Goal: Information Seeking & Learning: Compare options

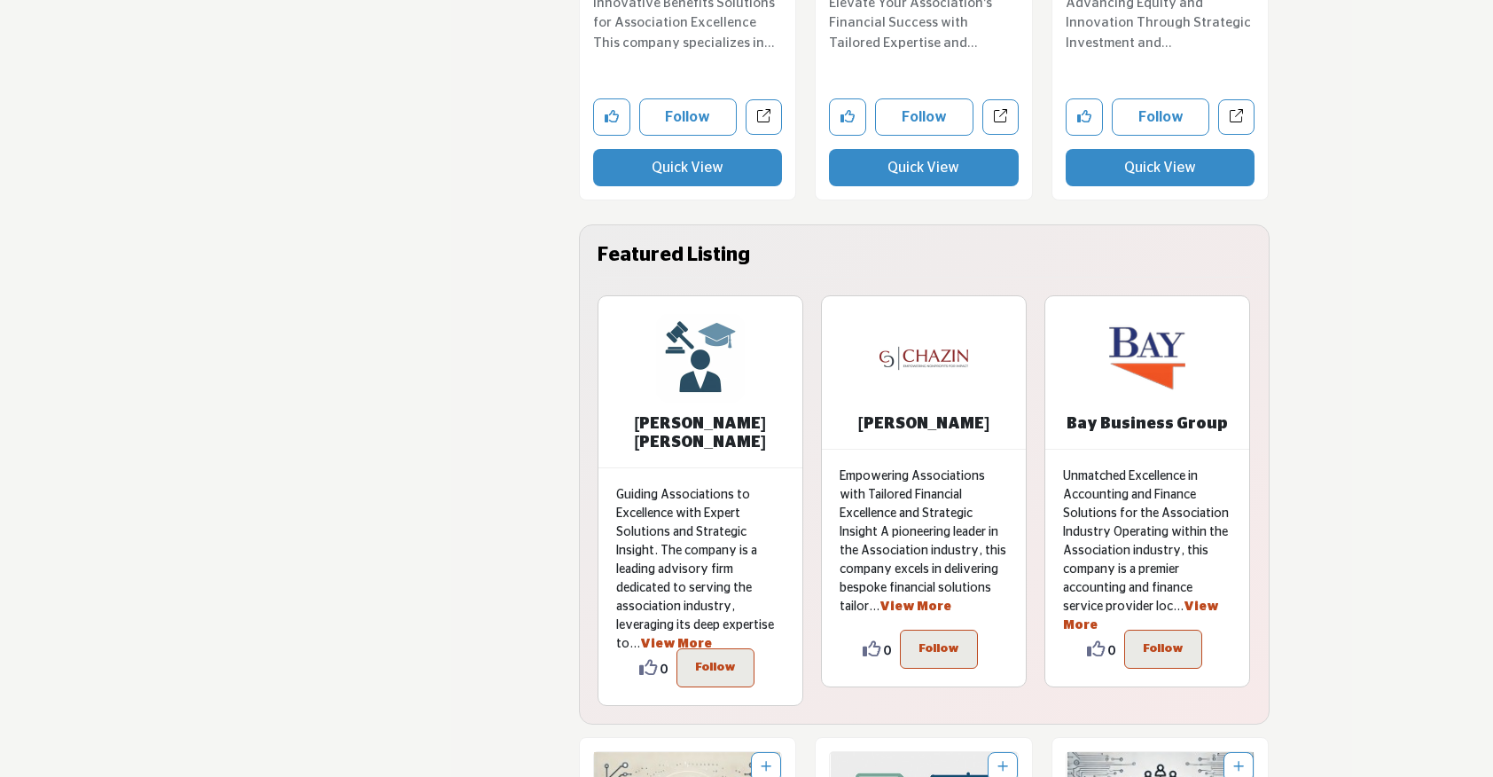
scroll to position [3976, 0]
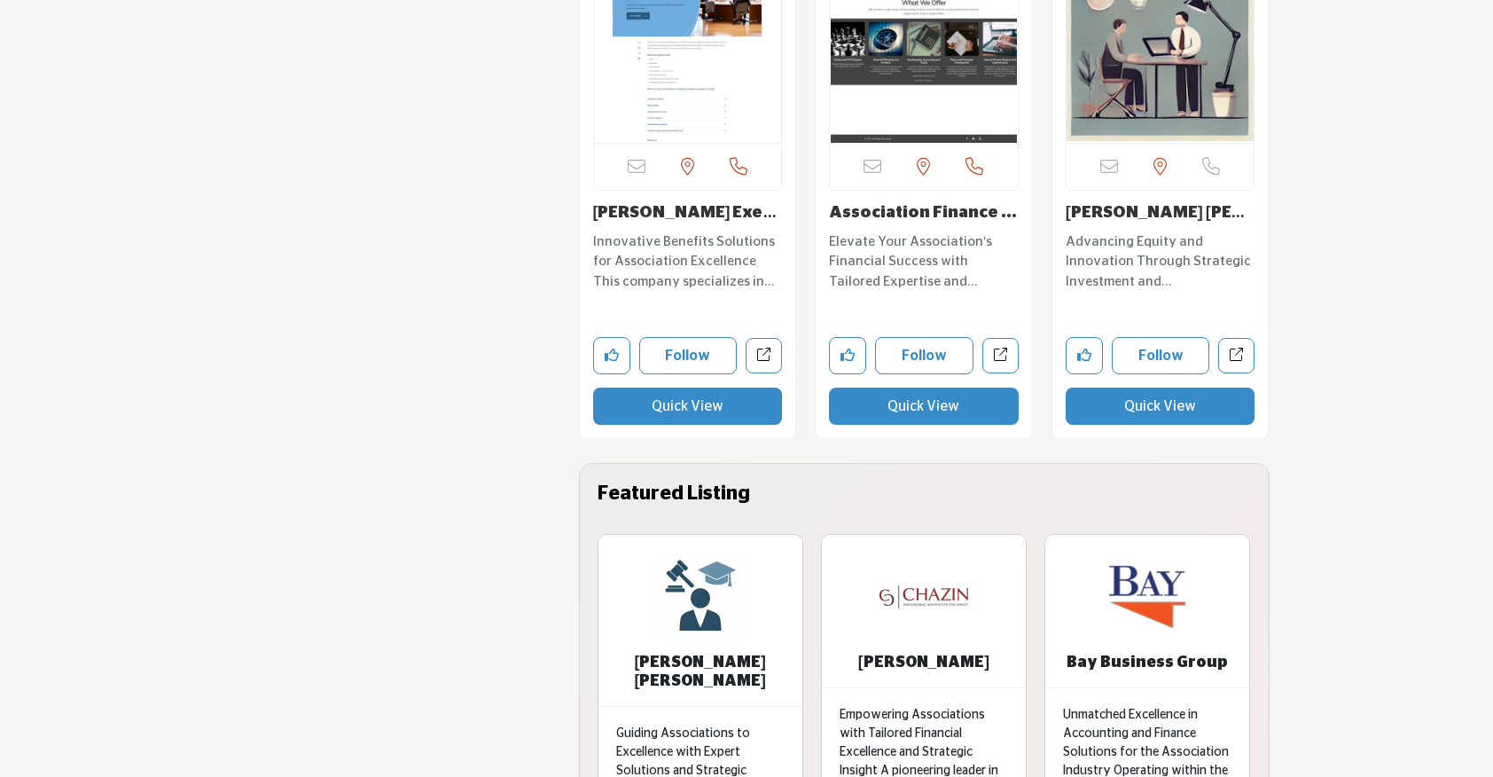
click at [936, 406] on button "Quick View" at bounding box center [924, 405] width 190 height 37
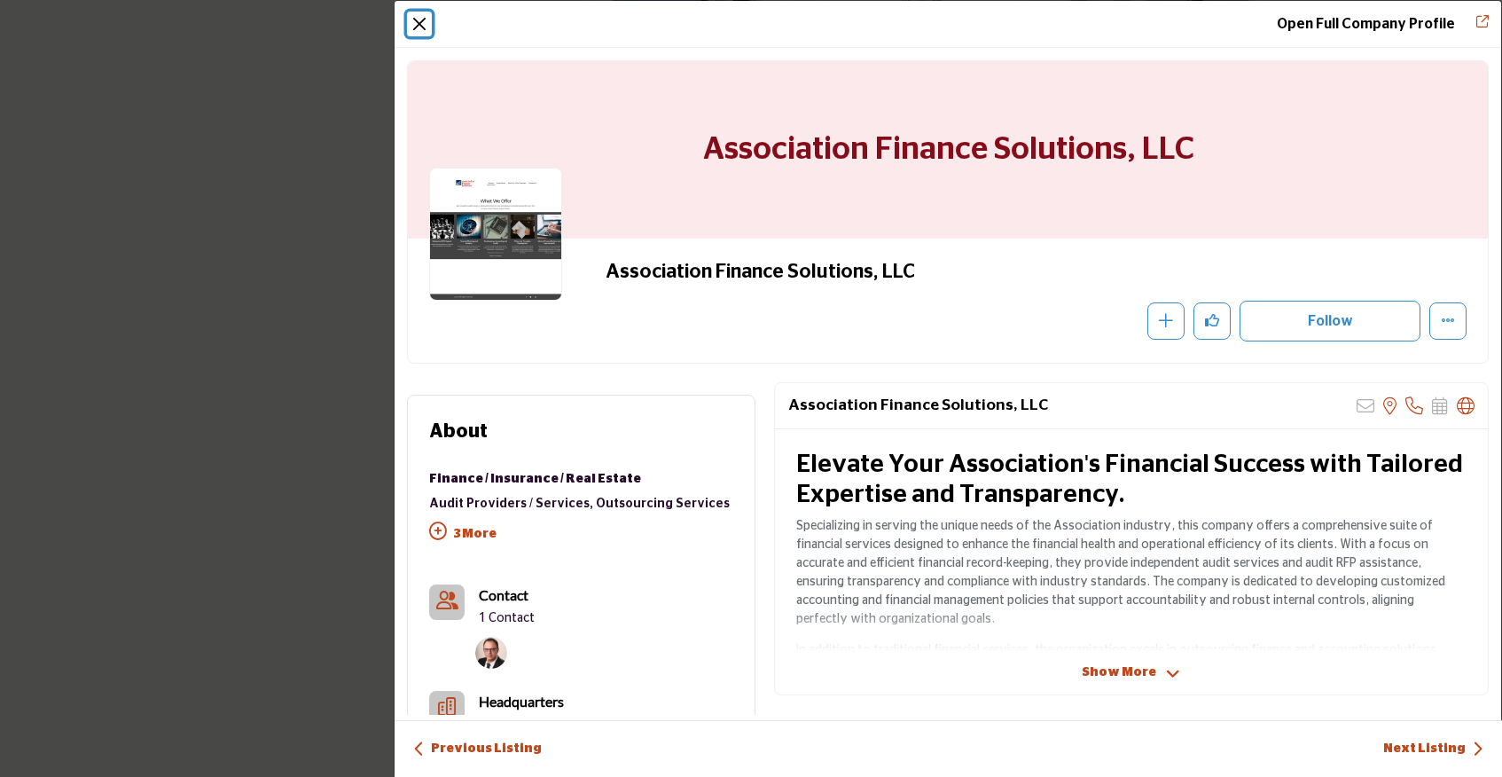
click at [418, 34] on button "Close" at bounding box center [419, 24] width 25 height 25
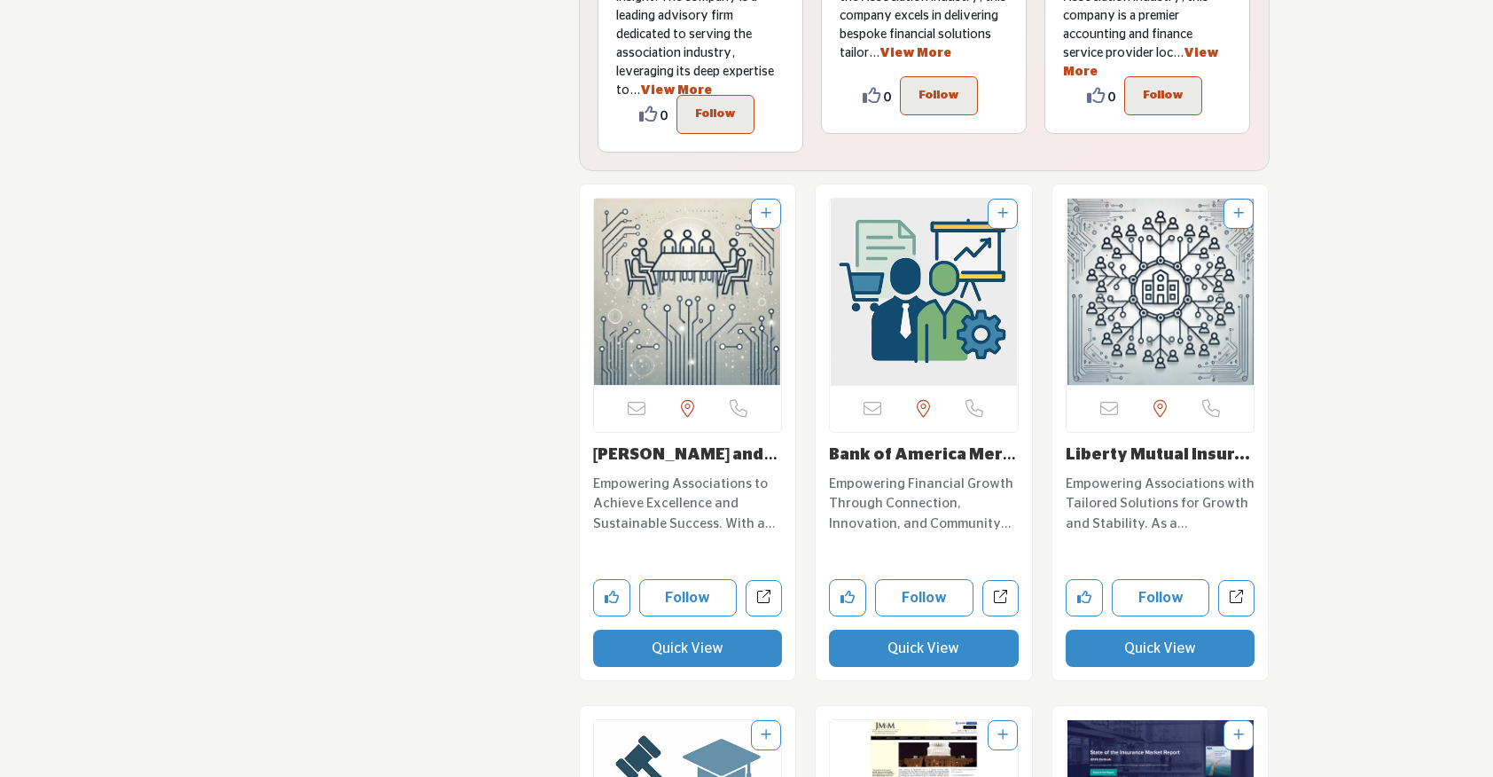
scroll to position [4981, 0]
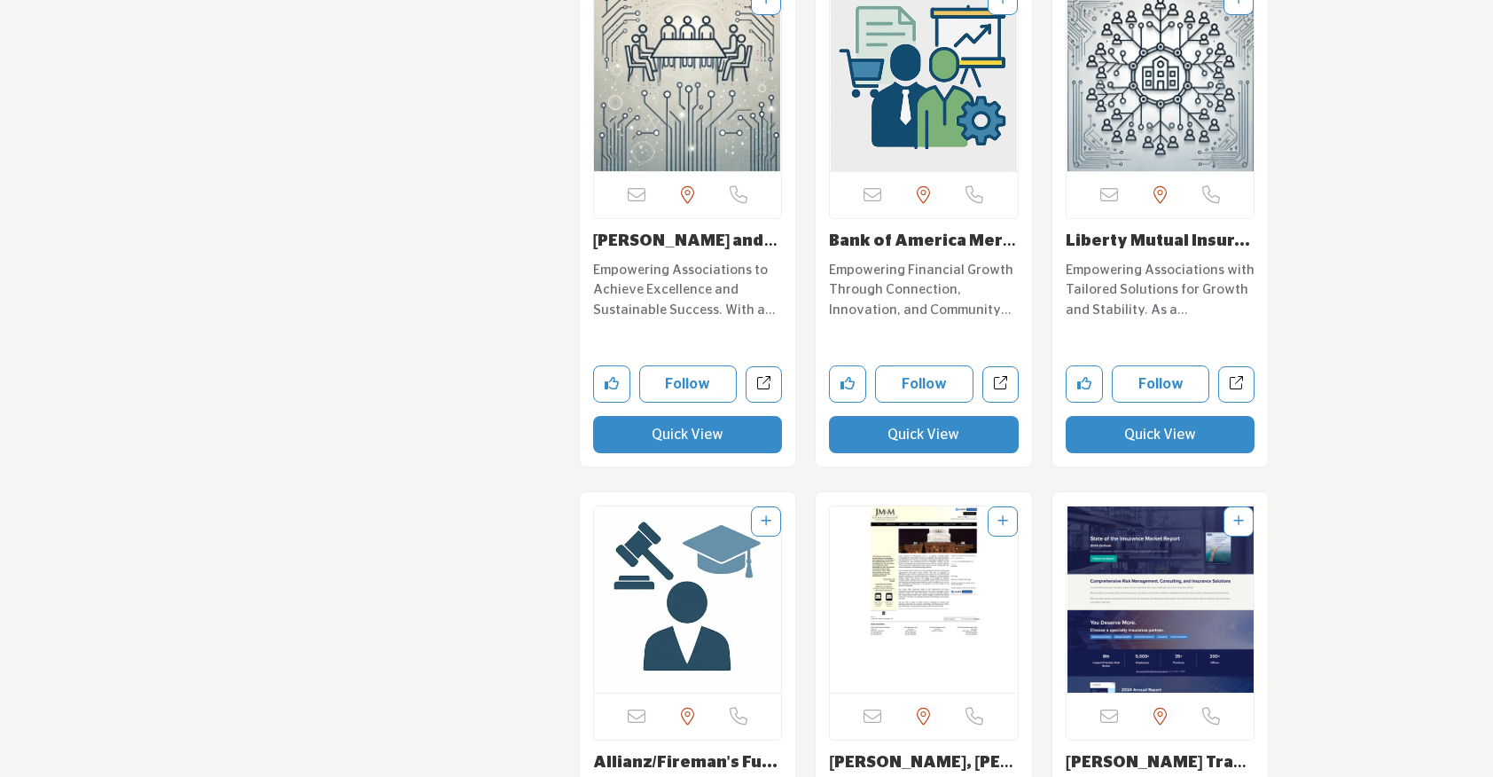
click at [738, 427] on button "Quick View" at bounding box center [688, 434] width 190 height 37
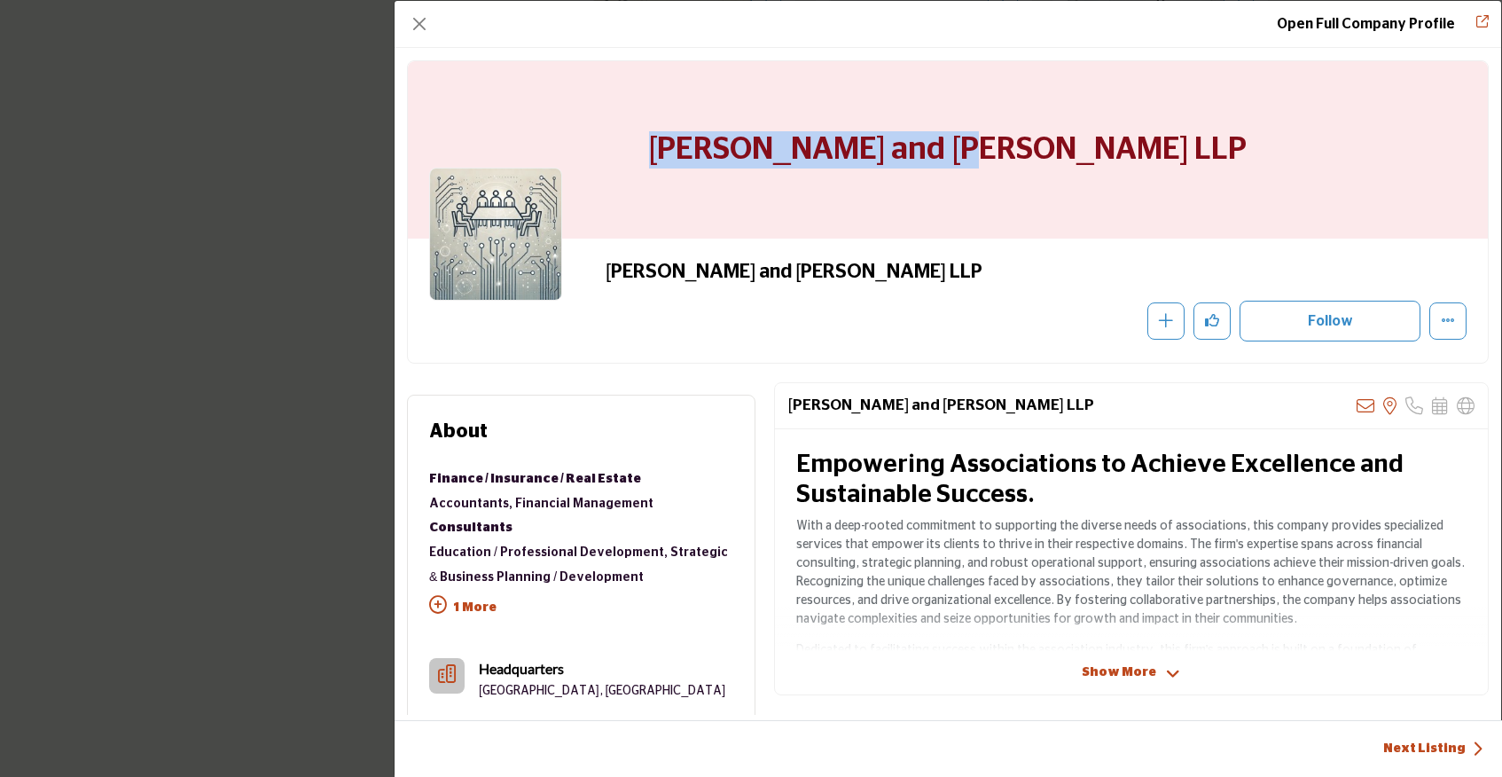
drag, startPoint x: 789, startPoint y: 145, endPoint x: 1156, endPoint y: 139, distance: 367.1
click at [1156, 139] on div "Plante and Moran LLP" at bounding box center [948, 149] width 1080 height 177
copy h1 "Plante and Moran LLP"
click at [421, 23] on button "Close" at bounding box center [419, 24] width 25 height 25
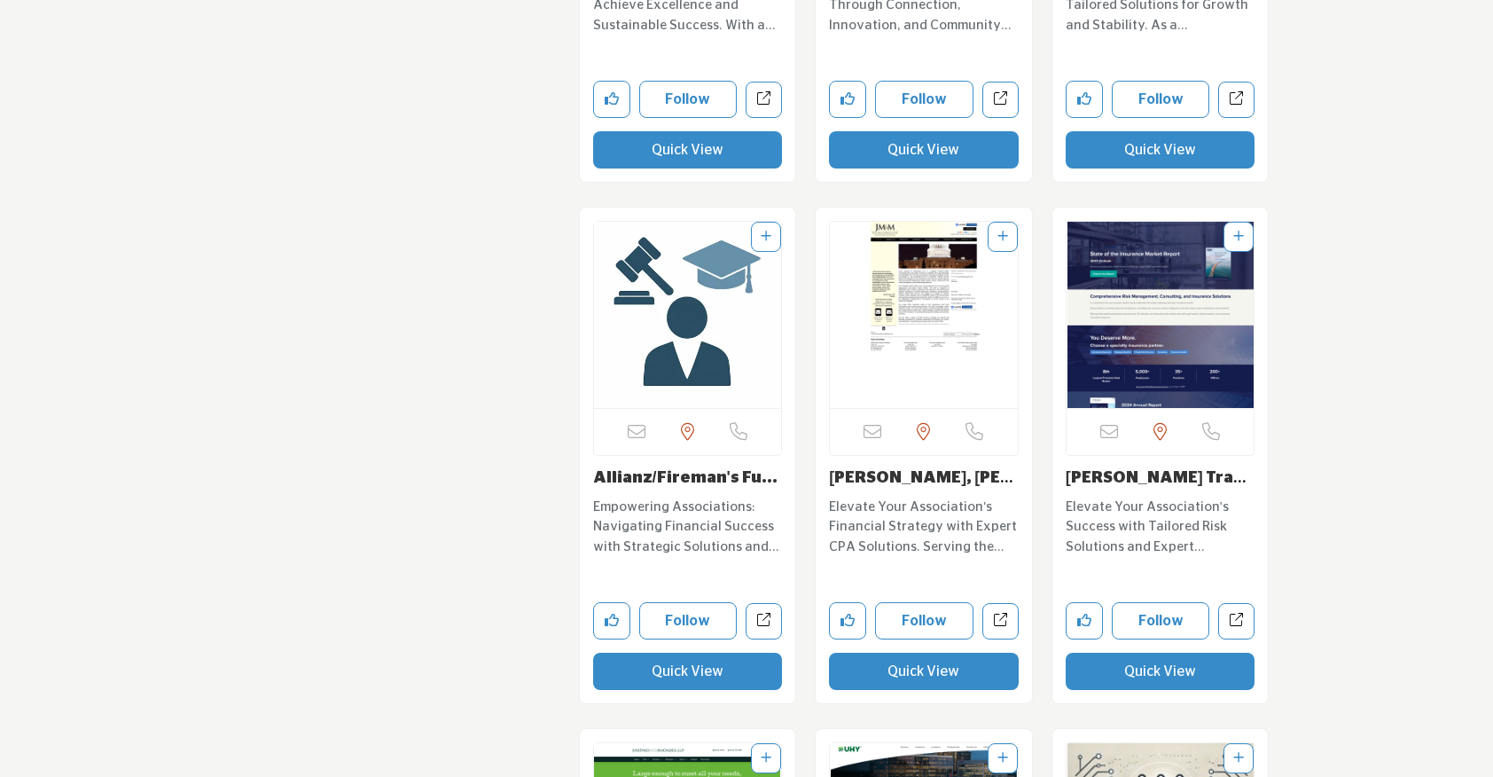
scroll to position [5295, 0]
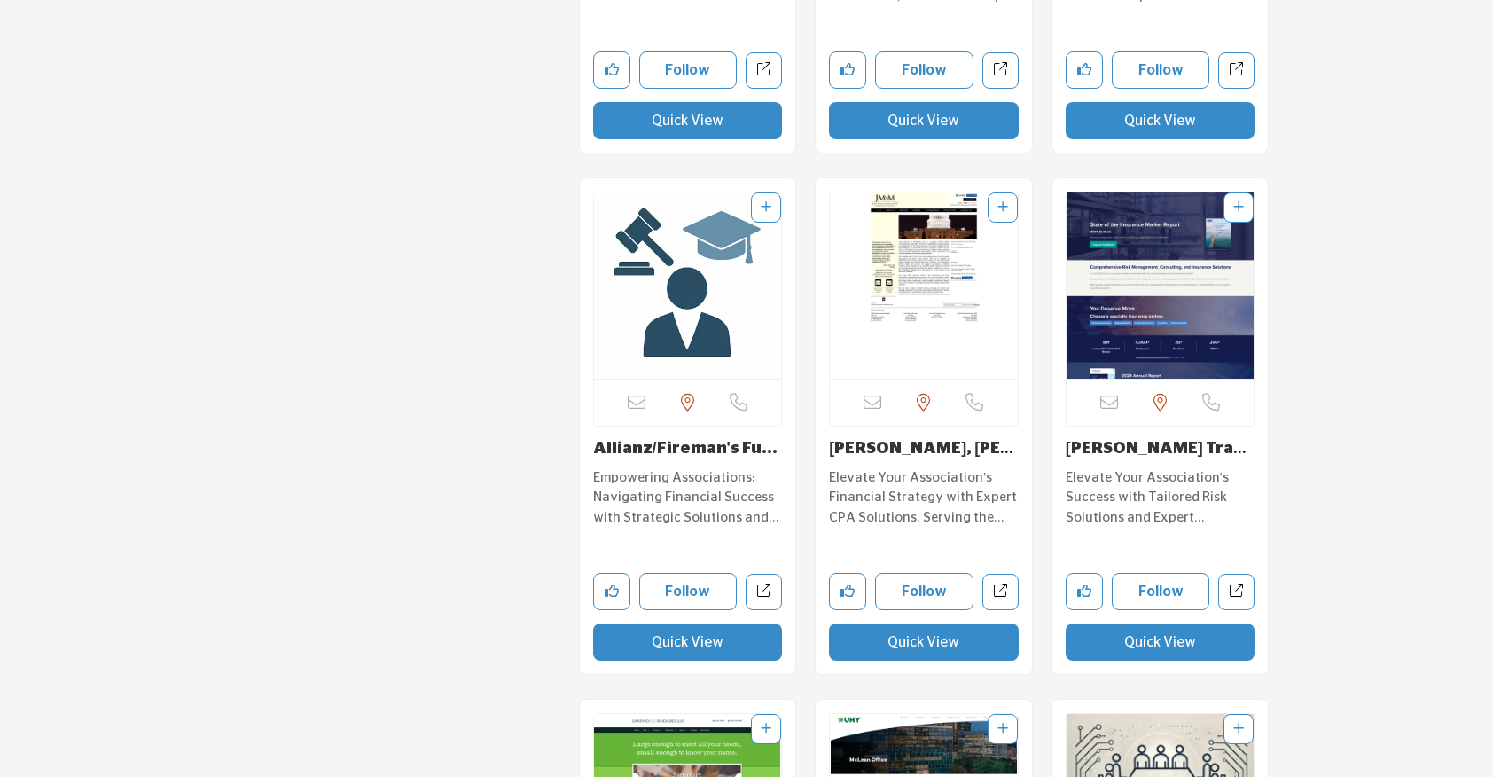
click at [723, 625] on button "Quick View" at bounding box center [688, 641] width 190 height 37
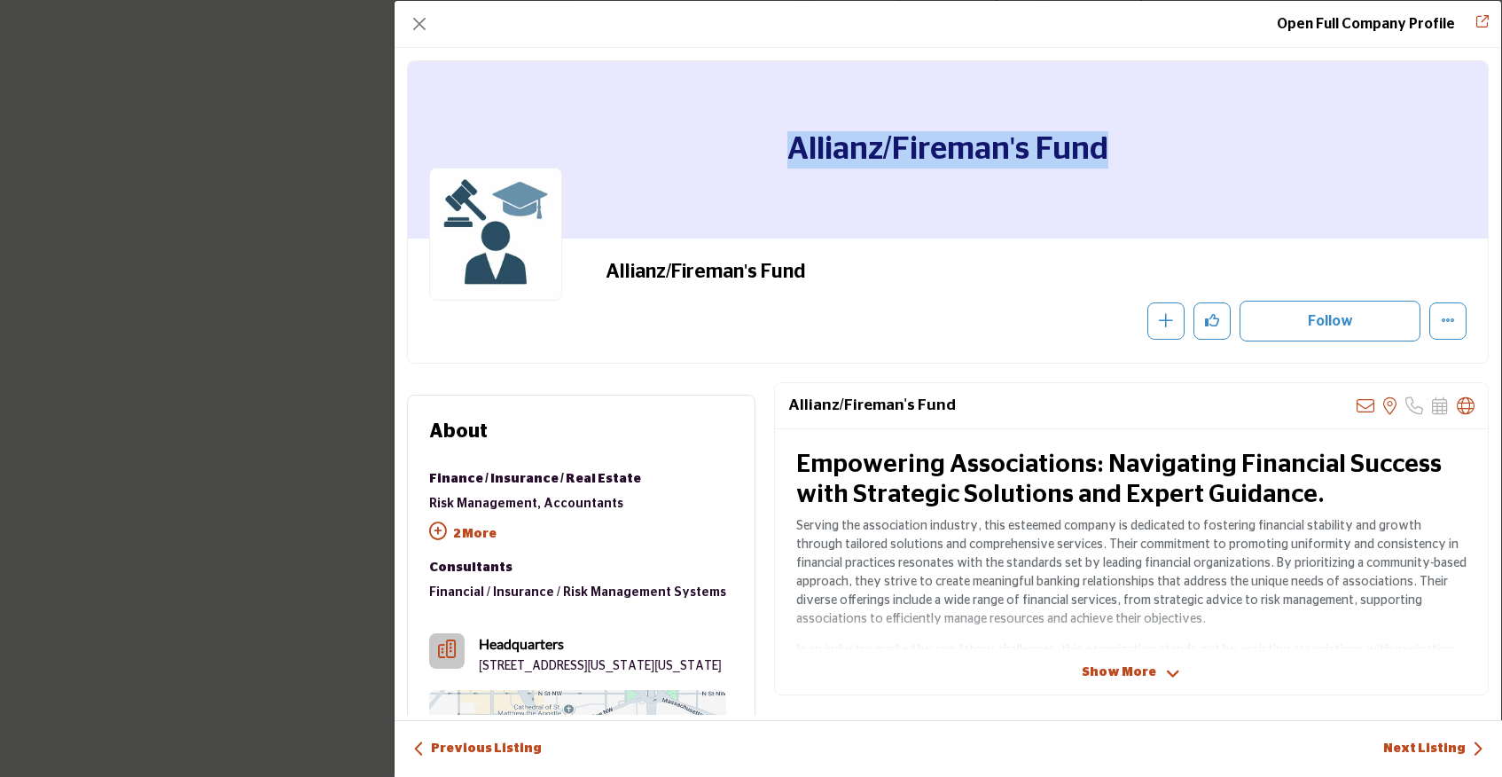
drag, startPoint x: 777, startPoint y: 163, endPoint x: 1196, endPoint y: 178, distance: 418.7
click at [1196, 178] on div "Allianz/Fireman's Fund" at bounding box center [948, 149] width 1080 height 177
copy h1 "Allianz/Fireman's Fund"
click at [411, 24] on button "Close" at bounding box center [419, 24] width 25 height 25
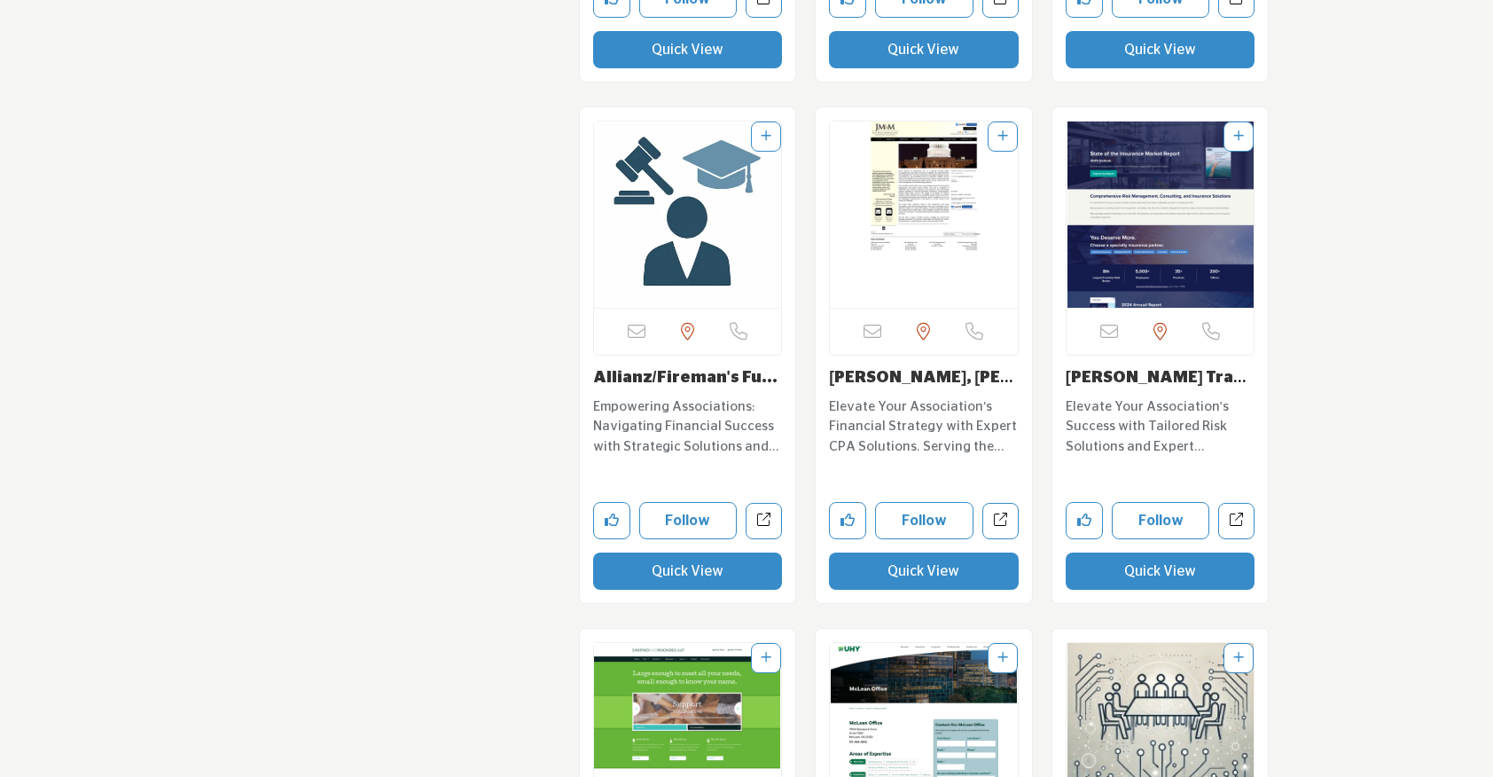
scroll to position [5379, 0]
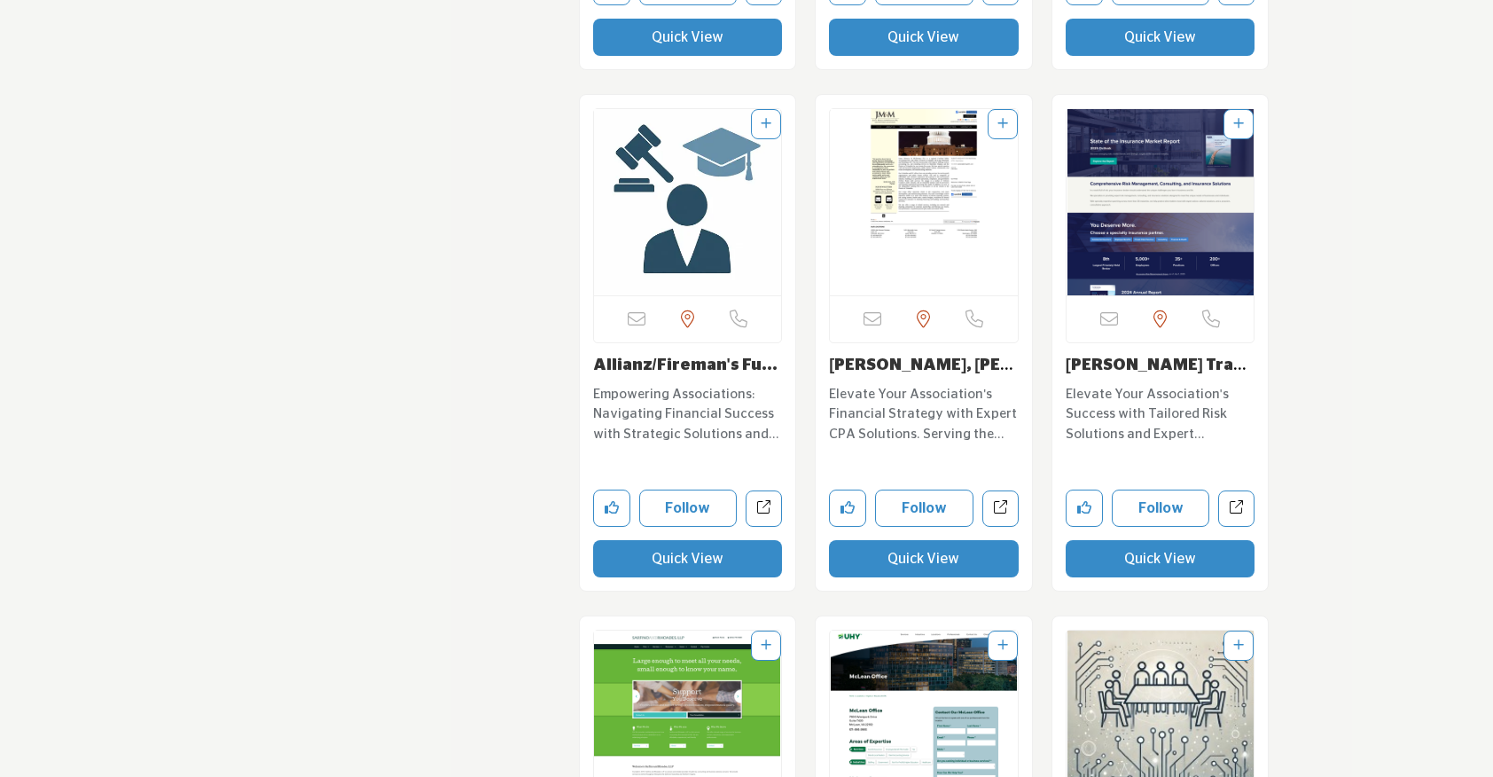
click at [890, 548] on button "Quick View" at bounding box center [924, 558] width 190 height 37
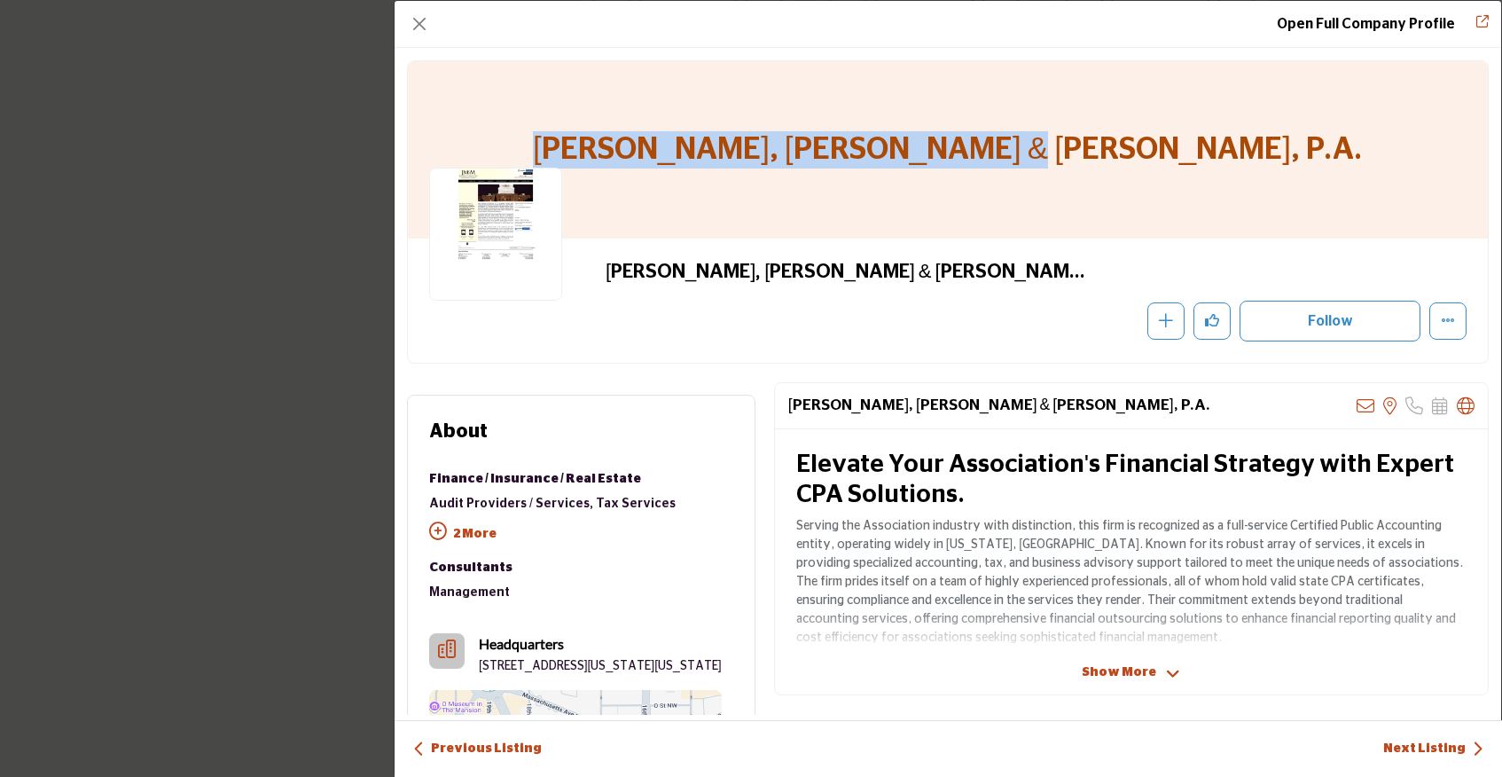
drag, startPoint x: 705, startPoint y: 152, endPoint x: 1271, endPoint y: 178, distance: 567.1
click at [1271, 178] on div "Jones, Maresca & McQuade, P.A." at bounding box center [948, 149] width 1080 height 177
copy h1 "Jones, Maresca & McQuade, P.A."
click at [423, 19] on button "Close" at bounding box center [419, 24] width 25 height 25
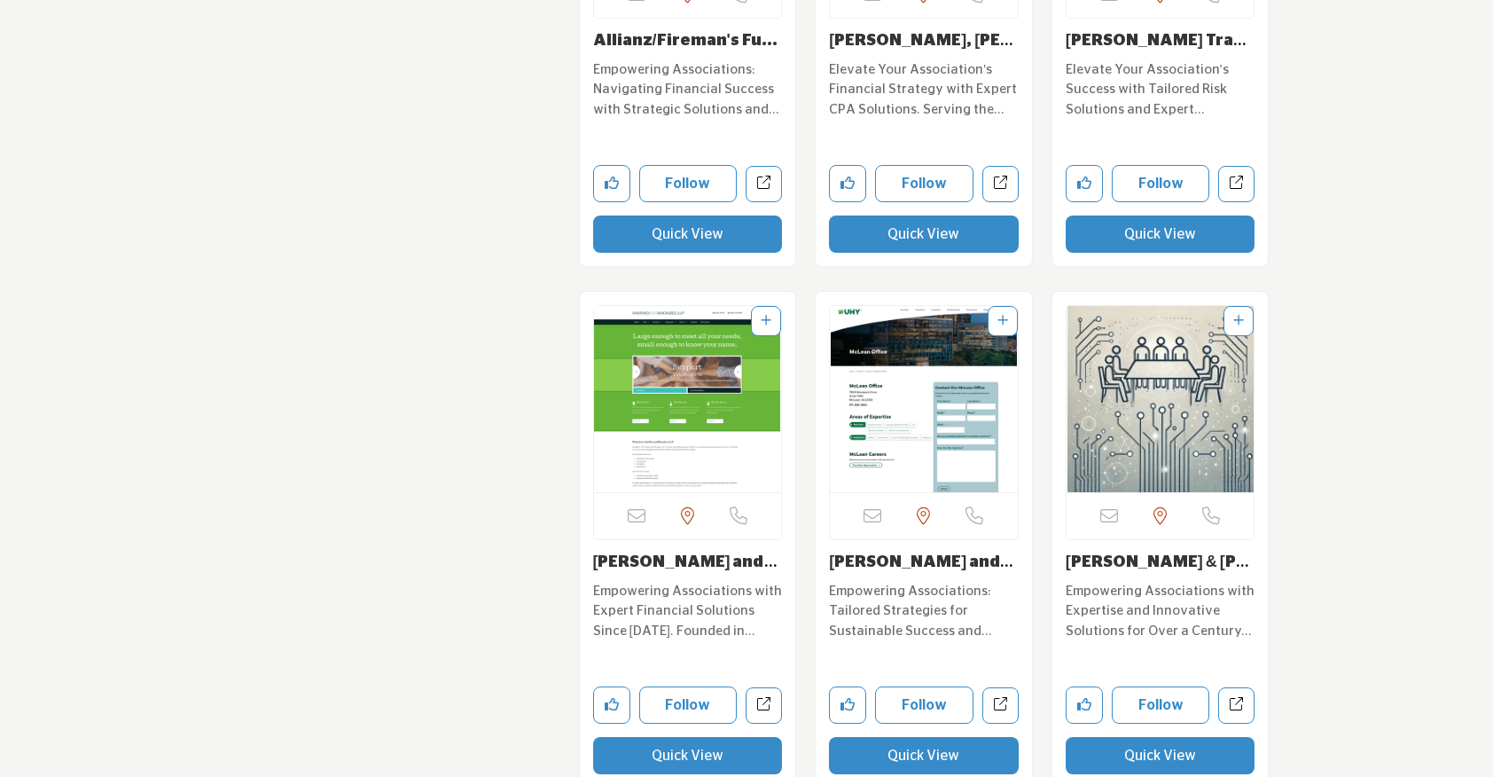
scroll to position [5704, 0]
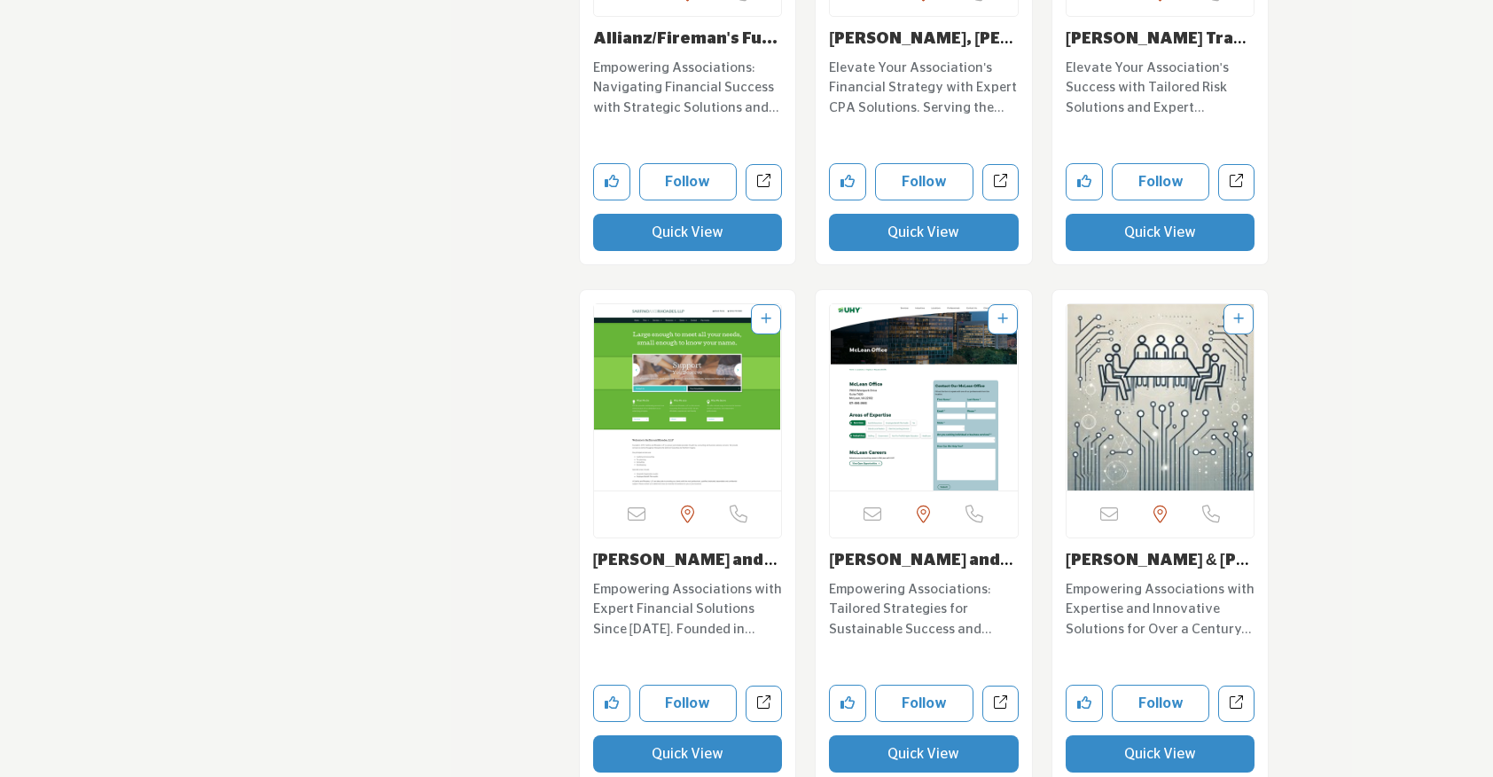
click at [657, 737] on button "Quick View" at bounding box center [688, 753] width 190 height 37
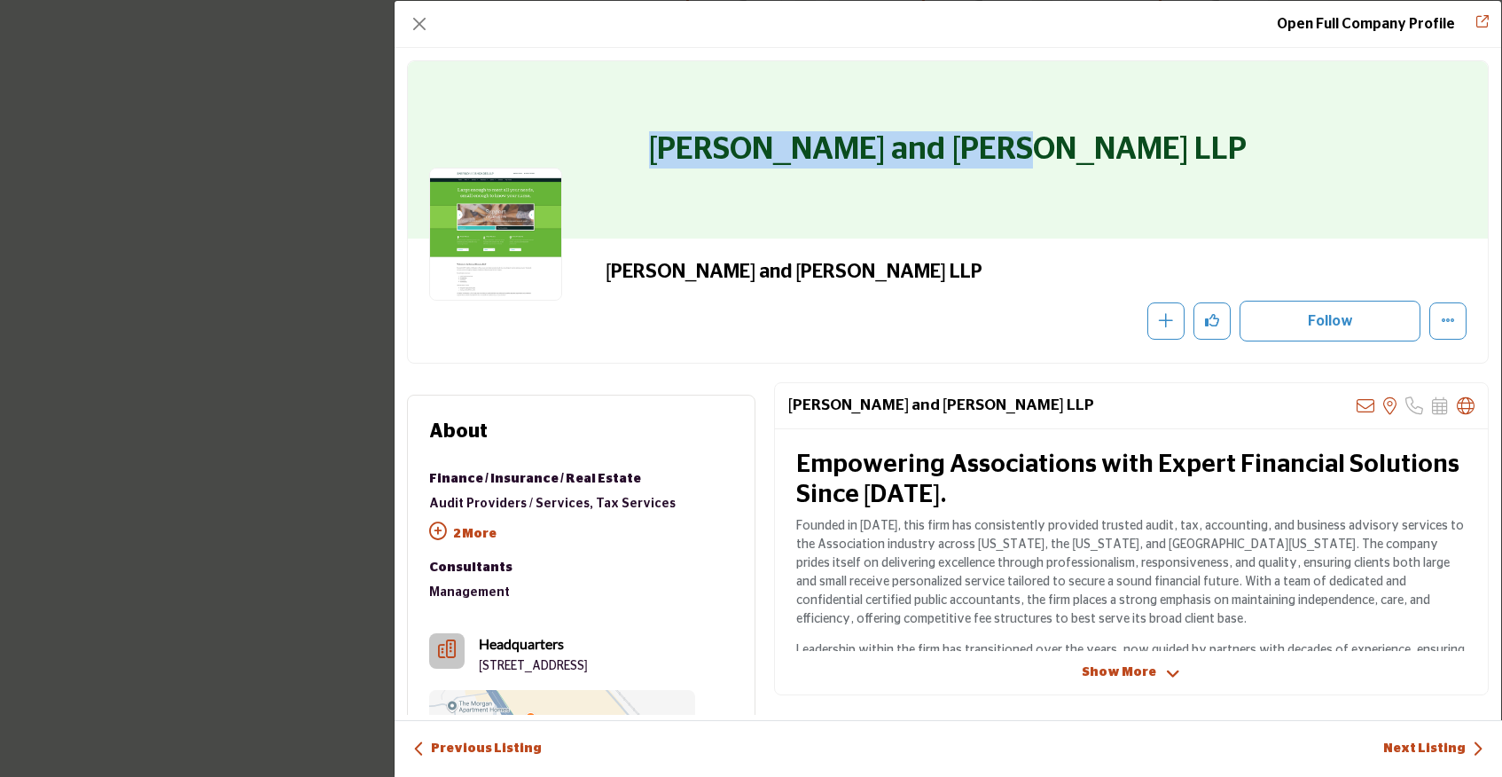
drag, startPoint x: 763, startPoint y: 148, endPoint x: 1189, endPoint y: 164, distance: 425.8
click at [1189, 164] on div "Sarfino and Rhoades LLP" at bounding box center [948, 149] width 1080 height 177
copy h1 "Sarfino and Rhoades LLP"
click at [414, 27] on button "Close" at bounding box center [419, 24] width 25 height 25
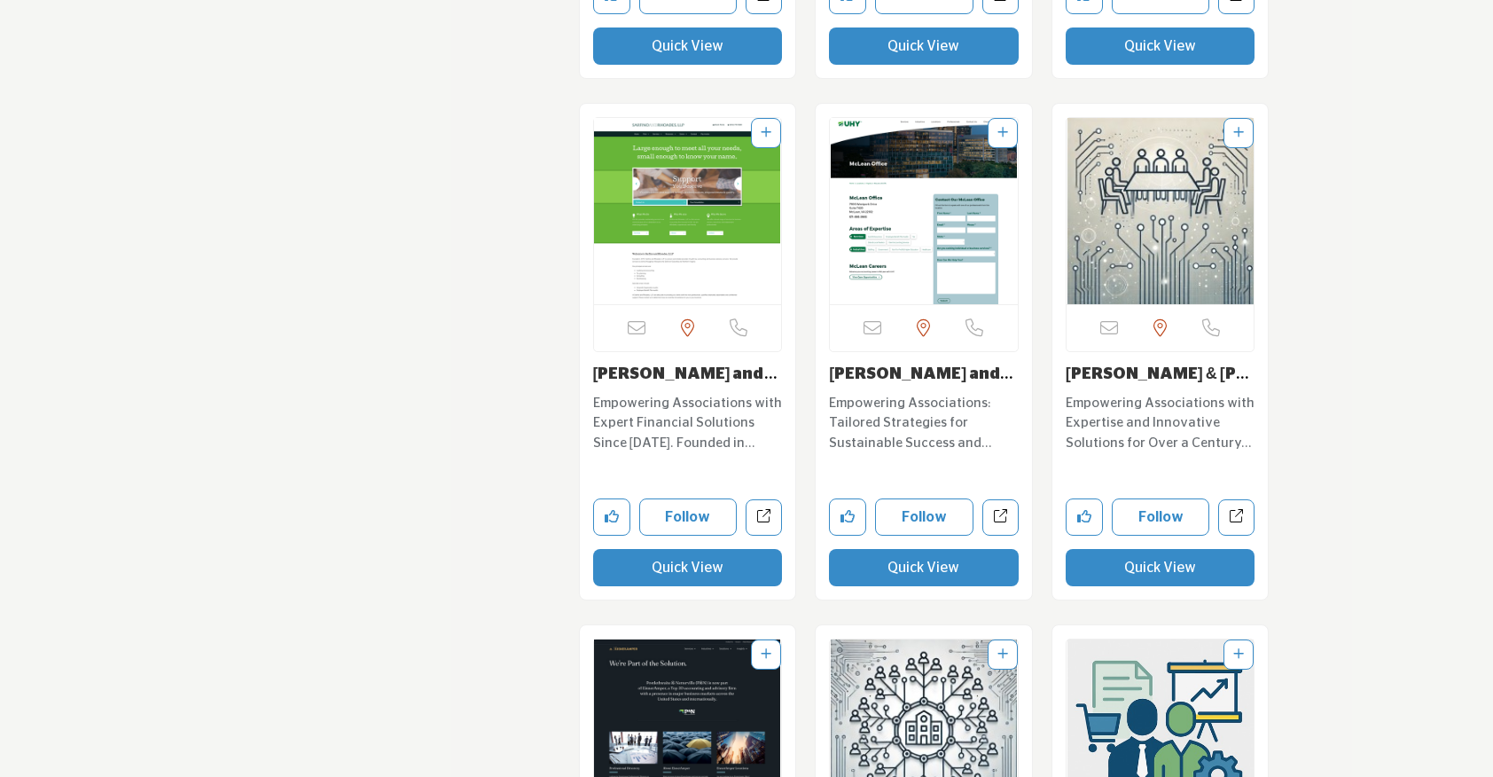
scroll to position [5891, 0]
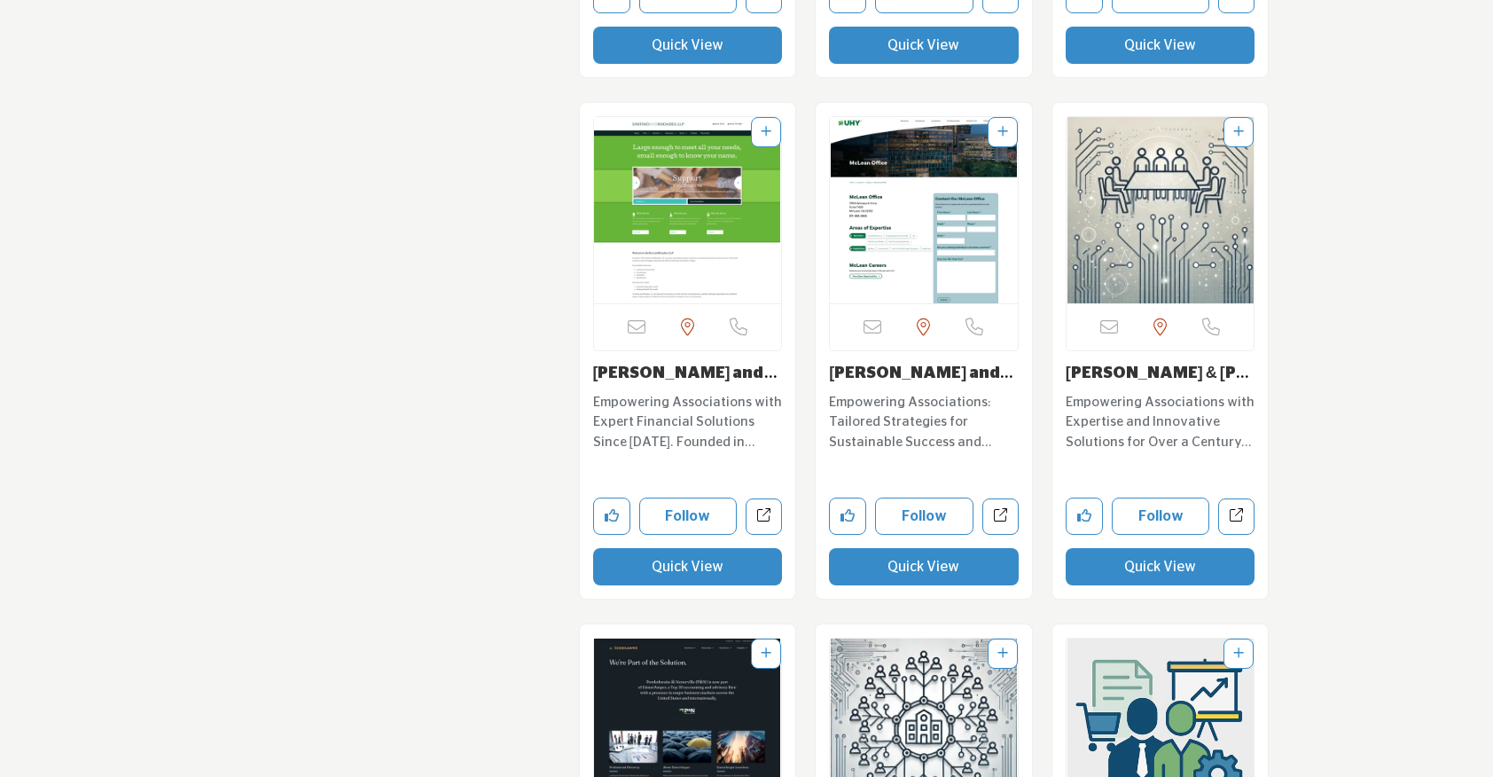
click at [869, 523] on div "Follow Following View full profile in new tab. Quick View" at bounding box center [924, 520] width 190 height 129
click at [858, 556] on button "Quick View" at bounding box center [924, 566] width 190 height 37
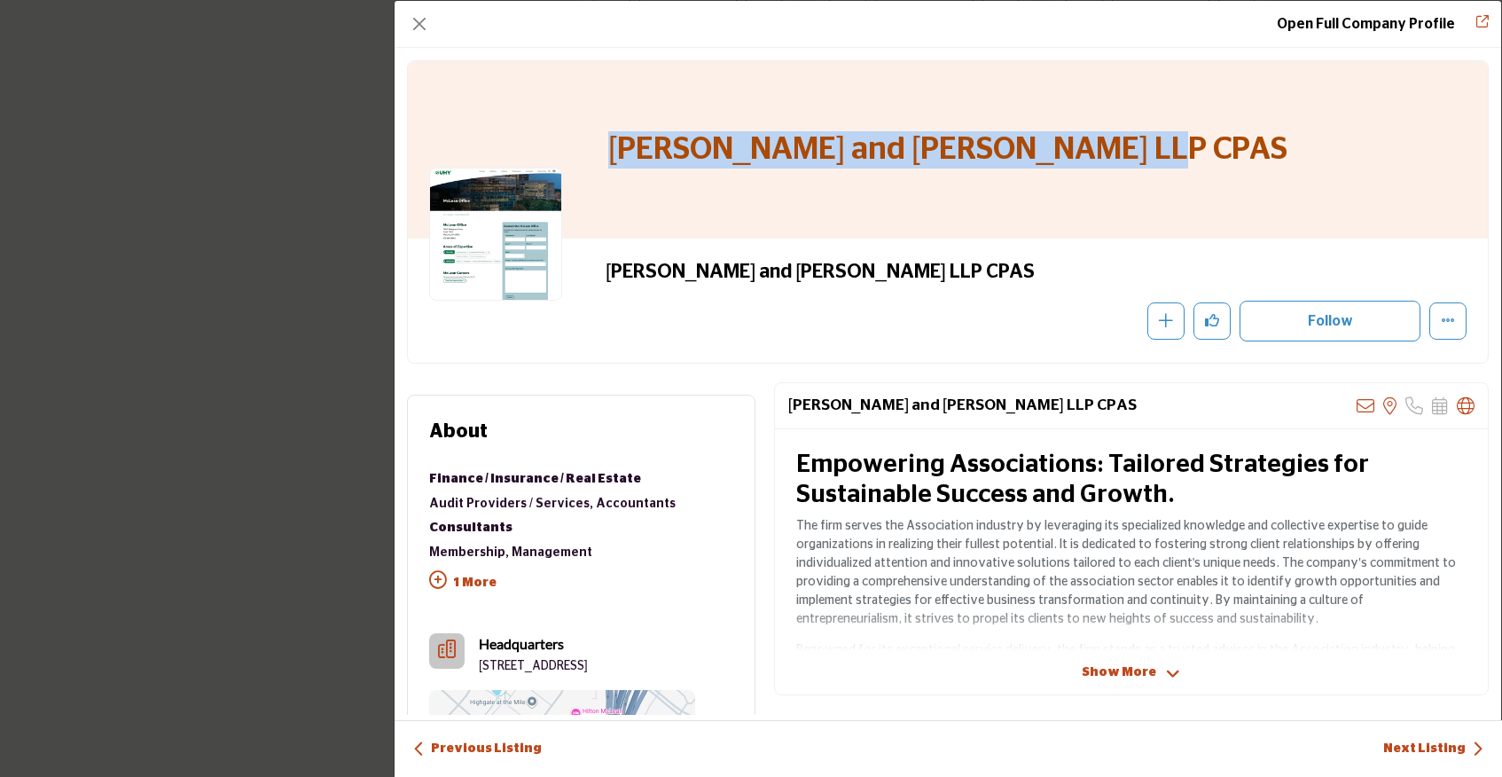
drag, startPoint x: 652, startPoint y: 144, endPoint x: 1282, endPoint y: 154, distance: 629.5
click at [1282, 154] on div "Ross Langan and McKendree LLP CPAS" at bounding box center [948, 149] width 1080 height 177
copy h1 "Ross Langan and McKendree LLP CPAS"
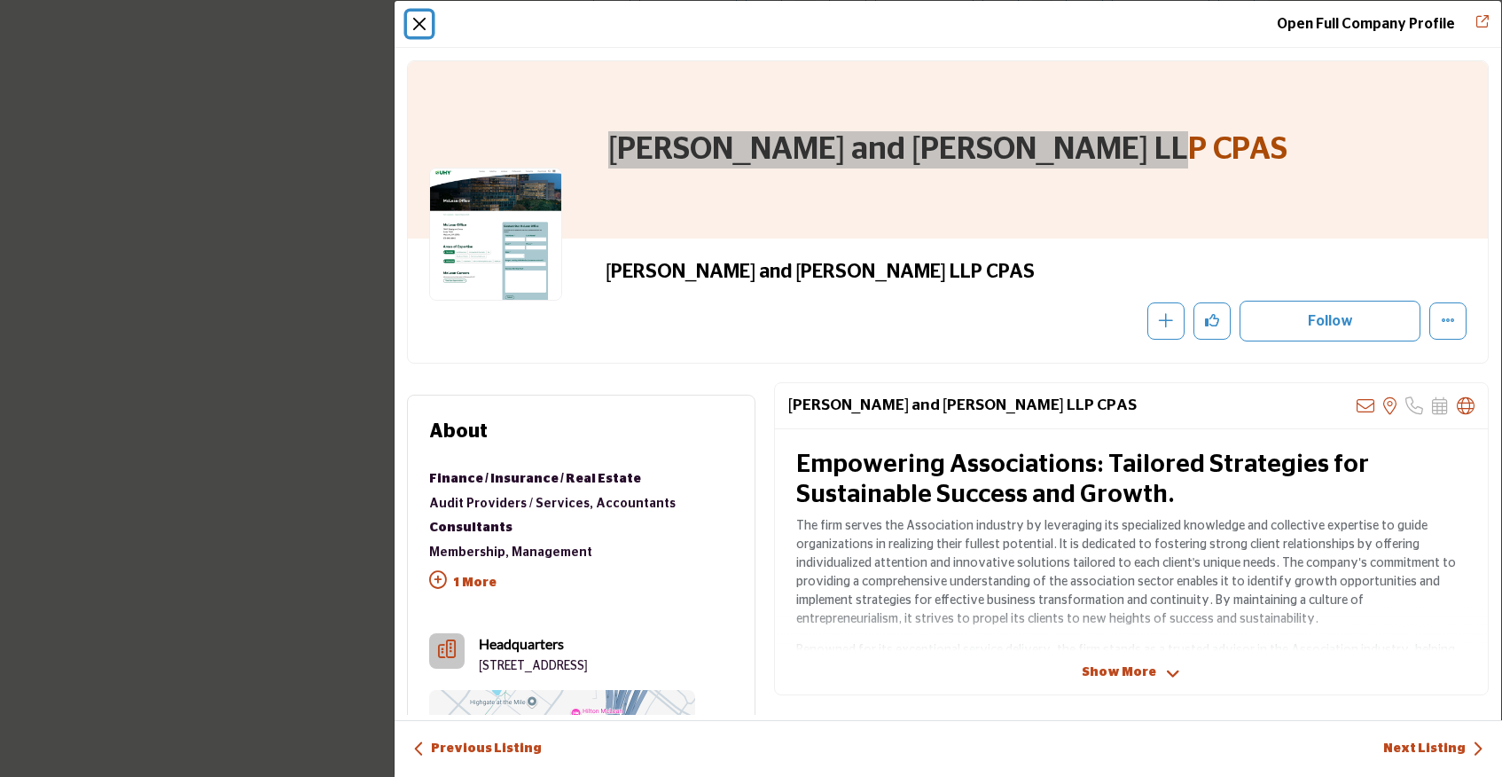
click at [418, 24] on button "Close" at bounding box center [419, 24] width 25 height 25
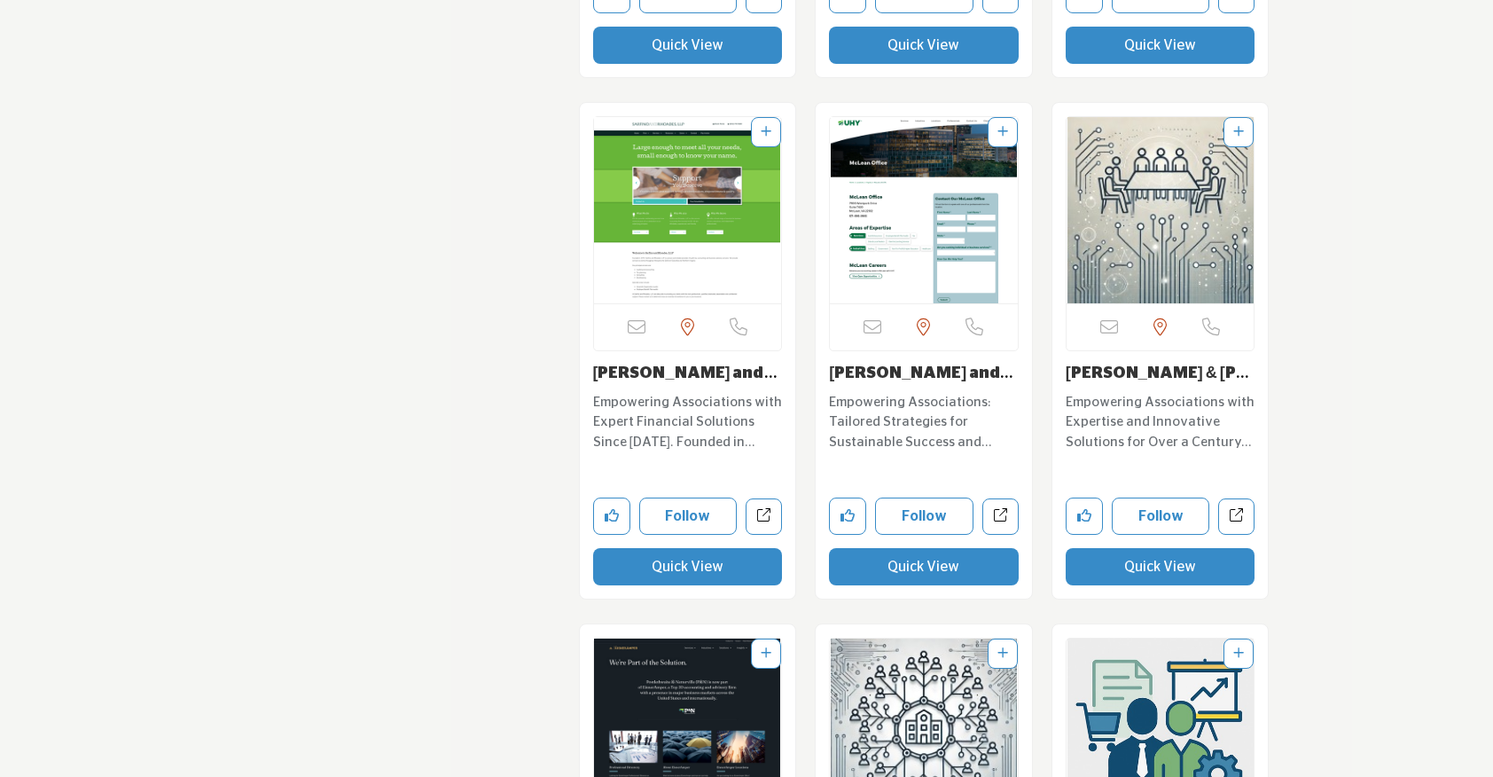
scroll to position [6022, 0]
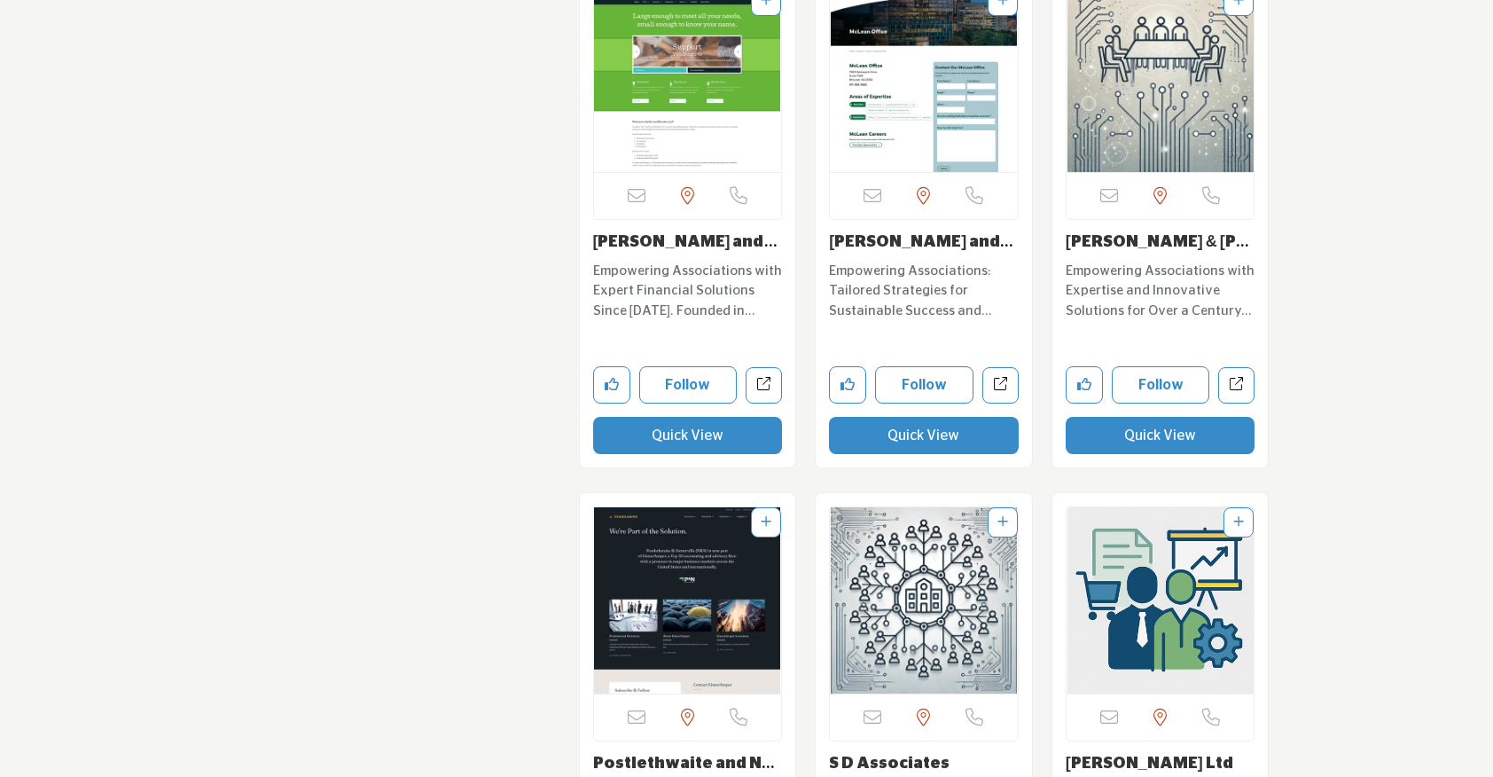
click at [1159, 417] on button "Quick View" at bounding box center [1161, 435] width 190 height 37
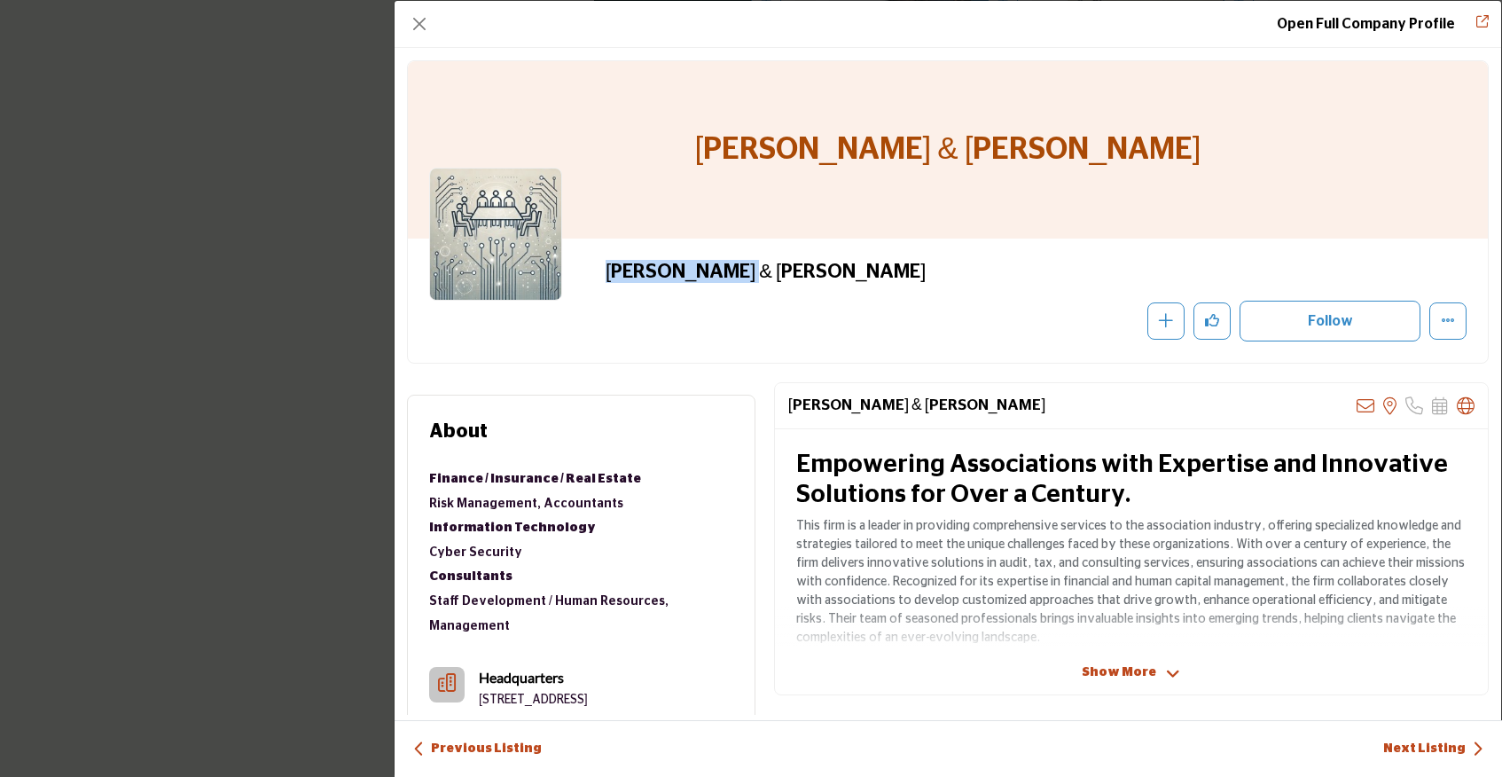
drag, startPoint x: 755, startPoint y: 268, endPoint x: 552, endPoint y: 288, distance: 204.0
click at [552, 288] on div "Plante & Moran Recommend" at bounding box center [947, 301] width 1037 height 82
copy div "Plante & Moran"
click at [418, 24] on button "Close" at bounding box center [419, 24] width 25 height 25
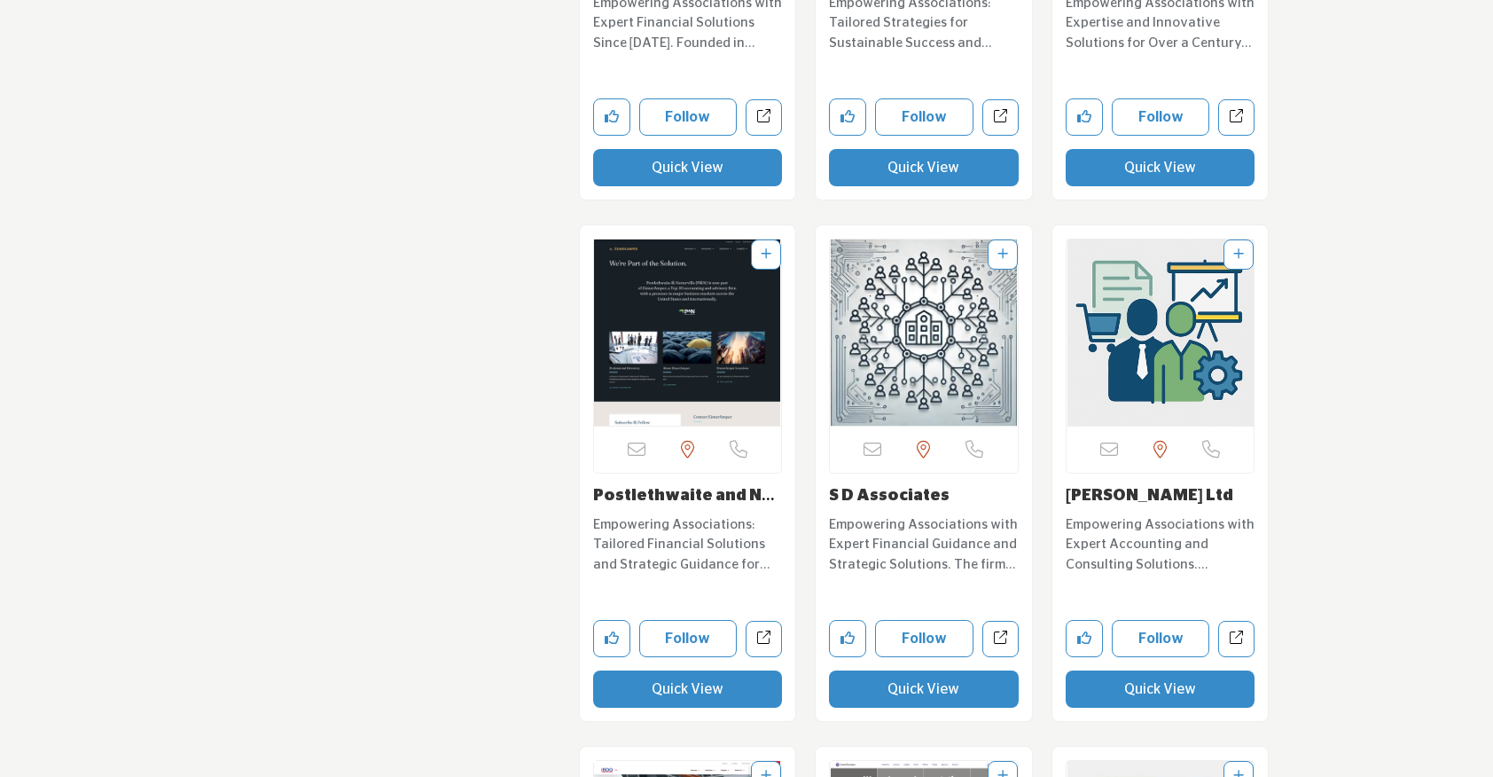
scroll to position [6294, 0]
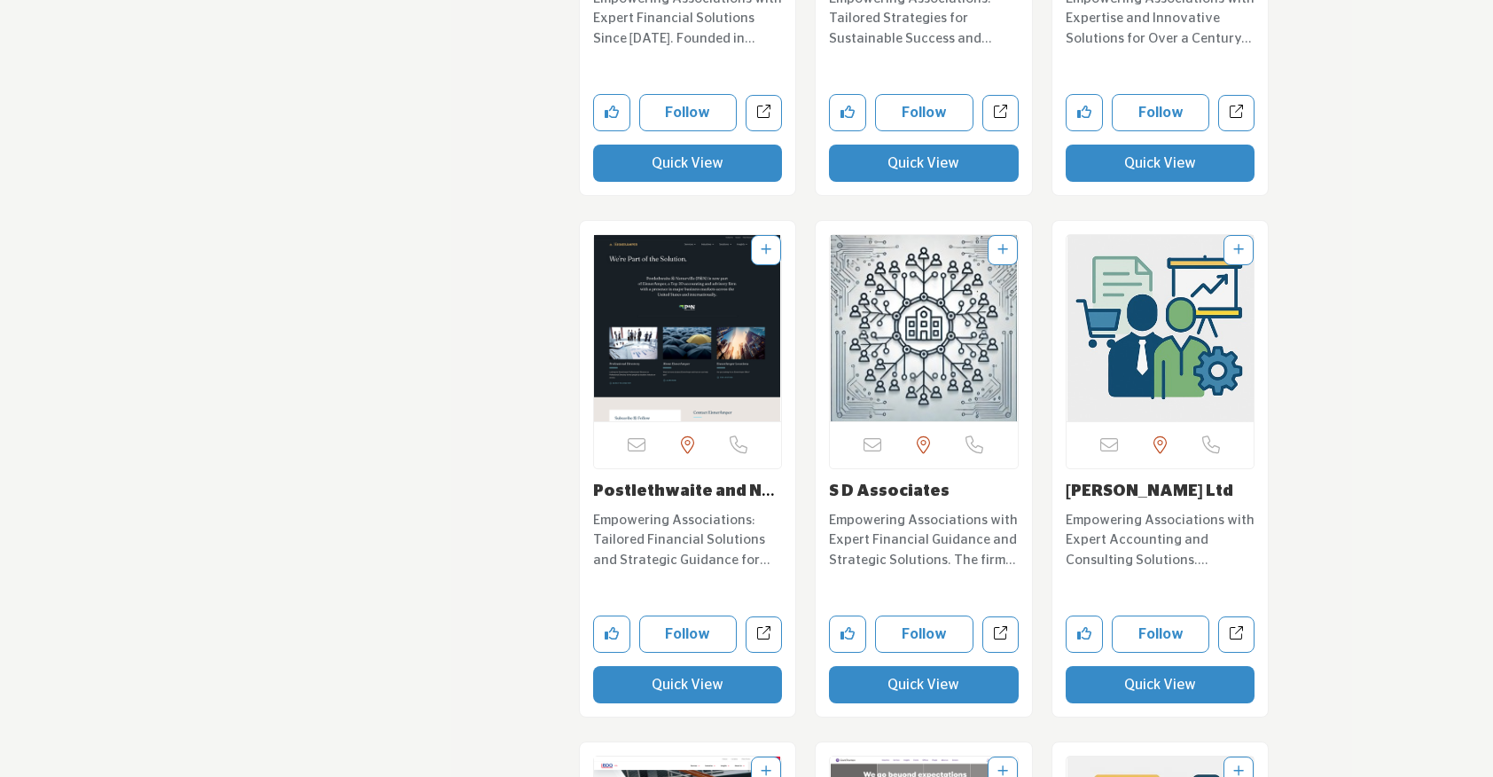
click at [718, 666] on button "Quick View" at bounding box center [688, 684] width 190 height 37
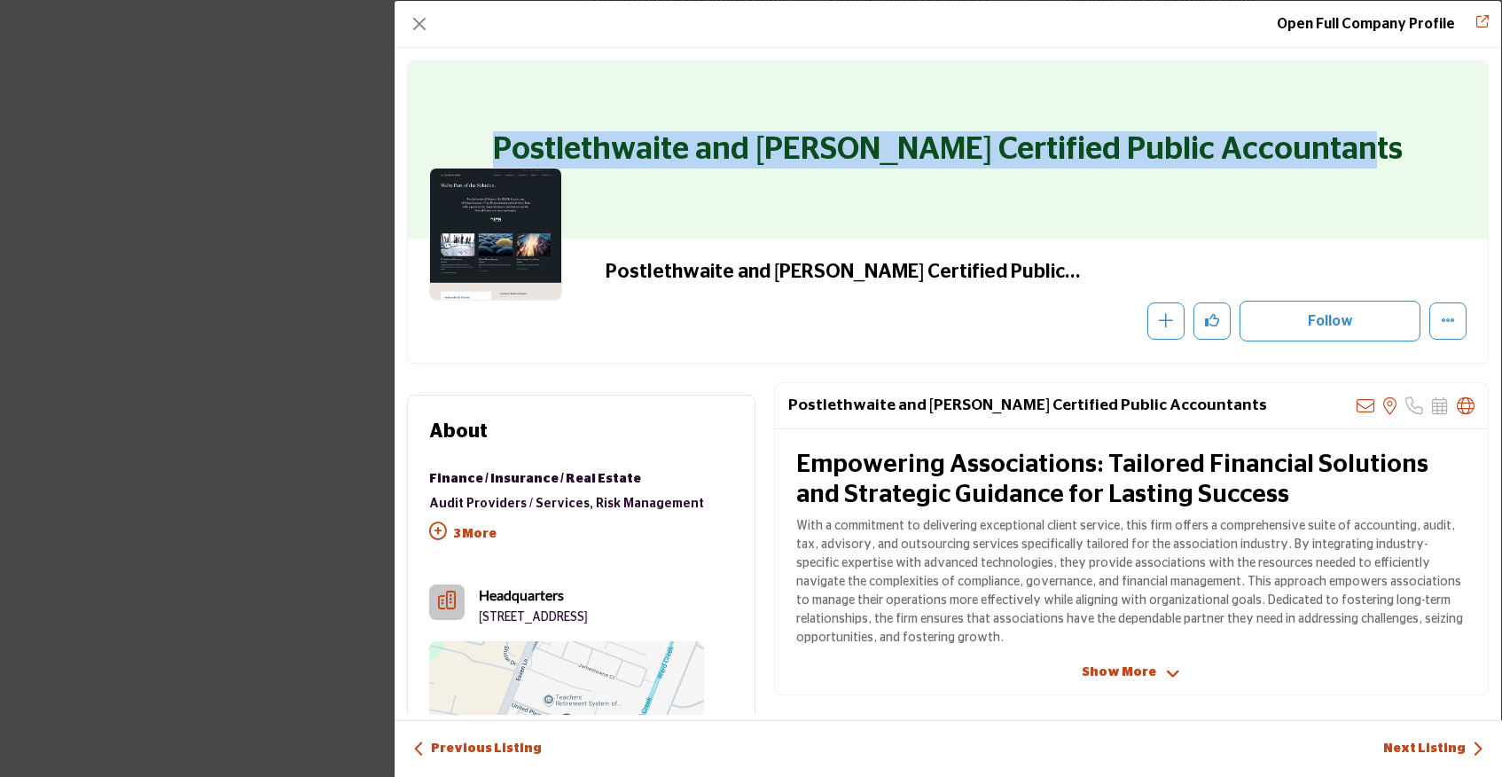
drag, startPoint x: 1399, startPoint y: 155, endPoint x: 546, endPoint y: 137, distance: 853.0
click at [546, 137] on div "Postlethwaite and Netterville Certified Public Accountants" at bounding box center [948, 149] width 1080 height 177
copy h1 "Postlethwaite and Netterville Certified Public Accountants"
click at [419, 20] on button "Close" at bounding box center [419, 24] width 25 height 25
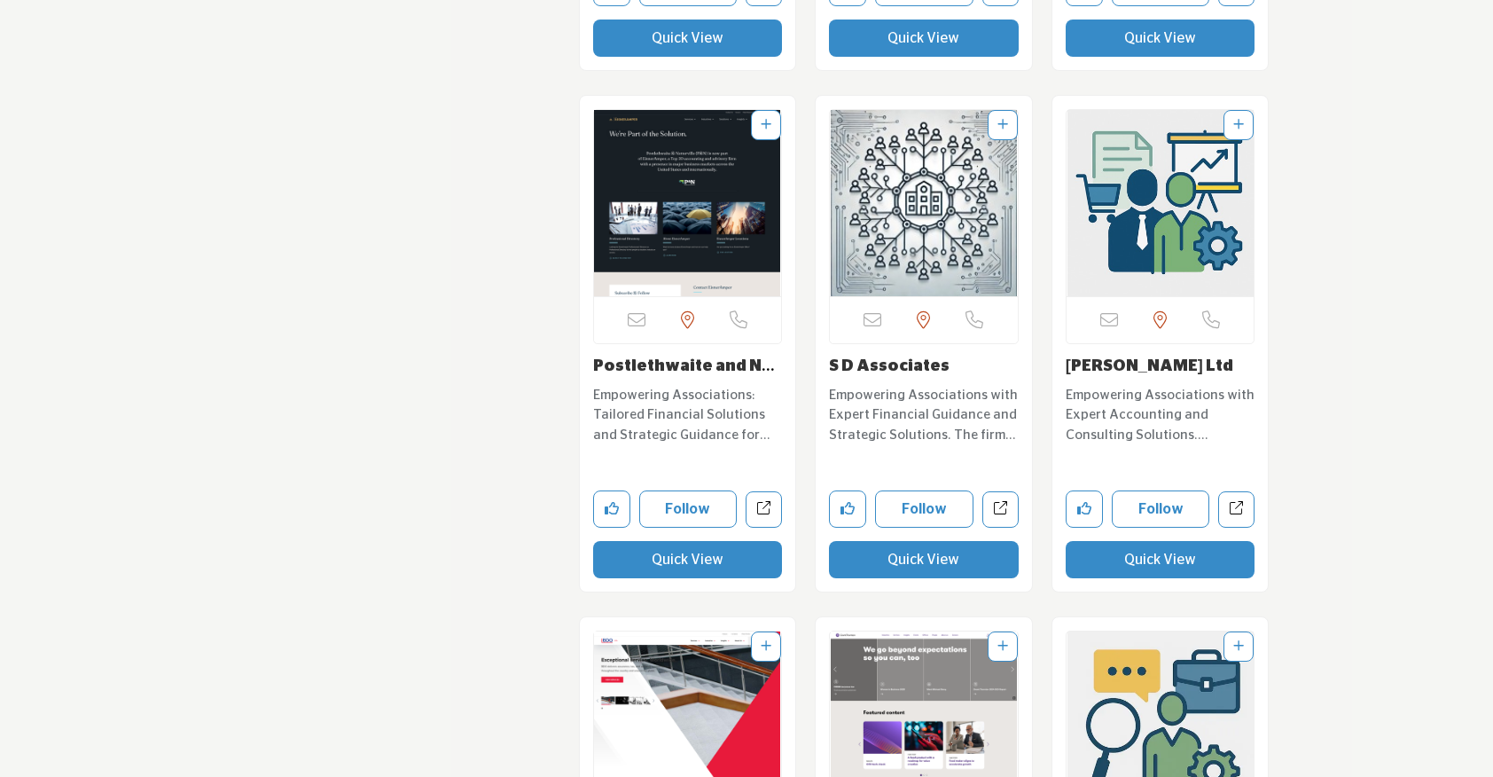
scroll to position [6431, 0]
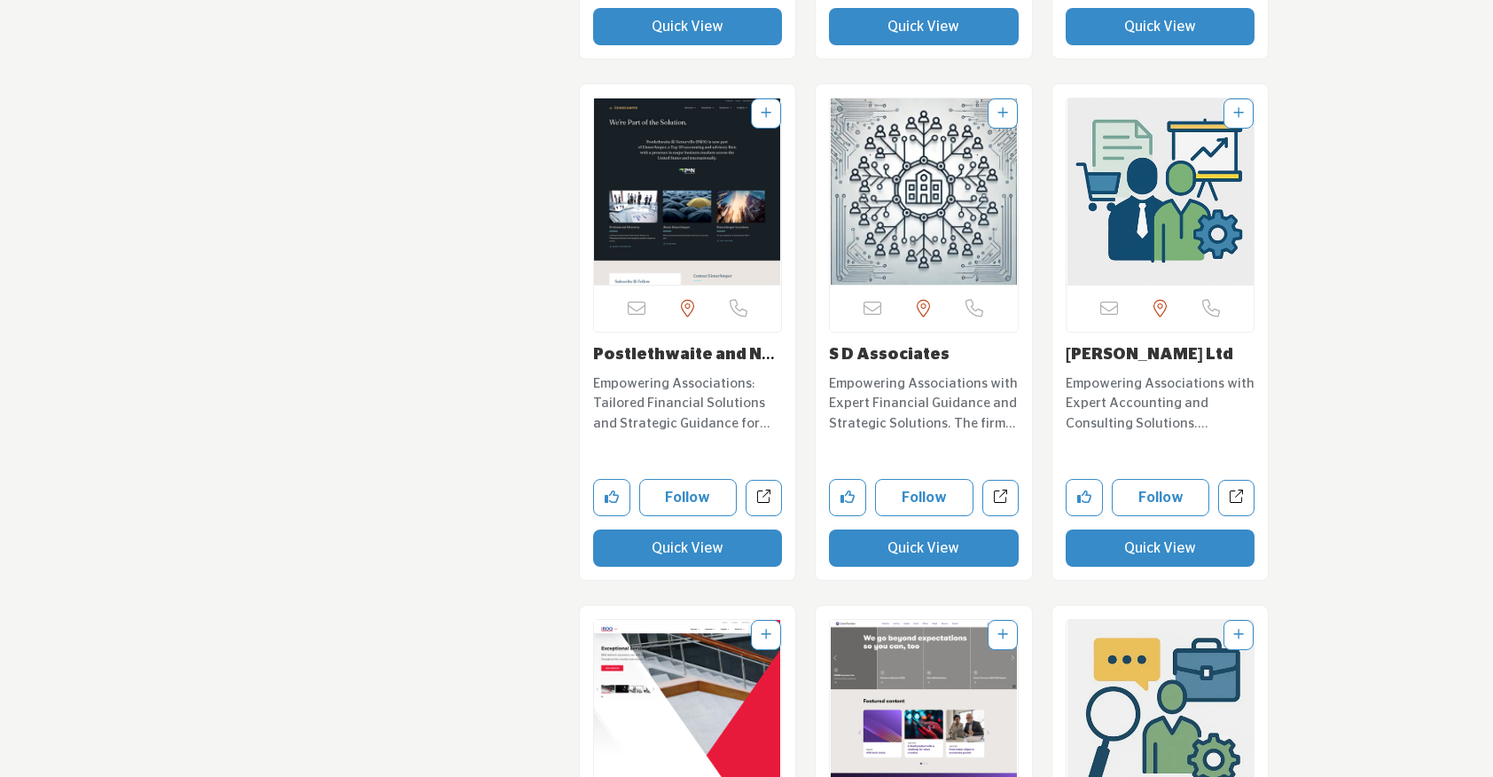
click at [876, 529] on button "Quick View" at bounding box center [924, 547] width 190 height 37
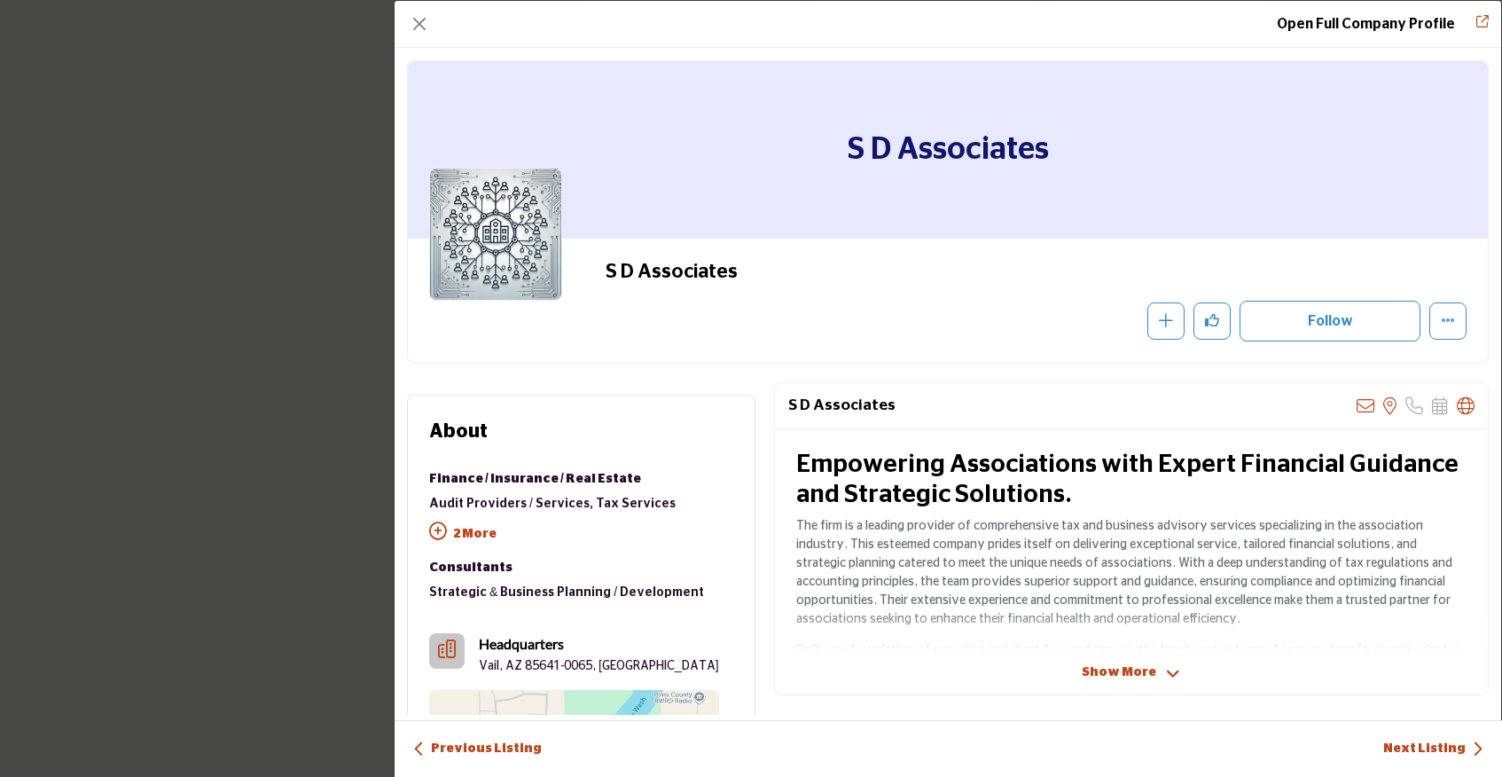
click at [731, 260] on h2 "S D Associates" at bounding box center [849, 271] width 488 height 23
drag, startPoint x: 736, startPoint y: 265, endPoint x: 590, endPoint y: 264, distance: 145.4
click at [590, 264] on div "S D Associates Recommend" at bounding box center [947, 301] width 1037 height 82
copy h2 "S D Associates"
click at [423, 21] on button "Close" at bounding box center [419, 24] width 25 height 25
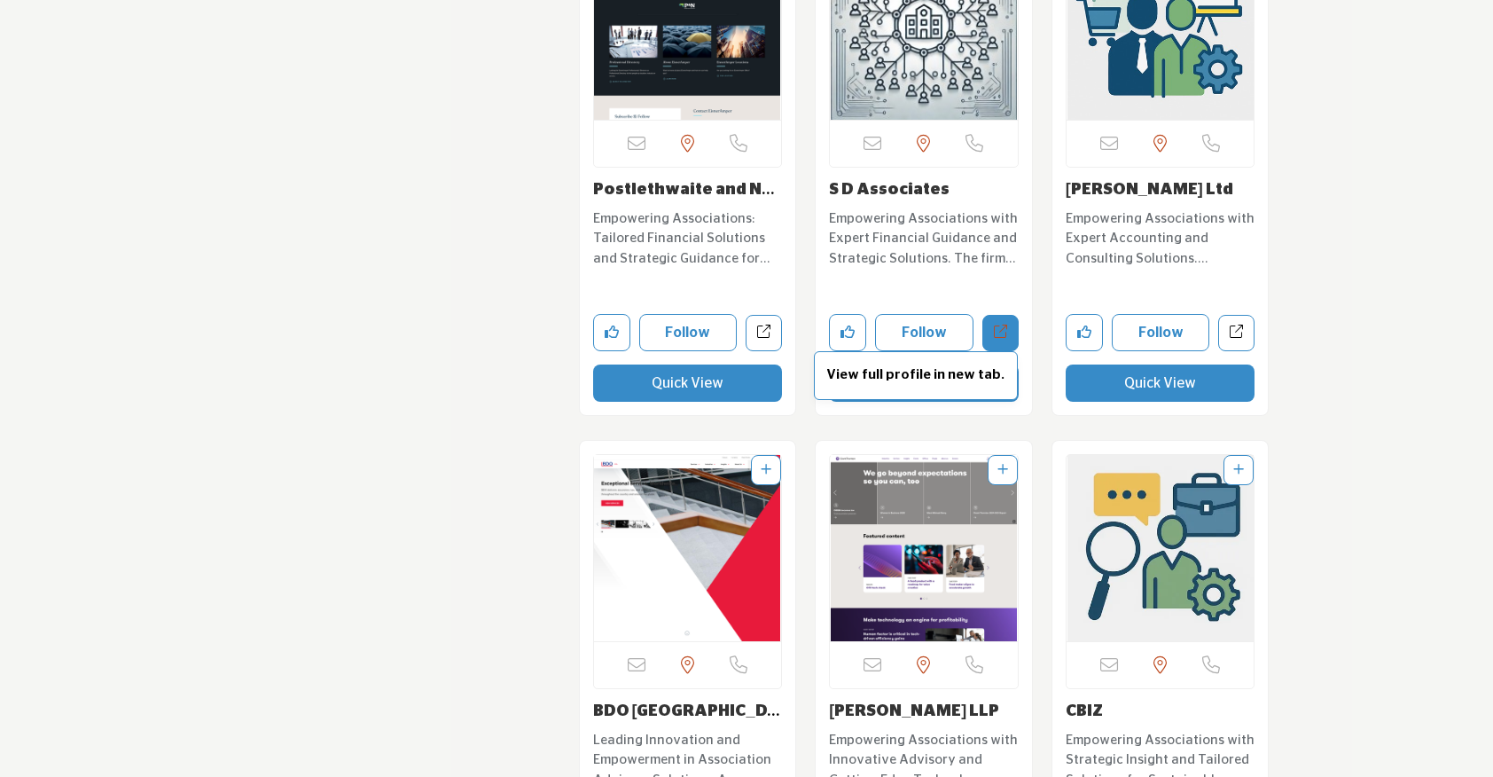
scroll to position [6598, 0]
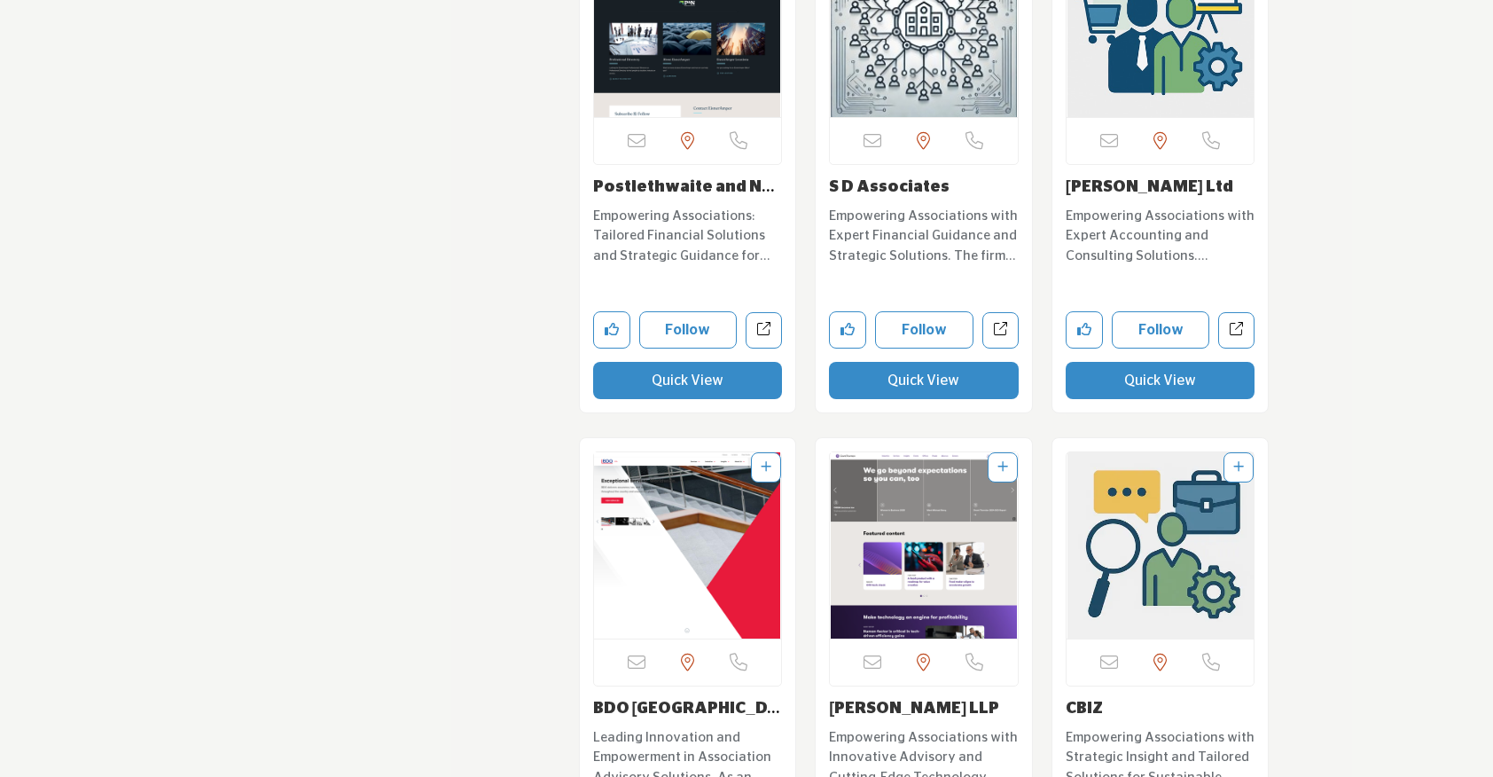
click at [1105, 367] on button "Quick View" at bounding box center [1161, 380] width 190 height 37
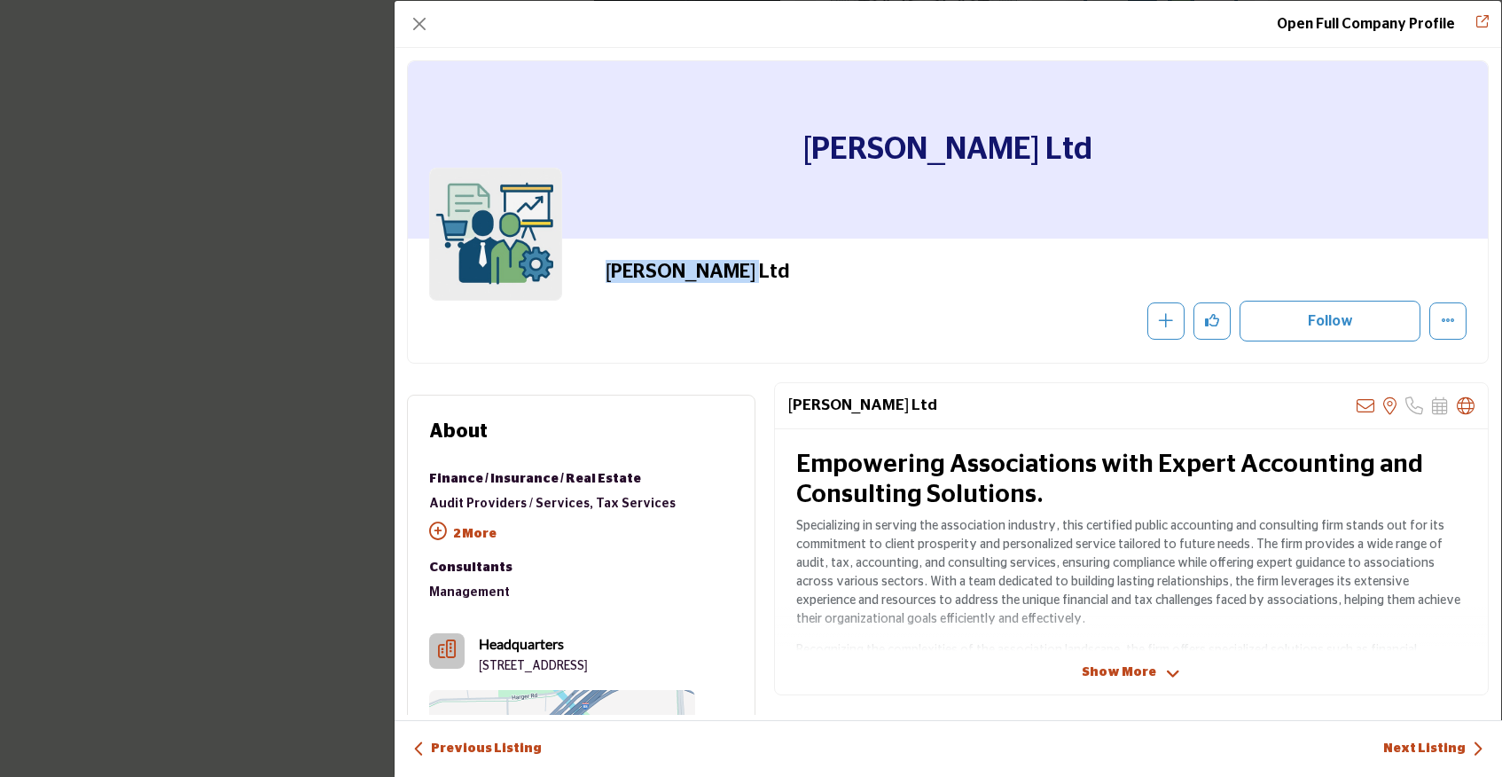
drag, startPoint x: 745, startPoint y: 278, endPoint x: 593, endPoint y: 281, distance: 151.6
click at [593, 281] on div "Selden Fox Ltd Recommend" at bounding box center [947, 301] width 1037 height 82
copy h2 "Selden Fox Ltd"
click at [418, 25] on button "Close" at bounding box center [419, 24] width 25 height 25
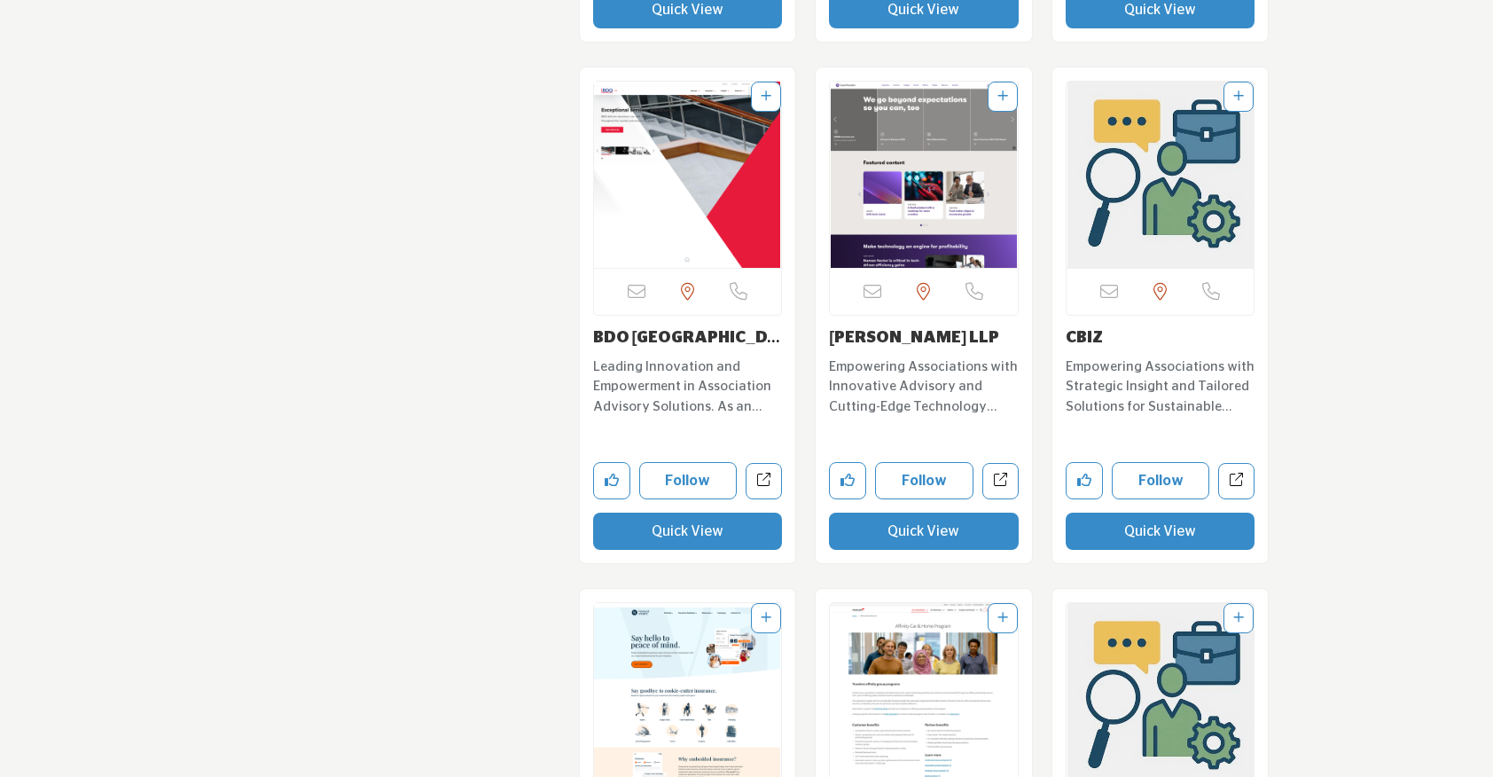
scroll to position [6983, 0]
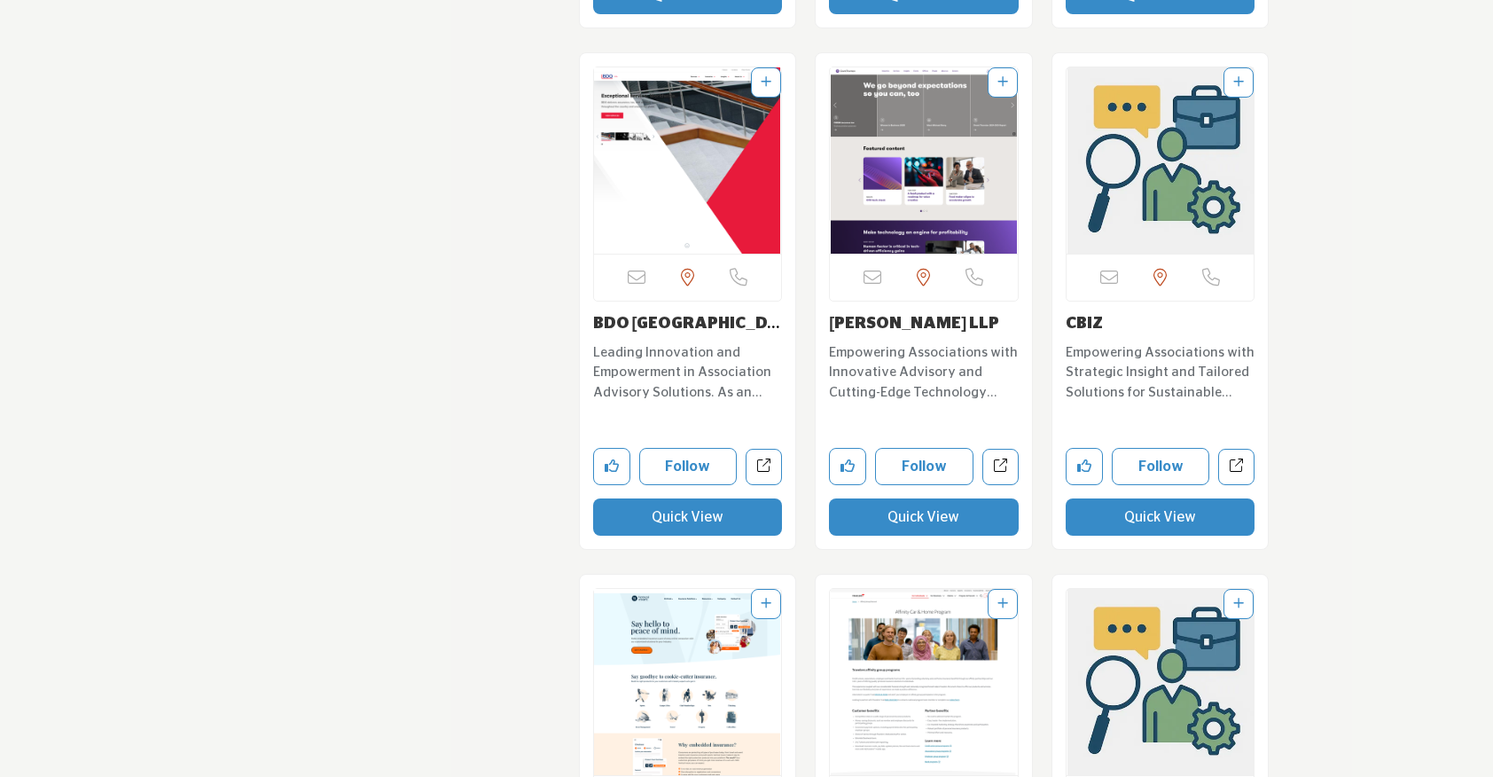
click at [922, 498] on button "Quick View" at bounding box center [924, 516] width 190 height 37
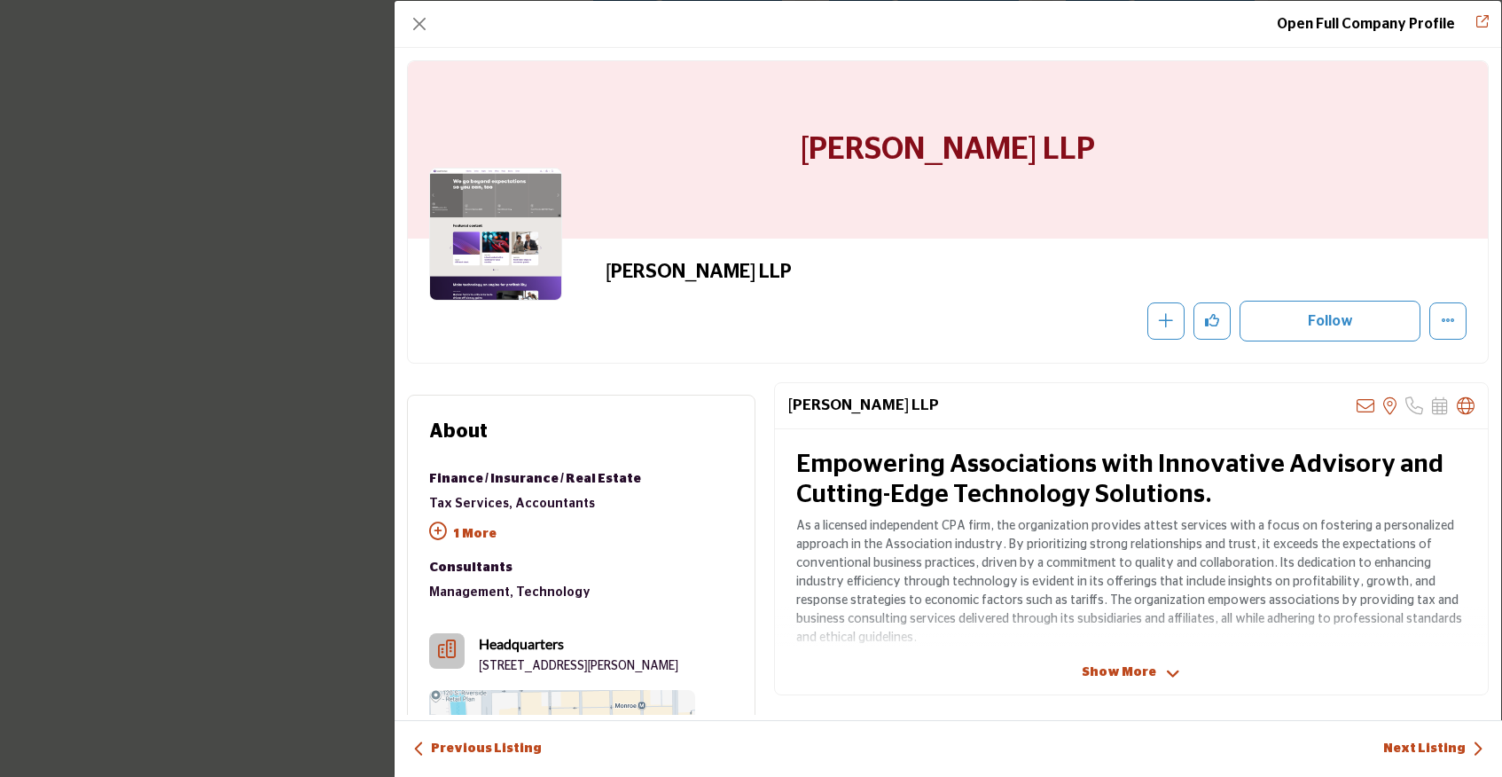
drag, startPoint x: 948, startPoint y: 397, endPoint x: 776, endPoint y: 408, distance: 172.3
click at [776, 408] on div "Grant Thornton LLP Sorry, but we don't have an email address for this listing V…" at bounding box center [1131, 406] width 713 height 46
copy h2 "Grant Thornton LLP"
click at [419, 27] on button "Close" at bounding box center [419, 24] width 25 height 25
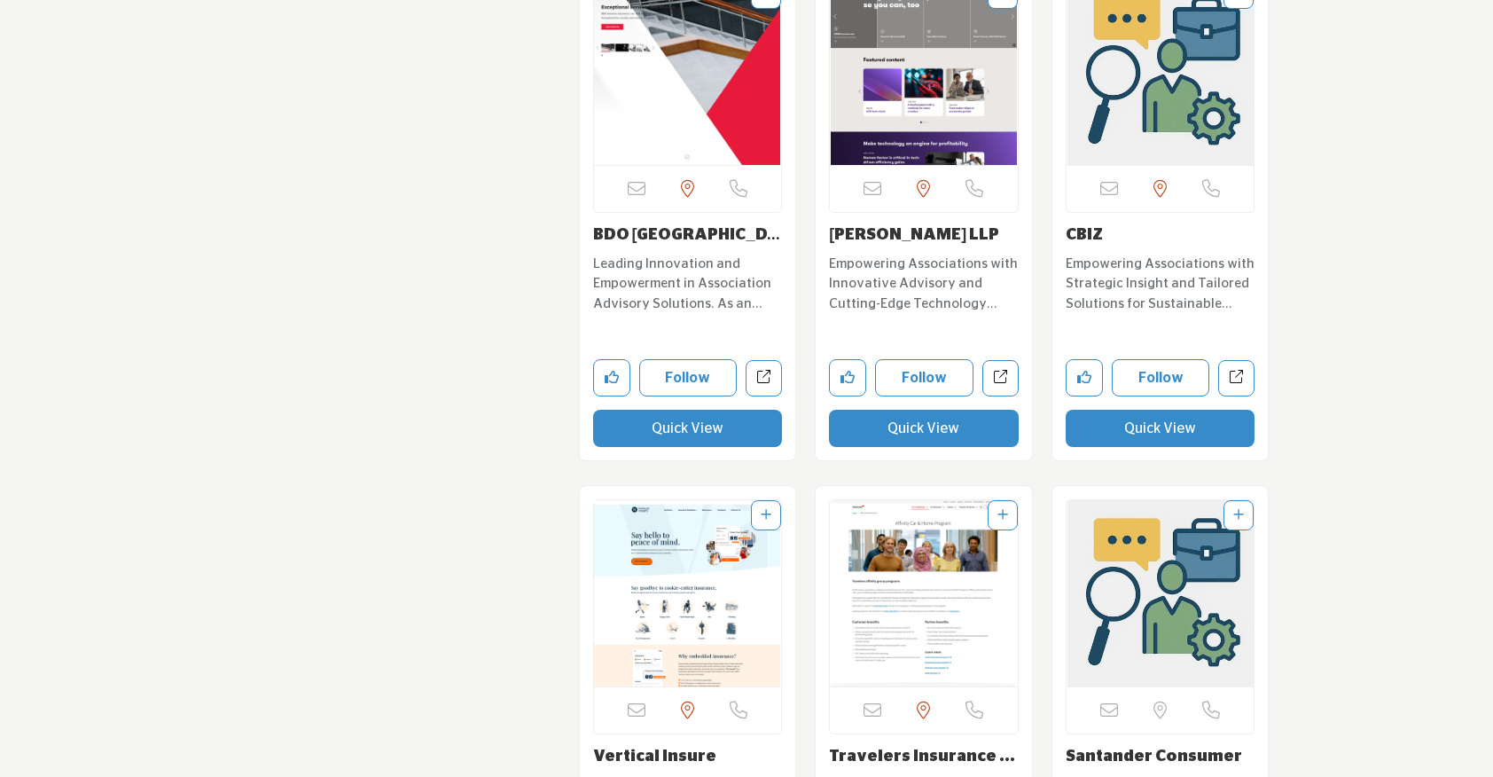
scroll to position [7073, 0]
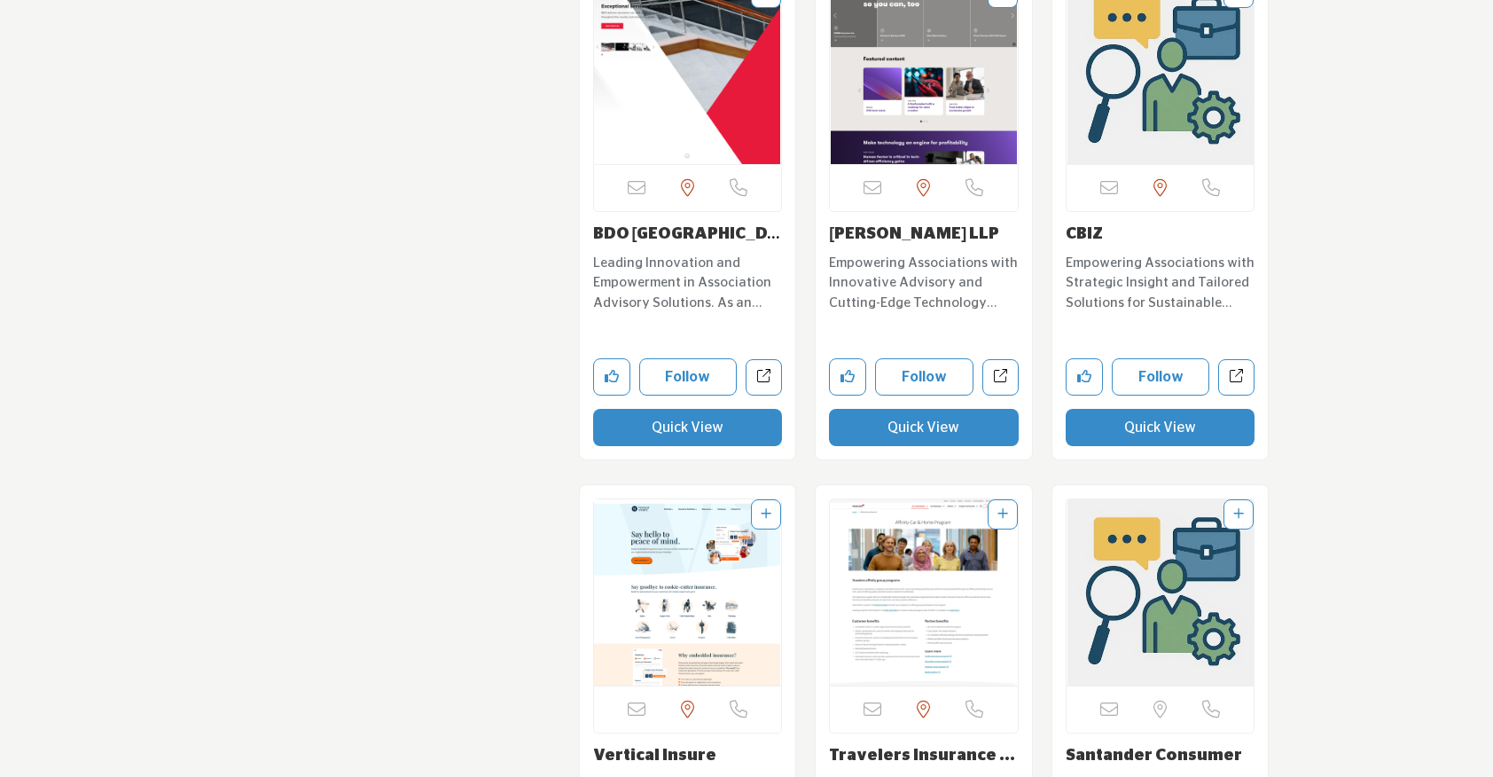
click at [1154, 409] on button "Quick View" at bounding box center [1161, 427] width 190 height 37
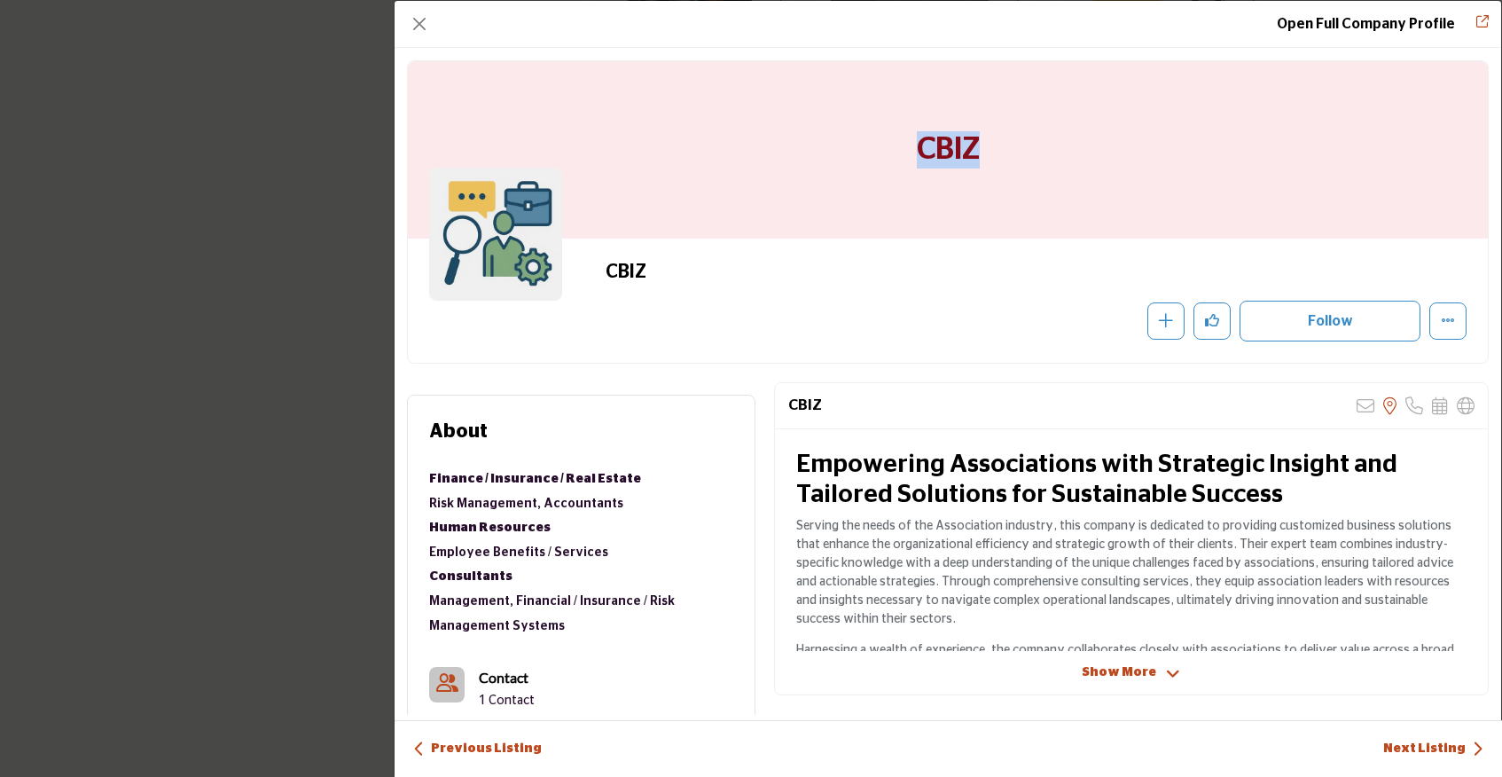
drag, startPoint x: 1000, startPoint y: 139, endPoint x: 863, endPoint y: 150, distance: 136.9
click at [863, 150] on div "CBIZ" at bounding box center [948, 149] width 1080 height 177
click at [418, 15] on button "Close" at bounding box center [419, 24] width 25 height 25
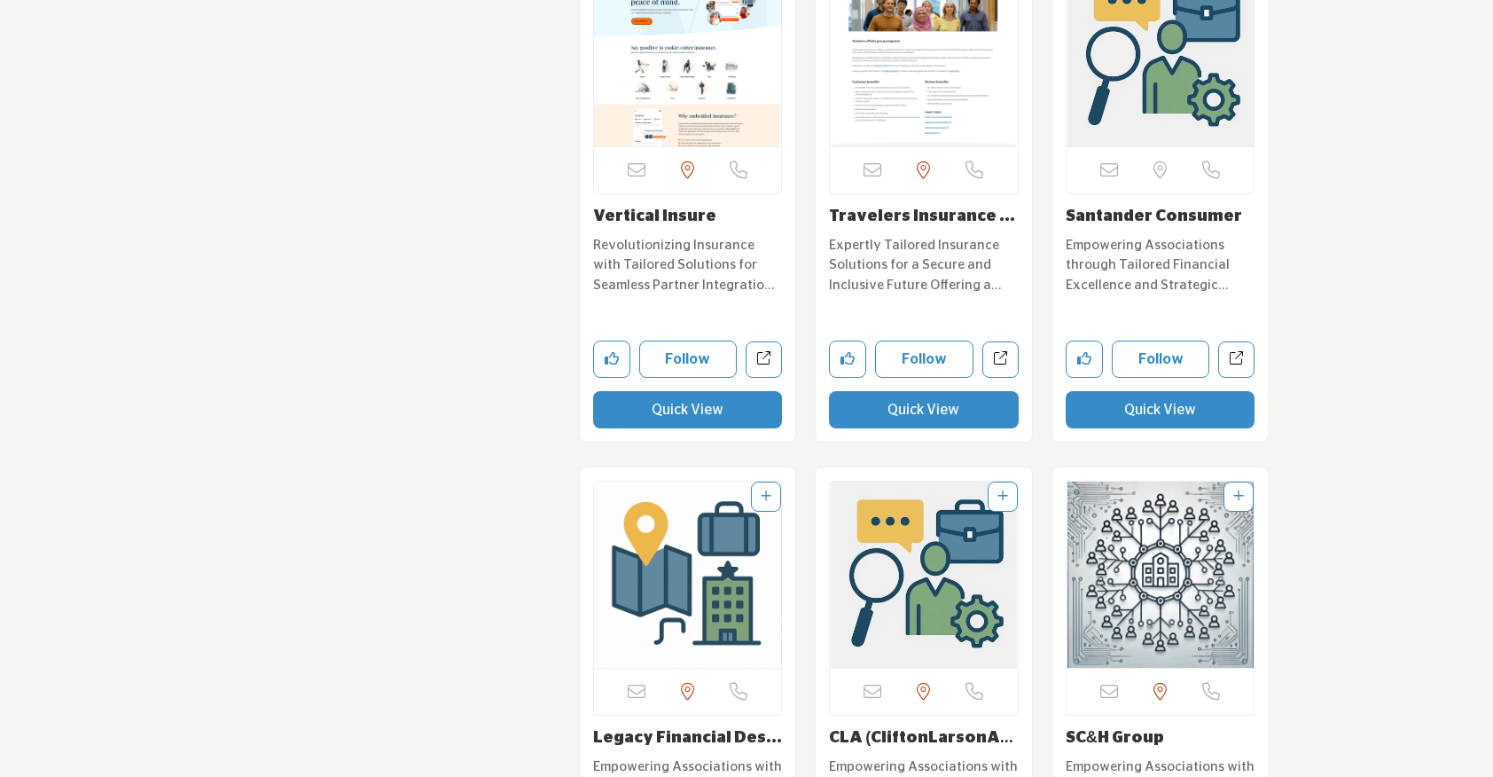
scroll to position [7613, 0]
click at [1124, 402] on button "Quick View" at bounding box center [1161, 408] width 190 height 37
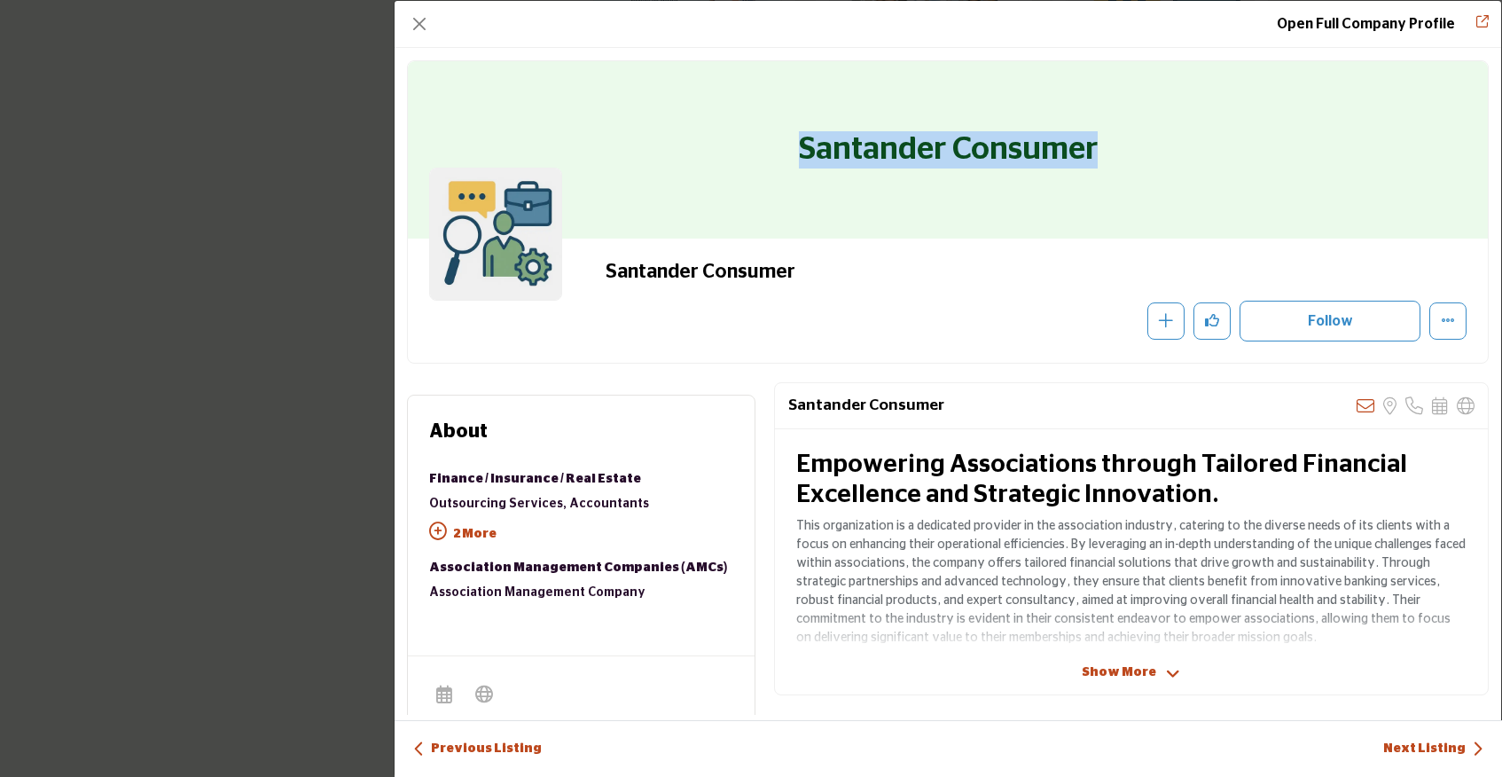
drag, startPoint x: 785, startPoint y: 148, endPoint x: 1221, endPoint y: 145, distance: 435.3
click at [1221, 145] on div "Santander Consumer" at bounding box center [948, 149] width 1080 height 177
click at [415, 27] on button "Close" at bounding box center [419, 24] width 25 height 25
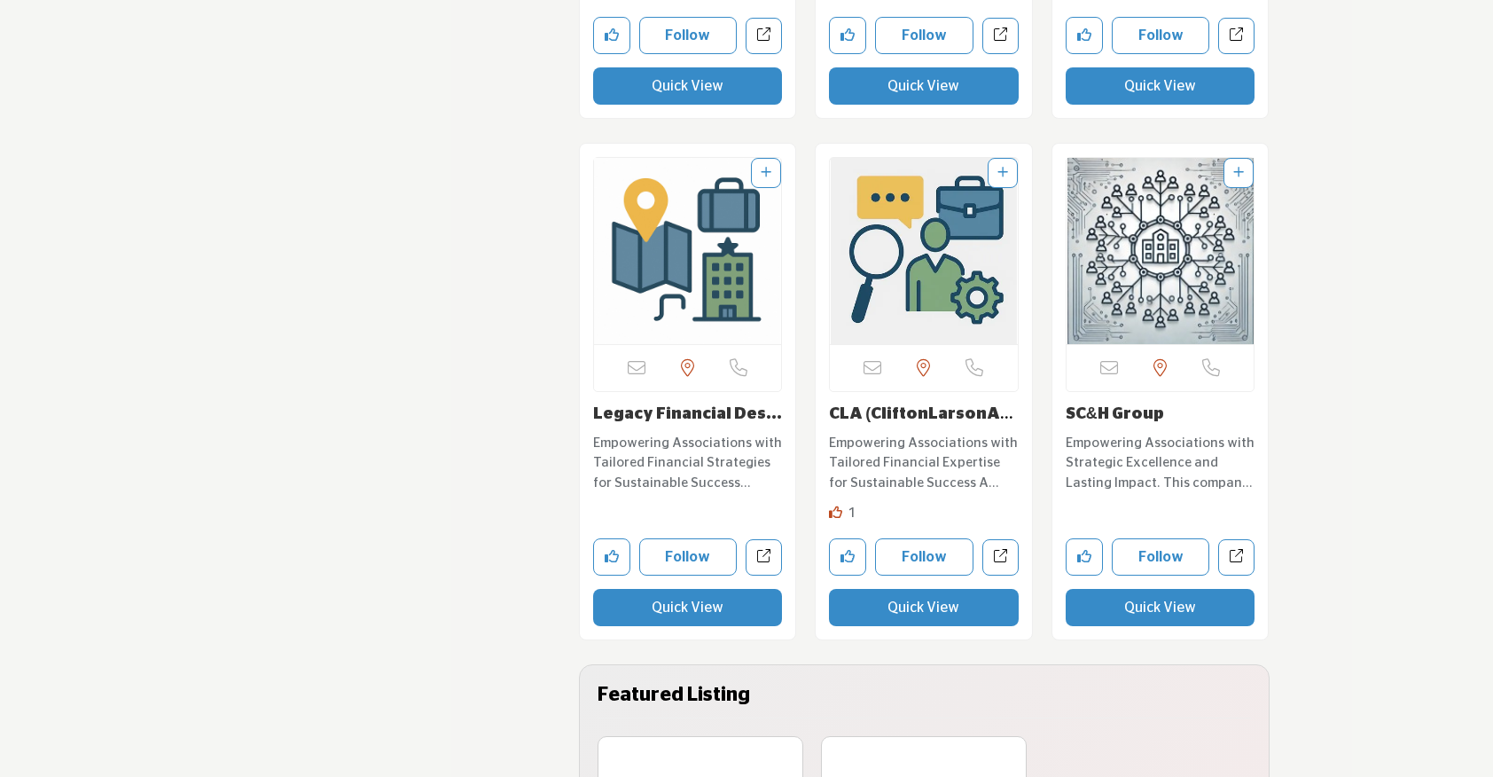
scroll to position [7937, 0]
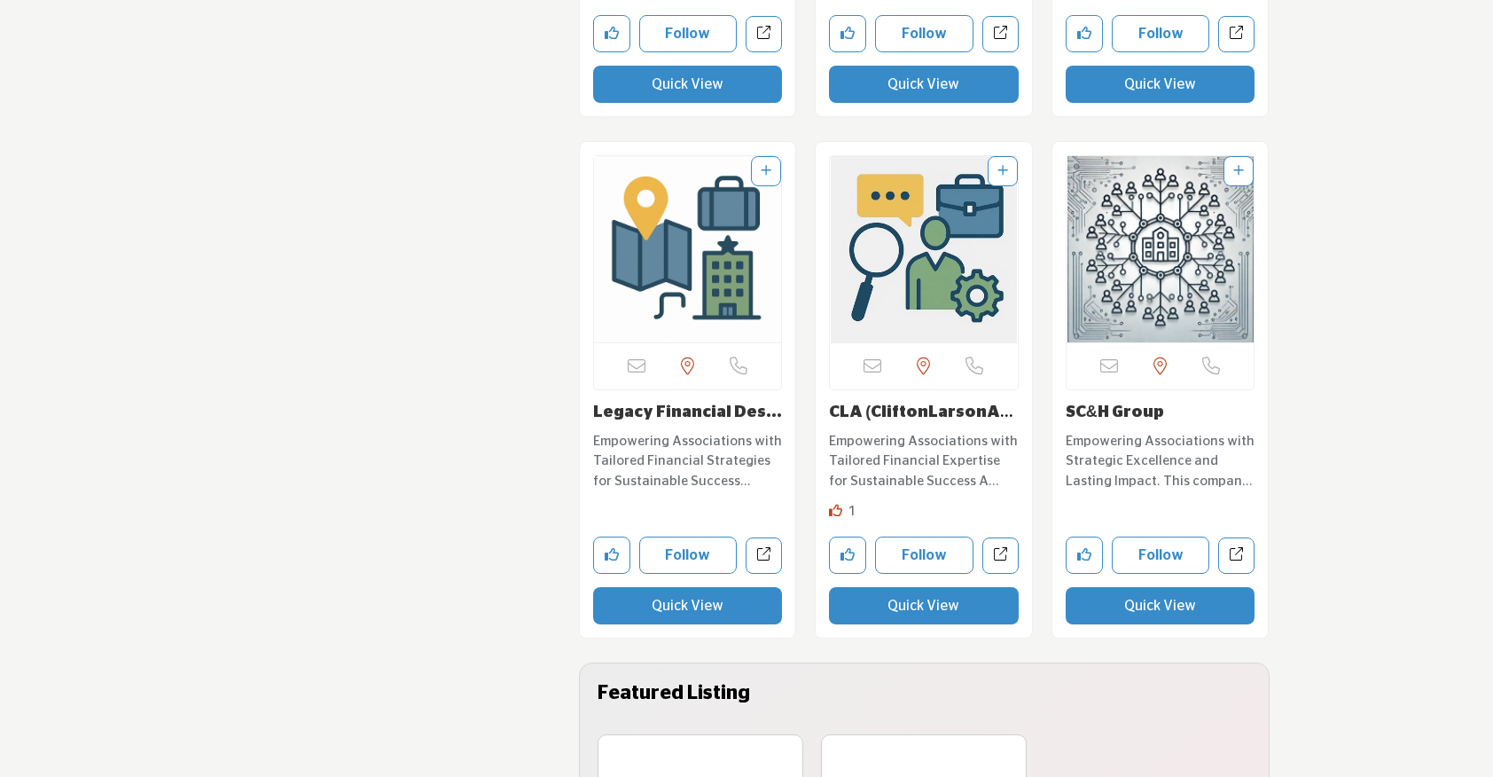
click at [750, 587] on button "Quick View" at bounding box center [688, 605] width 190 height 37
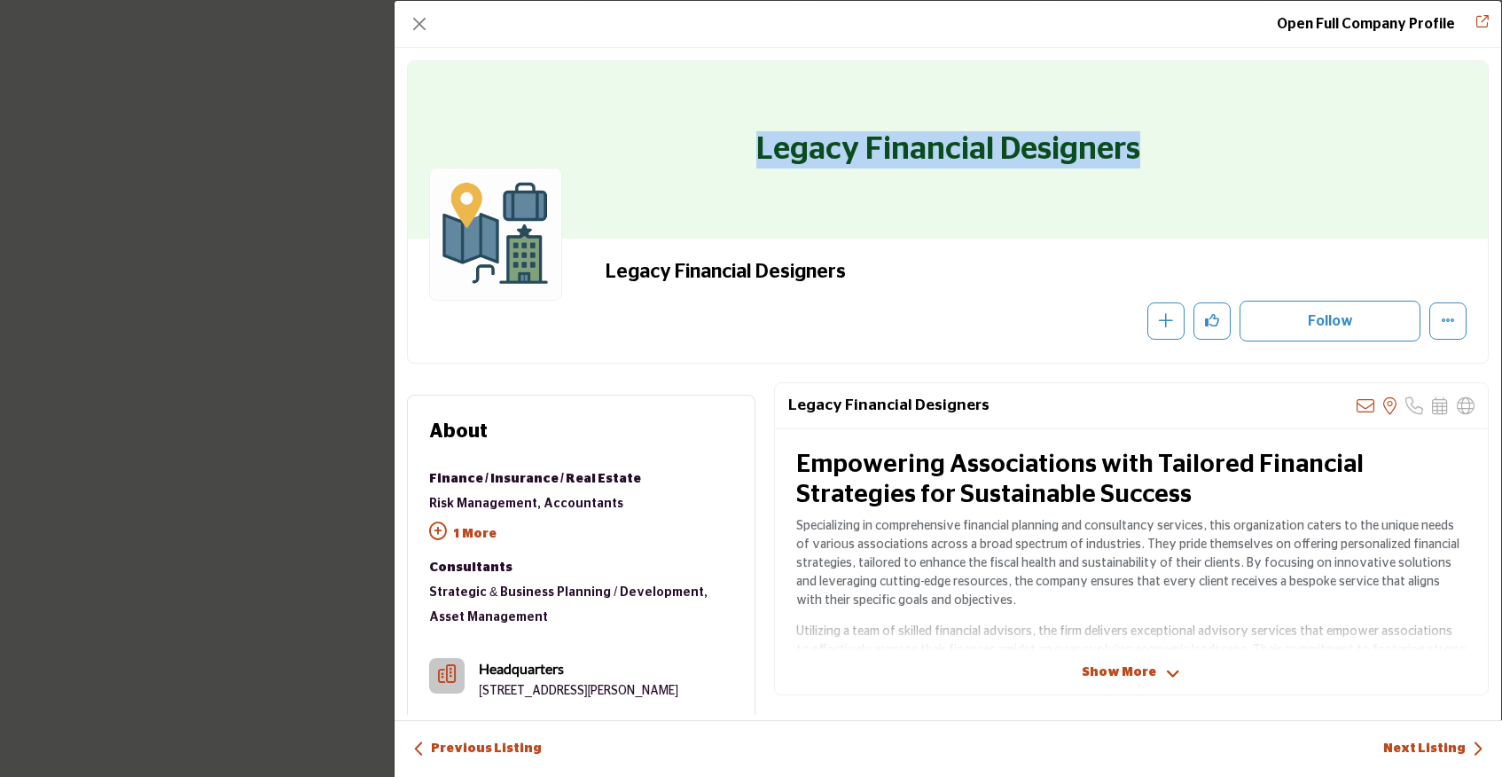
drag, startPoint x: 723, startPoint y: 152, endPoint x: 1282, endPoint y: 137, distance: 558.7
click at [1282, 137] on div "Legacy Financial Designers" at bounding box center [948, 149] width 1080 height 177
click at [408, 27] on button "Close" at bounding box center [419, 24] width 25 height 25
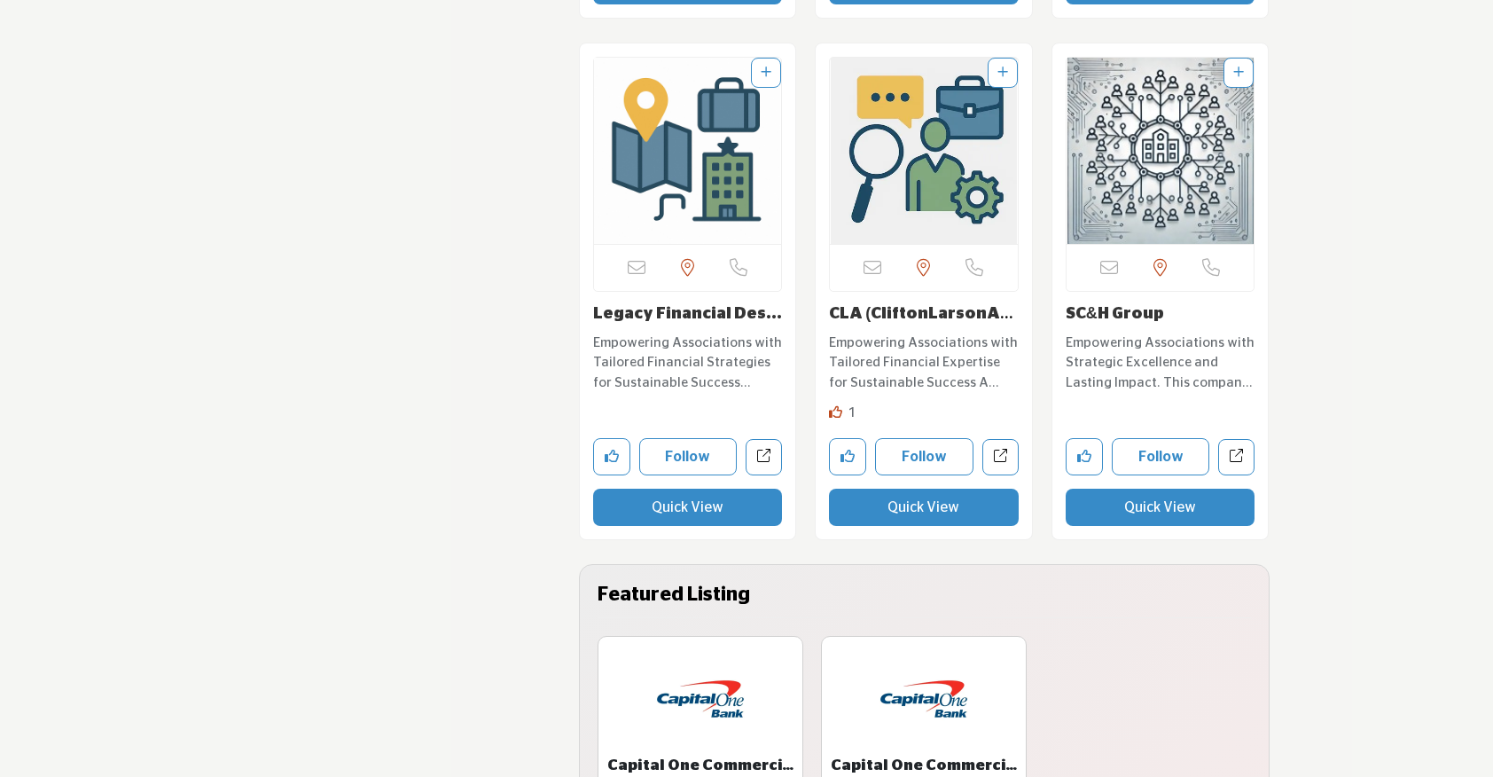
scroll to position [8053, 0]
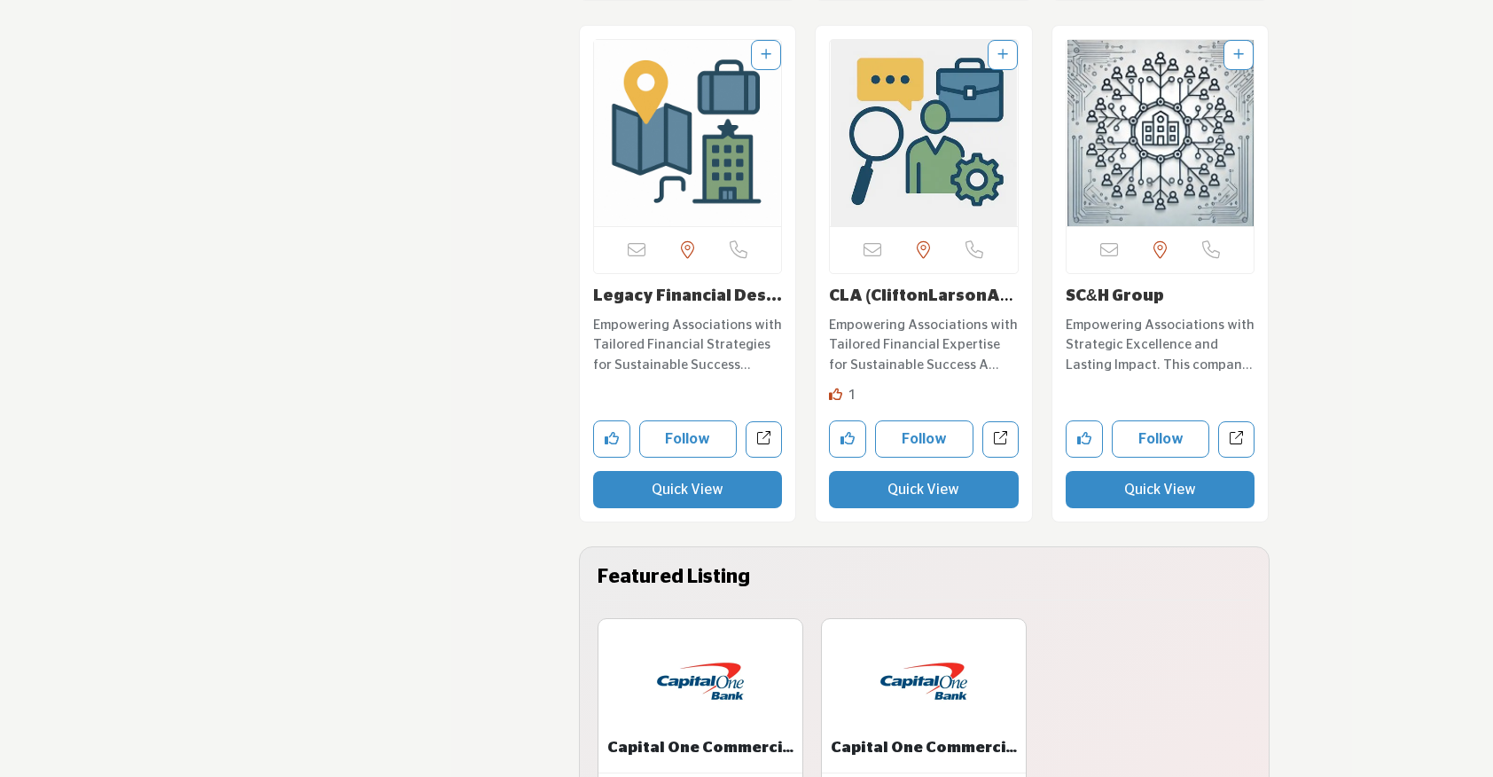
click at [882, 471] on button "Quick View" at bounding box center [924, 489] width 190 height 37
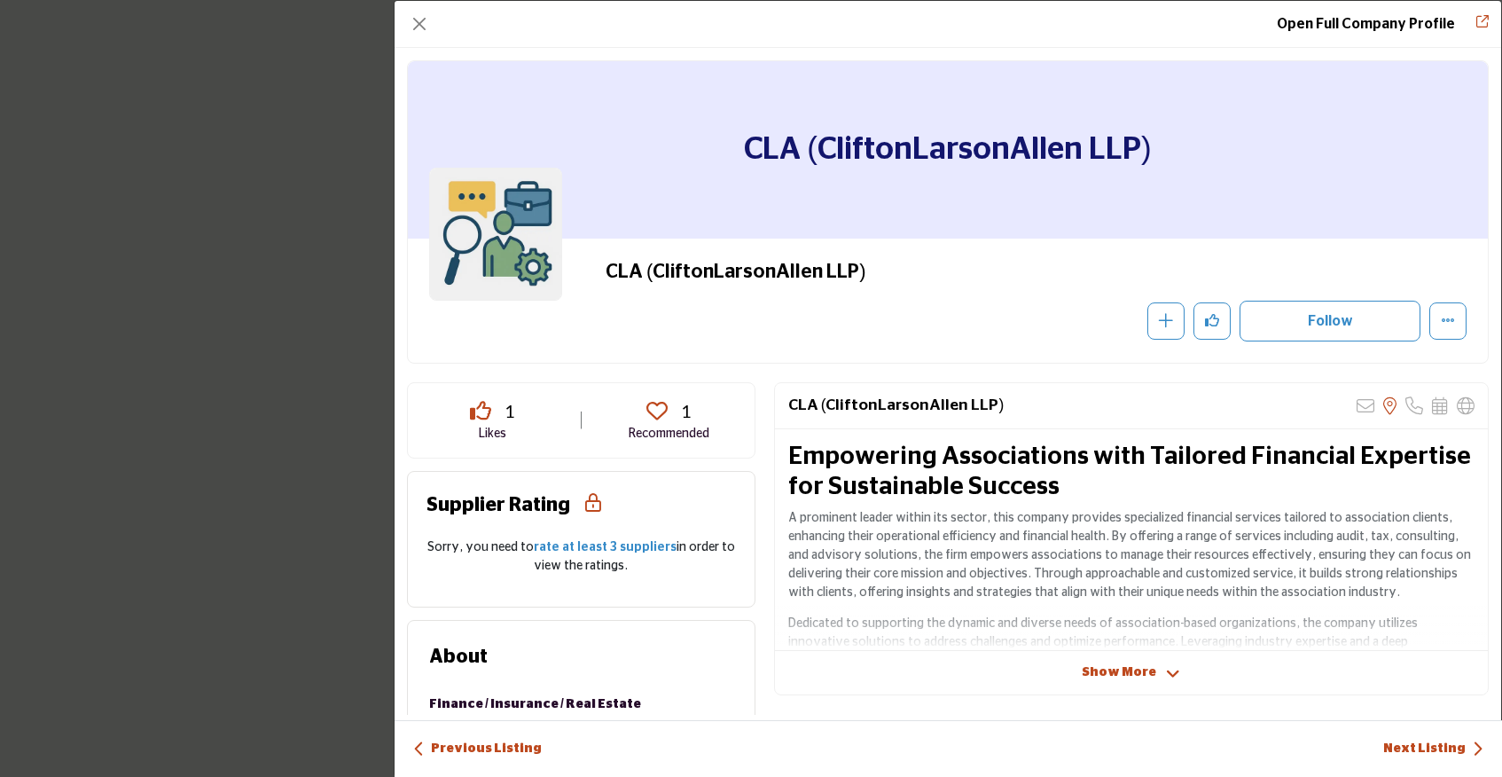
click at [728, 150] on div "CLA (CliftonLarsonAllen LLP)" at bounding box center [948, 149] width 1080 height 177
drag, startPoint x: 817, startPoint y: 154, endPoint x: 1089, endPoint y: 173, distance: 271.9
click at [1089, 173] on h1 "CLA (CliftonLarsonAllen LLP)" at bounding box center [947, 149] width 407 height 177
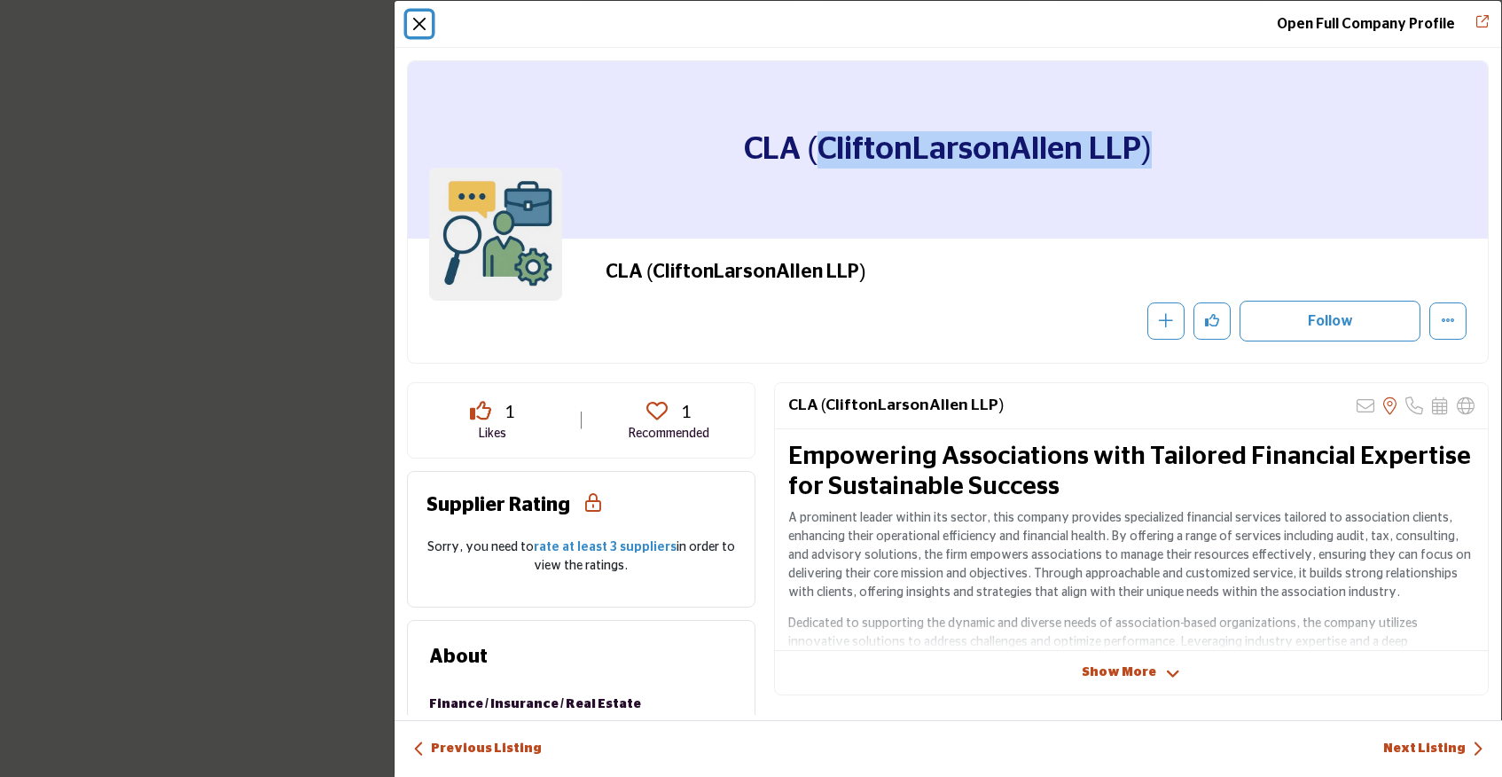
click at [417, 26] on button "Close" at bounding box center [419, 24] width 25 height 25
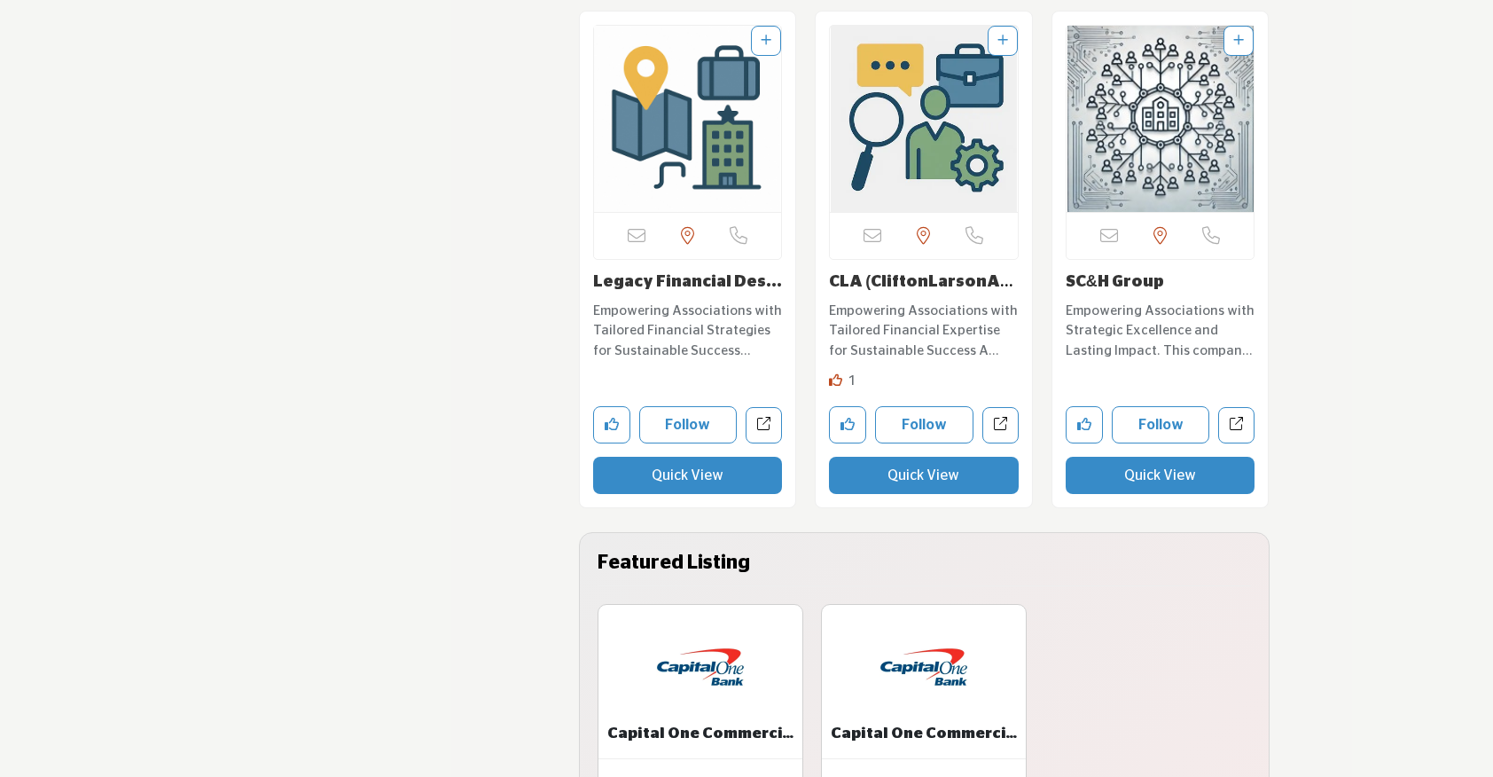
scroll to position [8072, 0]
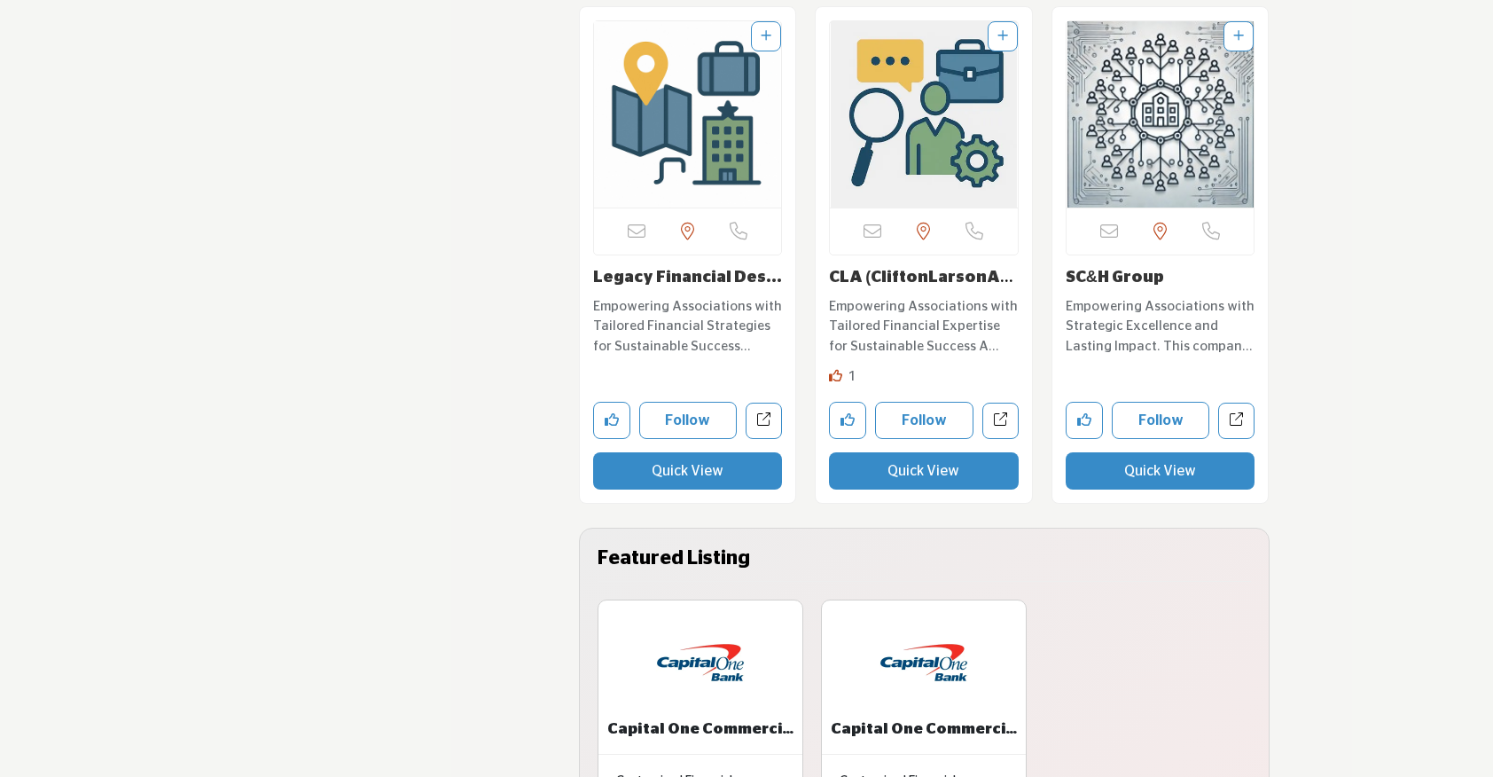
click at [1149, 459] on button "Quick View" at bounding box center [1161, 470] width 190 height 37
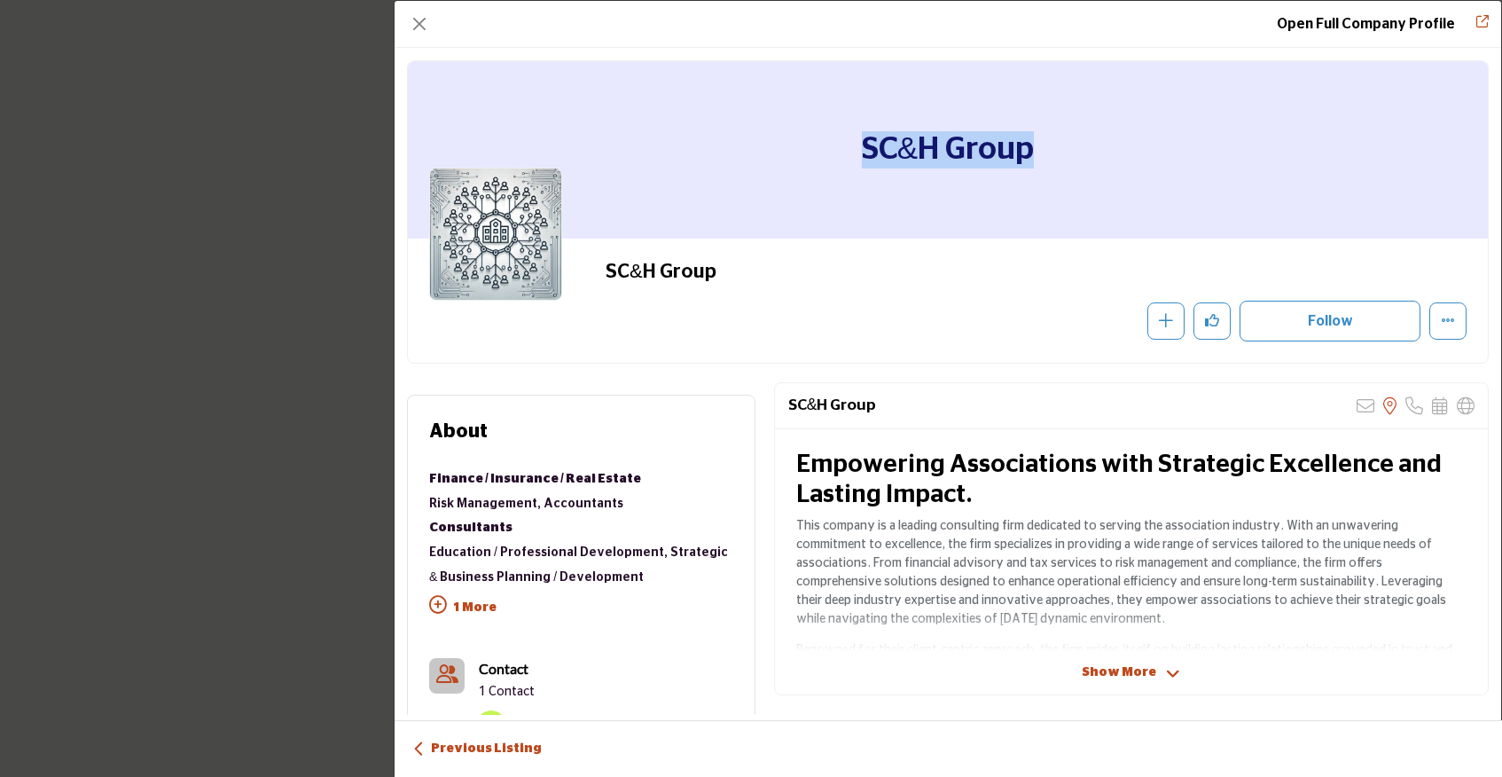
drag, startPoint x: 1036, startPoint y: 148, endPoint x: 843, endPoint y: 152, distance: 193.3
click at [843, 152] on div "SC&H Group" at bounding box center [948, 149] width 1080 height 177
click at [419, 20] on button "Close" at bounding box center [419, 24] width 25 height 25
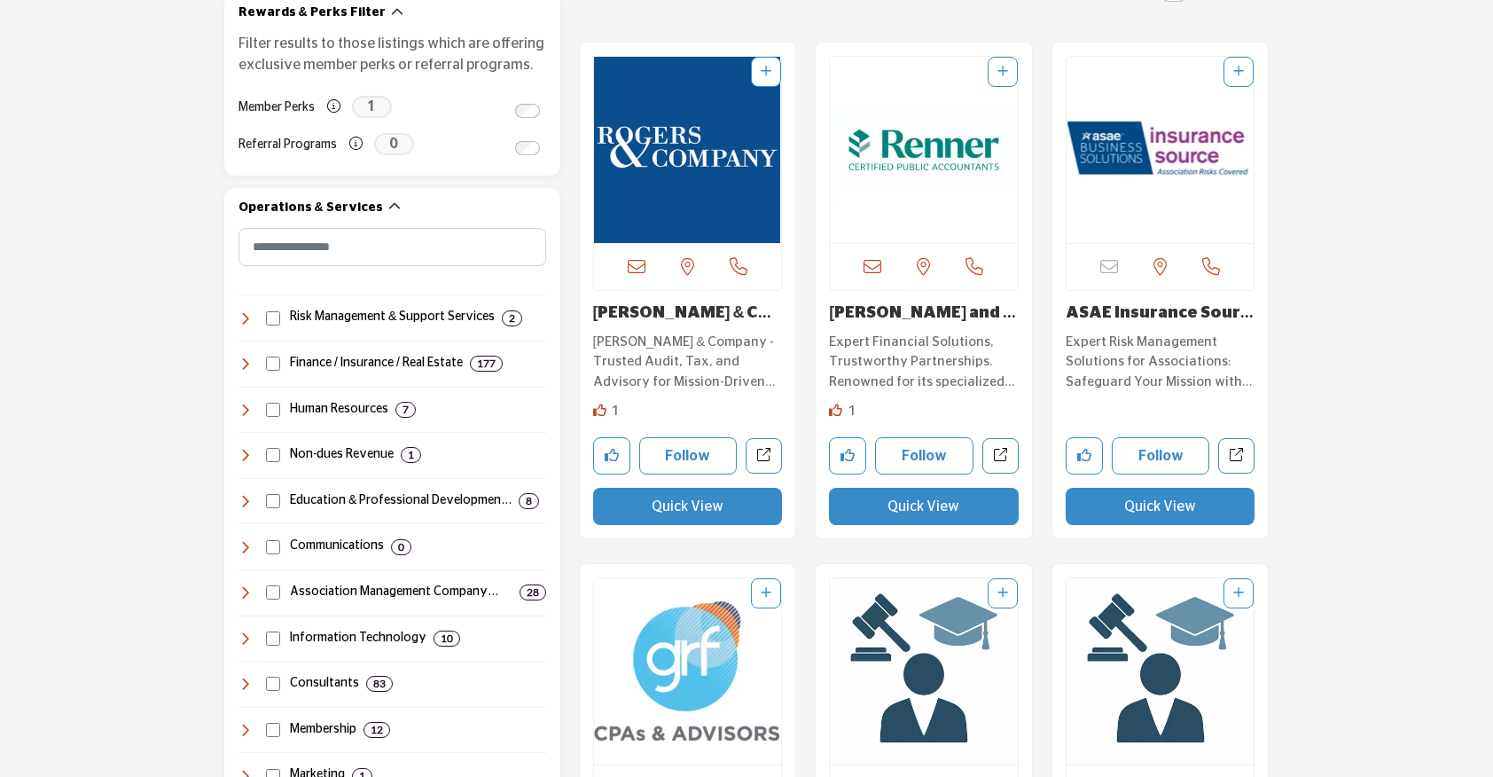
scroll to position [785, 0]
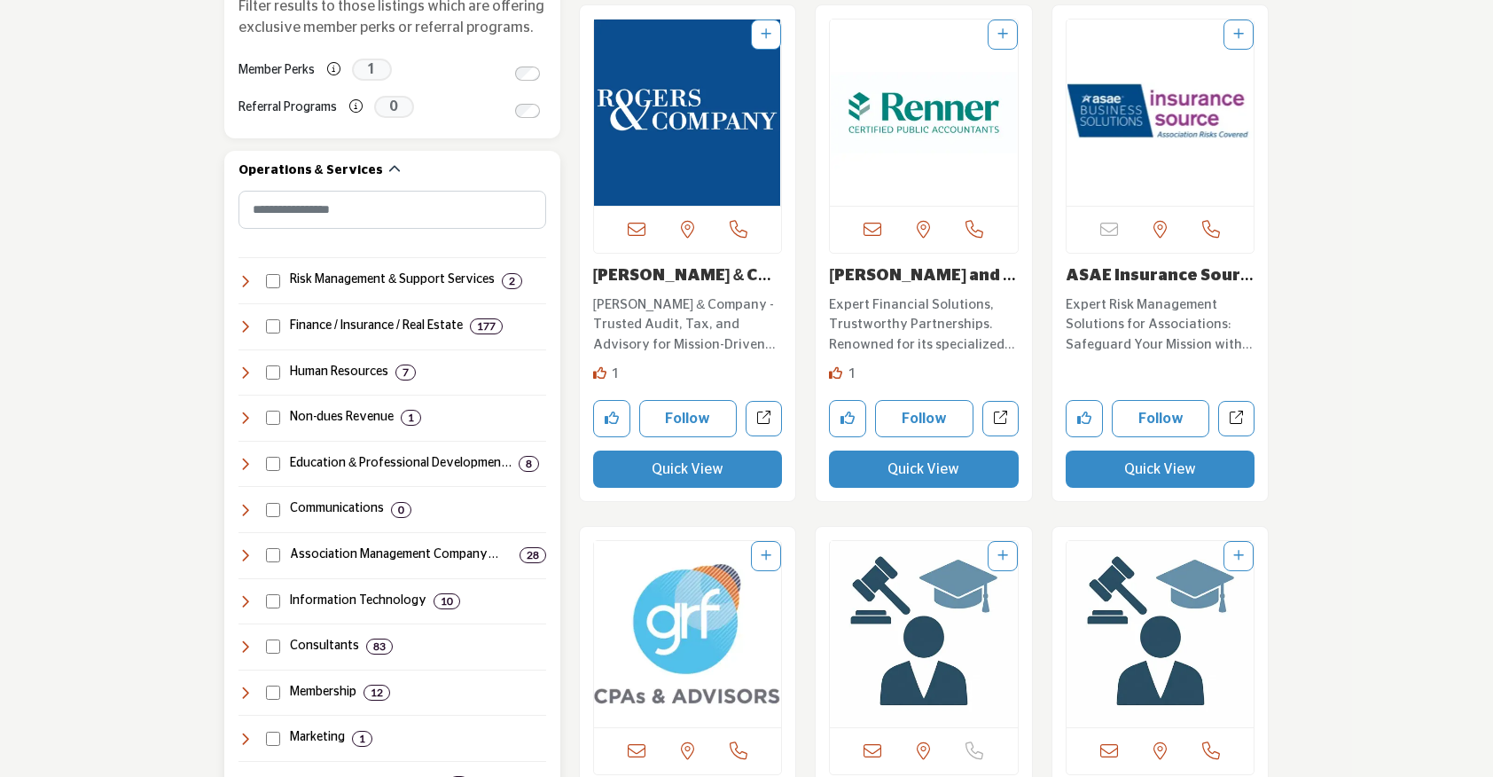
click at [242, 323] on icon at bounding box center [245, 326] width 14 height 14
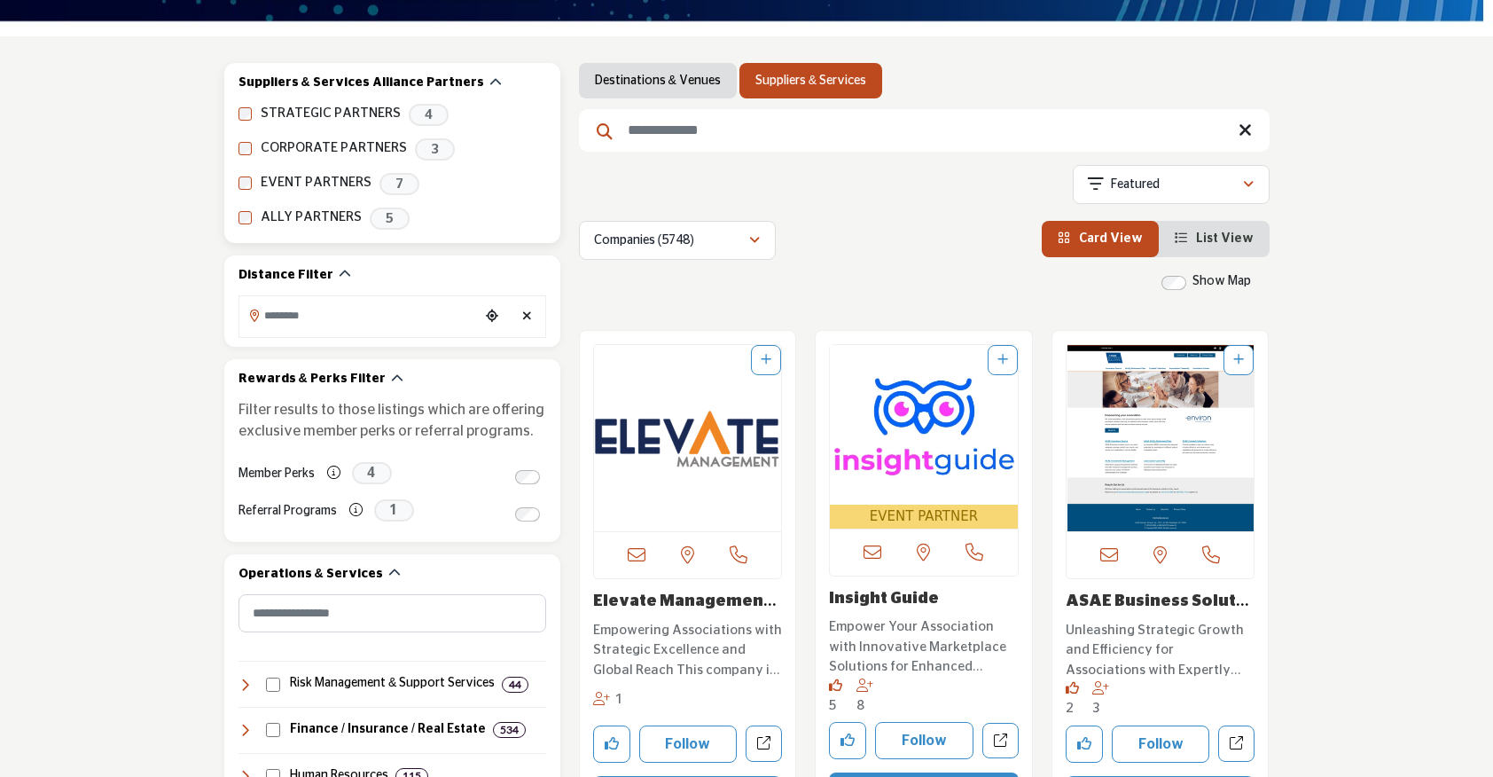
scroll to position [875, 0]
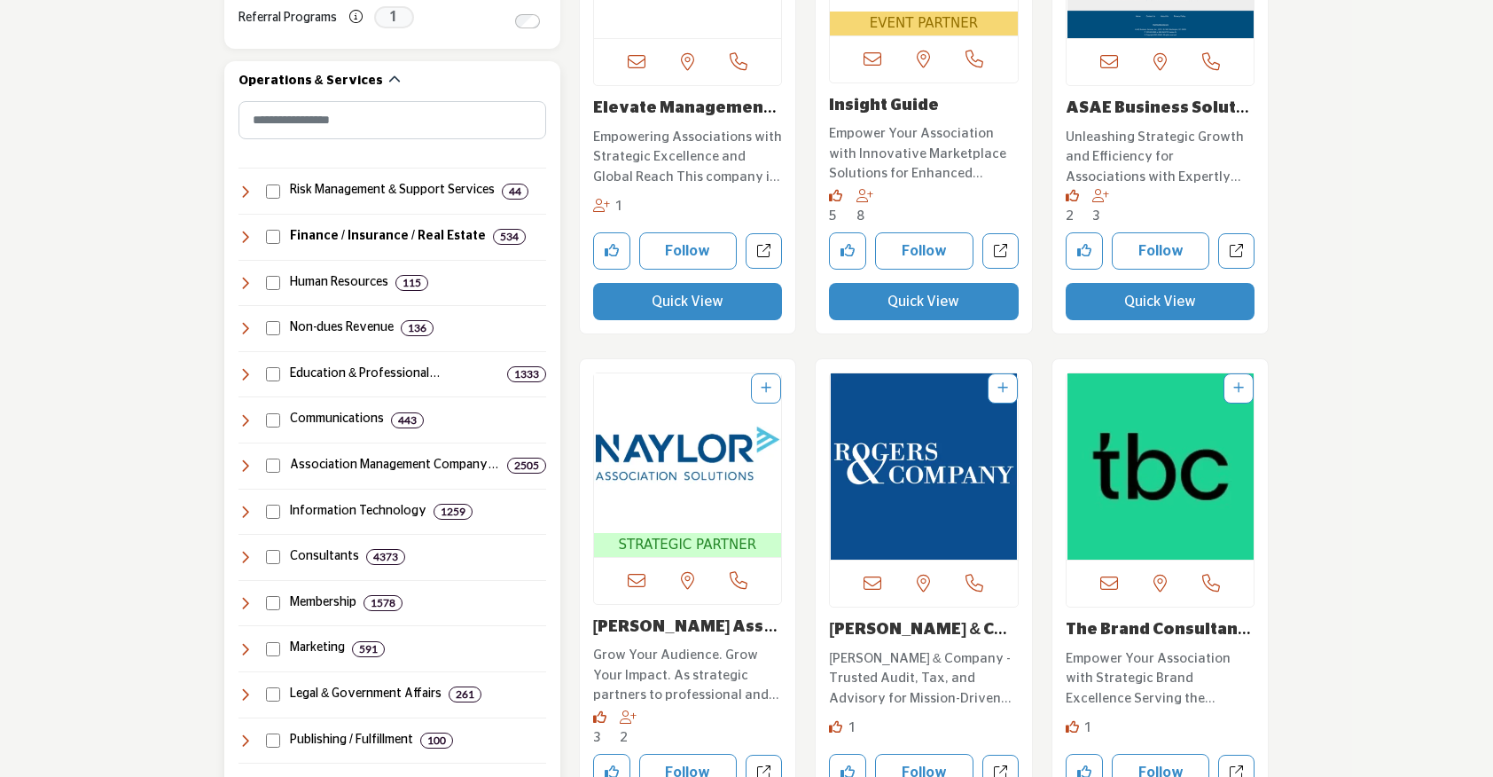
click at [249, 233] on icon at bounding box center [245, 237] width 14 height 14
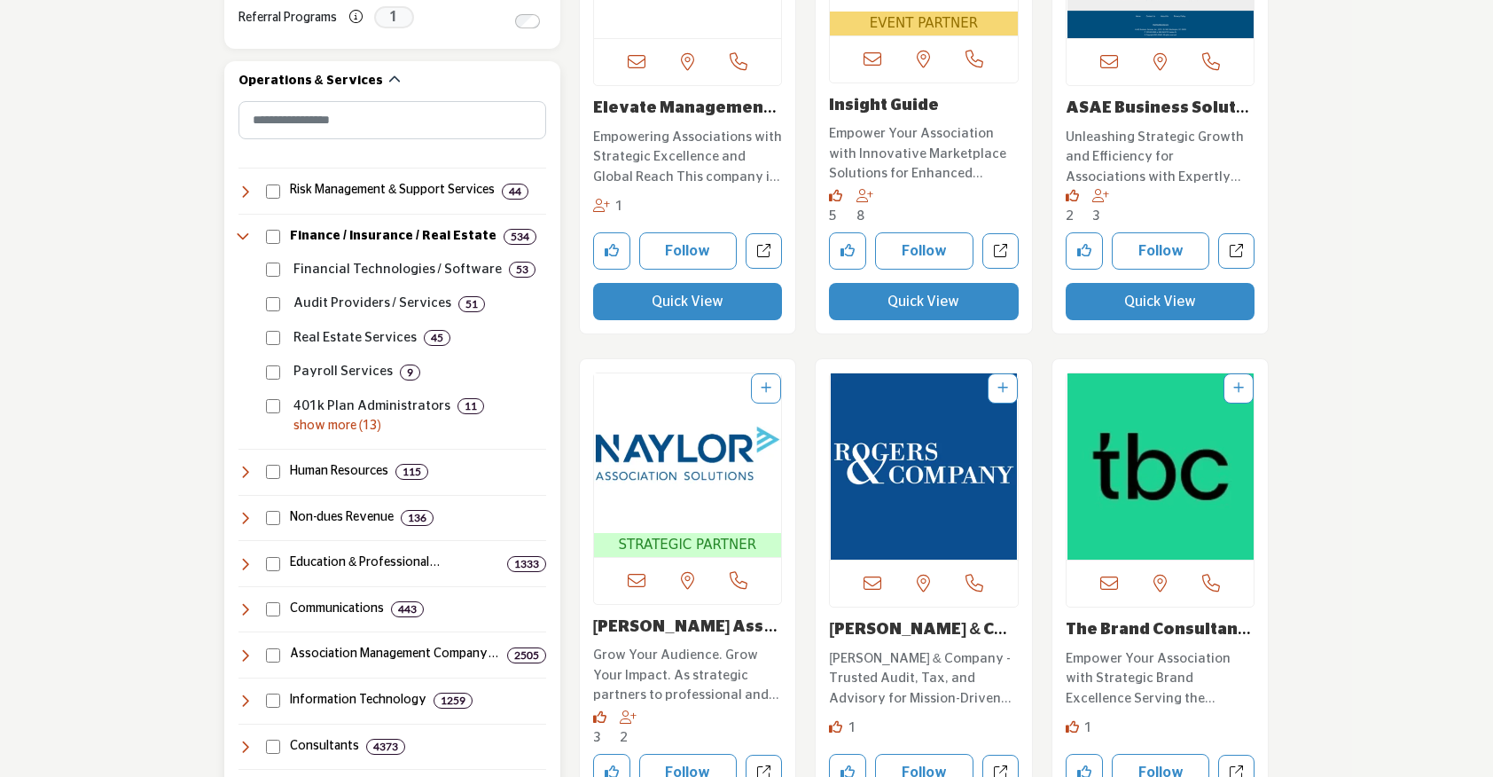
click at [319, 420] on p "show more (13)" at bounding box center [419, 426] width 253 height 19
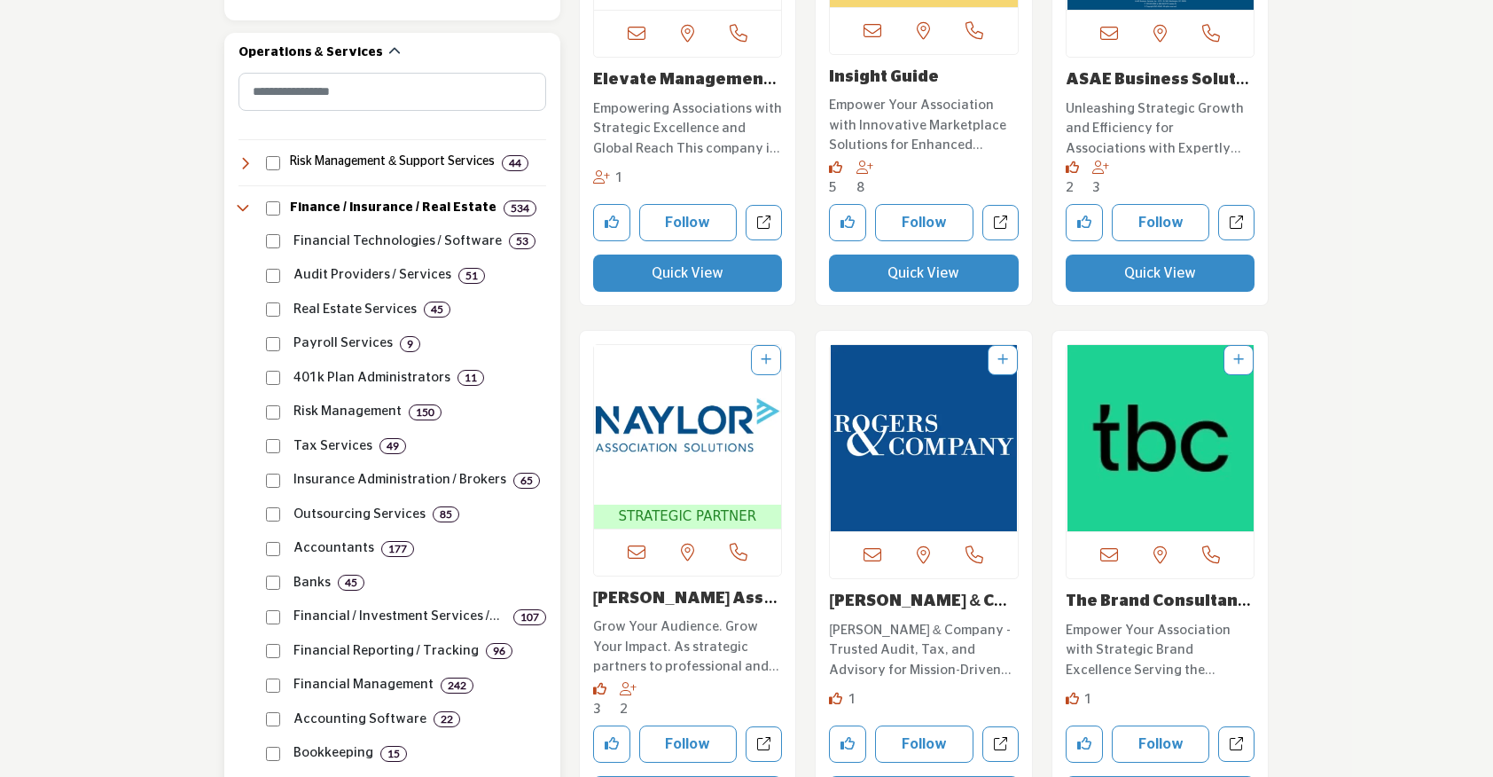
scroll to position [891, 0]
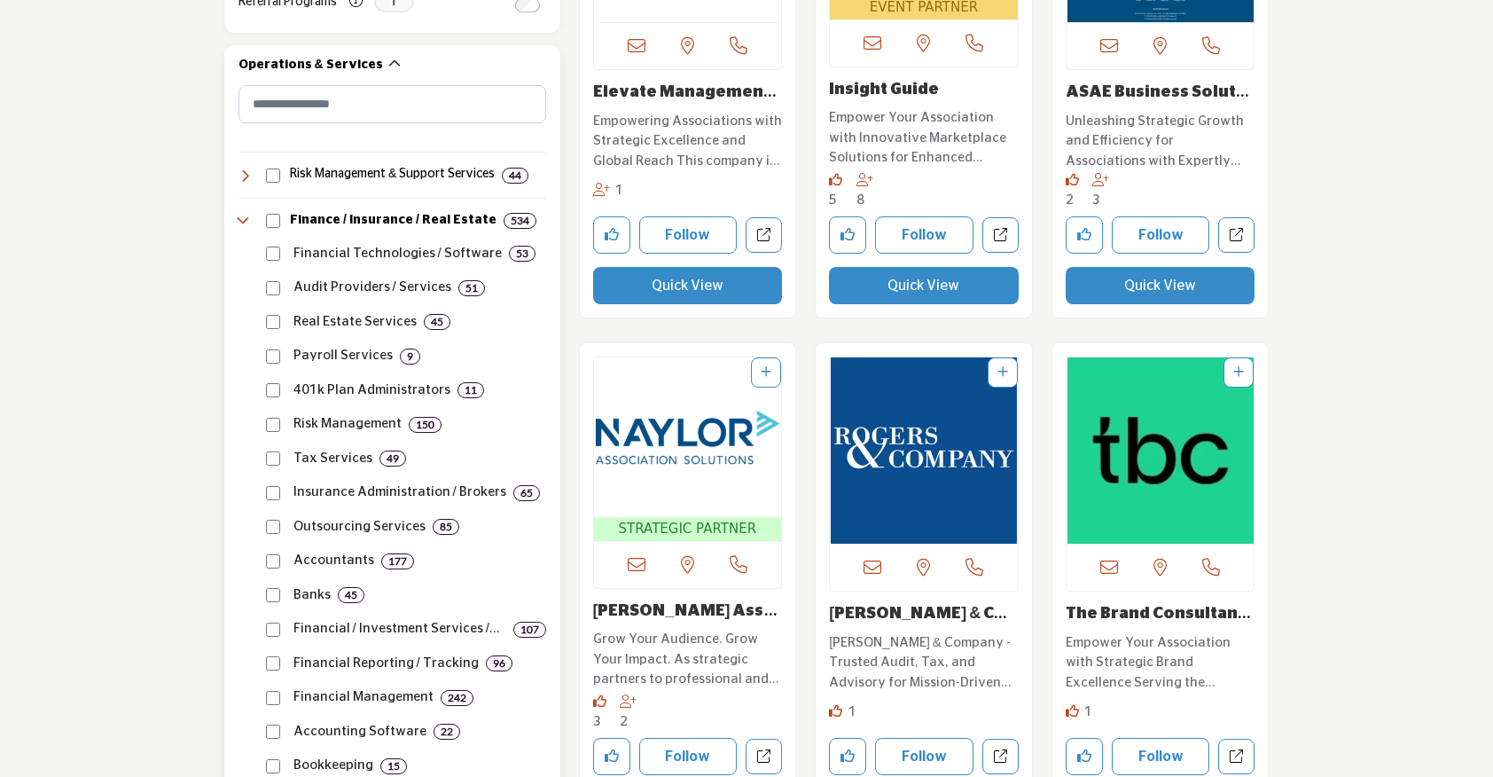
click at [245, 221] on icon at bounding box center [245, 221] width 14 height 14
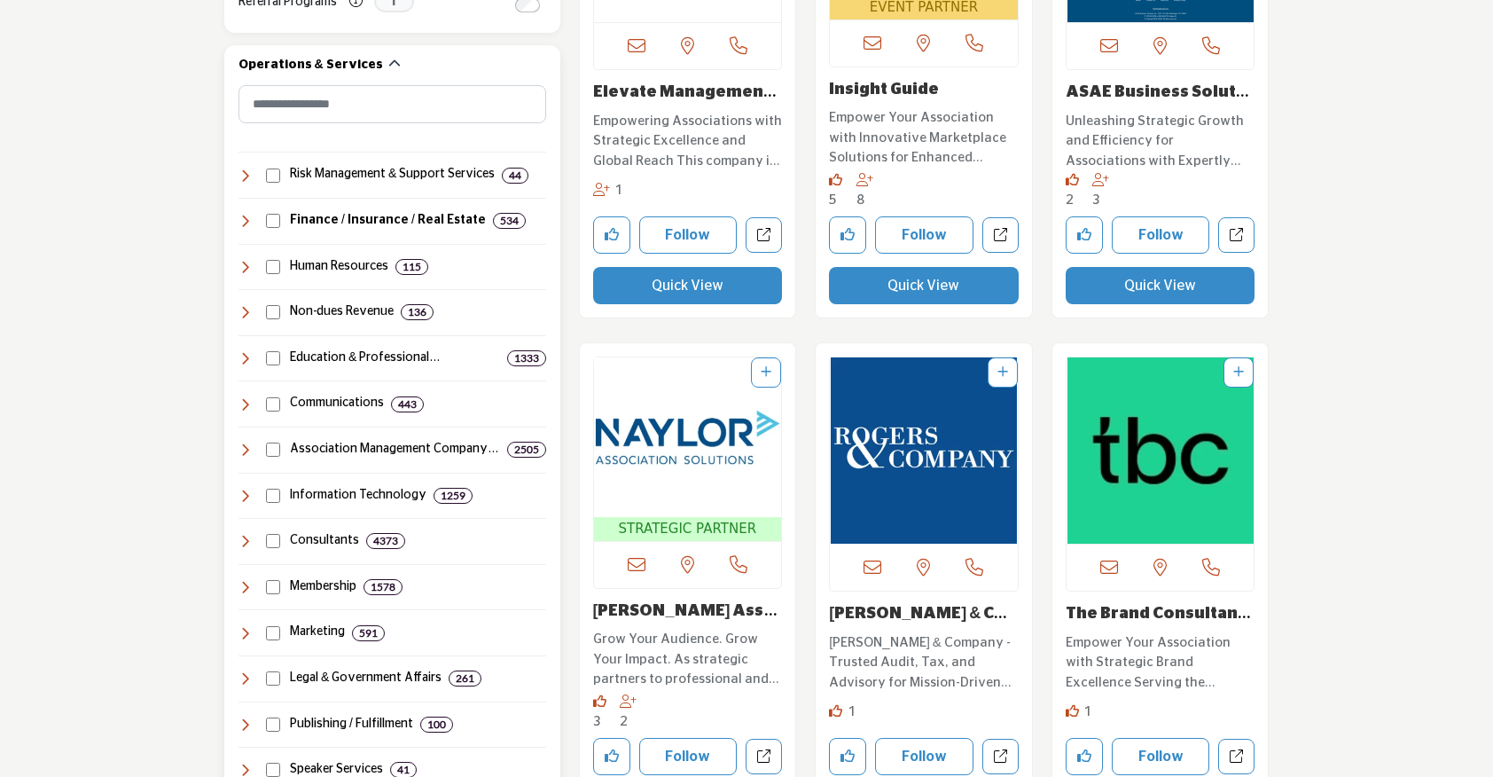
click at [243, 539] on icon at bounding box center [245, 541] width 14 height 14
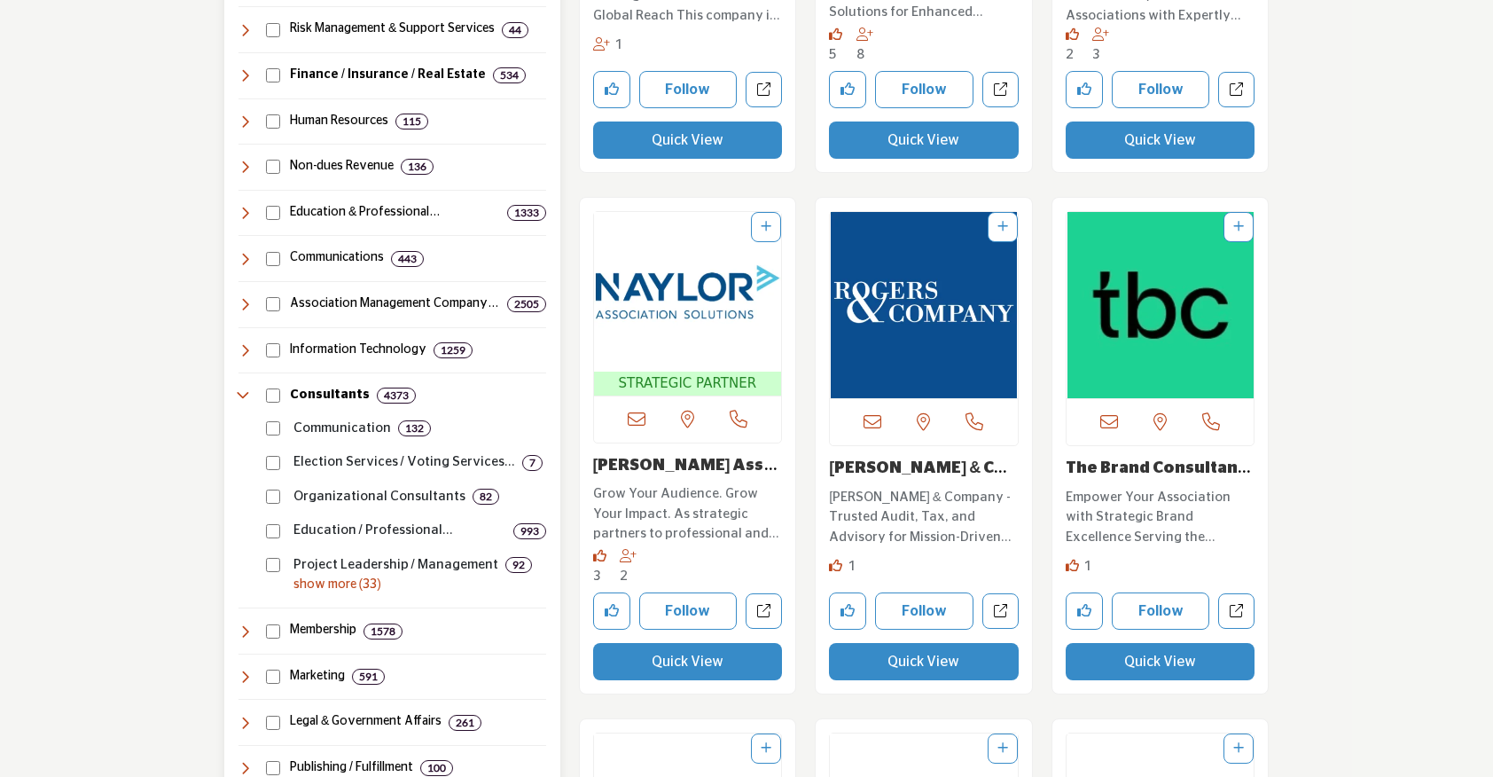
scroll to position [1053, 0]
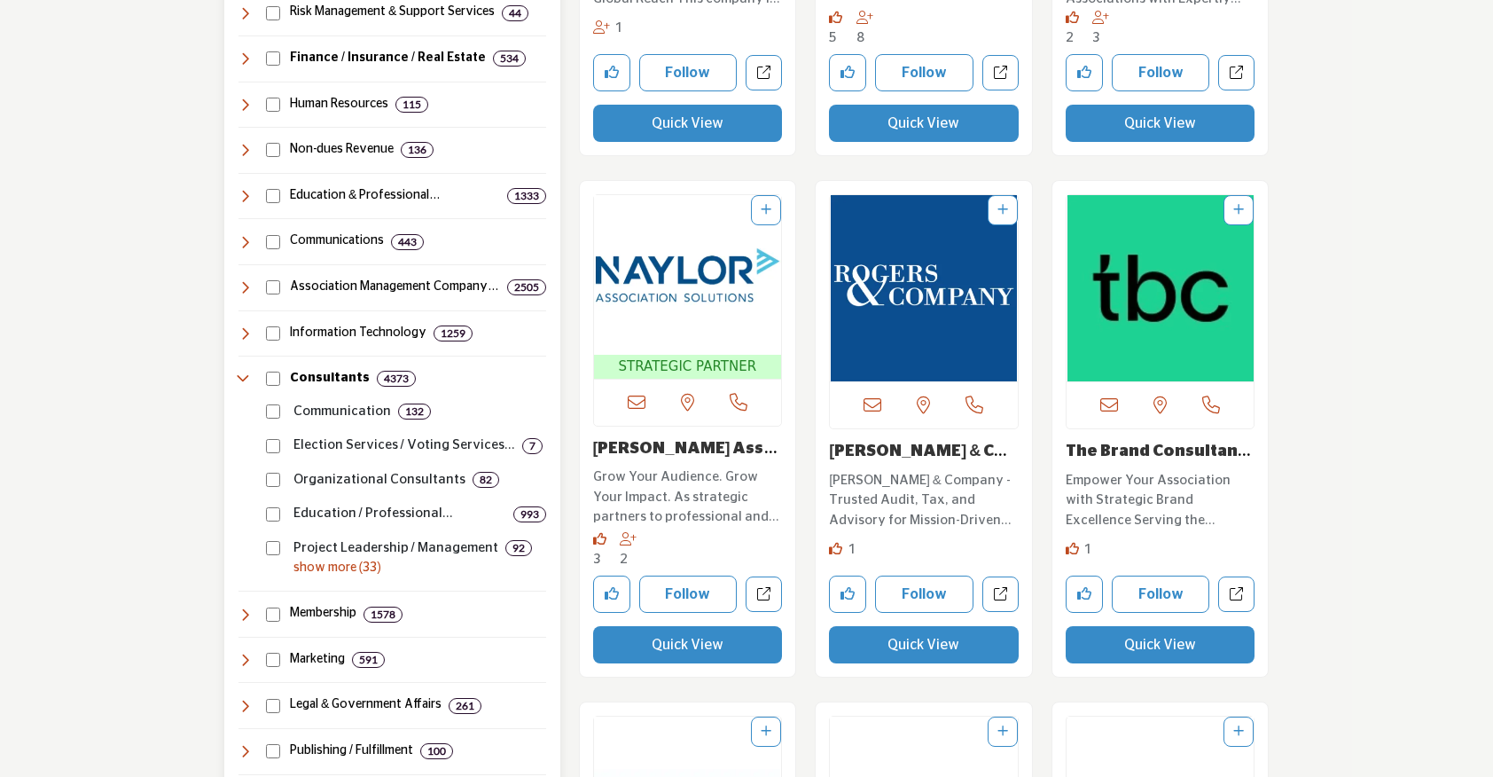
click at [328, 563] on p "show more (33)" at bounding box center [419, 568] width 253 height 19
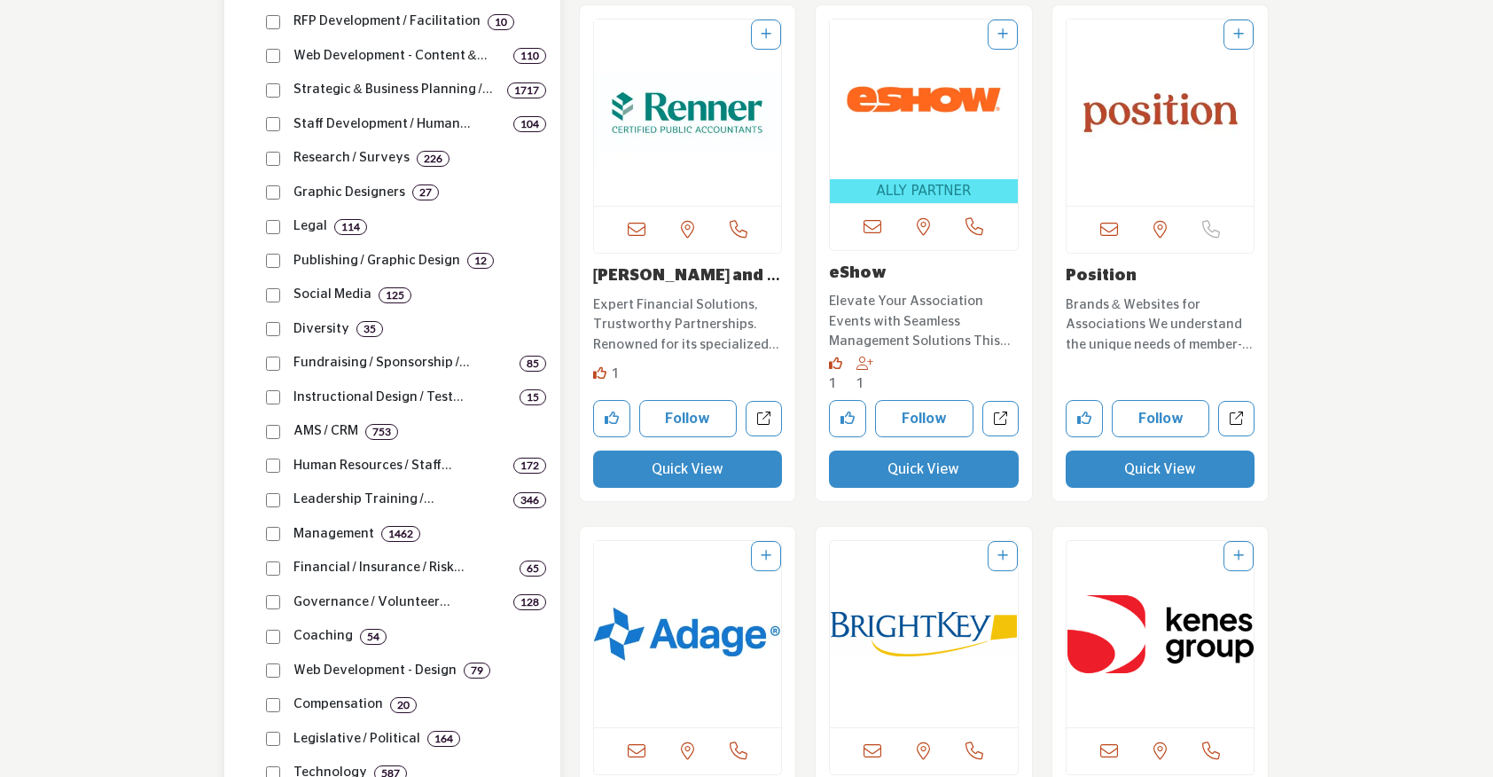
scroll to position [1790, 0]
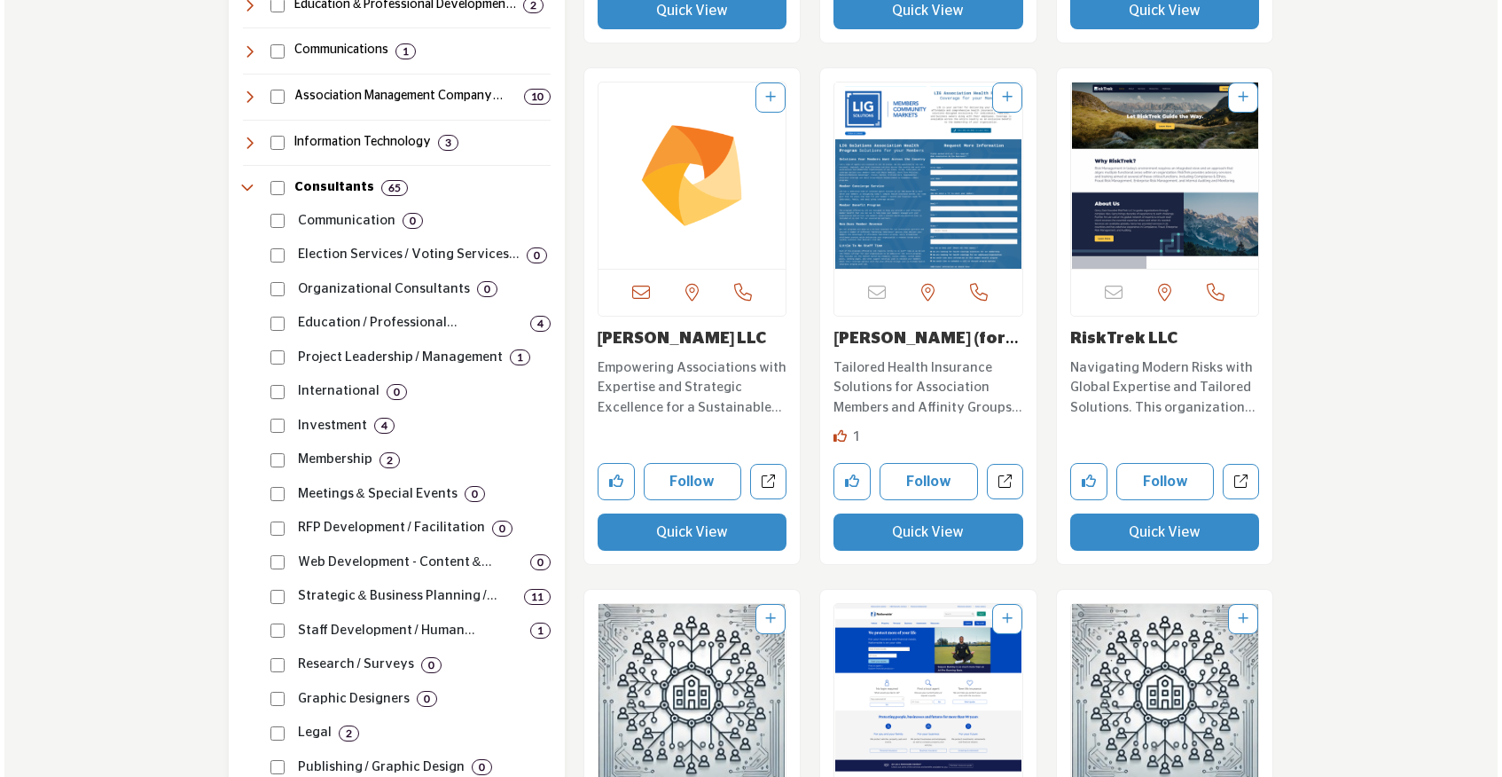
scroll to position [1250, 0]
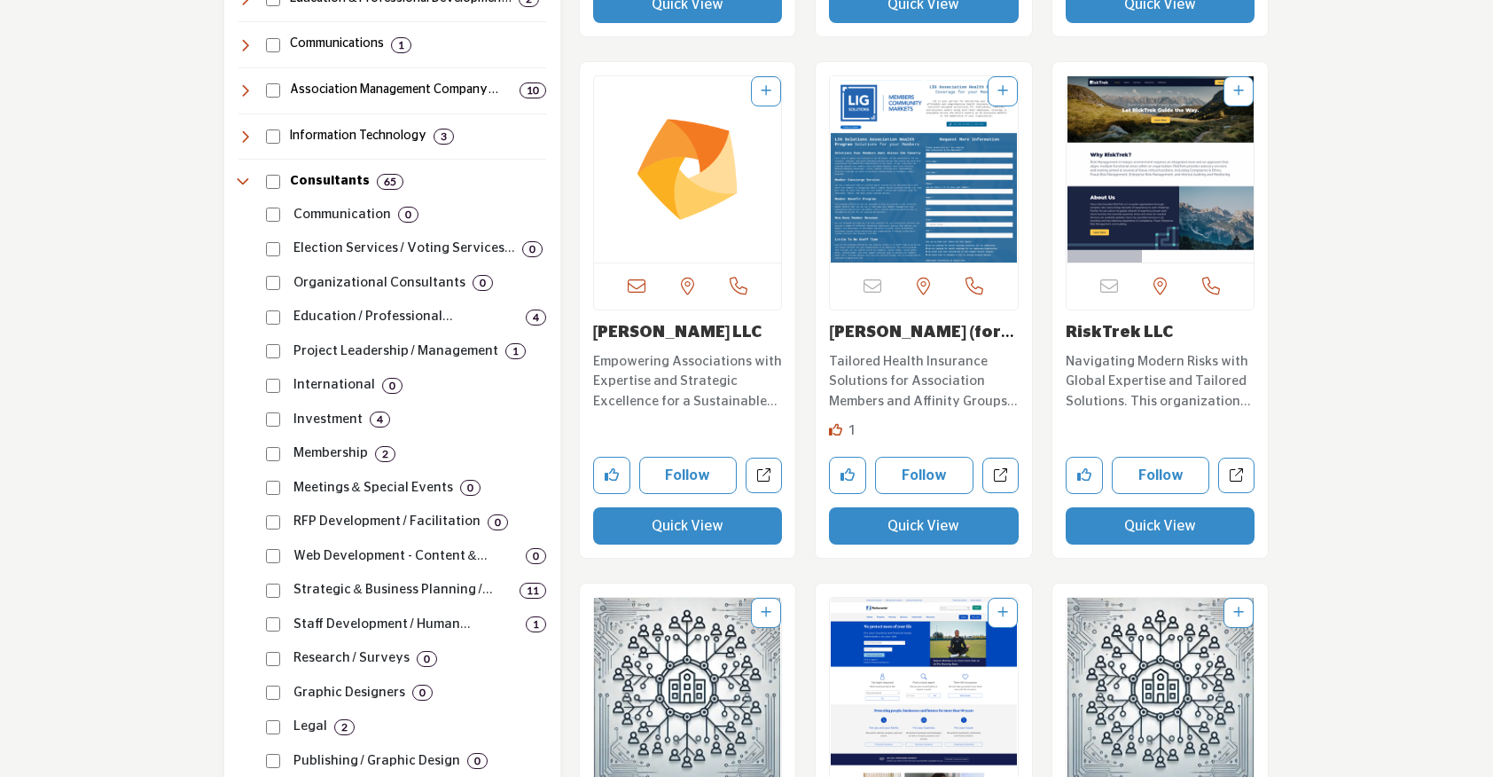
click at [1117, 528] on button "Quick View" at bounding box center [1161, 525] width 190 height 37
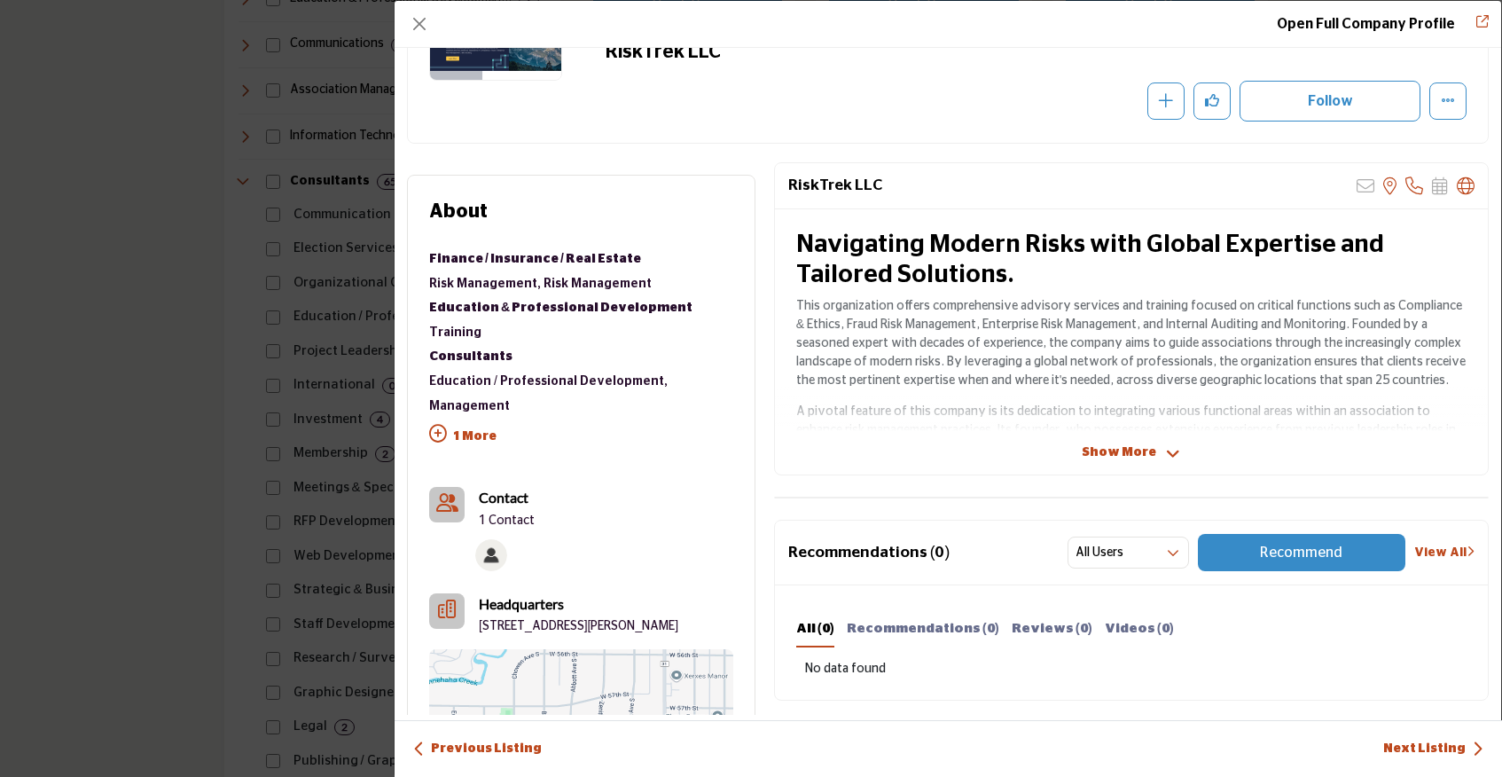
scroll to position [230, 0]
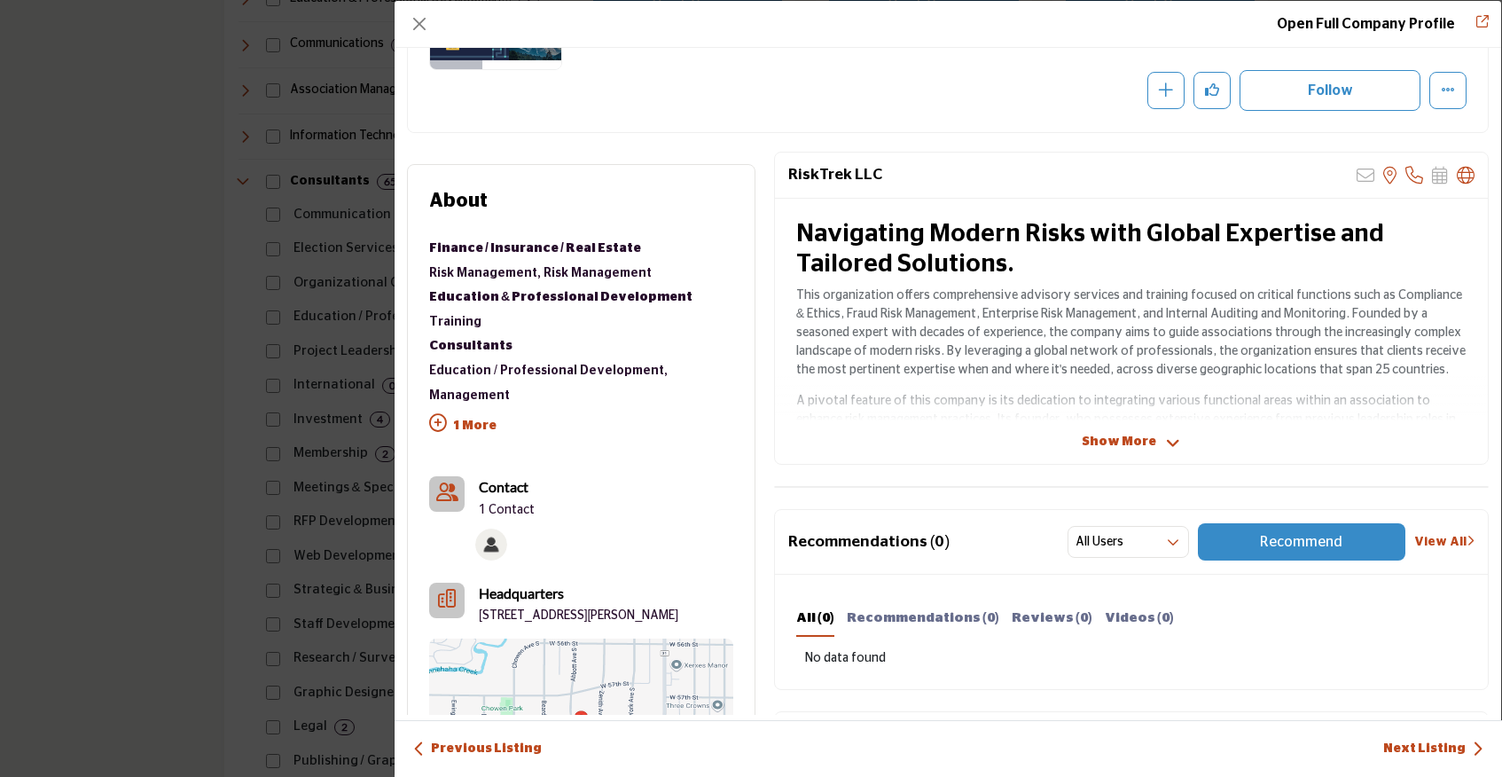
click at [508, 502] on p "1 Contact" at bounding box center [507, 511] width 56 height 18
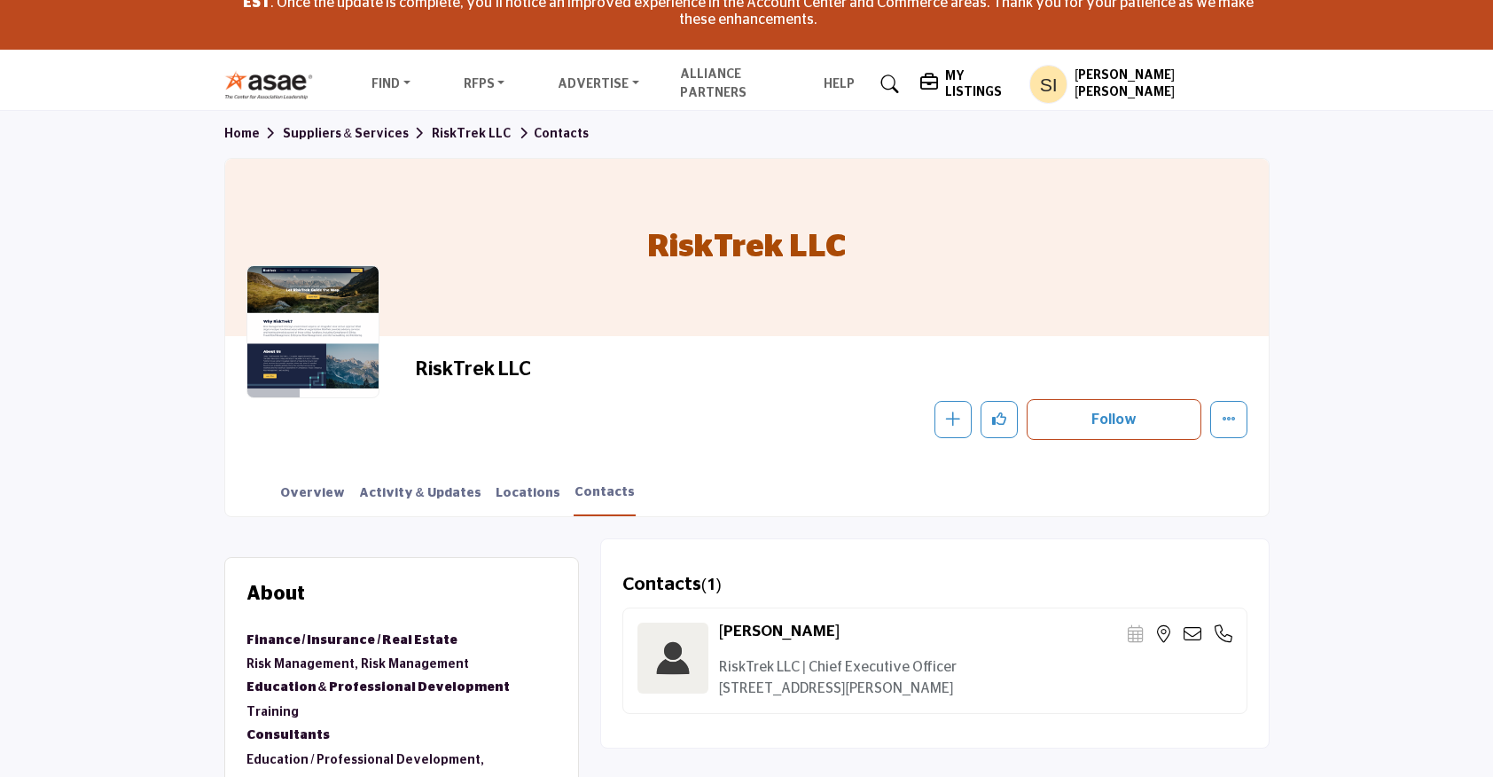
scroll to position [129, 0]
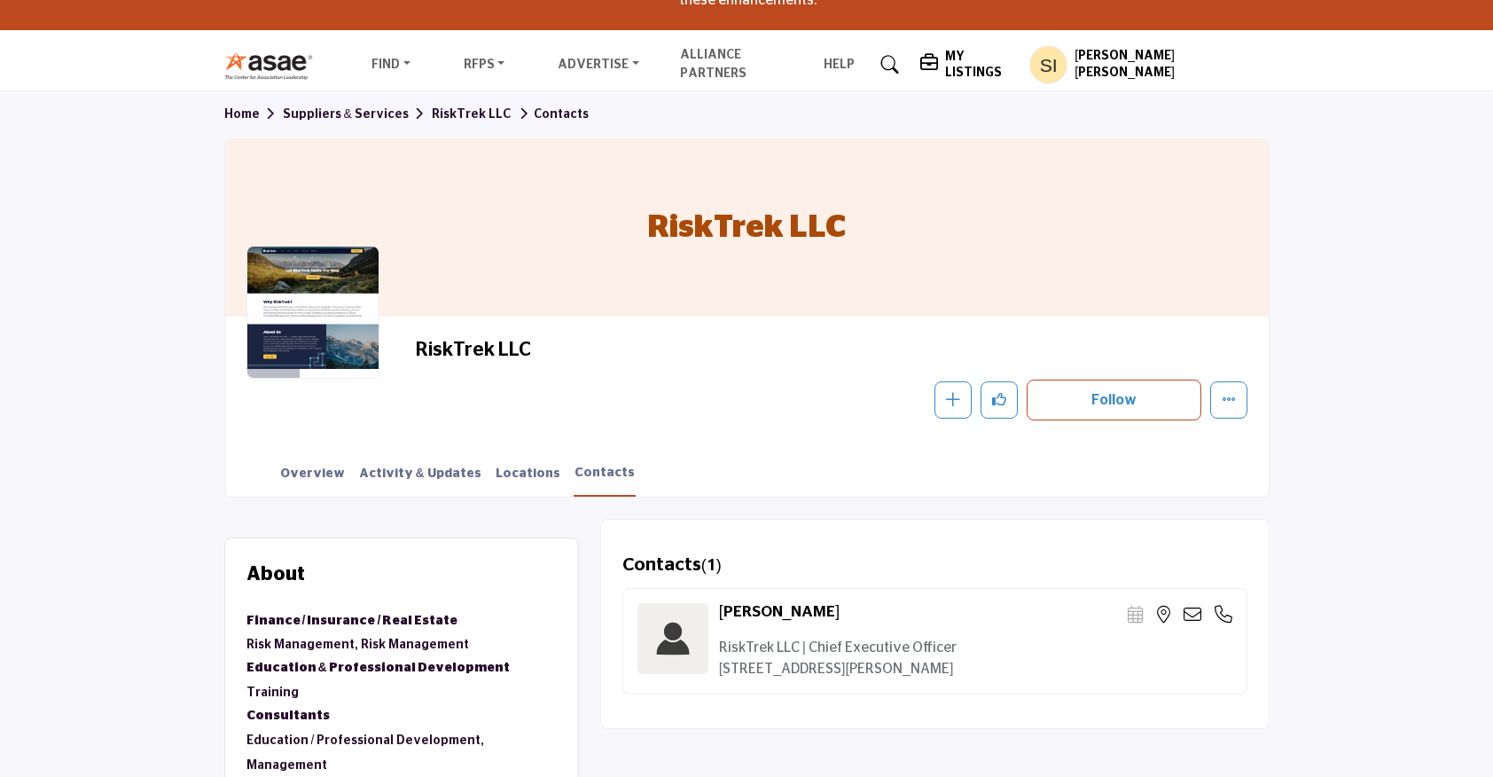
click at [1191, 619] on icon at bounding box center [1193, 614] width 18 height 18
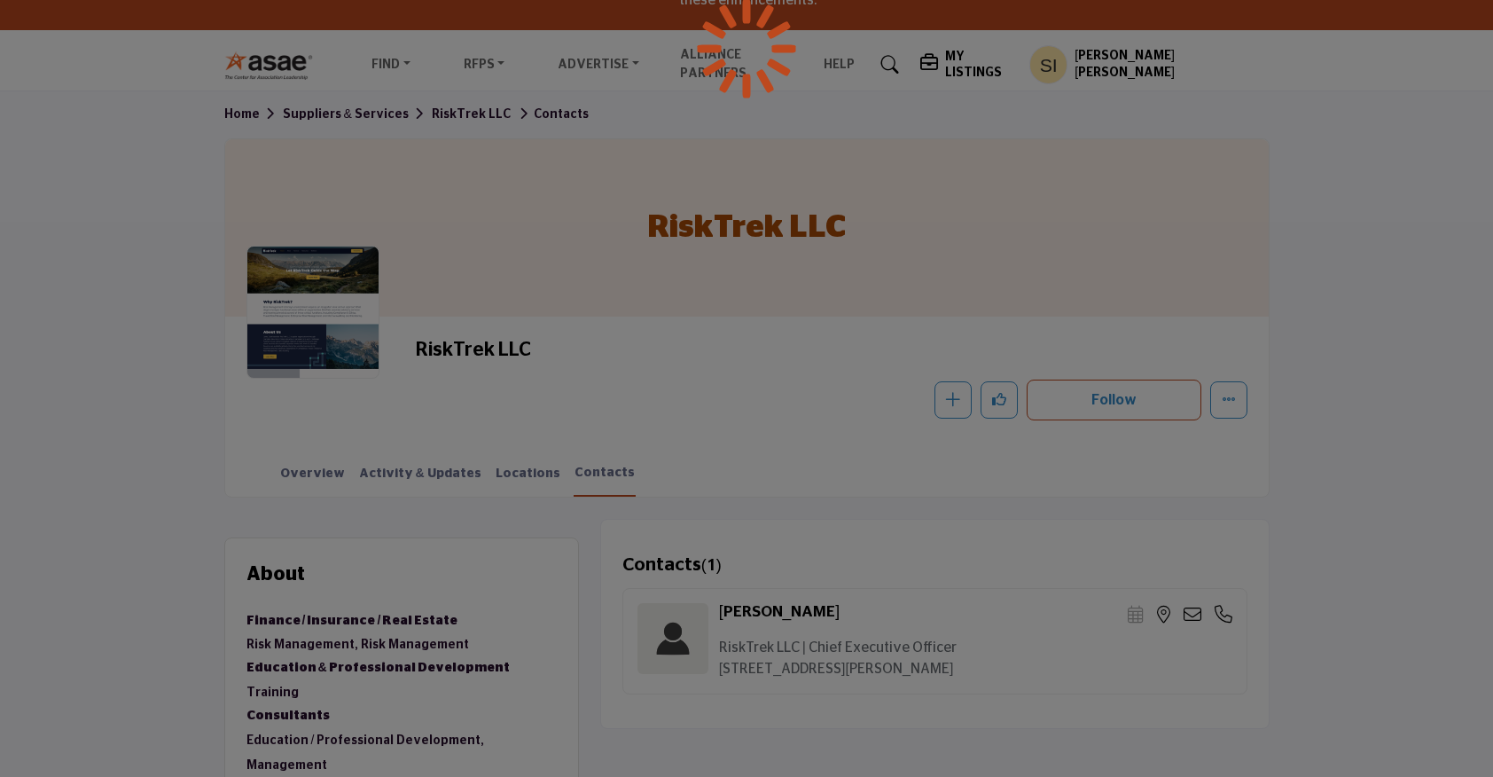
click at [698, 186] on div at bounding box center [746, 388] width 1493 height 777
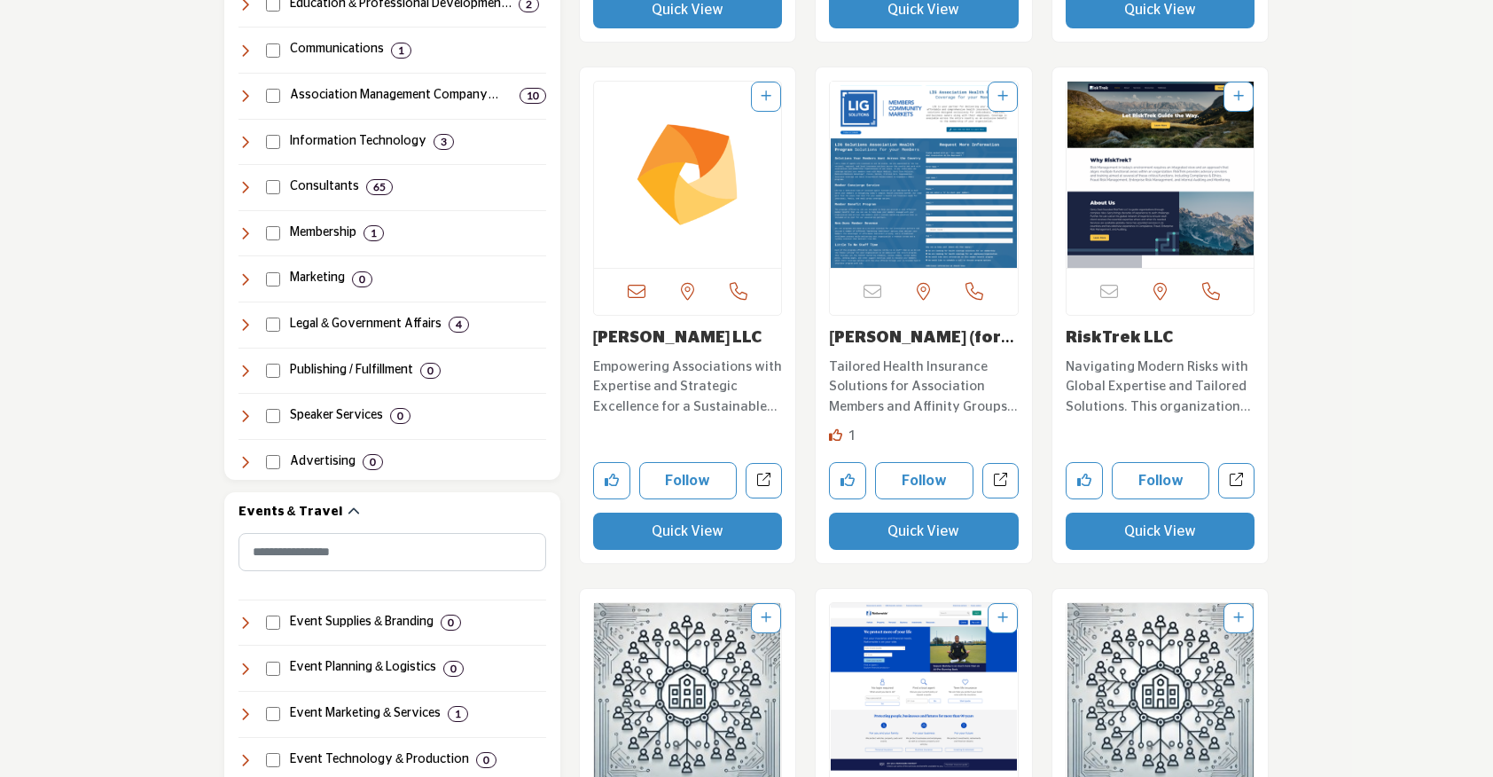
scroll to position [1250, 0]
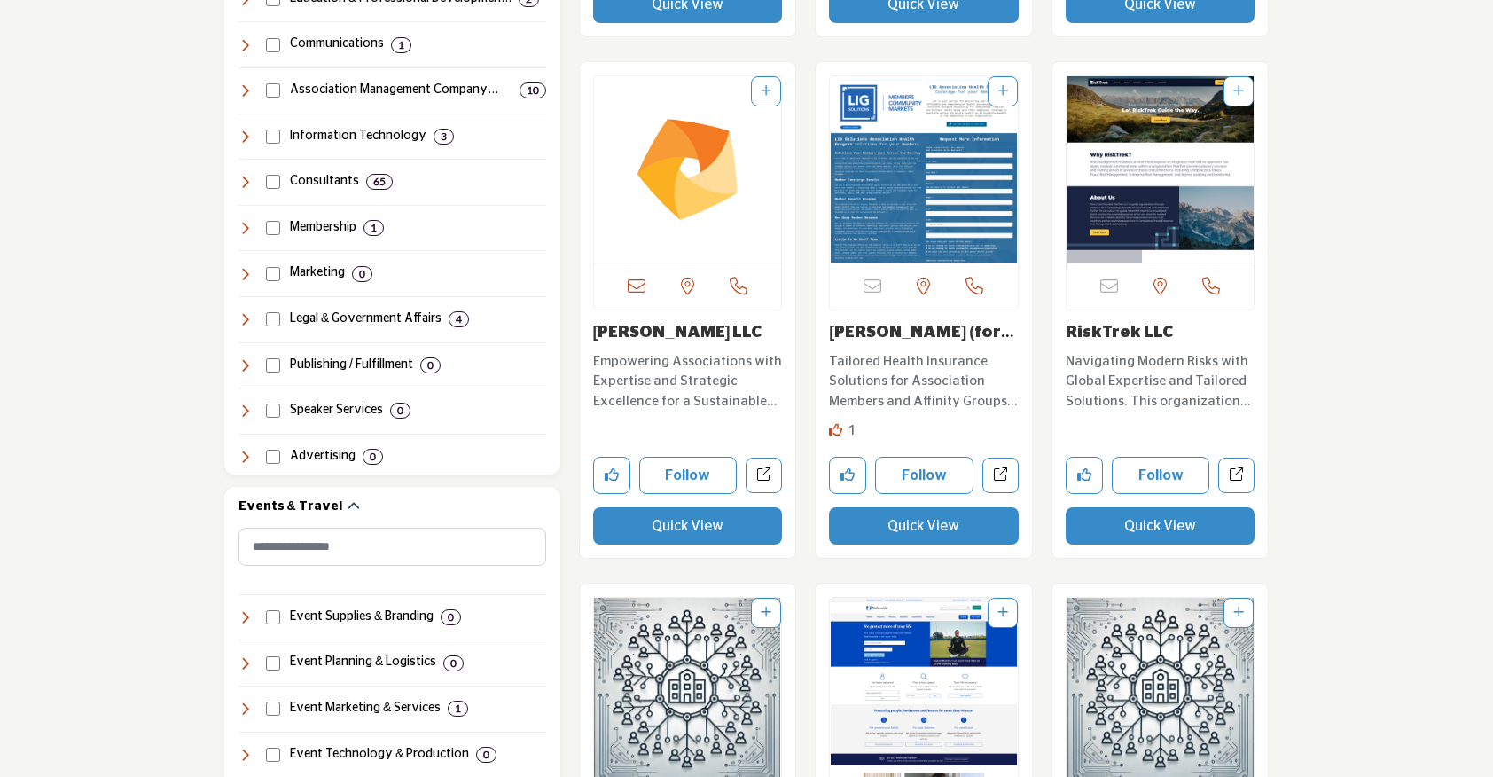
drag, startPoint x: 1184, startPoint y: 329, endPoint x: 1013, endPoint y: 332, distance: 170.2
click at [1181, 349] on link "Navigating Modern Risks with Global Expertise and Tailored Solutions. This orga…" at bounding box center [1161, 380] width 190 height 65
click at [1181, 333] on h3 "RiskTrek LLC" at bounding box center [1161, 334] width 190 height 20
drag, startPoint x: 1181, startPoint y: 333, endPoint x: 1072, endPoint y: 333, distance: 109.0
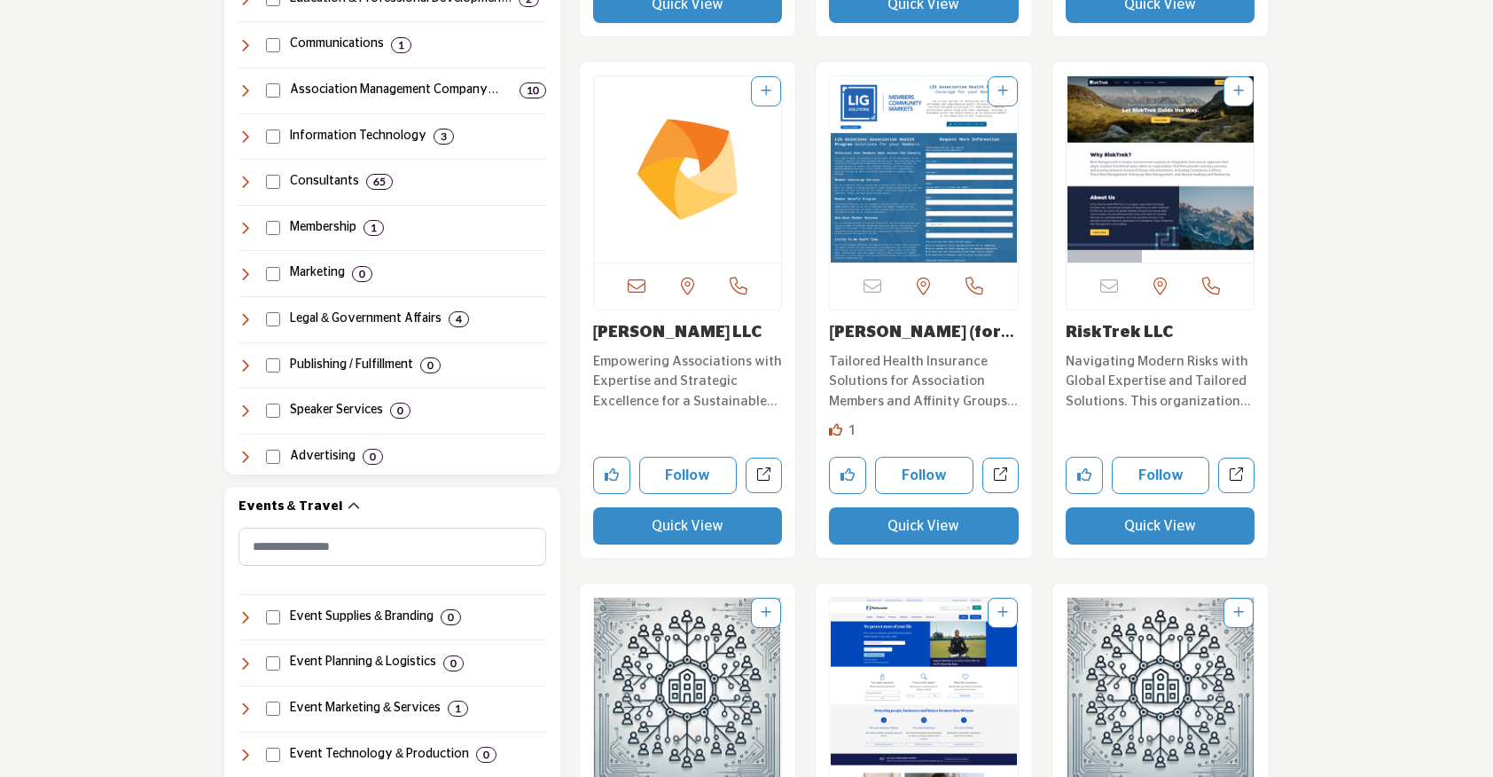
click at [1072, 333] on h3 "RiskTrek LLC" at bounding box center [1161, 334] width 190 height 20
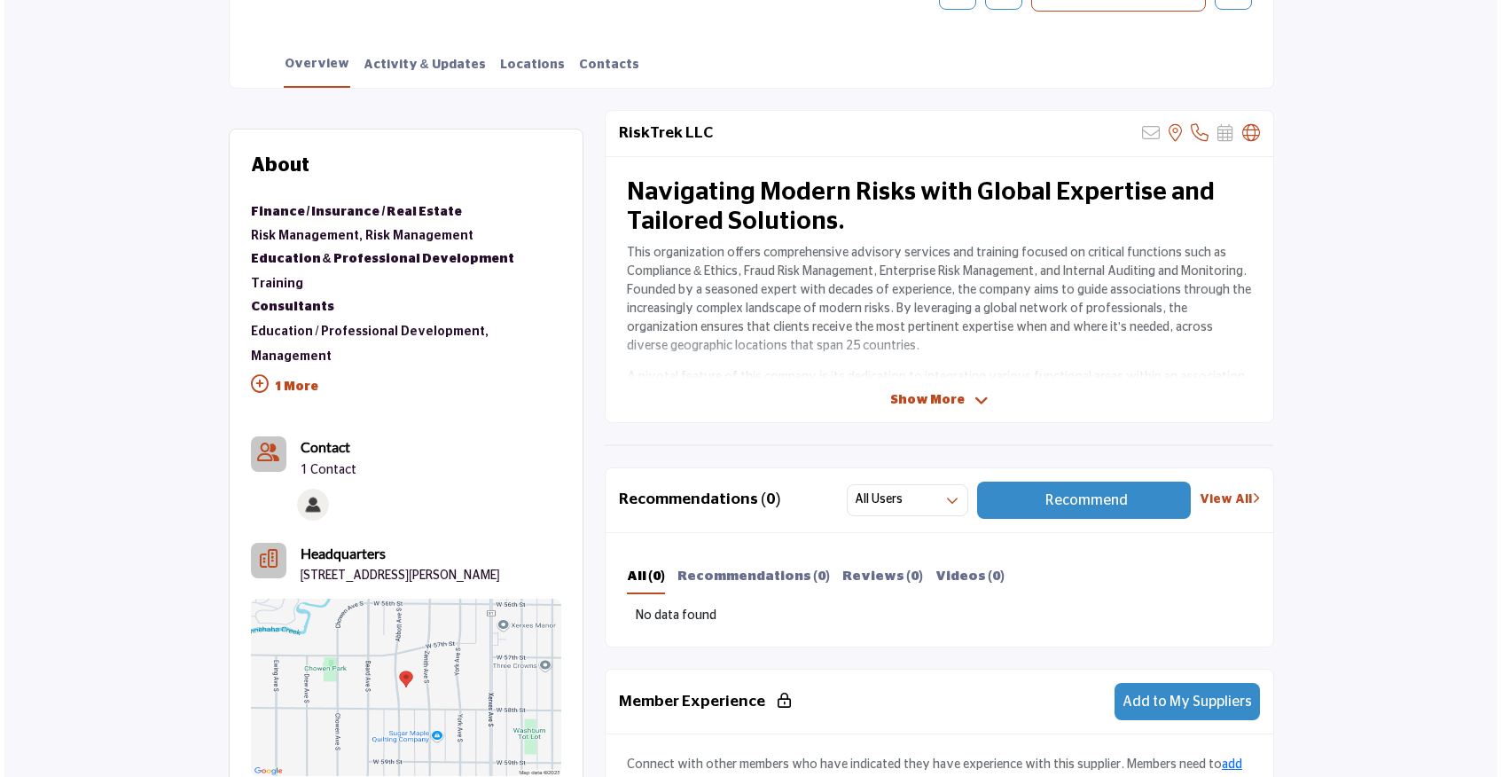
scroll to position [551, 0]
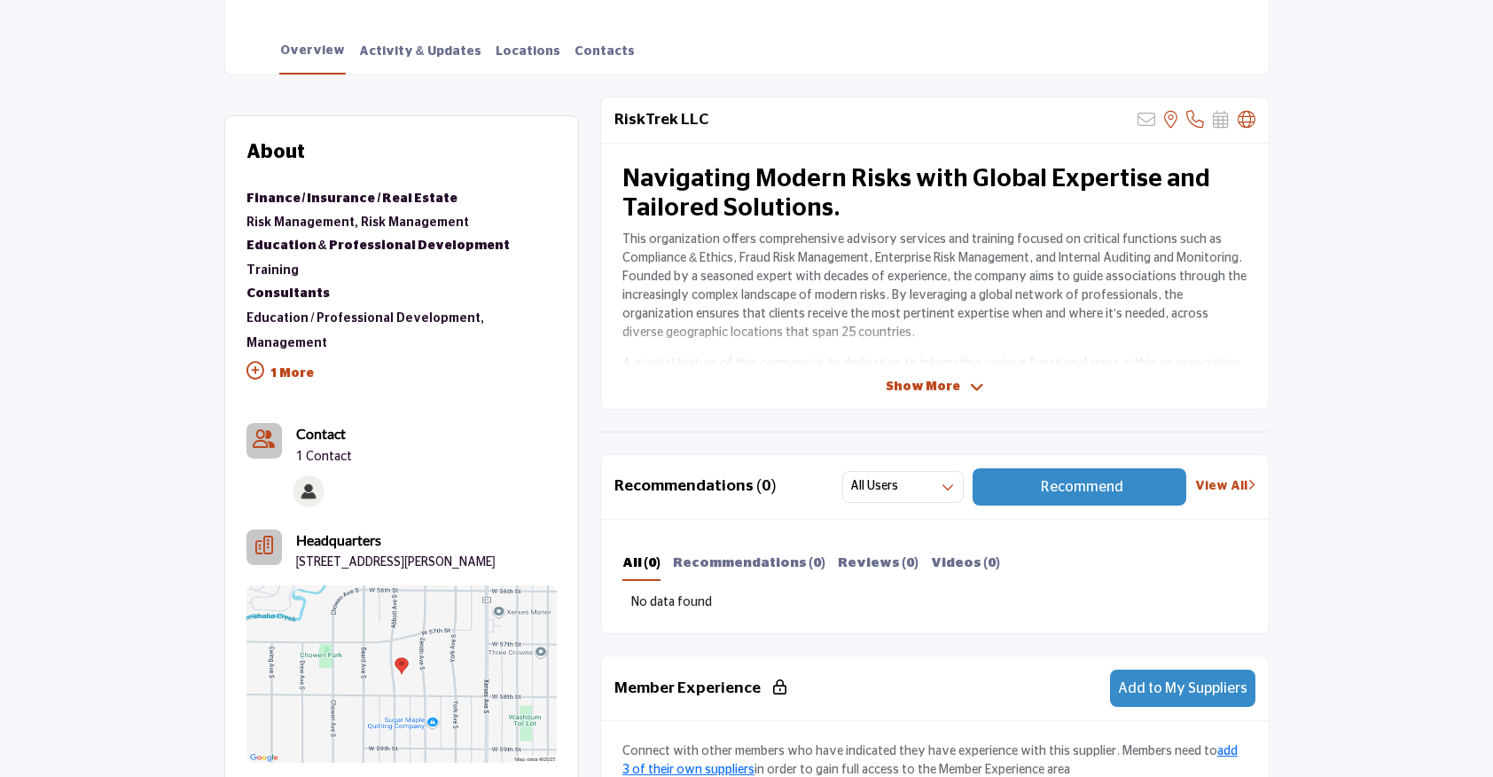
click at [310, 475] on img at bounding box center [309, 491] width 32 height 32
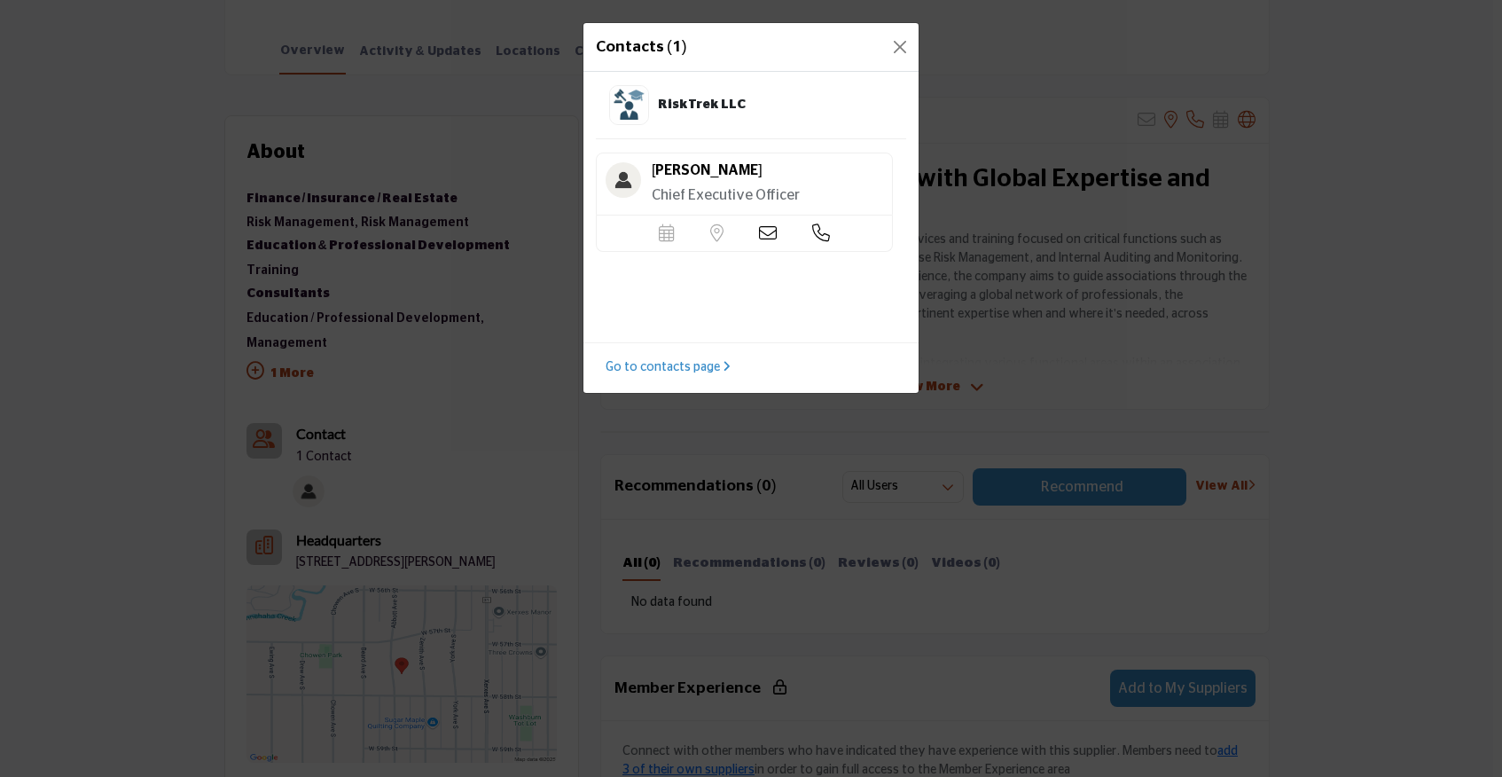
click at [766, 230] on icon at bounding box center [768, 233] width 18 height 18
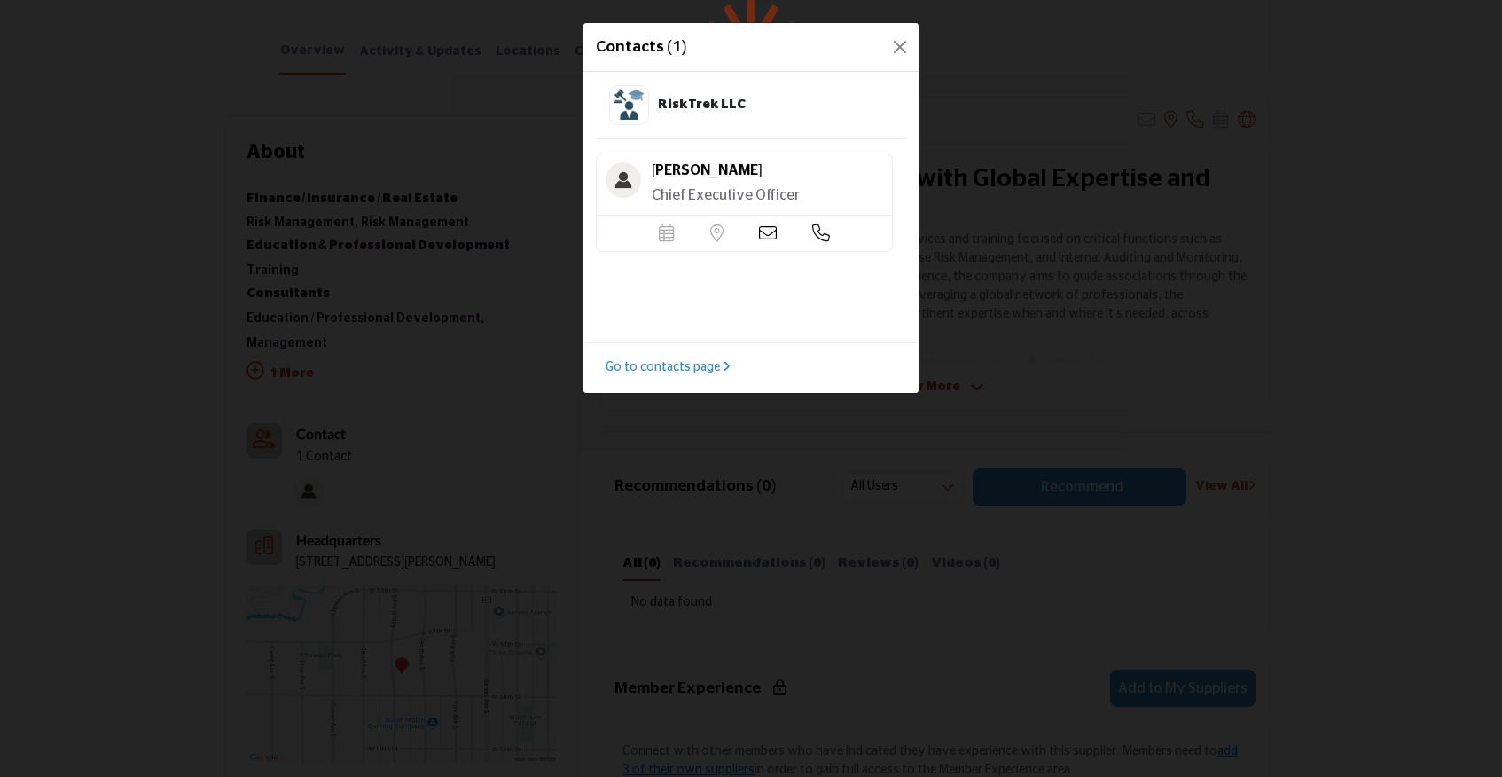
click at [766, 230] on icon at bounding box center [768, 233] width 18 height 18
click at [767, 238] on icon at bounding box center [768, 233] width 18 height 18
click at [704, 364] on link "Go to contacts page" at bounding box center [667, 367] width 125 height 19
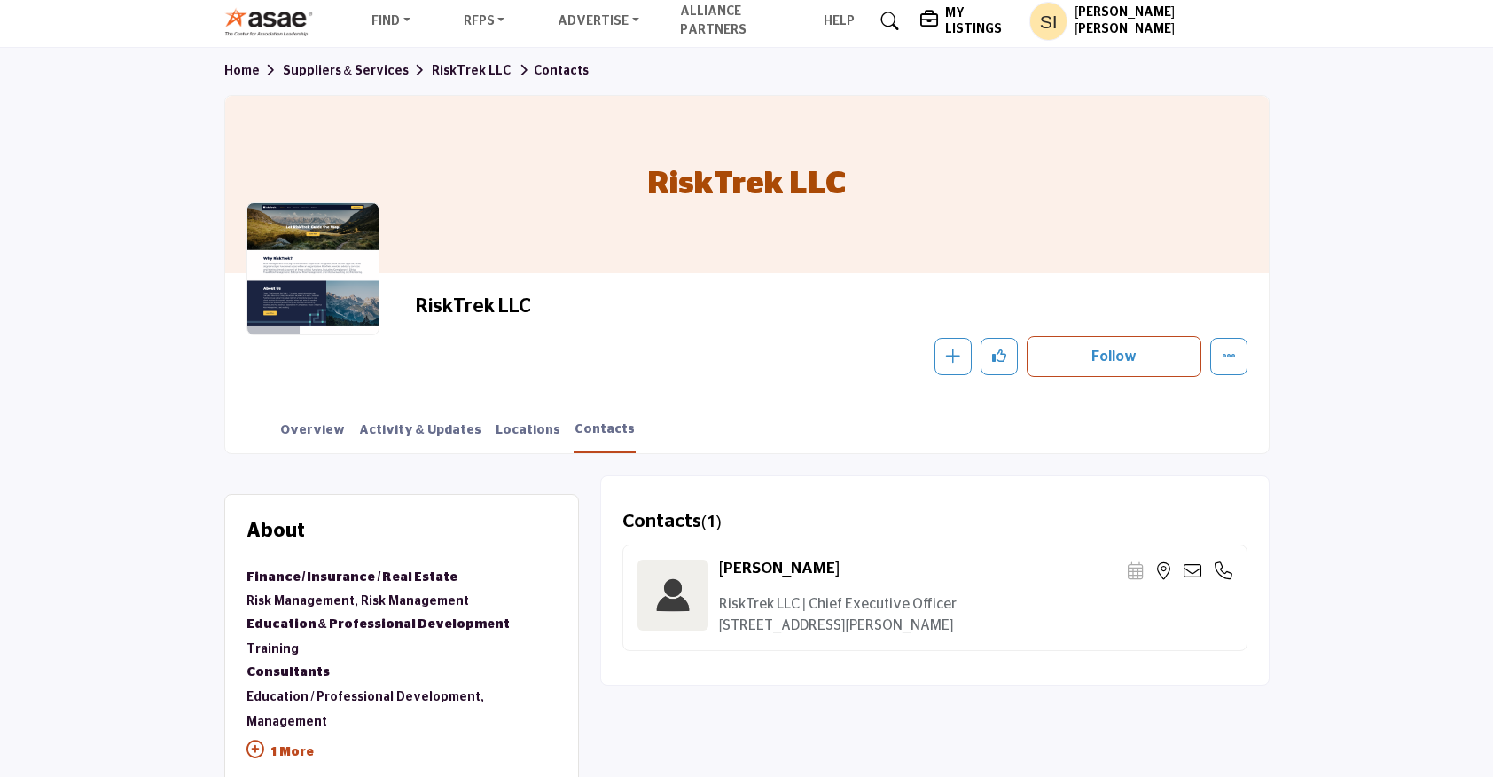
scroll to position [184, 0]
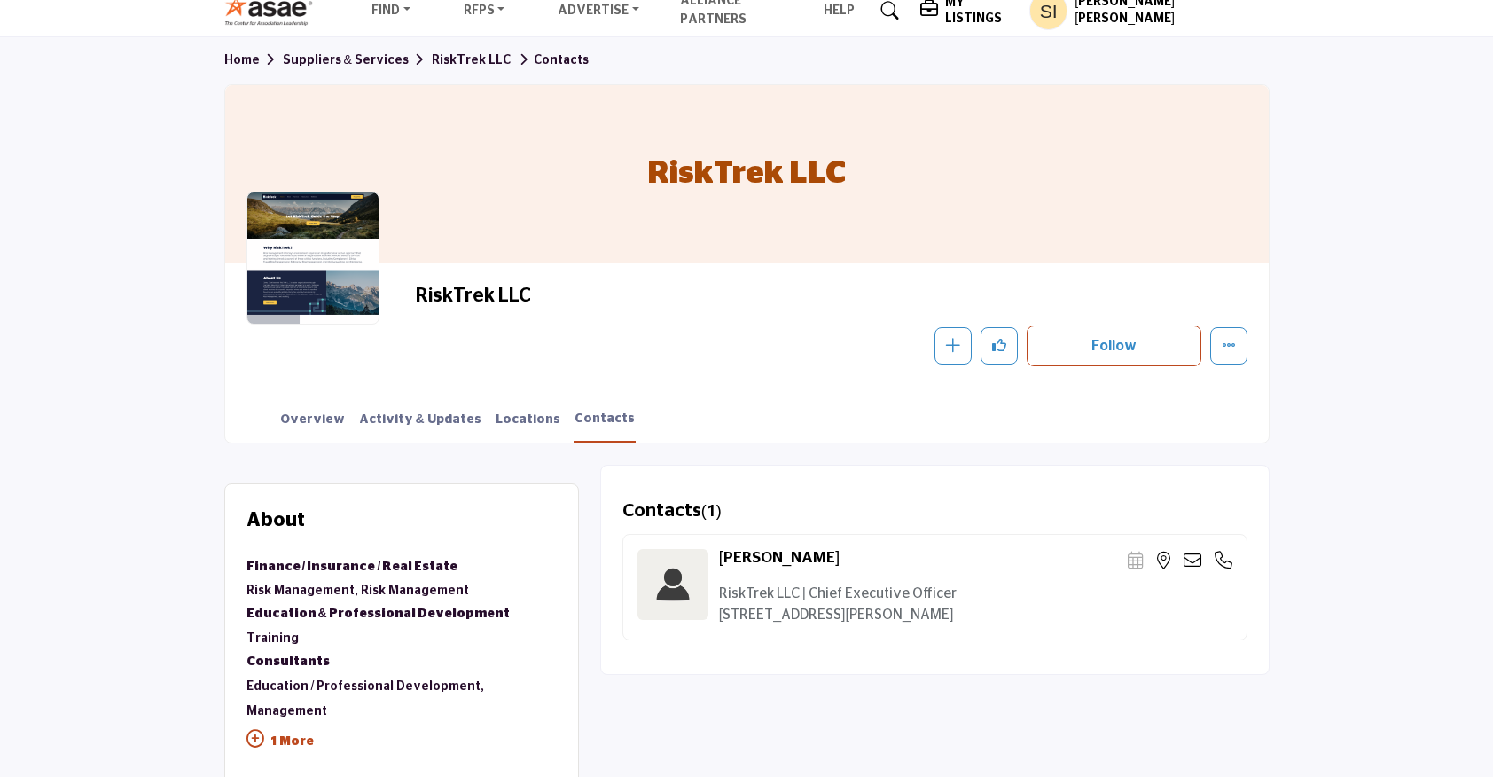
click at [1184, 564] on icon at bounding box center [1193, 560] width 18 height 18
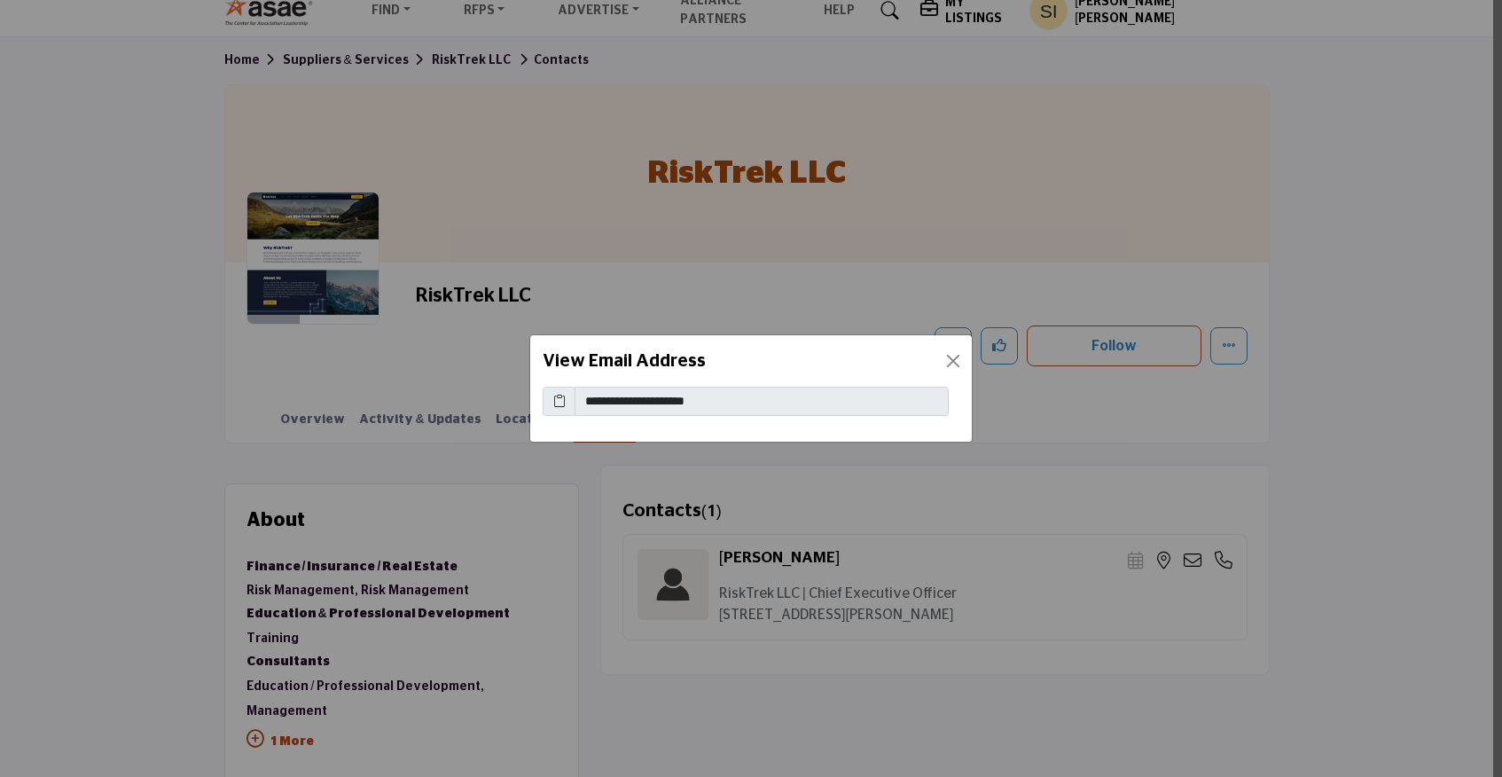
click at [554, 407] on icon at bounding box center [559, 401] width 12 height 19
click at [953, 358] on button "Close" at bounding box center [953, 360] width 25 height 25
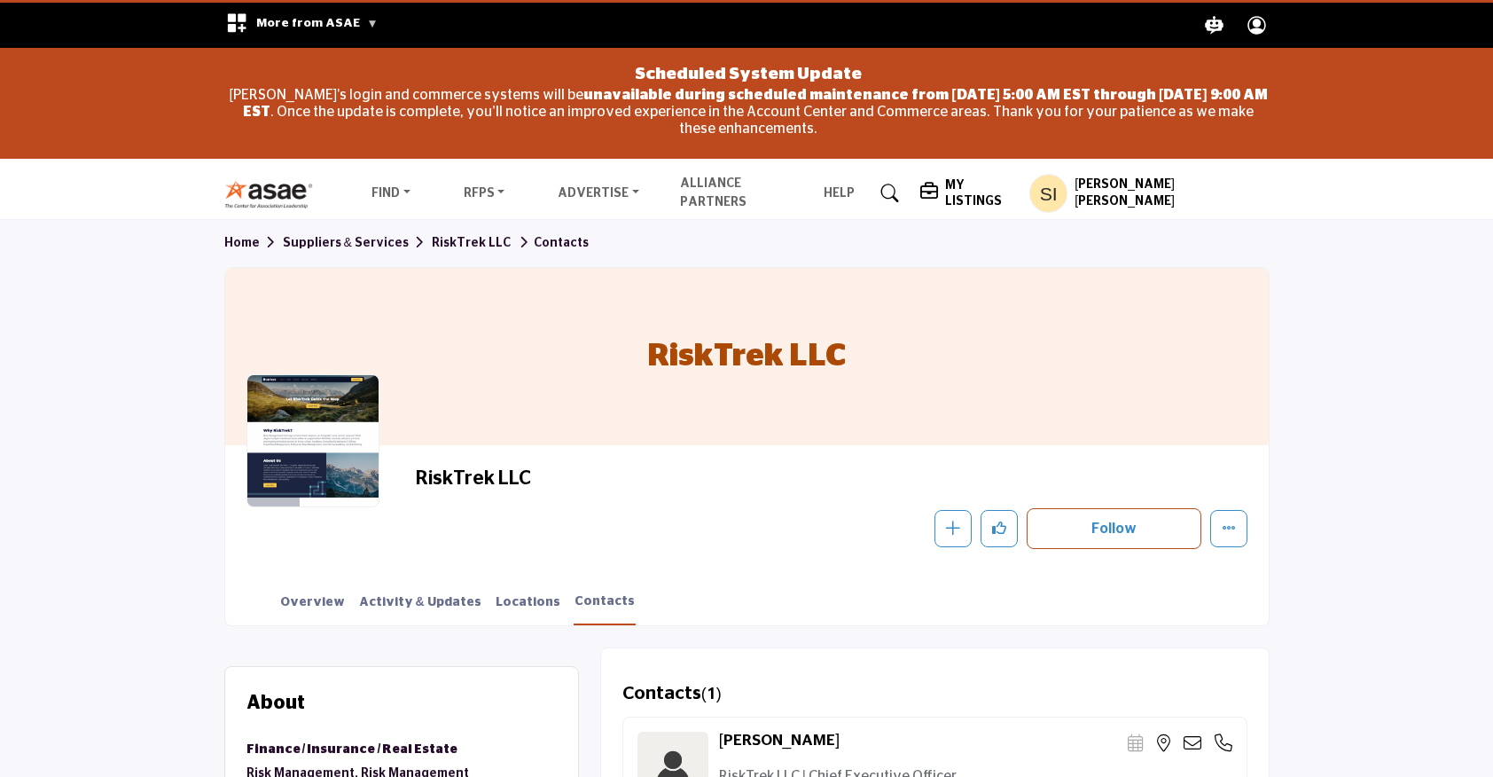
scroll to position [0, 0]
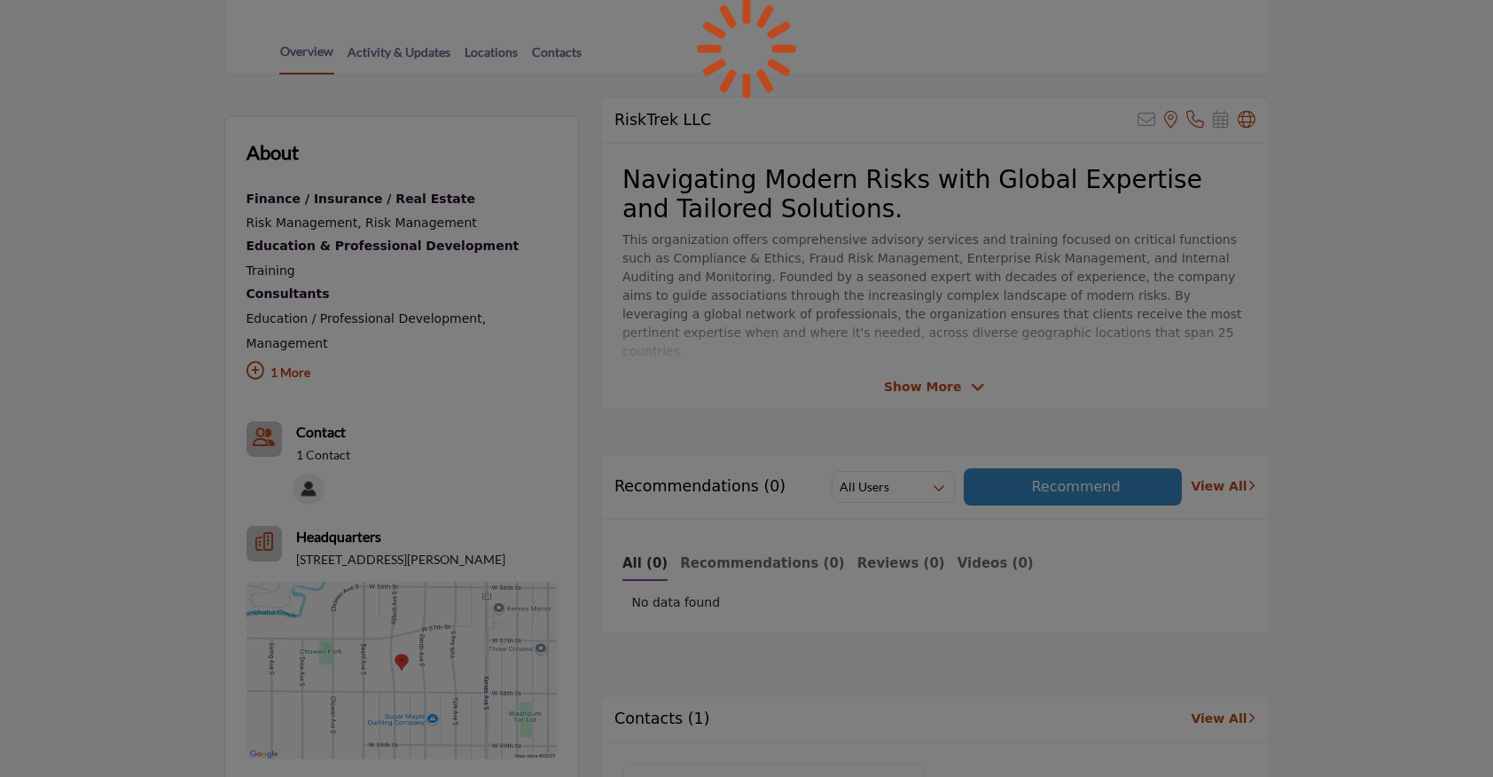
scroll to position [551, 0]
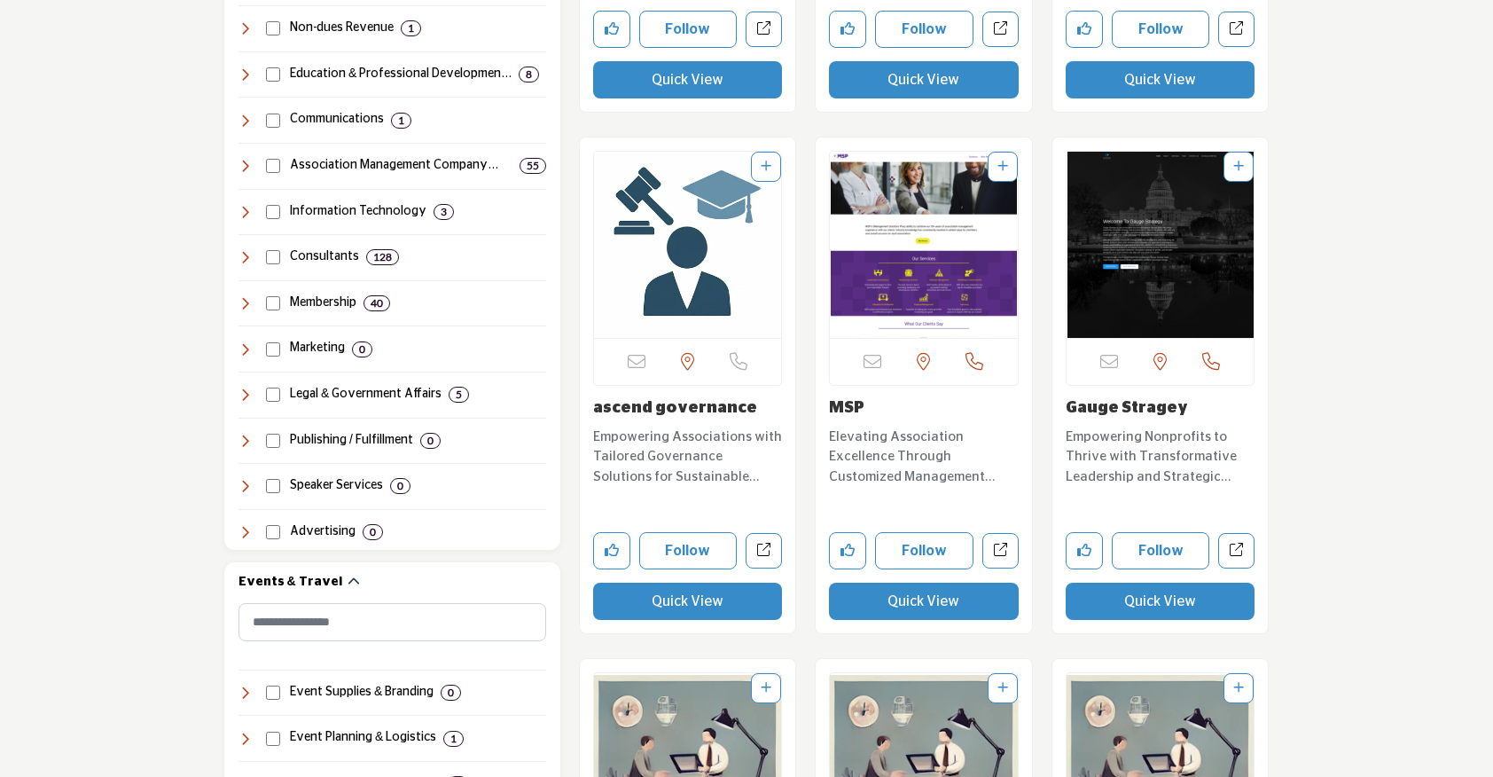
scroll to position [1250, 0]
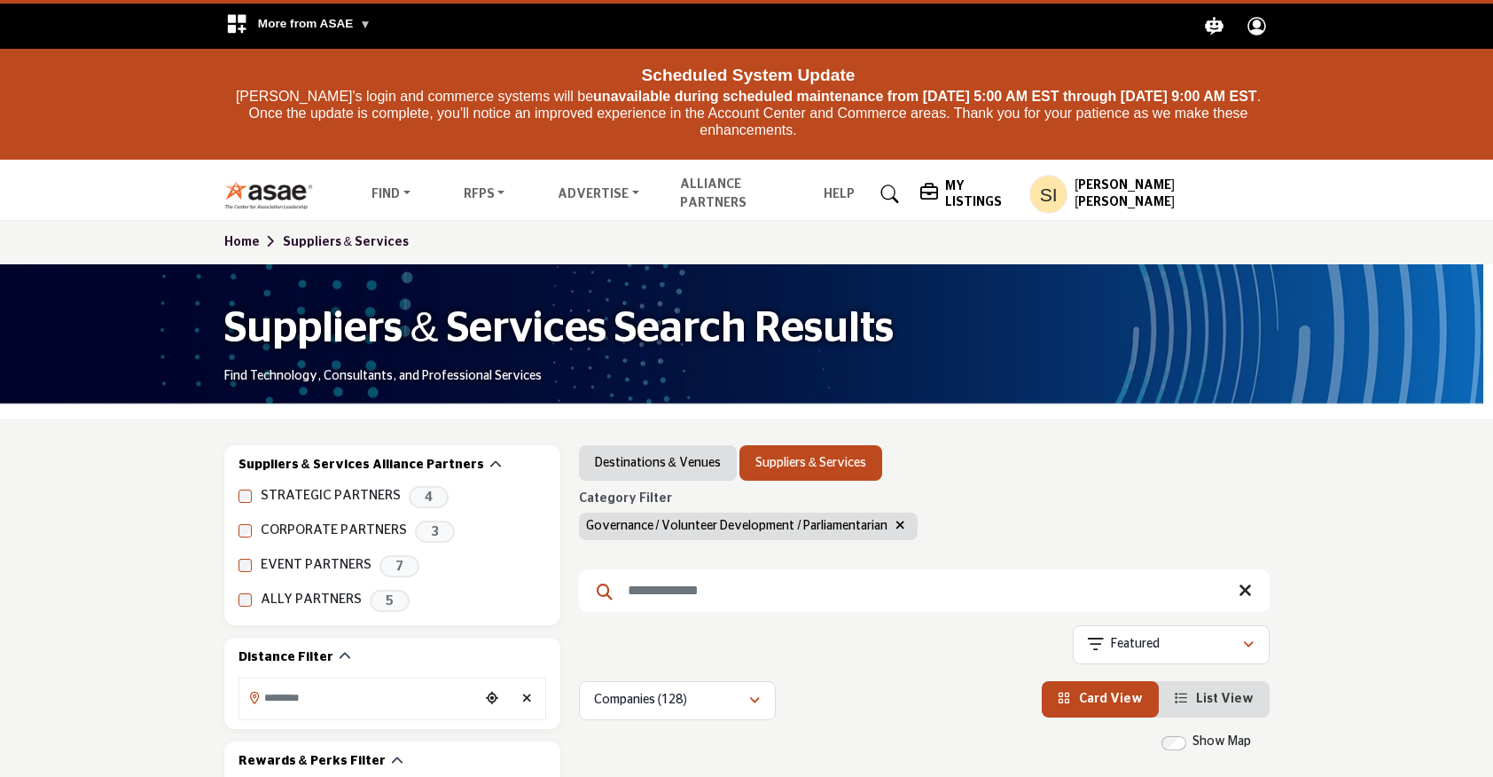
click at [904, 523] on button "button" at bounding box center [900, 526] width 20 height 20
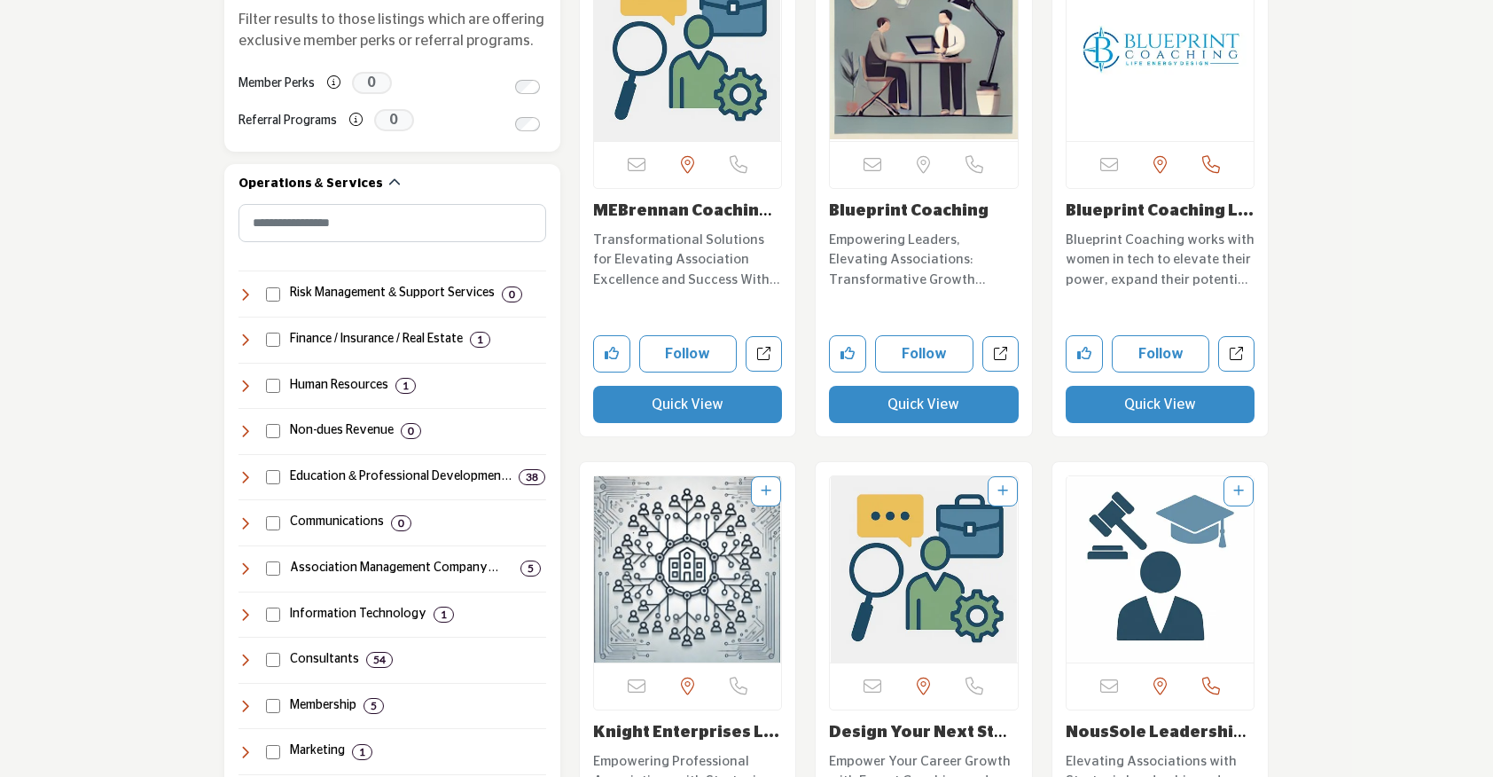
scroll to position [812, 0]
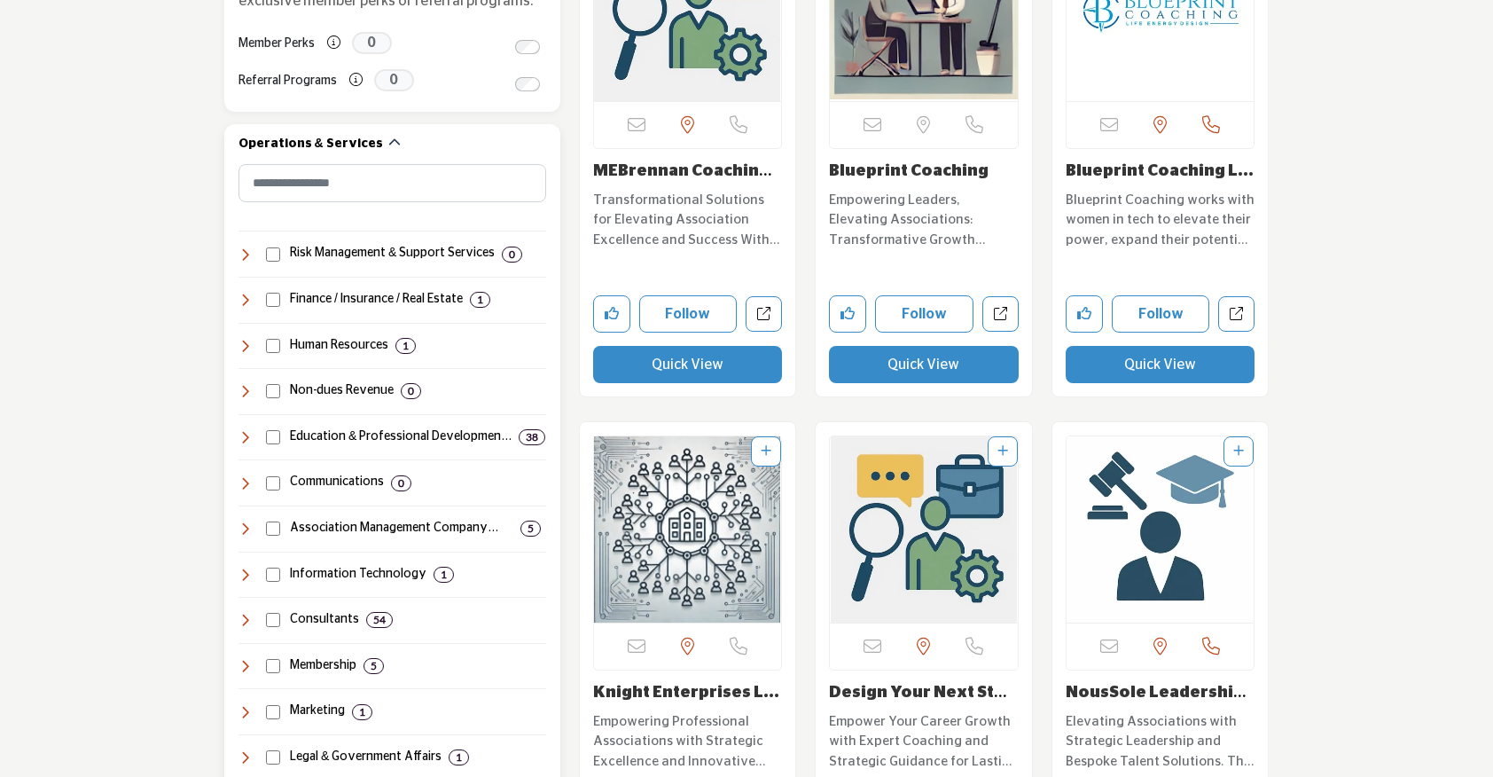
click at [247, 253] on icon at bounding box center [245, 254] width 14 height 14
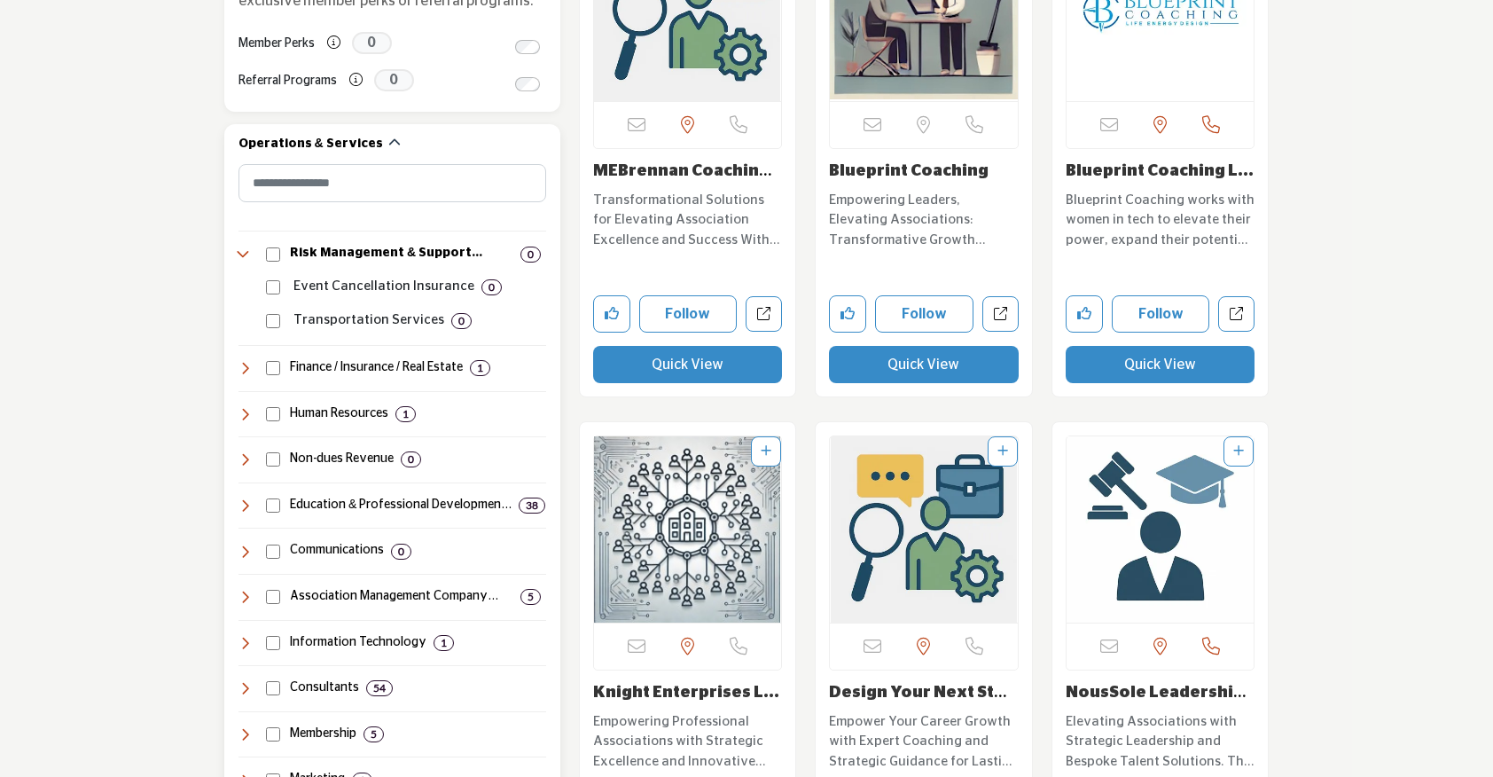
click at [247, 253] on icon at bounding box center [245, 254] width 14 height 14
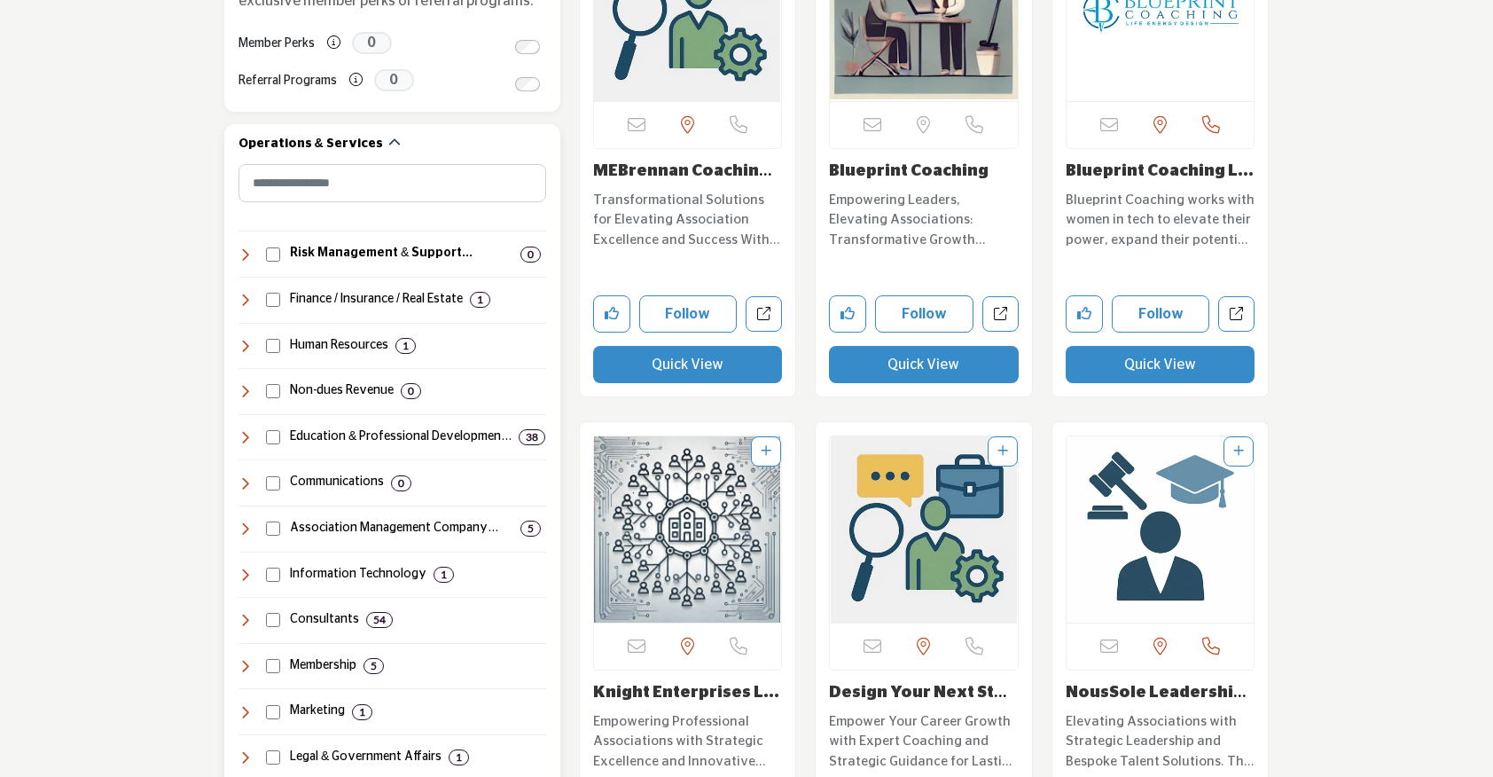
click at [244, 301] on icon at bounding box center [245, 300] width 14 height 14
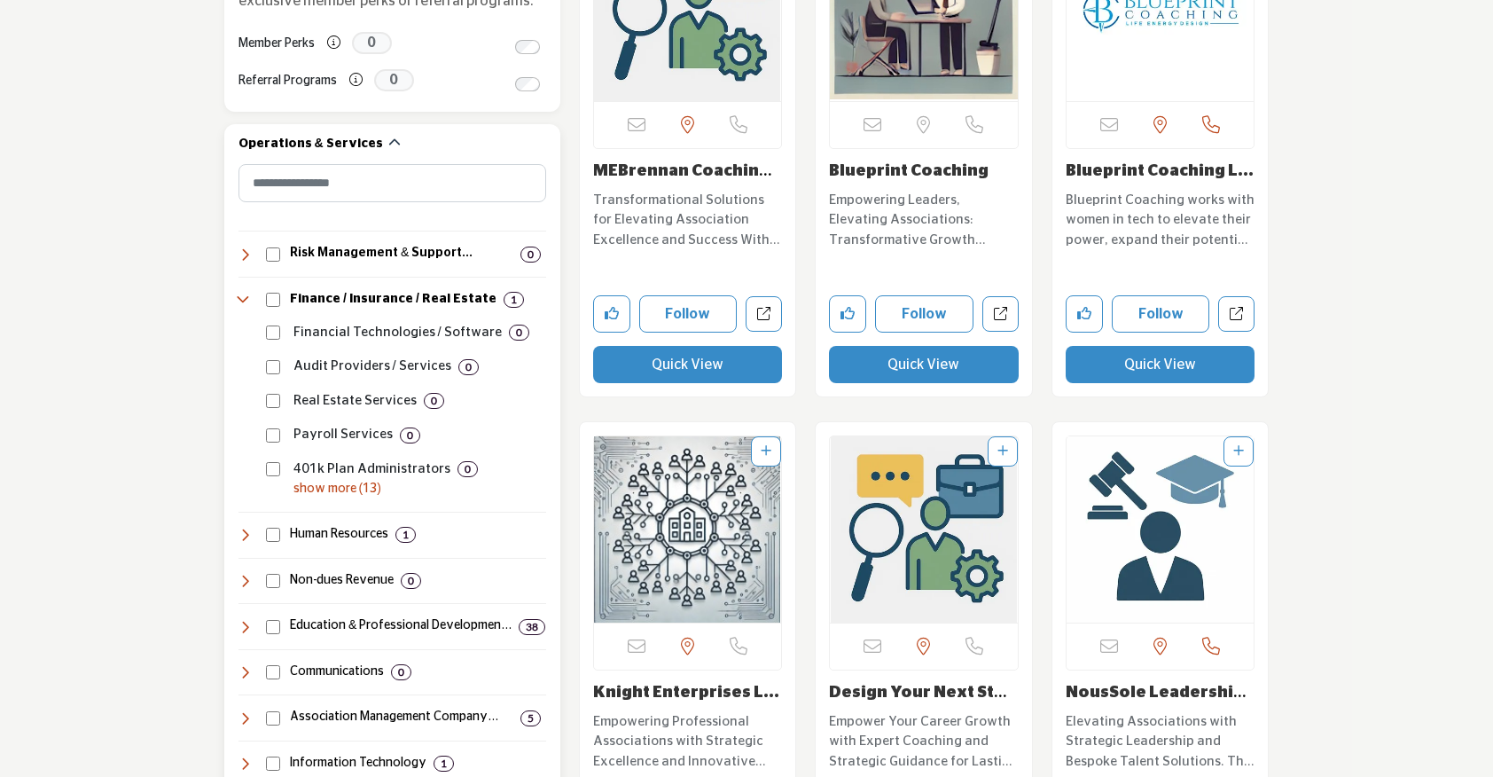
click at [244, 300] on icon at bounding box center [245, 300] width 14 height 14
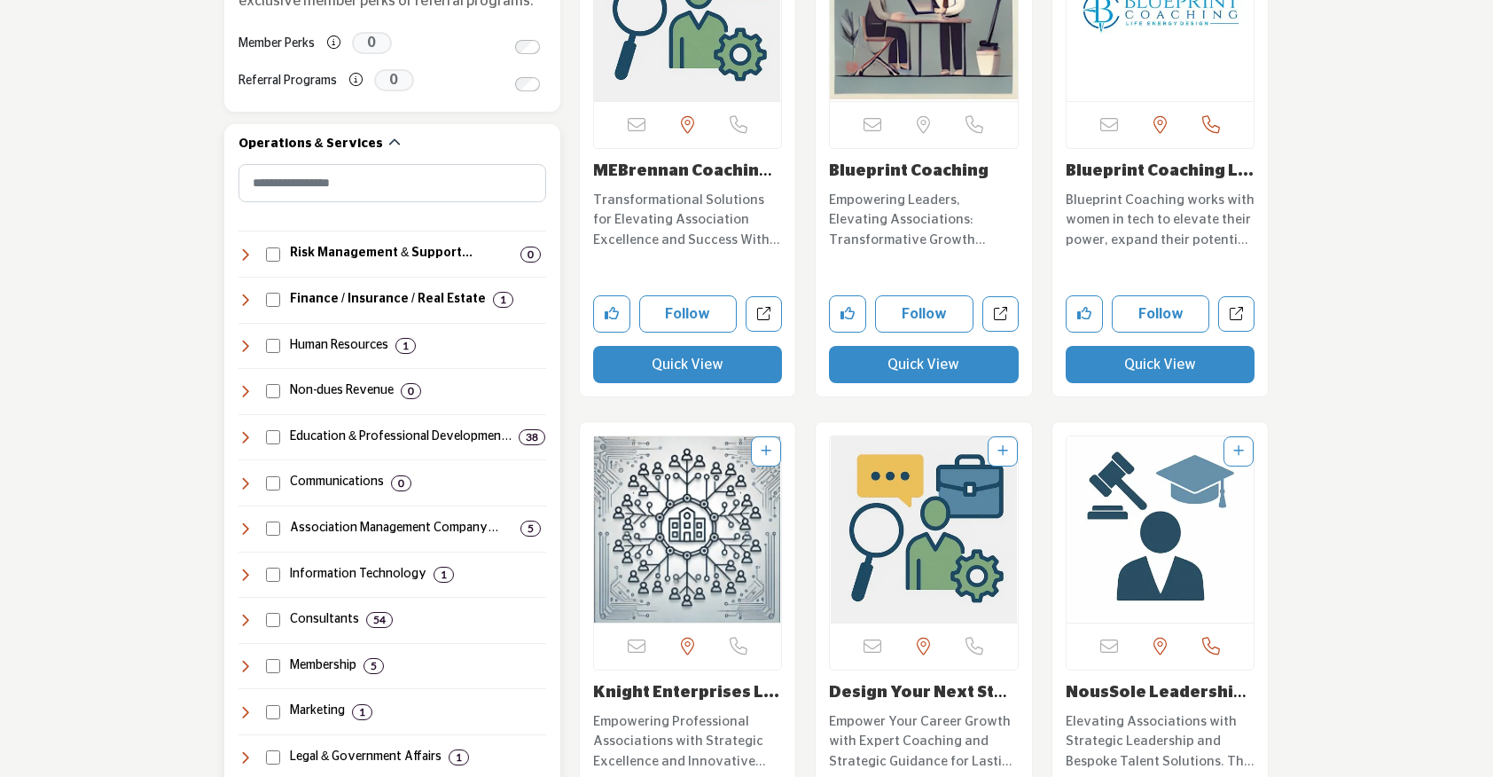
click at [244, 300] on icon at bounding box center [245, 300] width 14 height 14
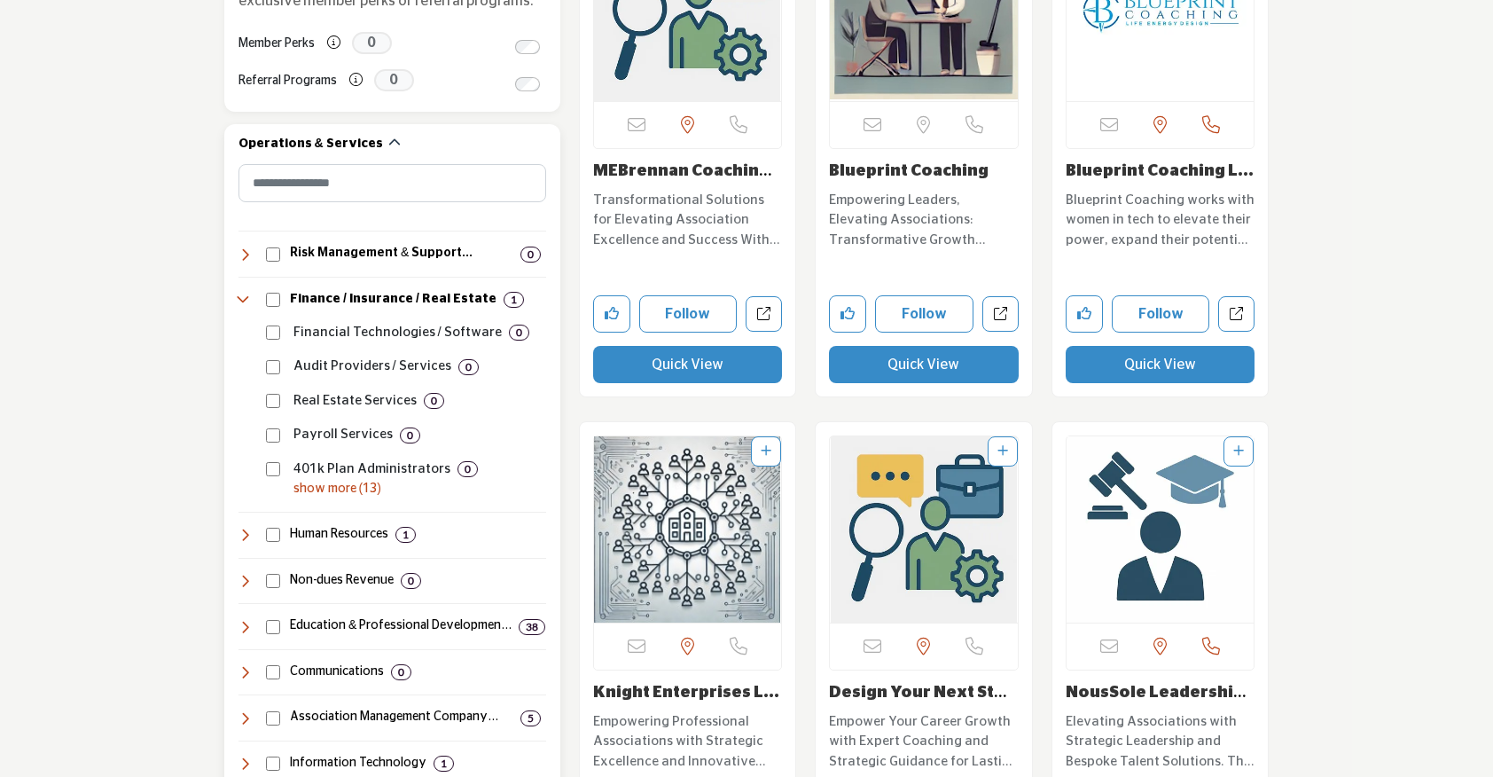
click at [298, 485] on p "show more (13)" at bounding box center [419, 489] width 253 height 19
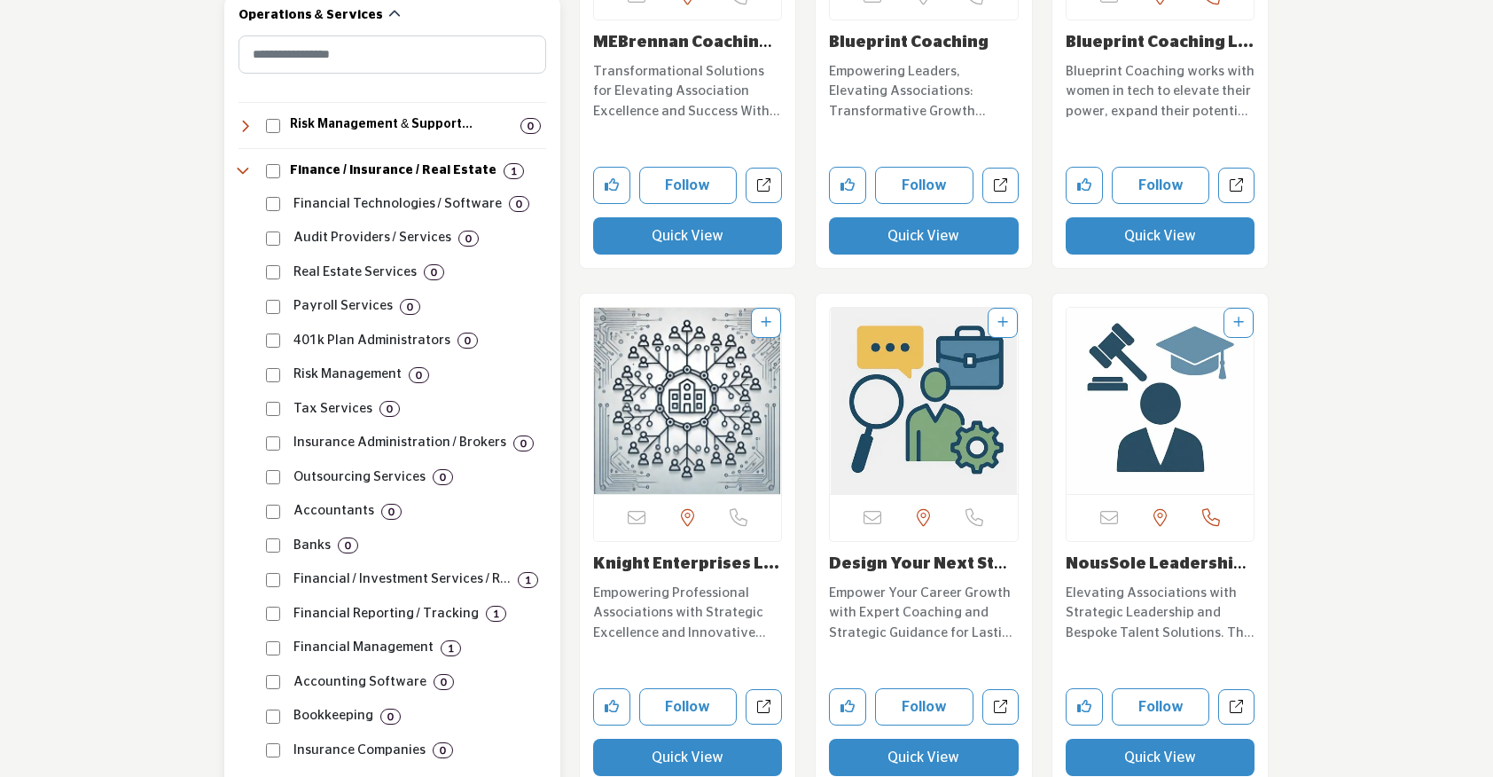
scroll to position [959, 0]
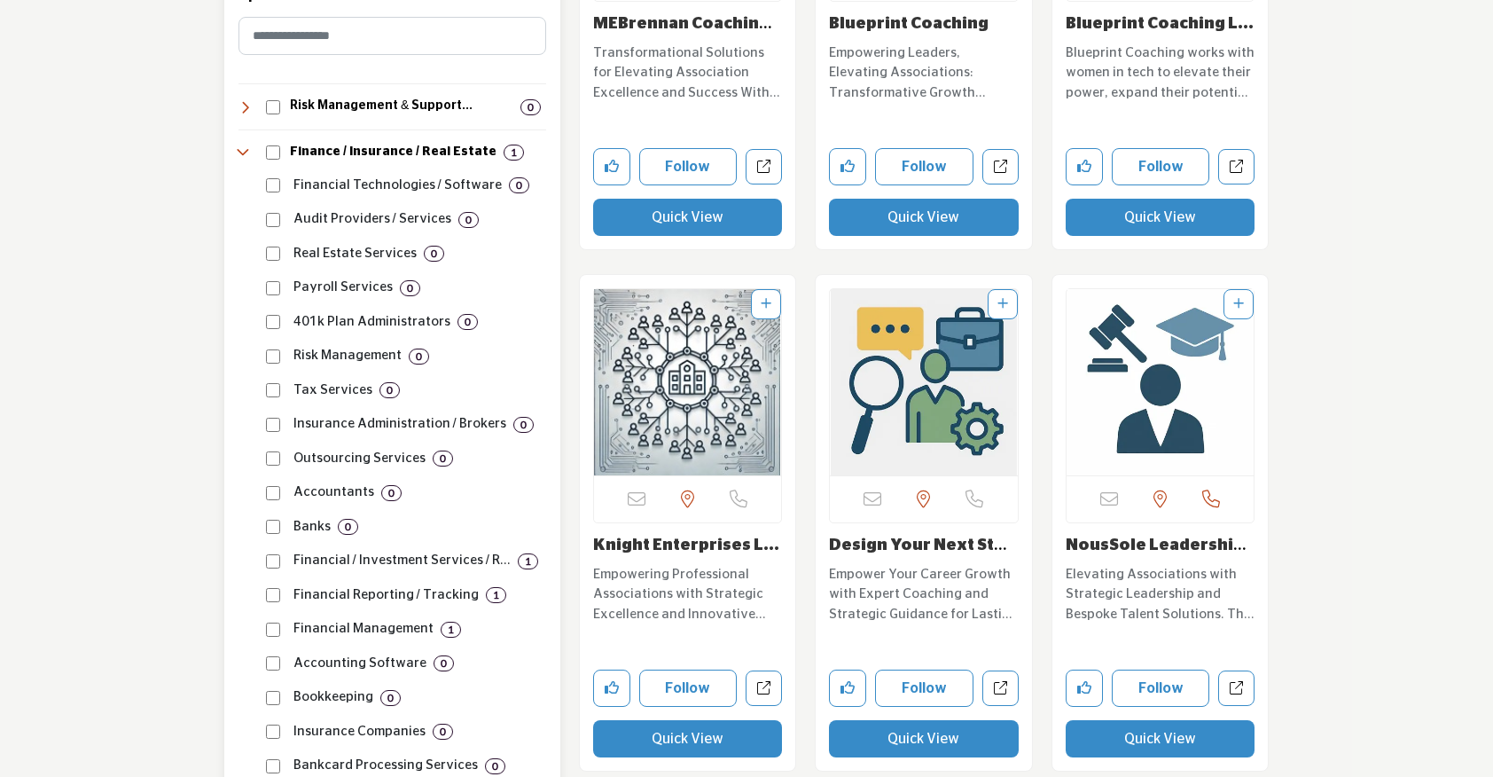
click at [242, 156] on icon at bounding box center [245, 152] width 14 height 14
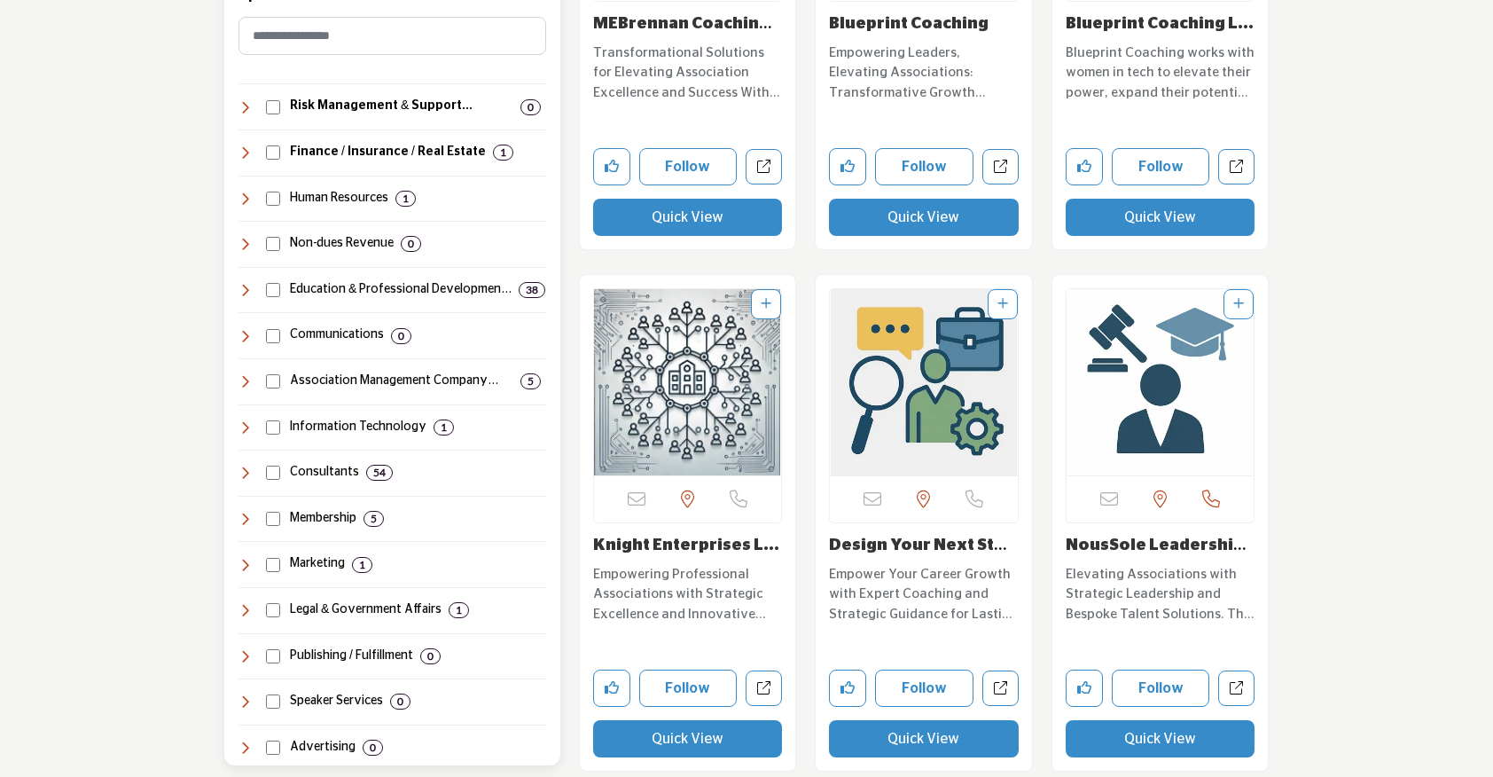
click at [246, 478] on icon at bounding box center [245, 472] width 14 height 14
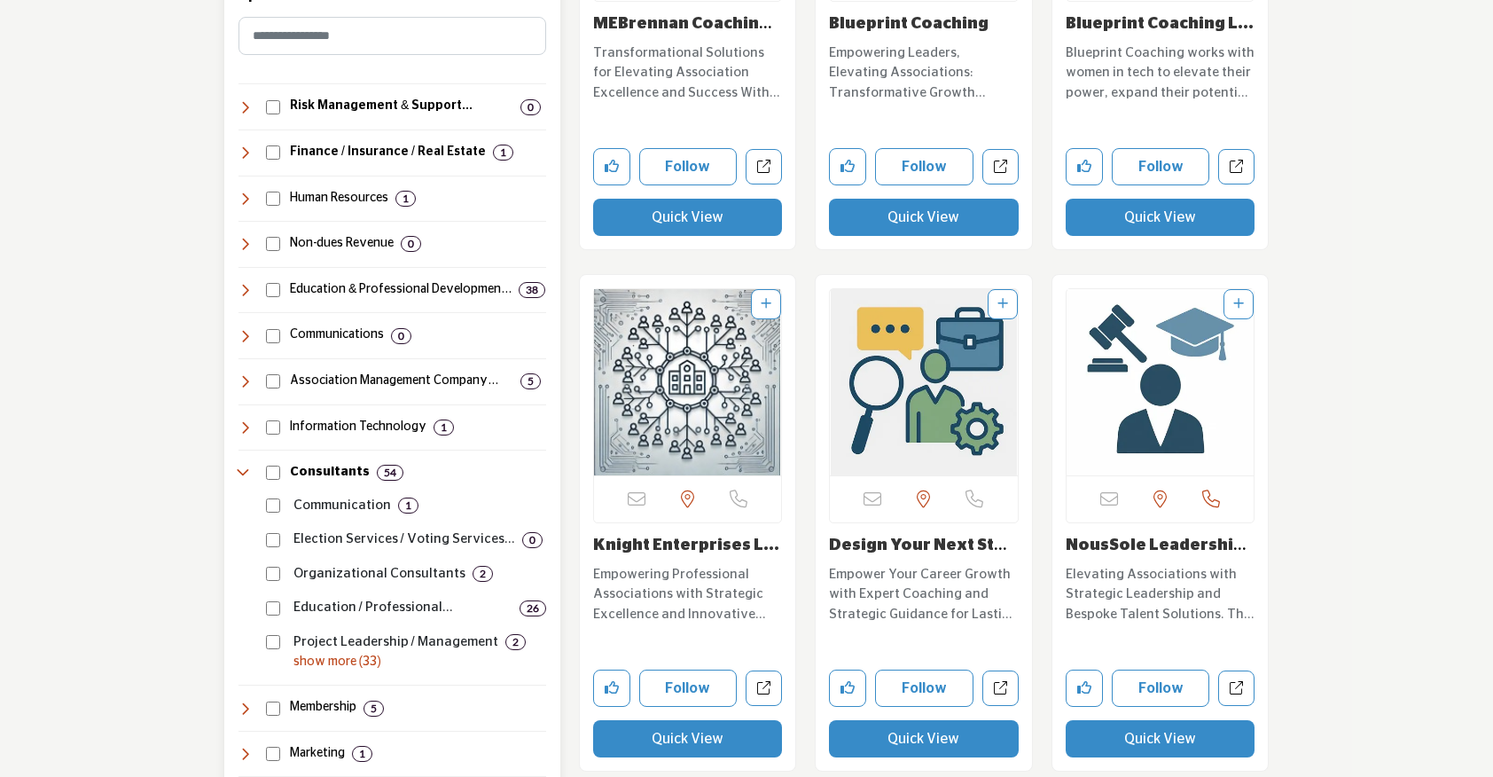
click at [303, 655] on p "show more (33)" at bounding box center [419, 661] width 253 height 19
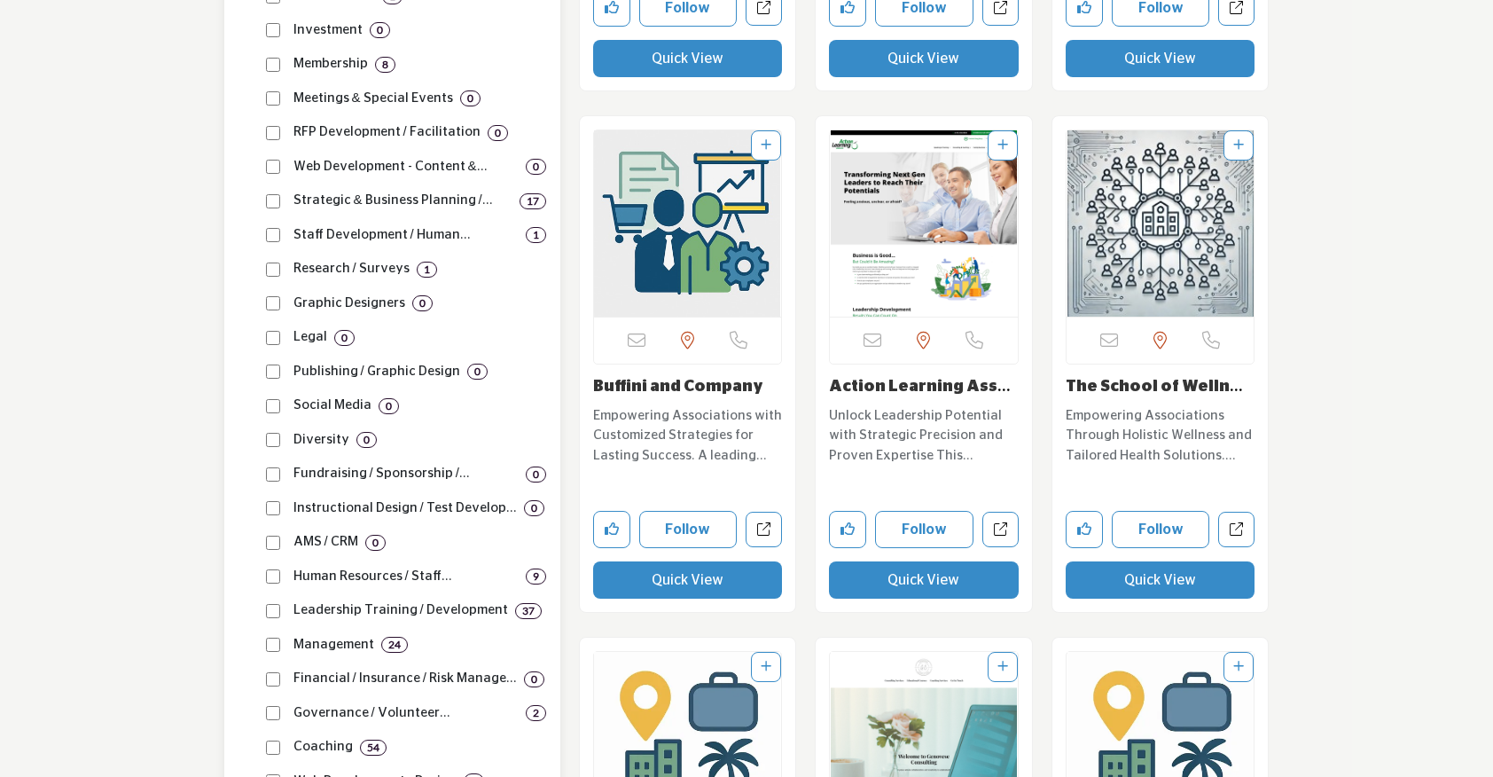
scroll to position [1777, 0]
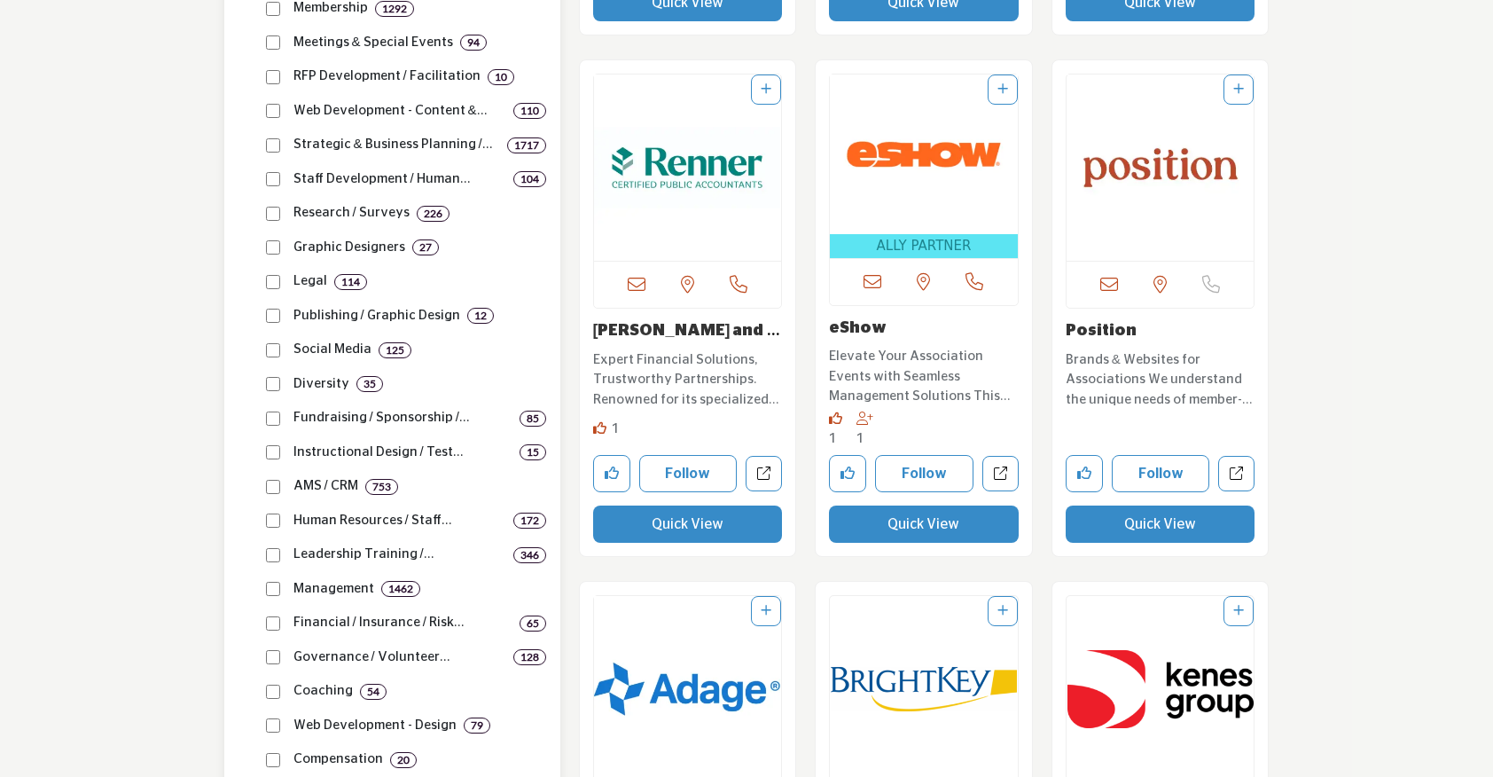
scroll to position [1709, 0]
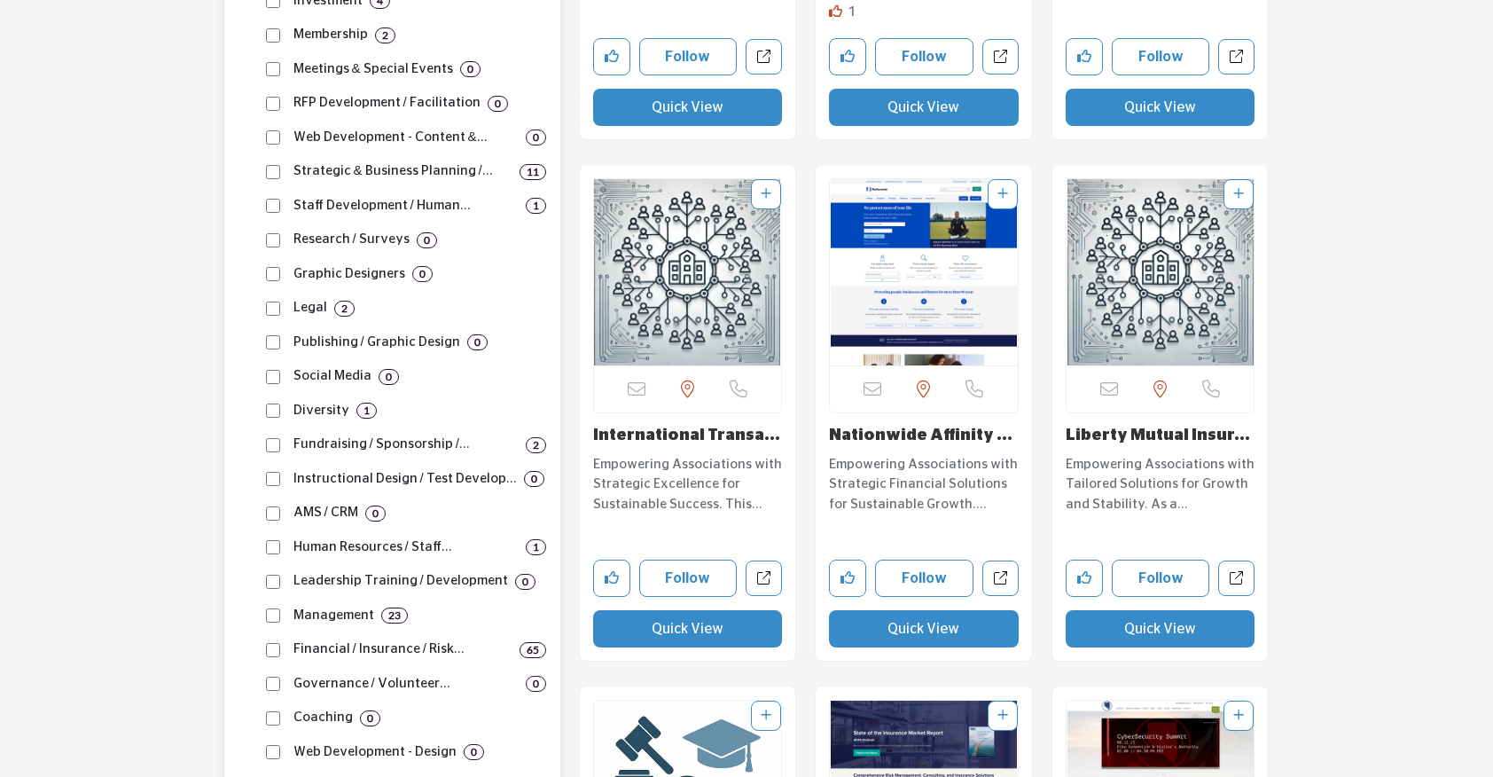
scroll to position [1702, 0]
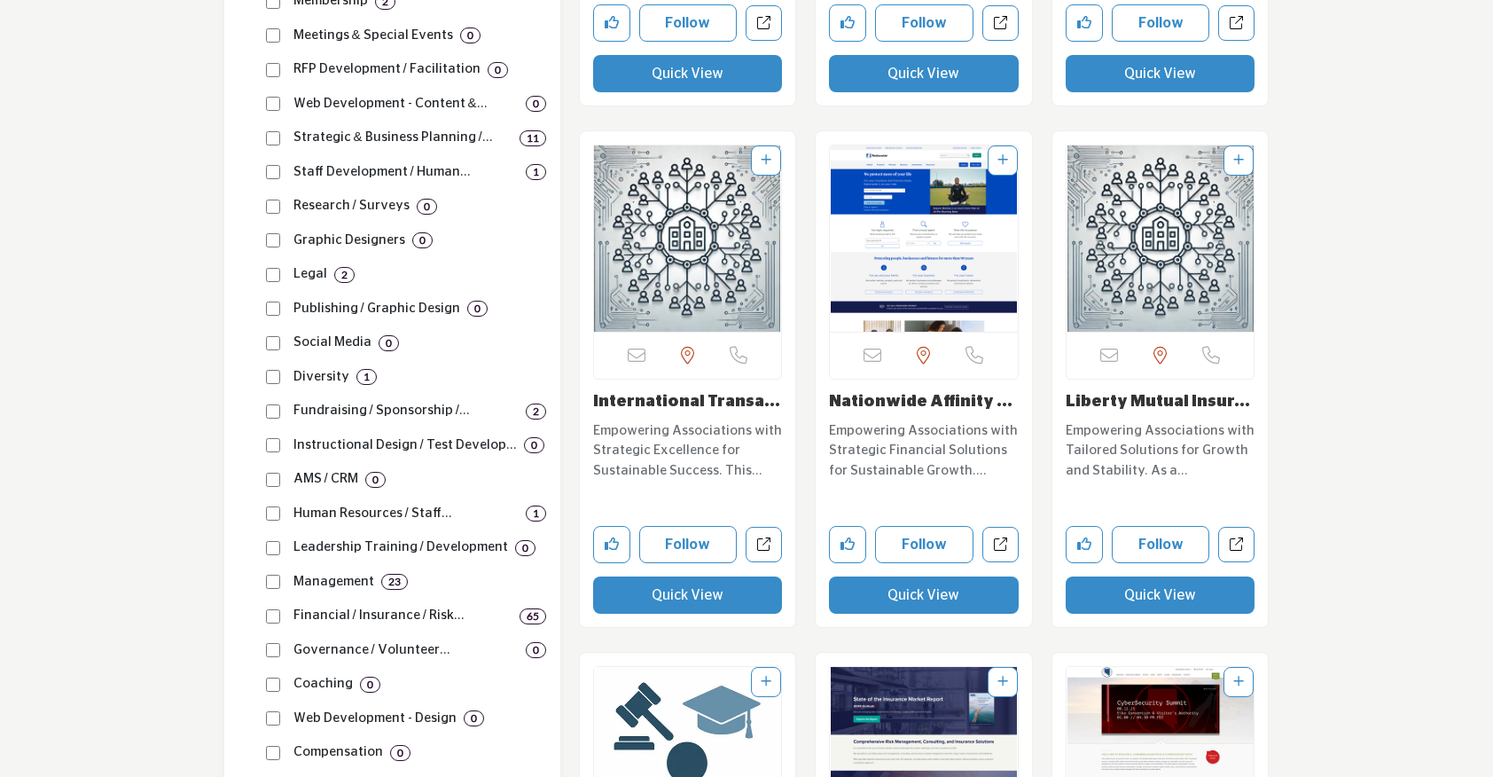
click at [922, 588] on button "Quick View" at bounding box center [924, 594] width 190 height 37
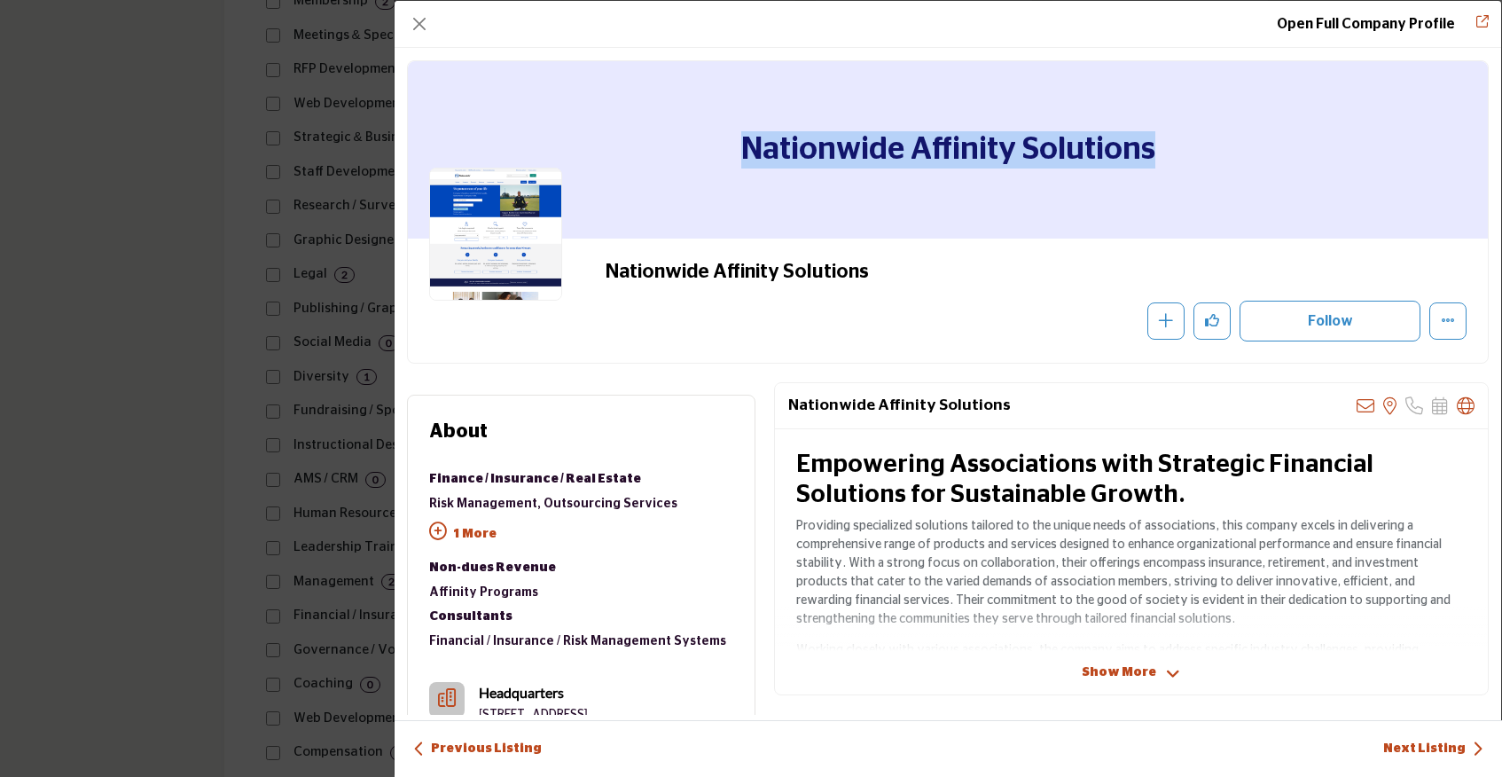
drag, startPoint x: 739, startPoint y: 137, endPoint x: 1150, endPoint y: 207, distance: 416.2
click at [1150, 207] on div "Nationwide Affinity Solutions" at bounding box center [948, 149] width 1080 height 177
copy h1 "Nationwide Affinity Solutions"
click at [412, 31] on button "Close" at bounding box center [419, 24] width 25 height 25
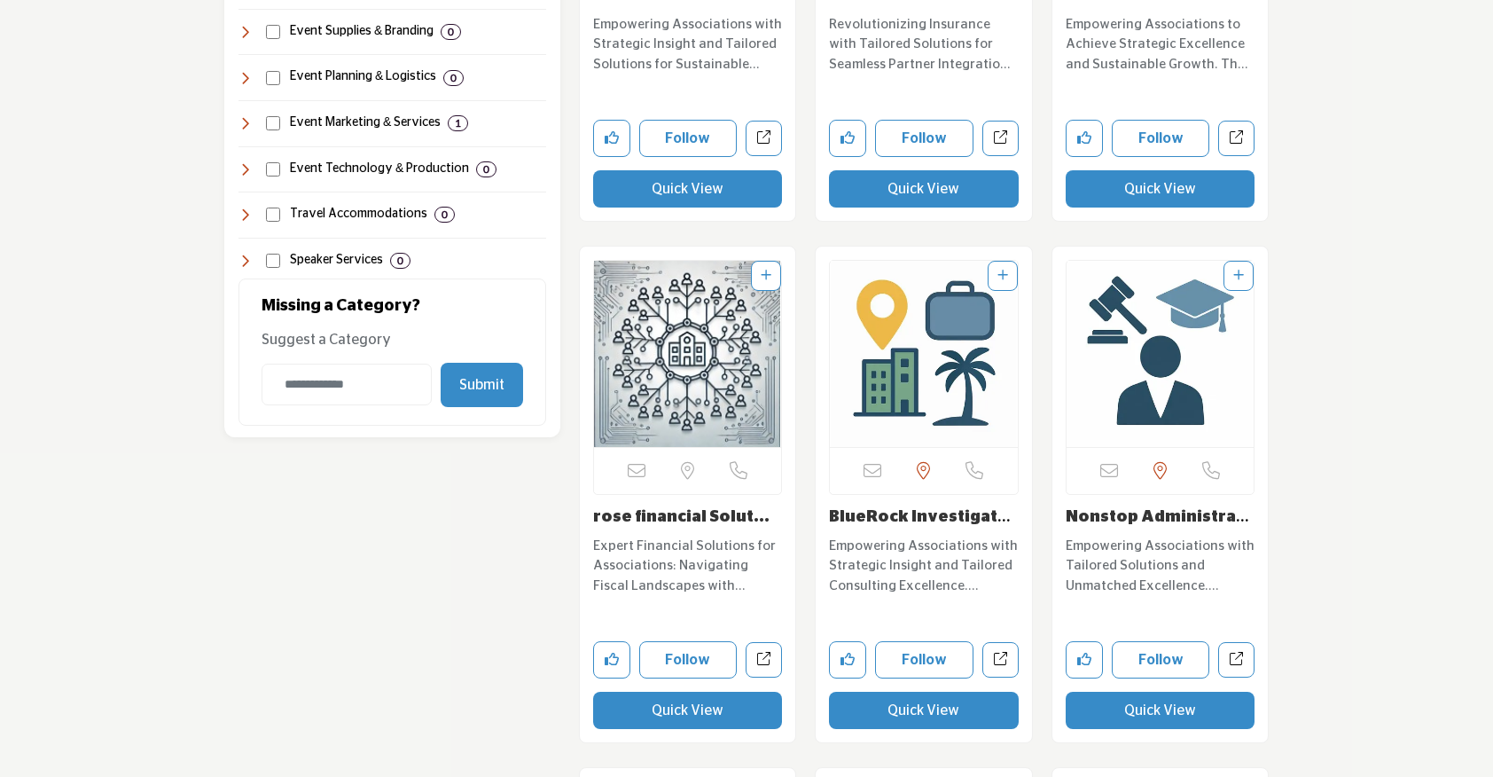
scroll to position [3186, 0]
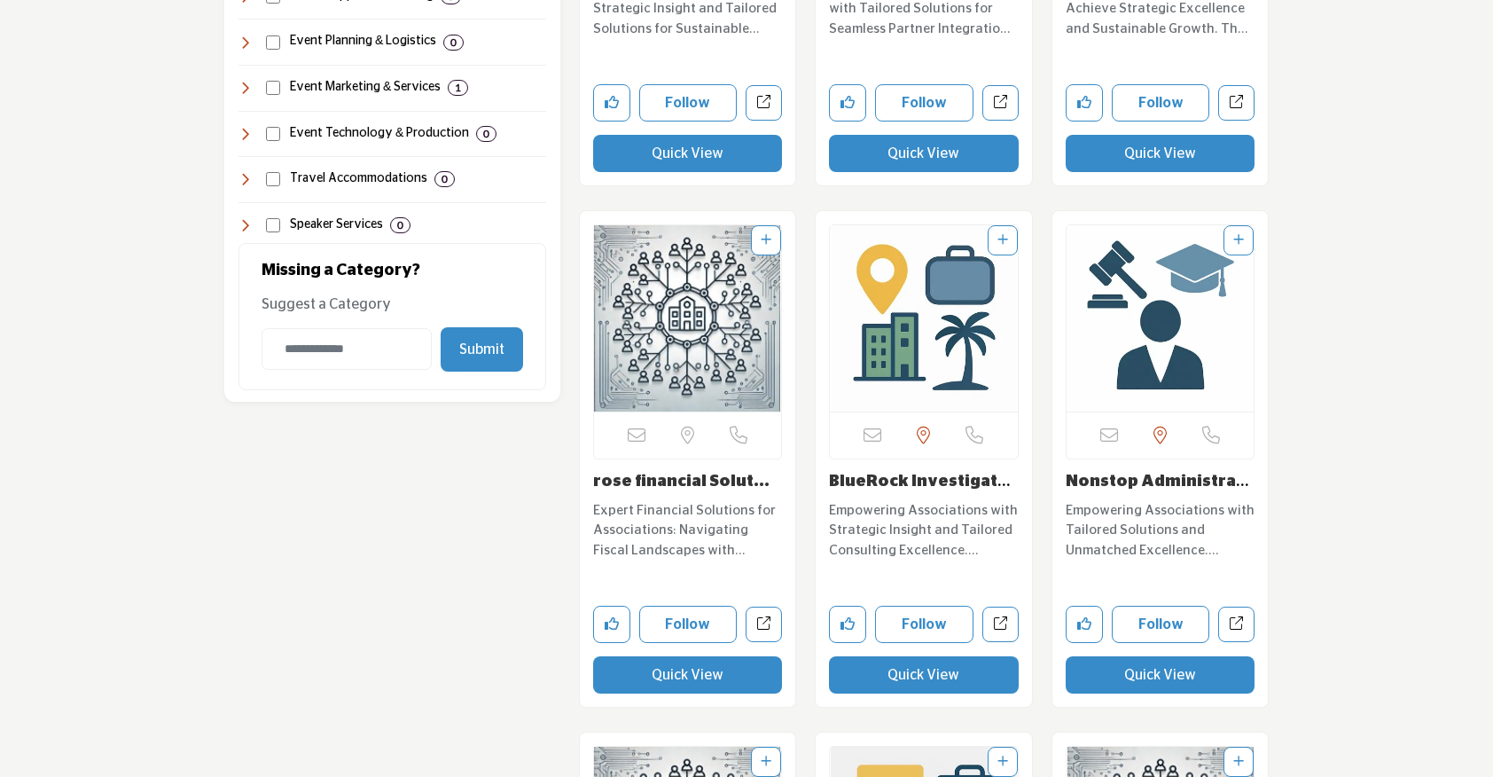
click at [652, 681] on button "Quick View" at bounding box center [688, 674] width 190 height 37
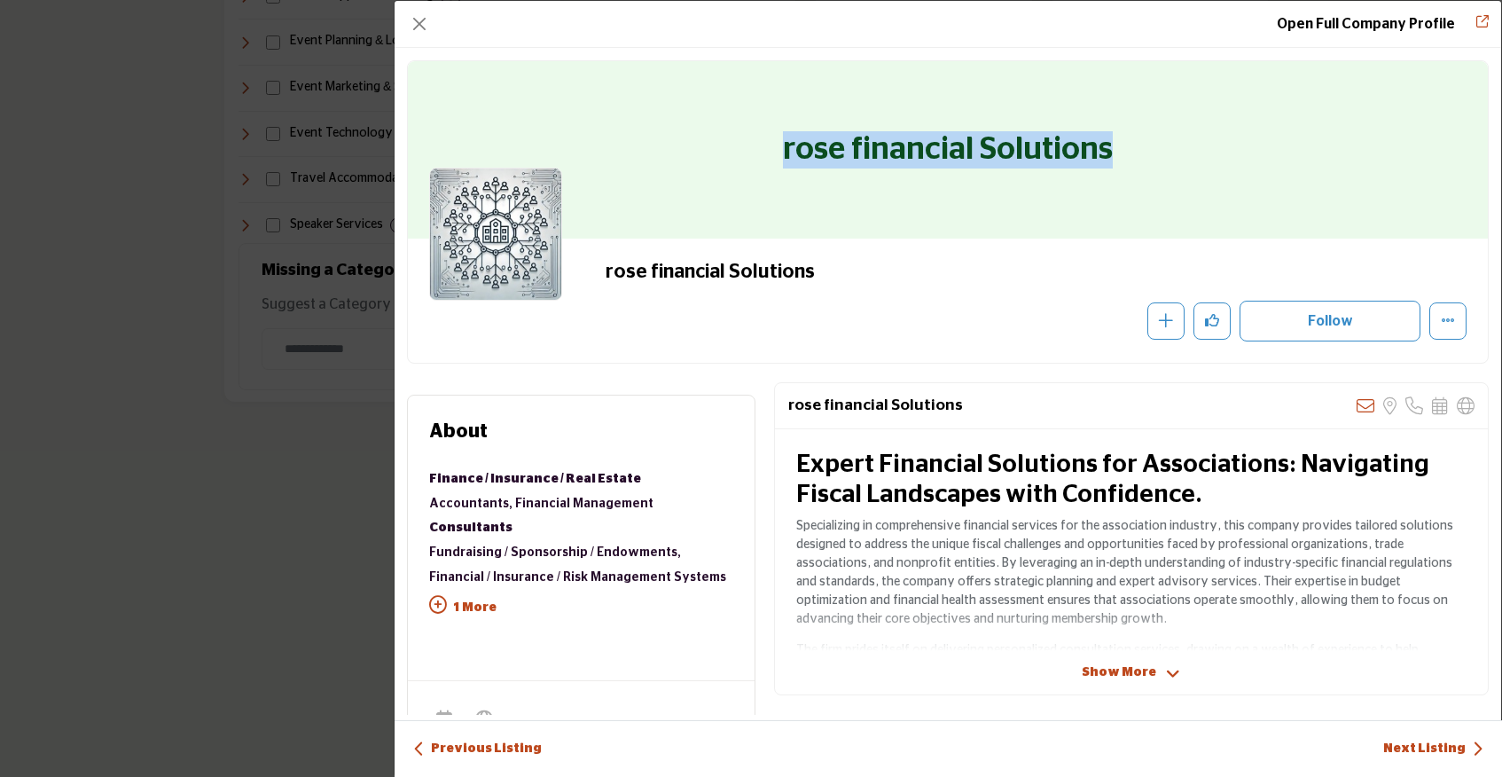
drag, startPoint x: 784, startPoint y: 159, endPoint x: 1285, endPoint y: 146, distance: 501.9
click at [1285, 146] on div "rose financial Solutions" at bounding box center [948, 149] width 1080 height 177
copy h1 "rose financial Solutions"
click at [421, 16] on button "Close" at bounding box center [419, 24] width 25 height 25
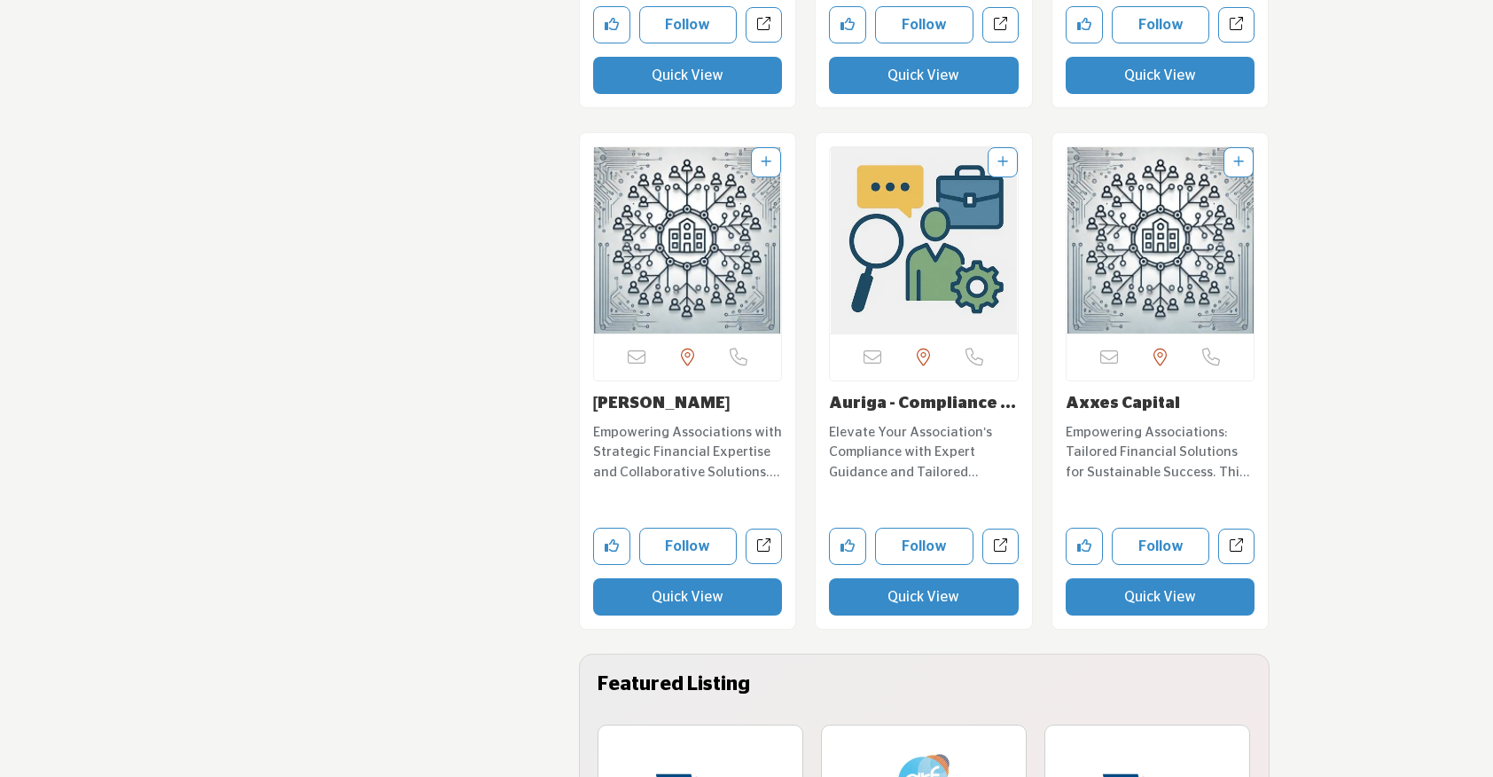
scroll to position [3791, 0]
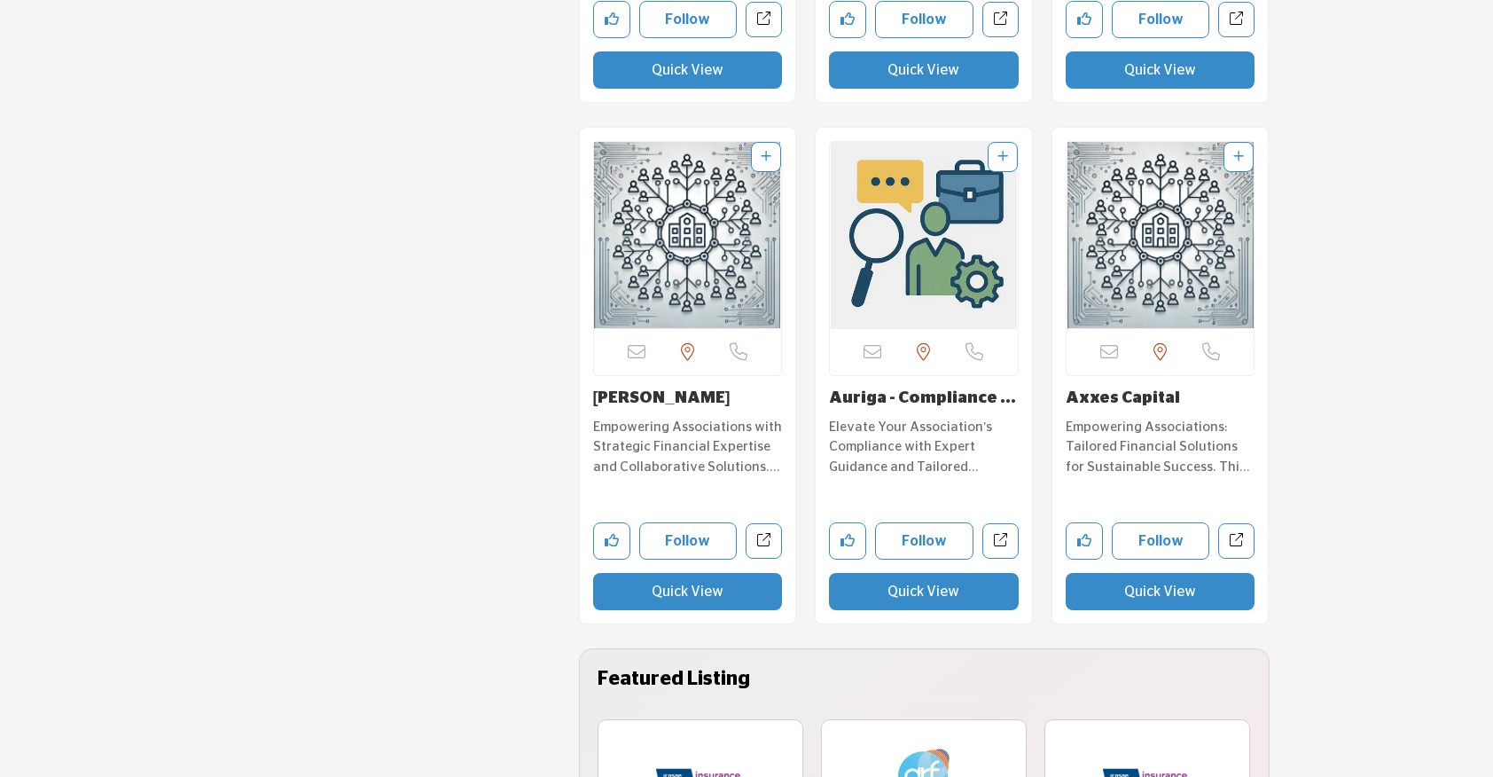
click at [674, 598] on button "Quick View" at bounding box center [688, 591] width 190 height 37
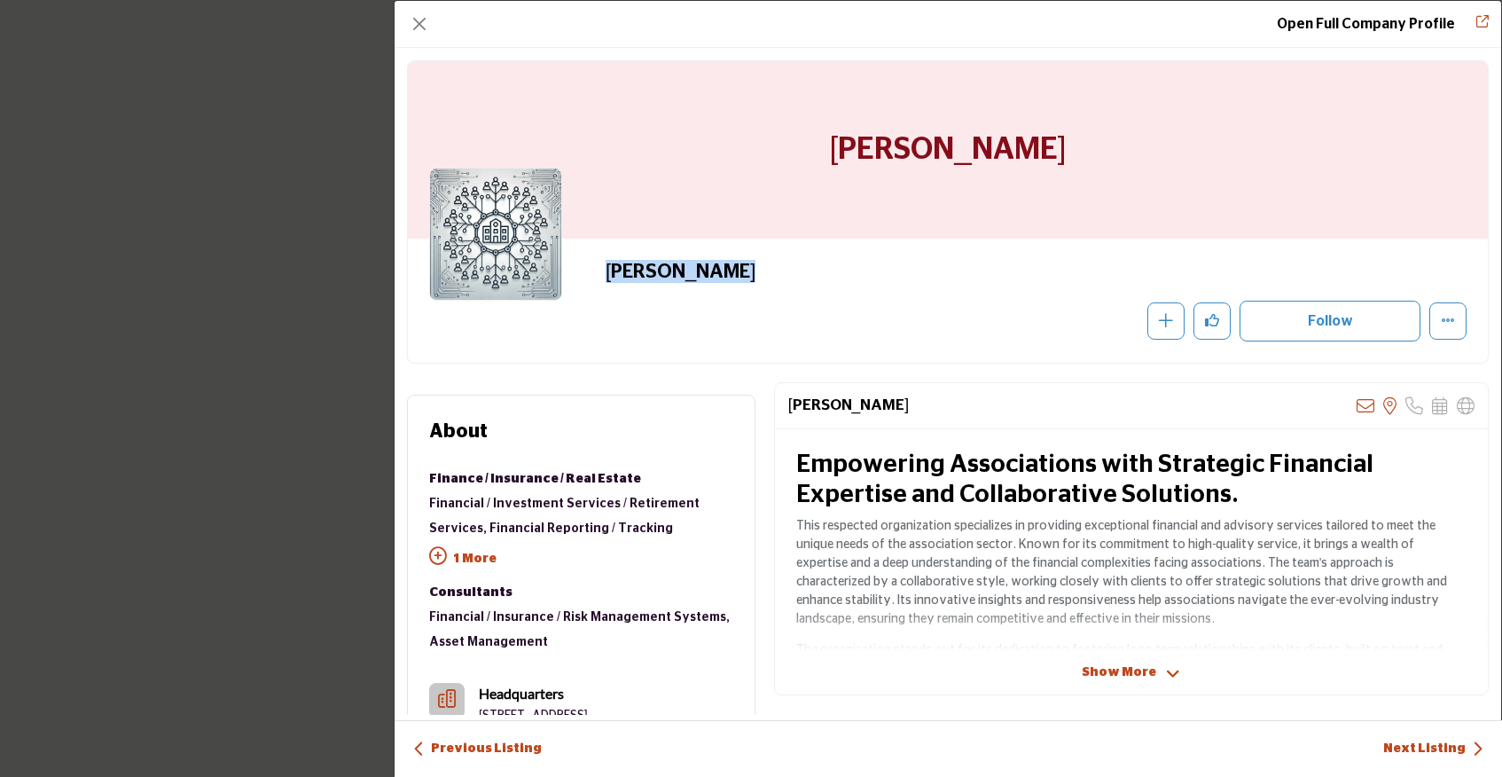
drag, startPoint x: 723, startPoint y: 278, endPoint x: 590, endPoint y: 279, distance: 133.0
click at [590, 279] on div "Piper Jaffray Recommend" at bounding box center [947, 301] width 1037 height 82
copy h2 "[PERSON_NAME]"
click at [418, 29] on button "Close" at bounding box center [419, 24] width 25 height 25
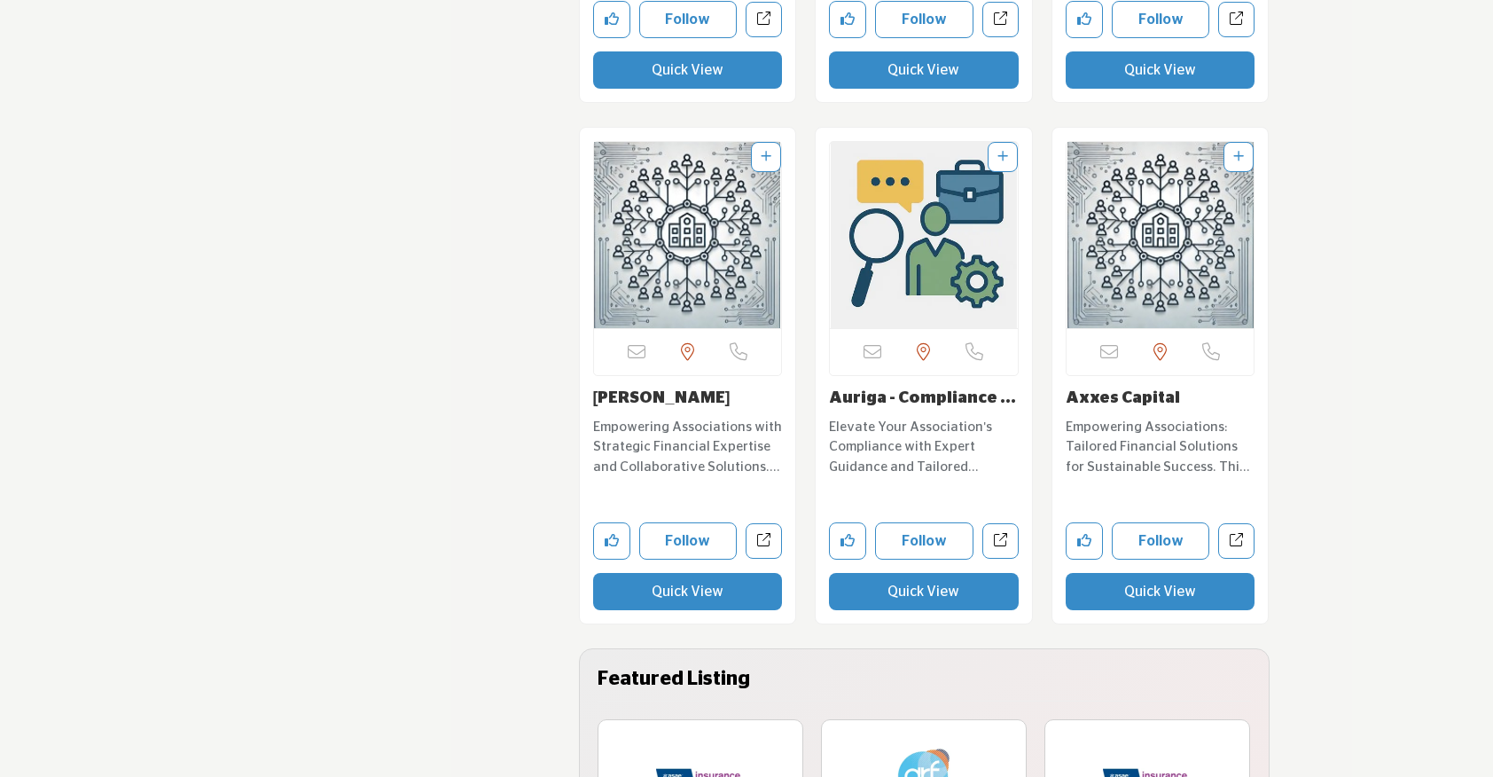
click at [1108, 598] on button "Quick View" at bounding box center [1161, 591] width 190 height 37
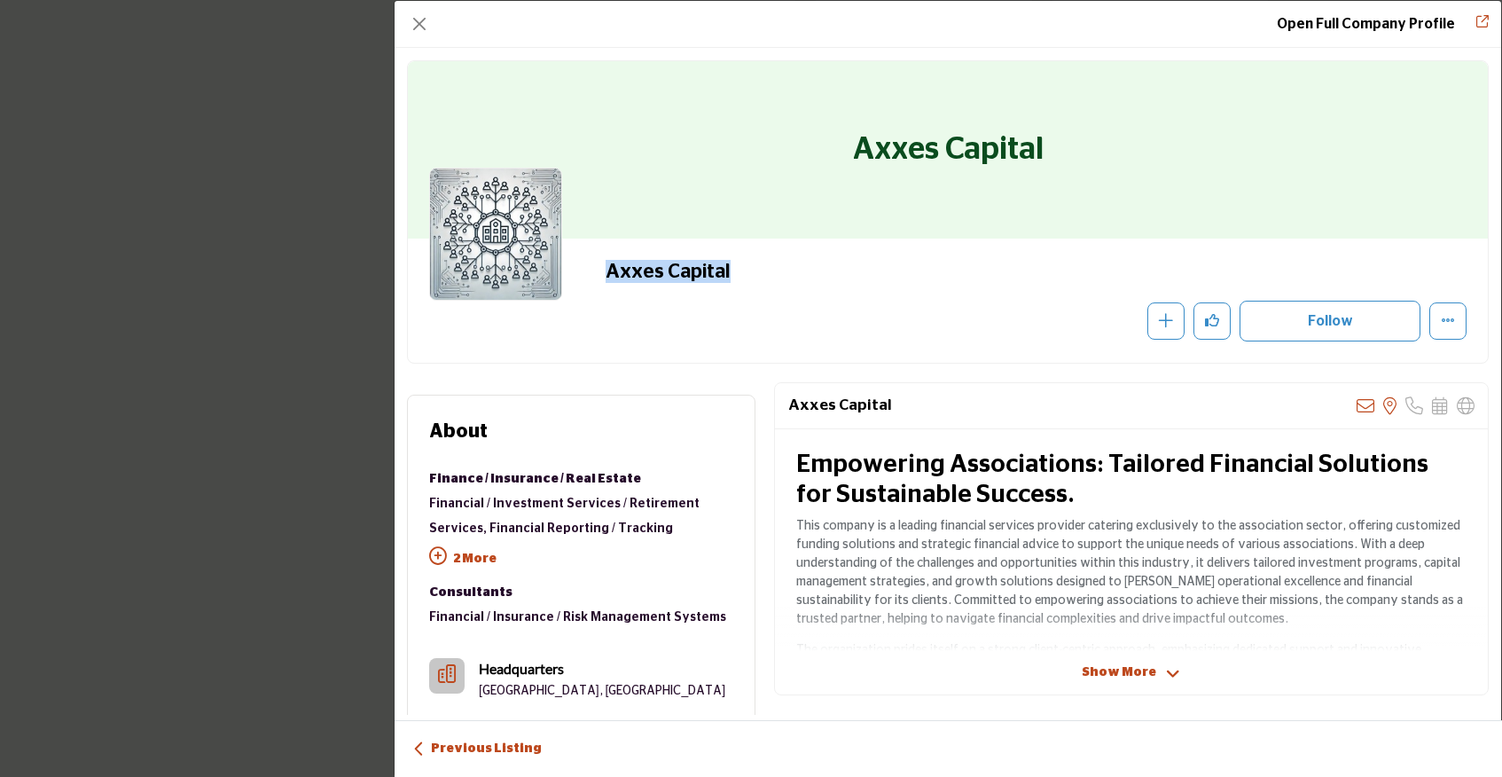
drag, startPoint x: 749, startPoint y: 274, endPoint x: 593, endPoint y: 269, distance: 156.1
click at [593, 269] on div "Axxes Capital Recommend" at bounding box center [947, 301] width 1037 height 82
copy h2 "Axxes Capital"
click at [421, 22] on button "Close" at bounding box center [419, 24] width 25 height 25
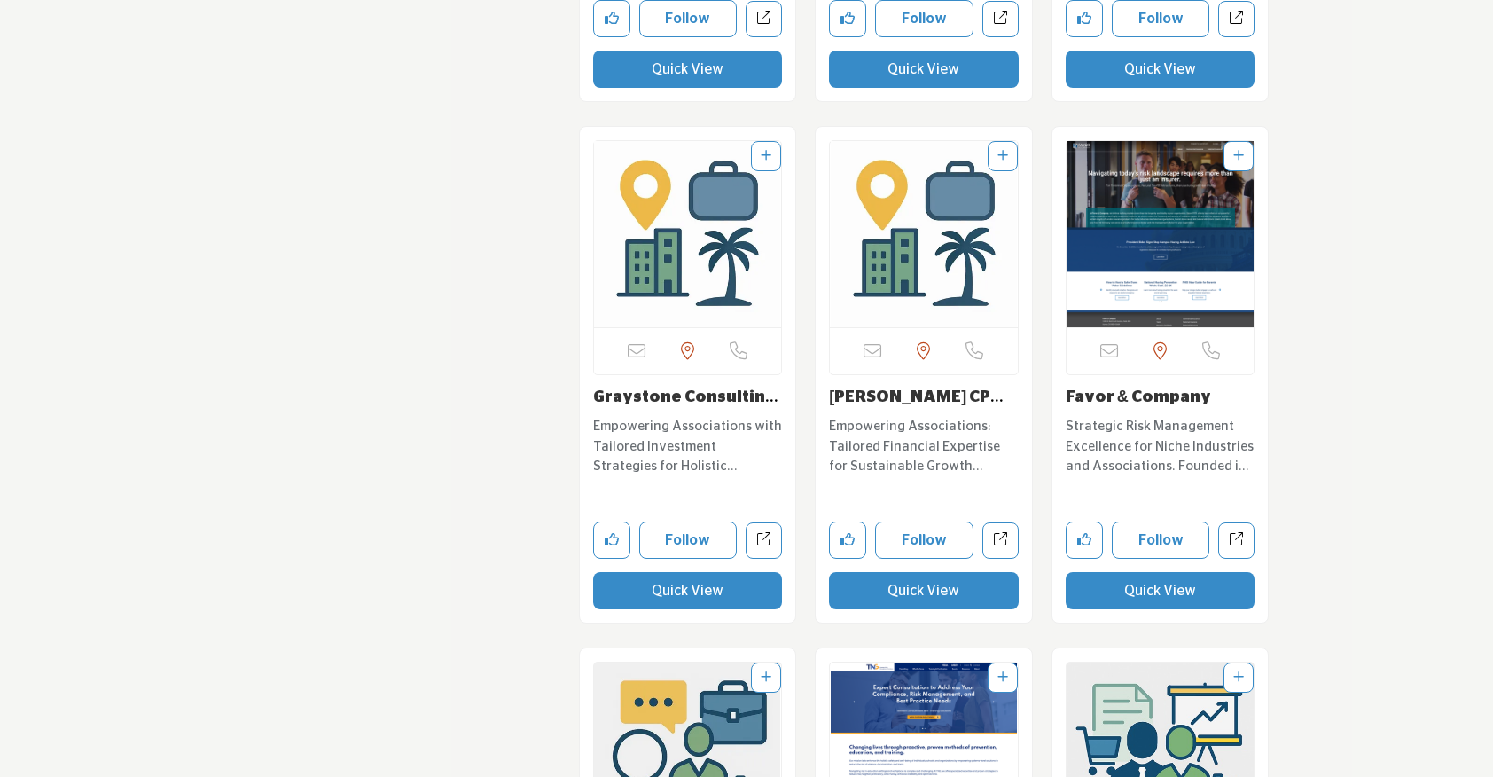
scroll to position [5342, 0]
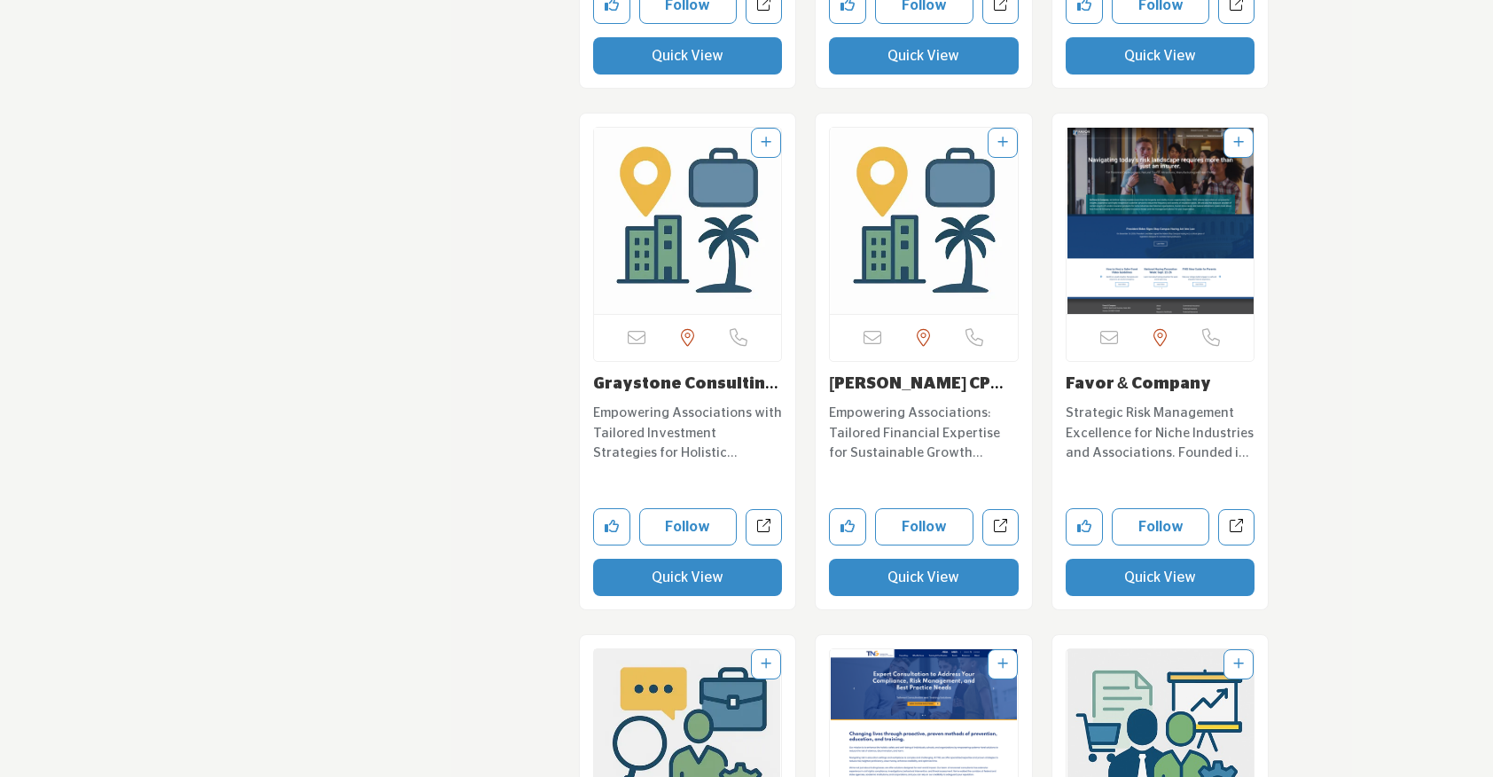
click at [674, 582] on button "Quick View" at bounding box center [688, 577] width 190 height 37
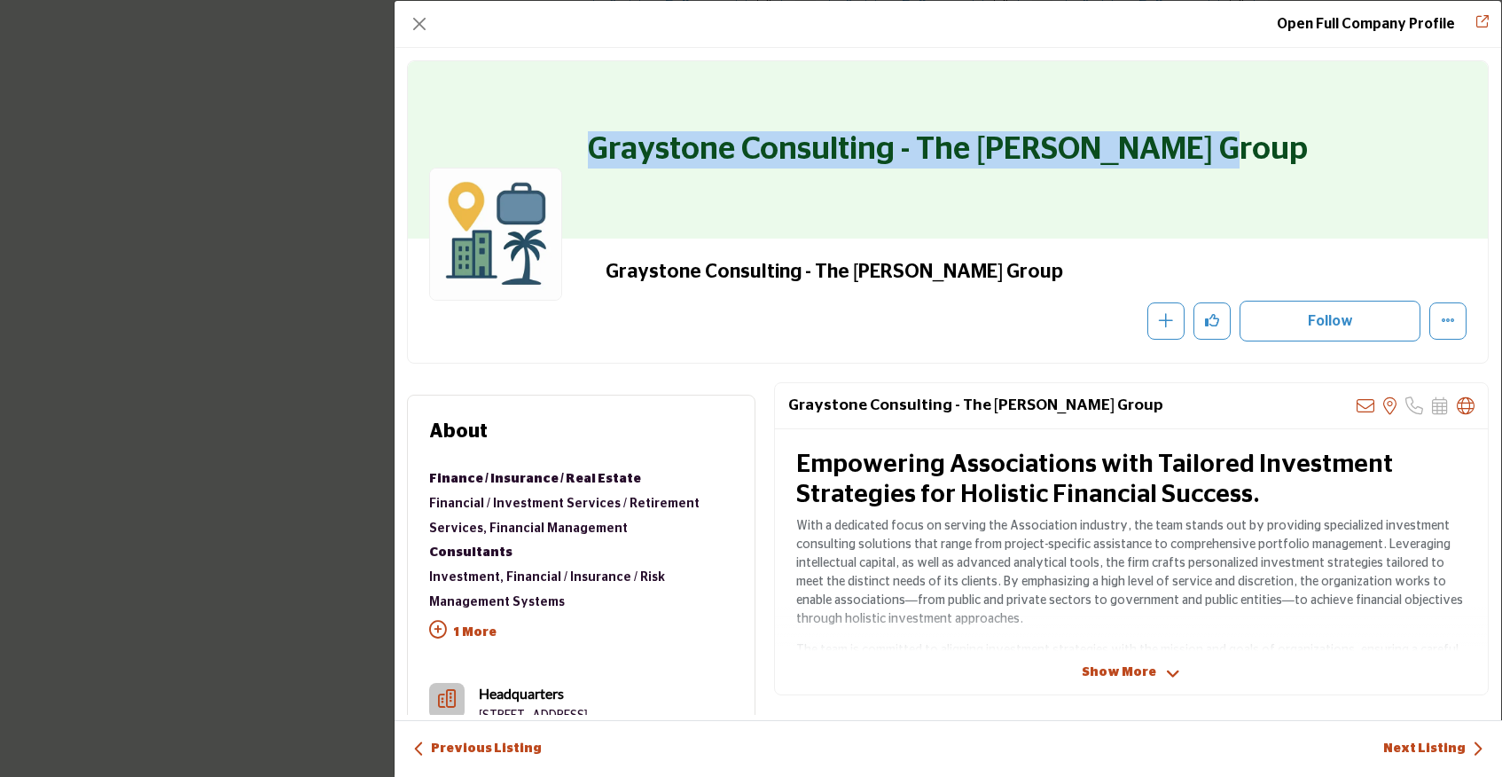
drag, startPoint x: 640, startPoint y: 154, endPoint x: 1282, endPoint y: 157, distance: 641.8
click at [1282, 157] on div "Graystone Consulting - The J.K. Meek Group" at bounding box center [948, 149] width 1080 height 177
copy h1 "Graystone Consulting - The J.K. Meek Group"
click at [424, 31] on button "Close" at bounding box center [419, 24] width 25 height 25
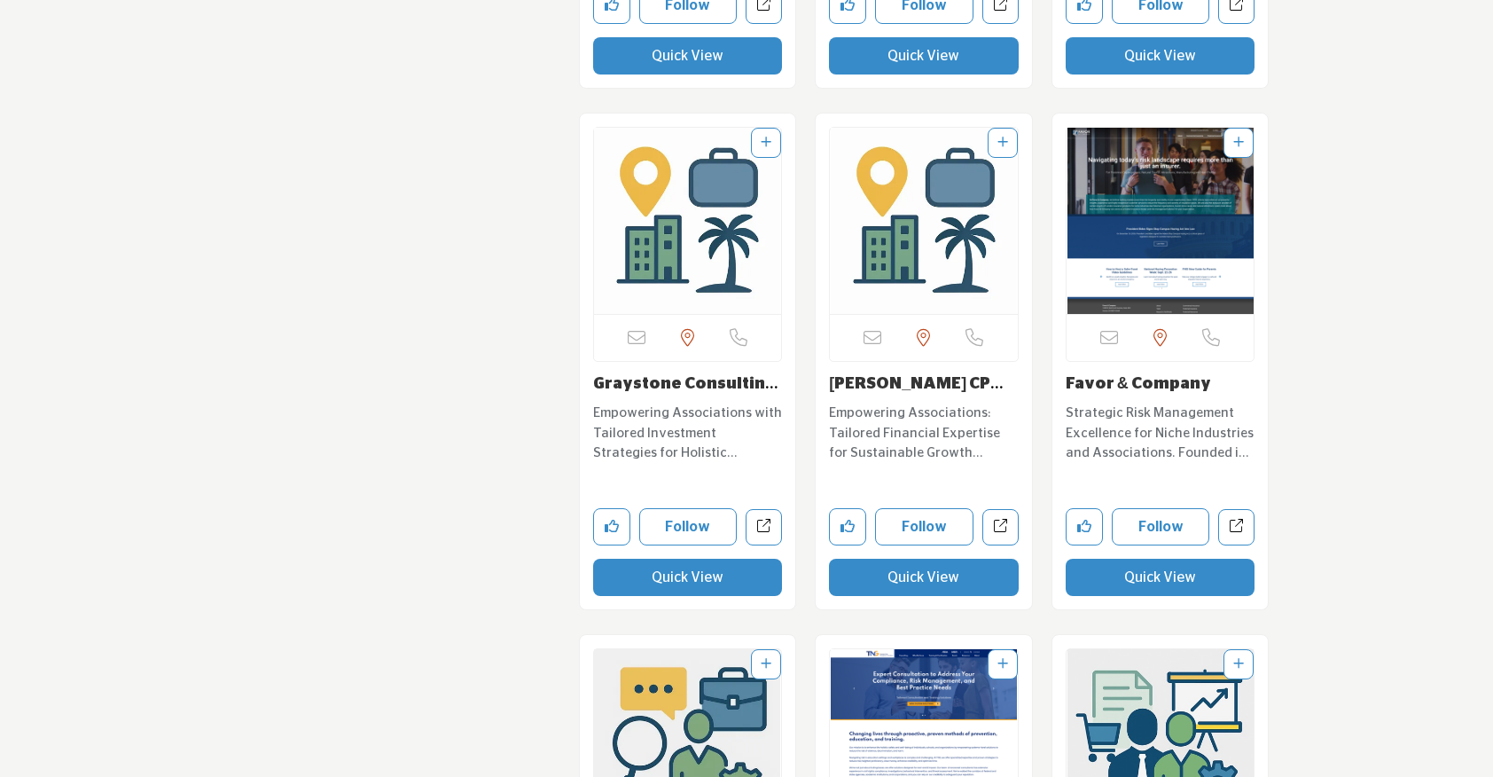
click at [907, 573] on button "Quick View" at bounding box center [924, 577] width 190 height 37
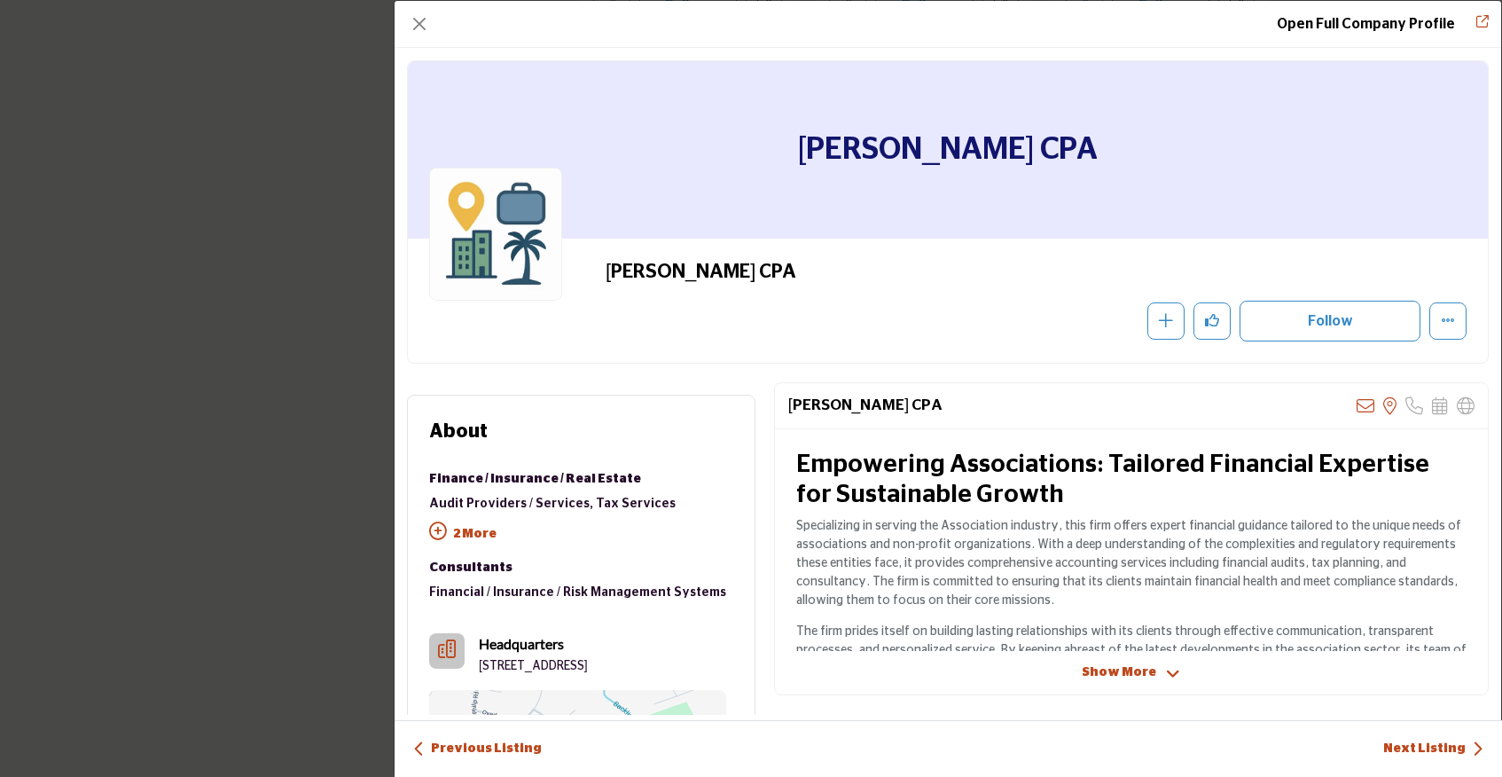
drag, startPoint x: 793, startPoint y: 144, endPoint x: 1135, endPoint y: 151, distance: 341.4
click at [1135, 151] on div "George Kresslein CPA" at bounding box center [948, 149] width 1080 height 177
copy h1 "George Kresslein CPA"
click at [415, 22] on button "Close" at bounding box center [419, 24] width 25 height 25
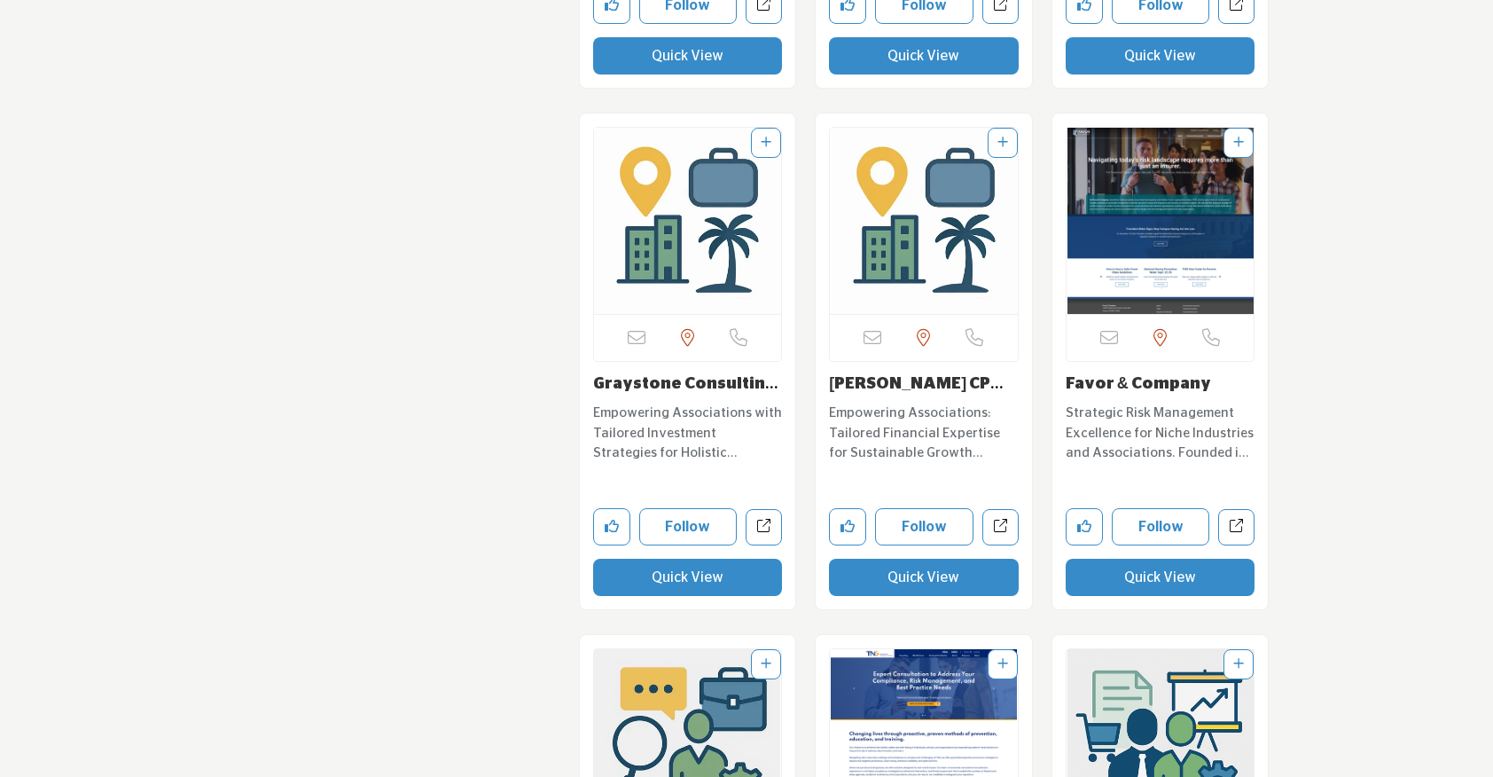
scroll to position [5431, 0]
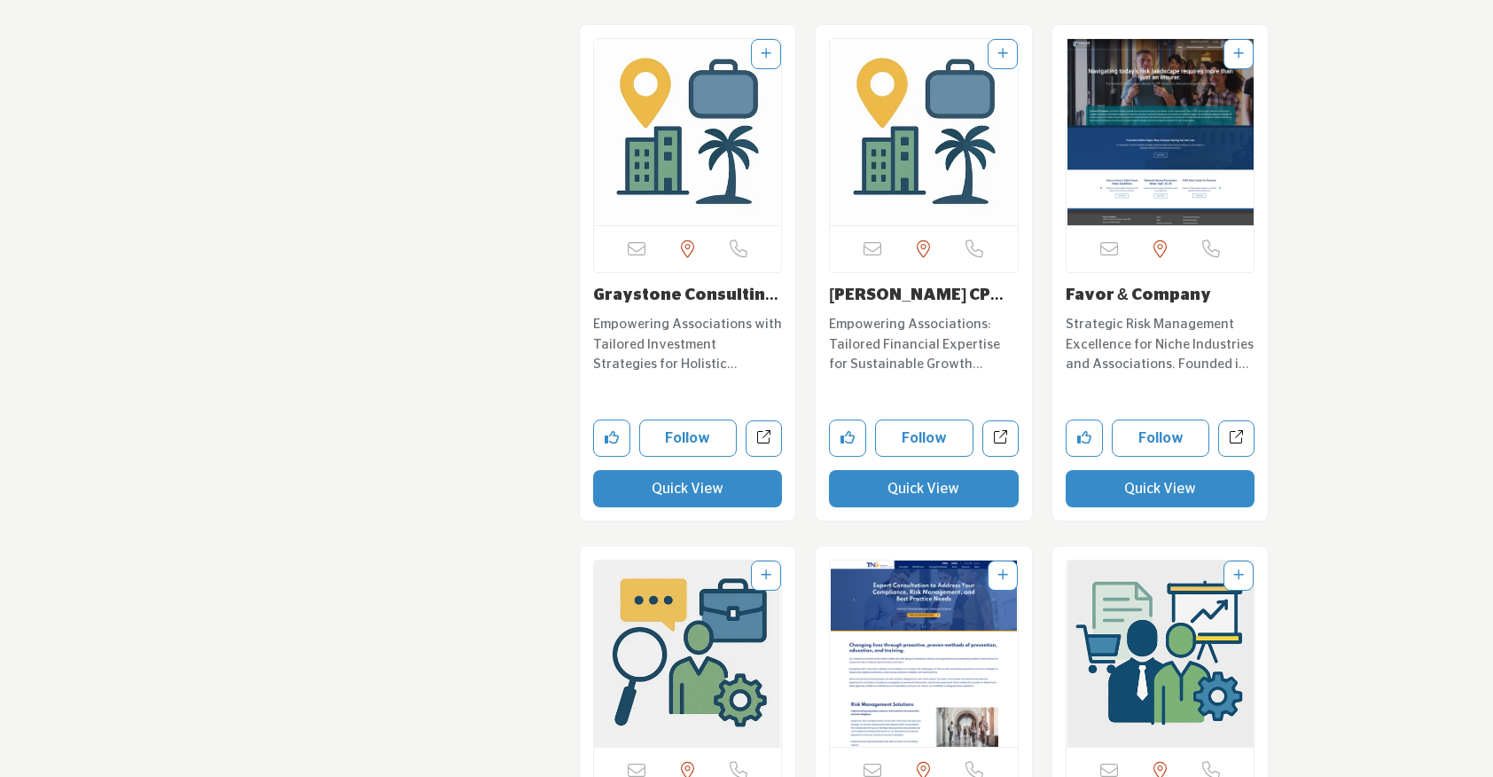
click at [1121, 484] on button "Quick View" at bounding box center [1161, 488] width 190 height 37
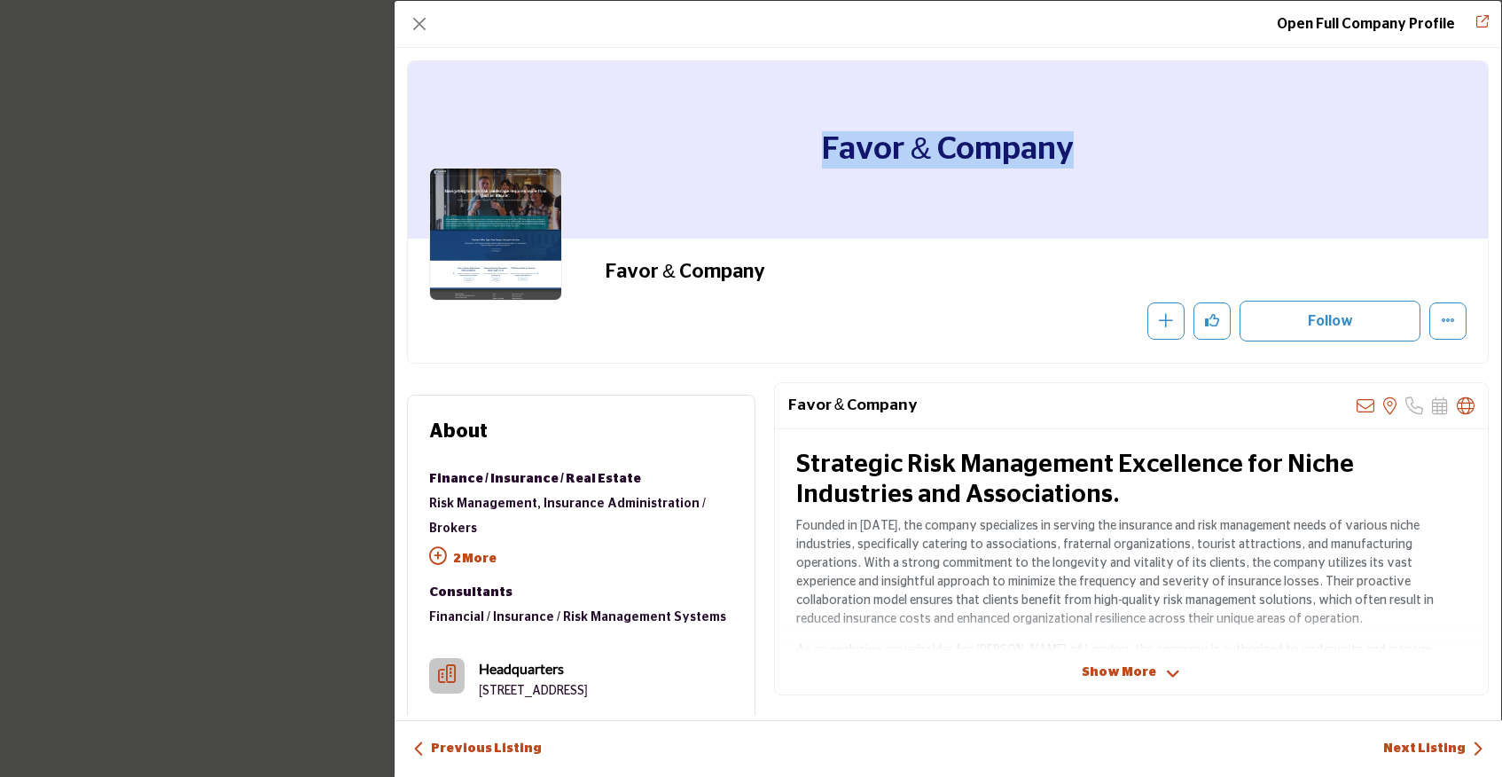
drag, startPoint x: 811, startPoint y: 152, endPoint x: 1169, endPoint y: 136, distance: 358.5
click at [1169, 136] on div "Favor & Company" at bounding box center [948, 149] width 1080 height 177
copy h1 "Favor & Company"
click at [424, 23] on button "Close" at bounding box center [419, 24] width 25 height 25
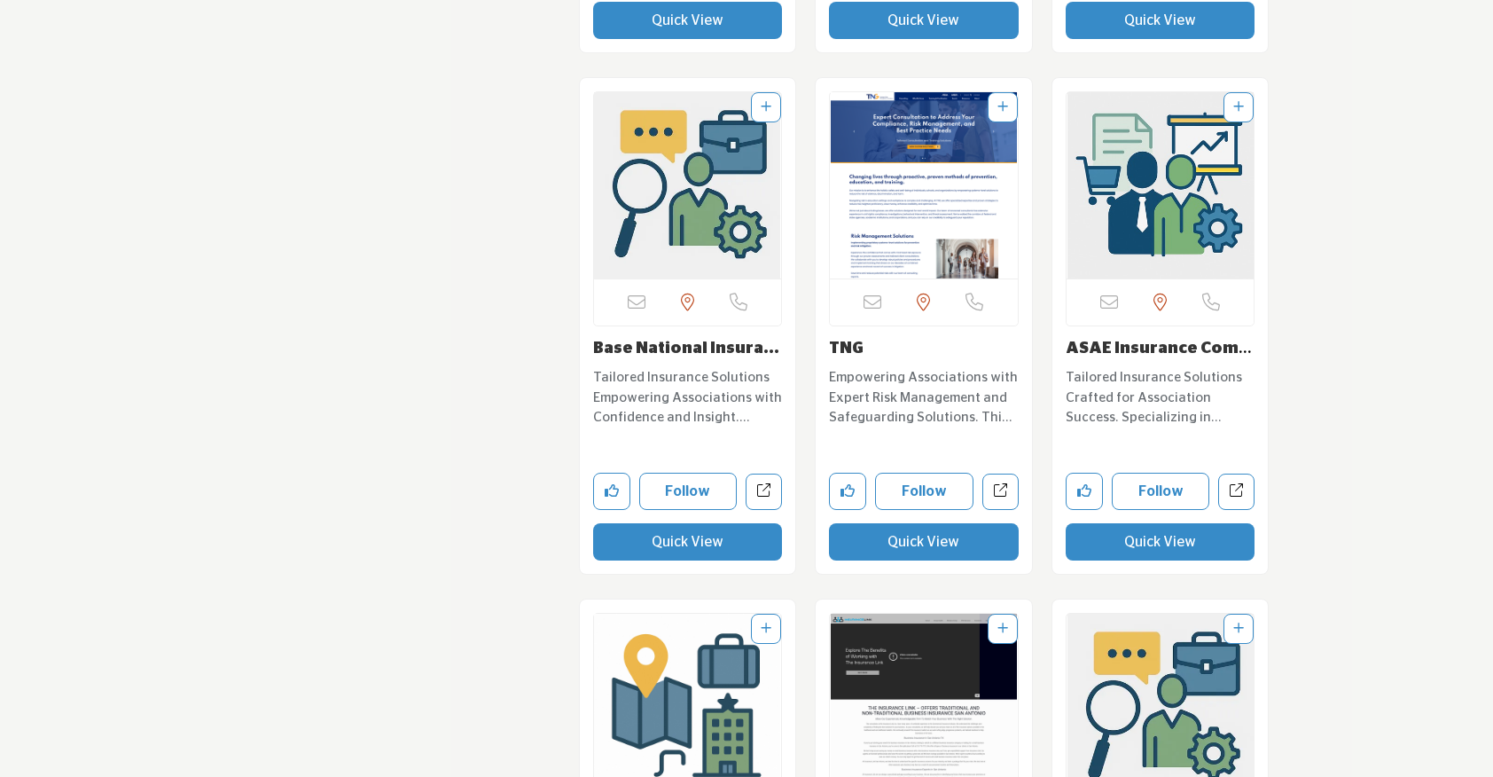
scroll to position [5899, 0]
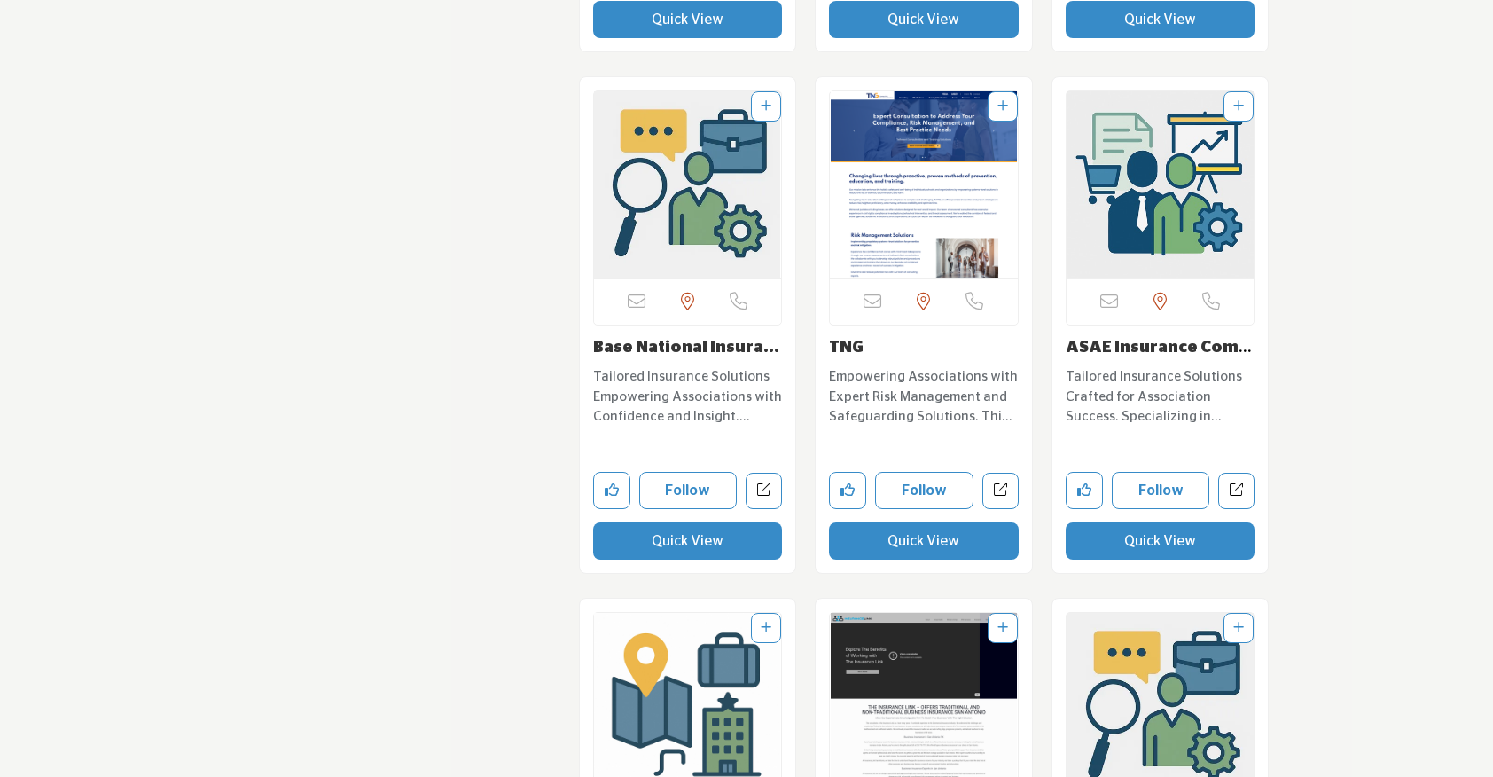
click at [921, 546] on button "Quick View" at bounding box center [924, 540] width 190 height 37
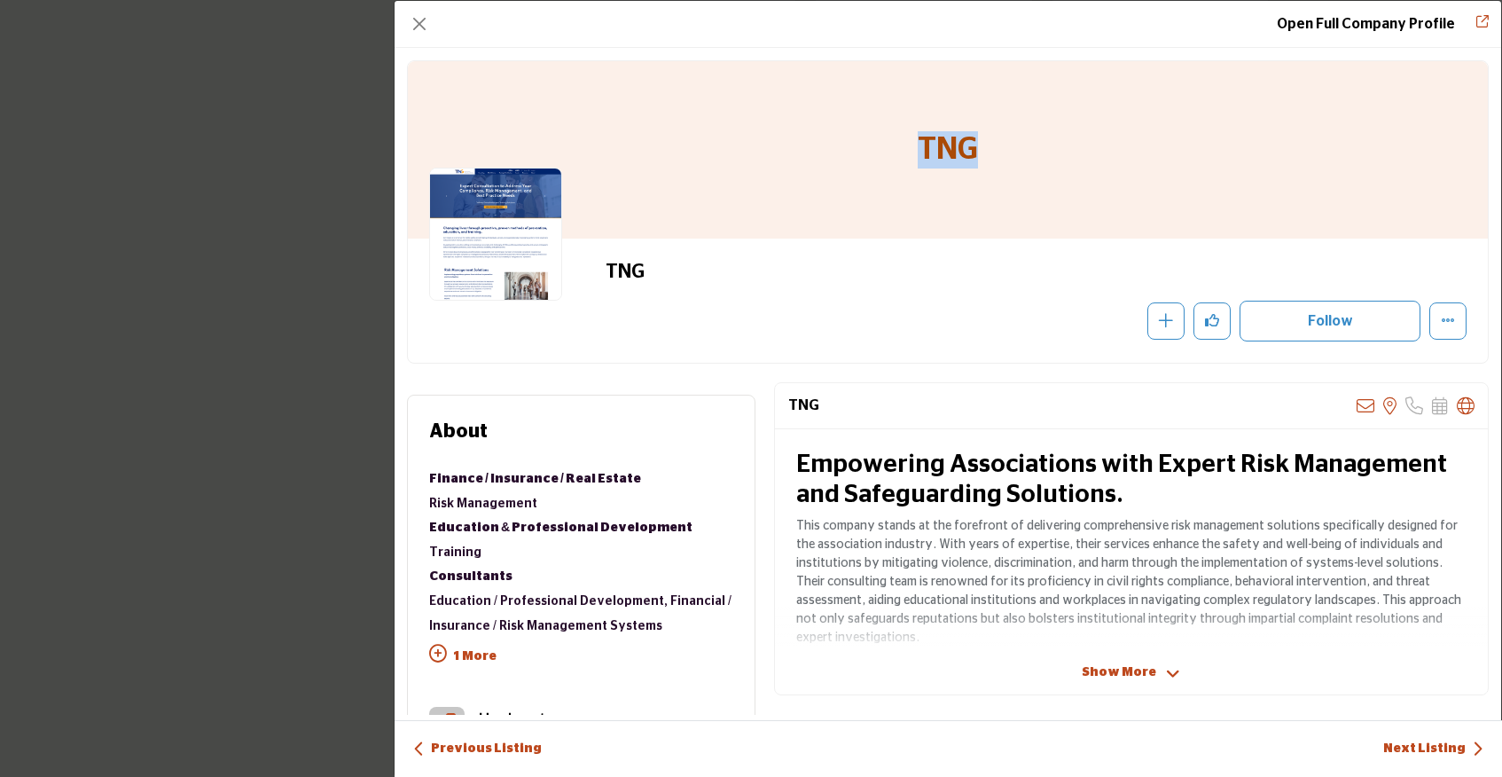
drag, startPoint x: 981, startPoint y: 161, endPoint x: 897, endPoint y: 160, distance: 84.2
click at [897, 160] on div "TNG" at bounding box center [948, 149] width 1080 height 177
copy h1 "TNG"
click at [417, 27] on button "Close" at bounding box center [419, 24] width 25 height 25
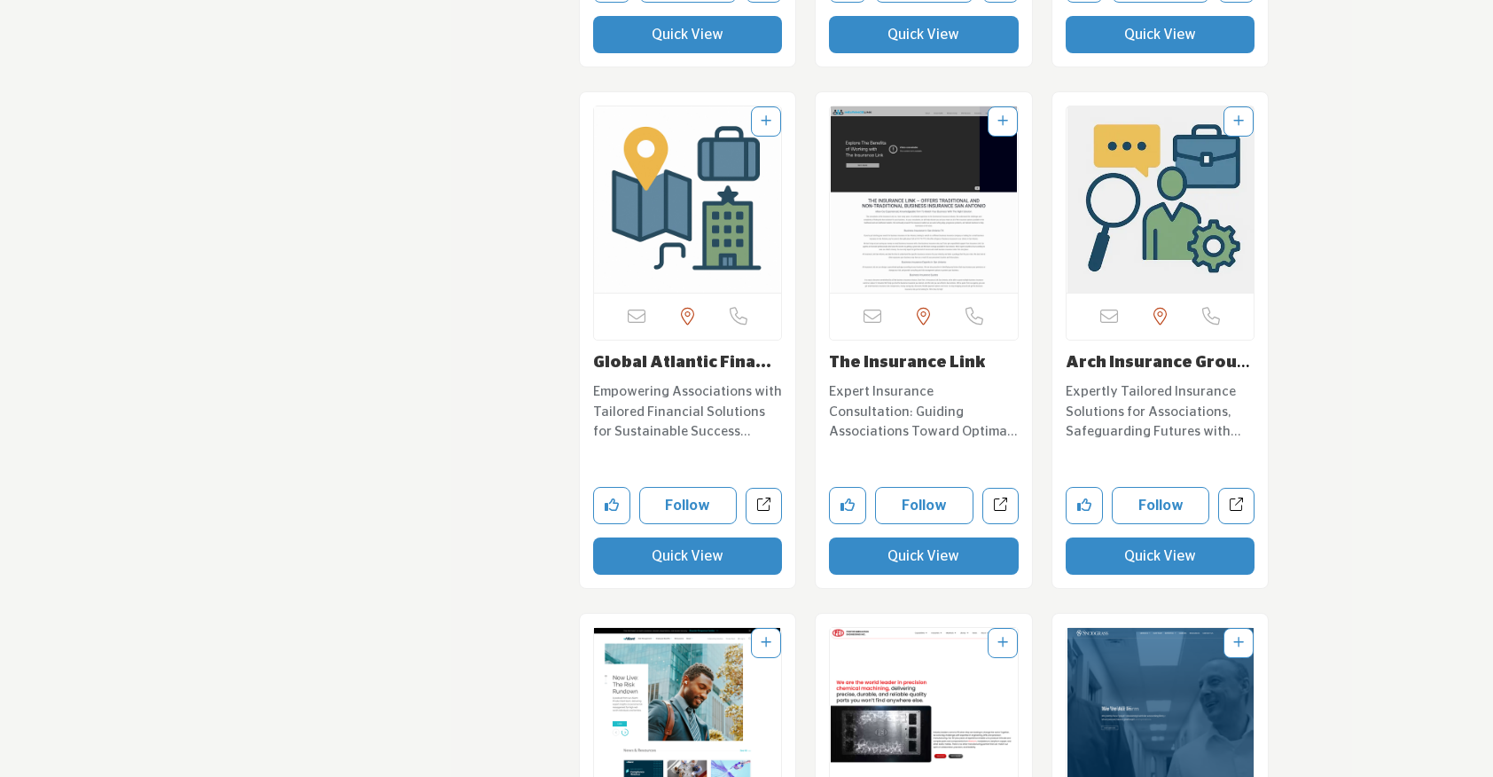
scroll to position [6433, 0]
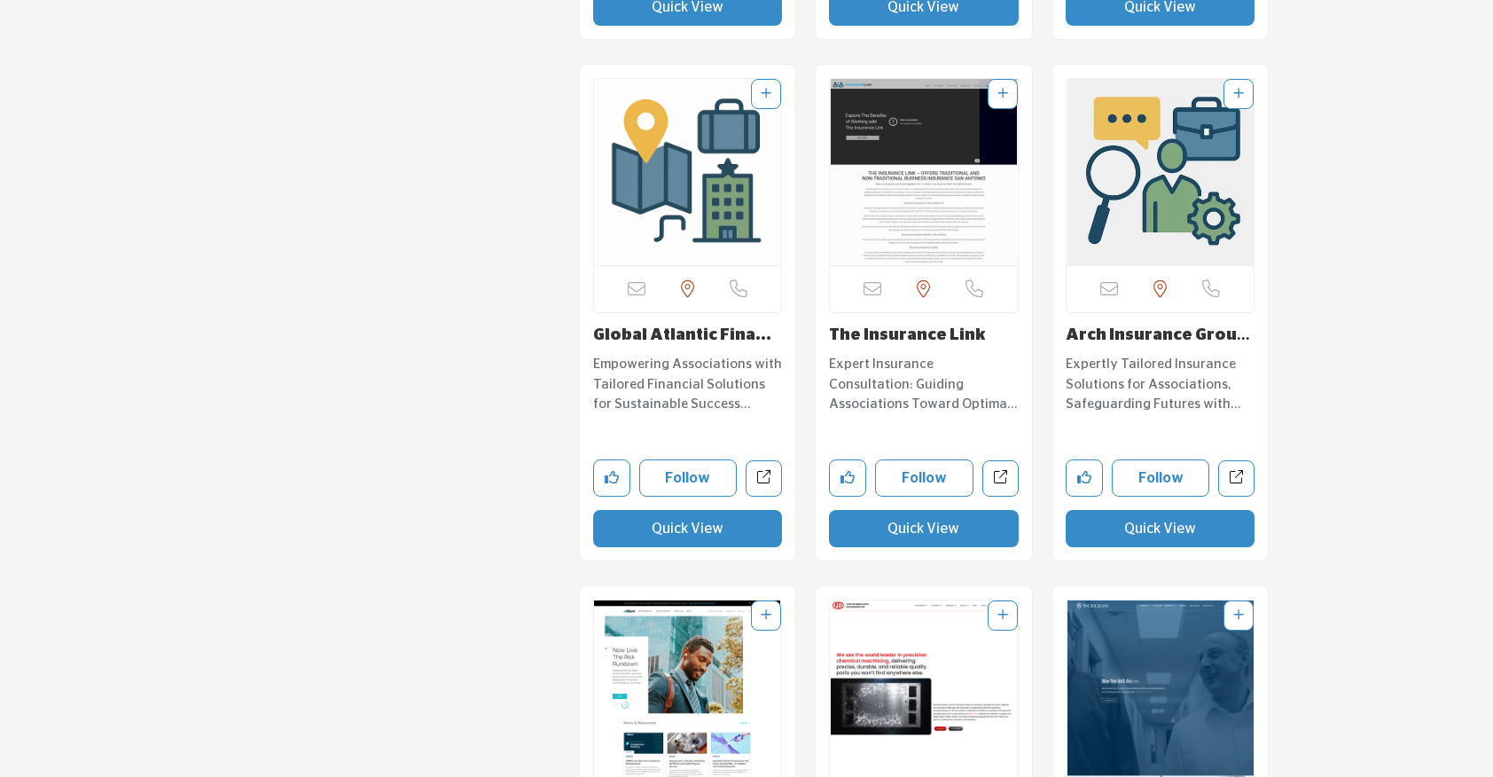
click at [683, 540] on button "Quick View" at bounding box center [688, 528] width 190 height 37
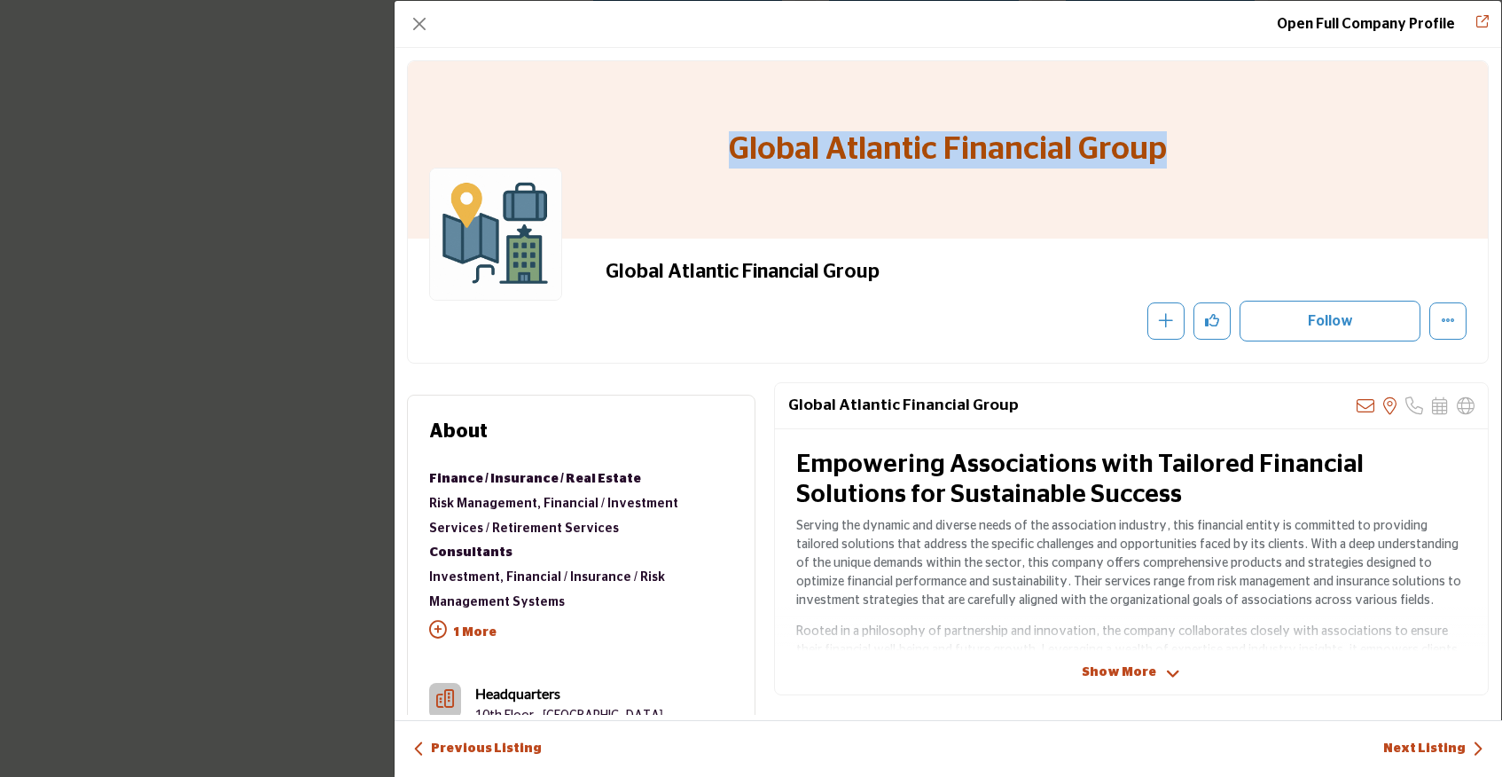
drag, startPoint x: 727, startPoint y: 137, endPoint x: 1243, endPoint y: 153, distance: 516.2
click at [1243, 153] on div "Global Atlantic Financial Group" at bounding box center [948, 149] width 1080 height 177
copy h1 "Global Atlantic Financial Group"
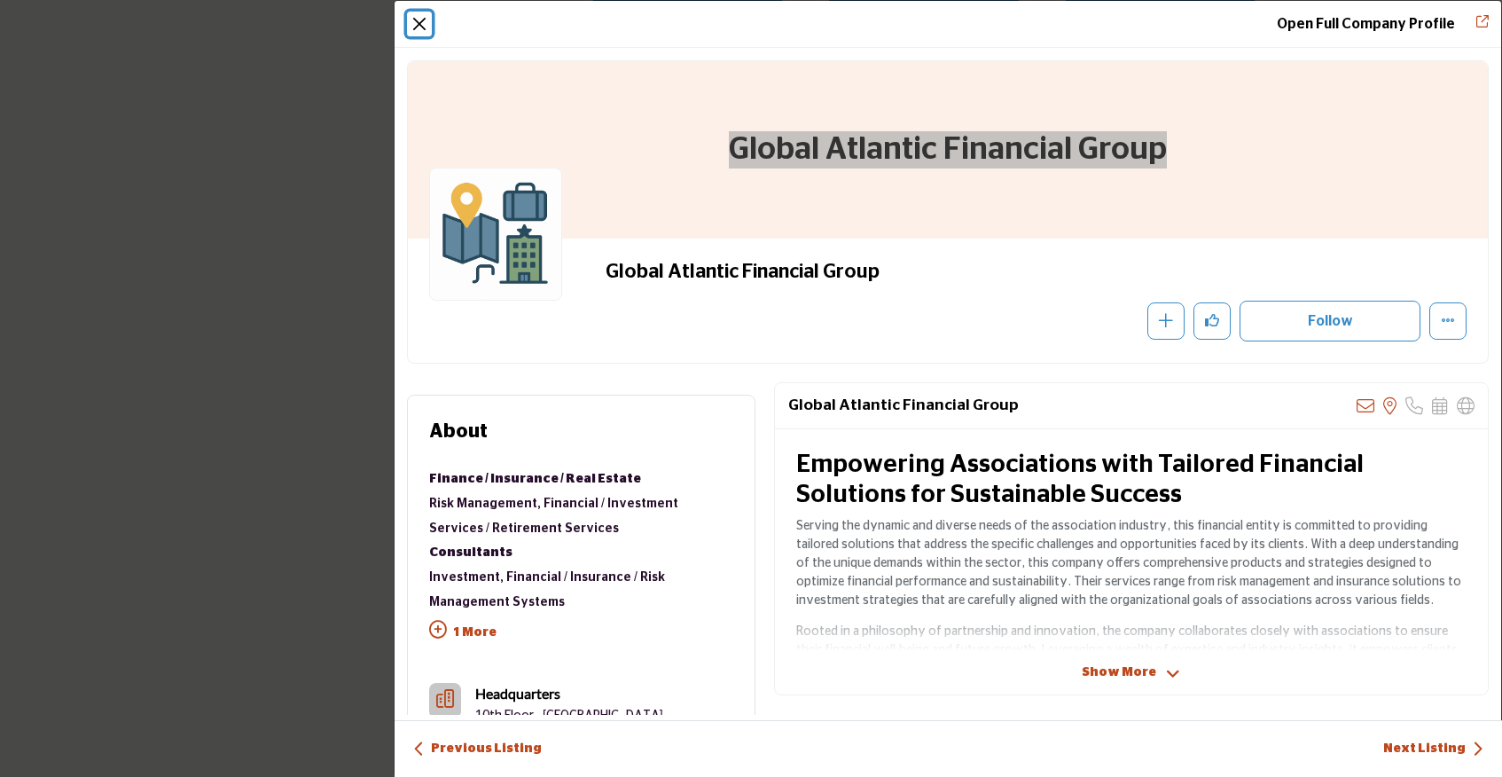
click at [409, 18] on button "Close" at bounding box center [419, 24] width 25 height 25
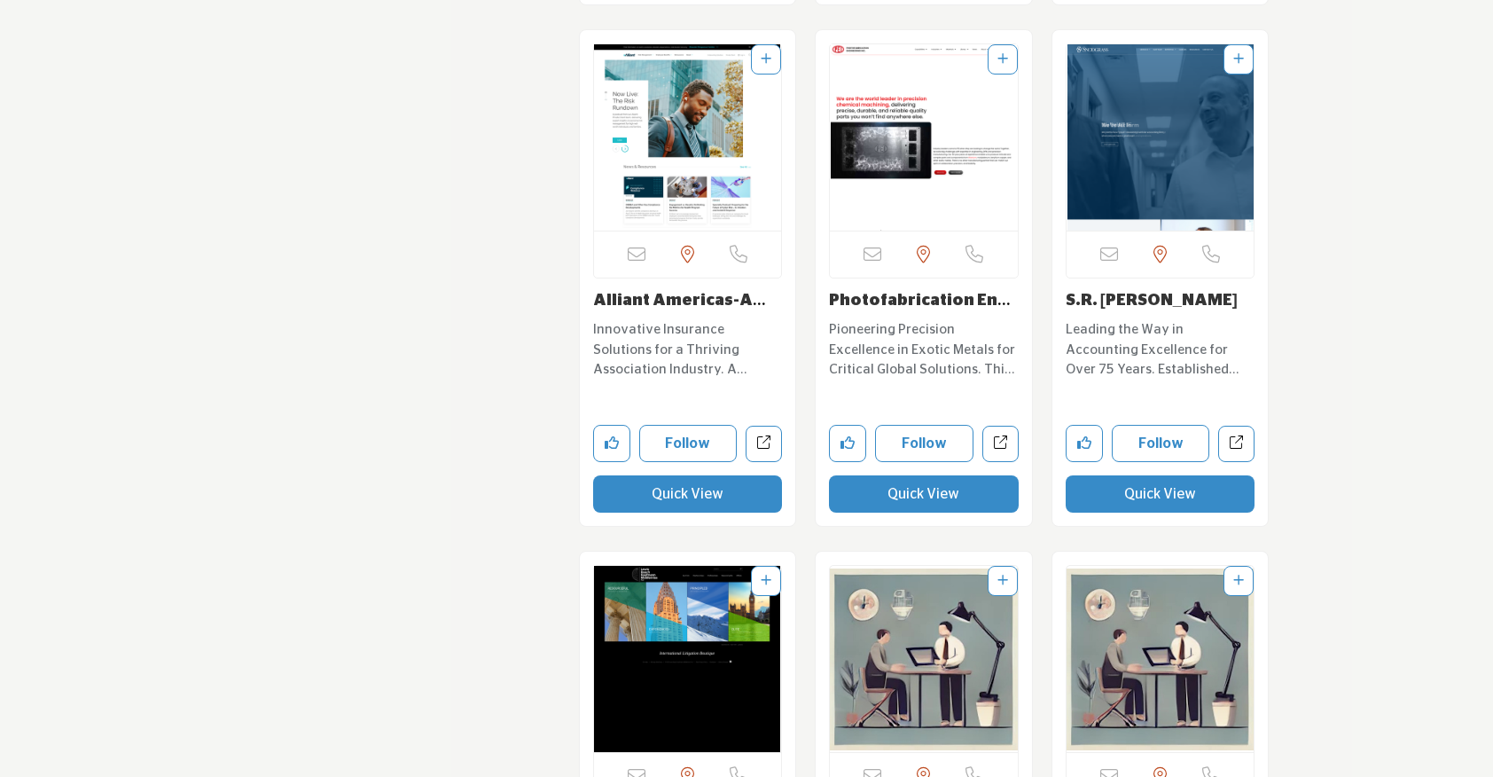
scroll to position [6991, 0]
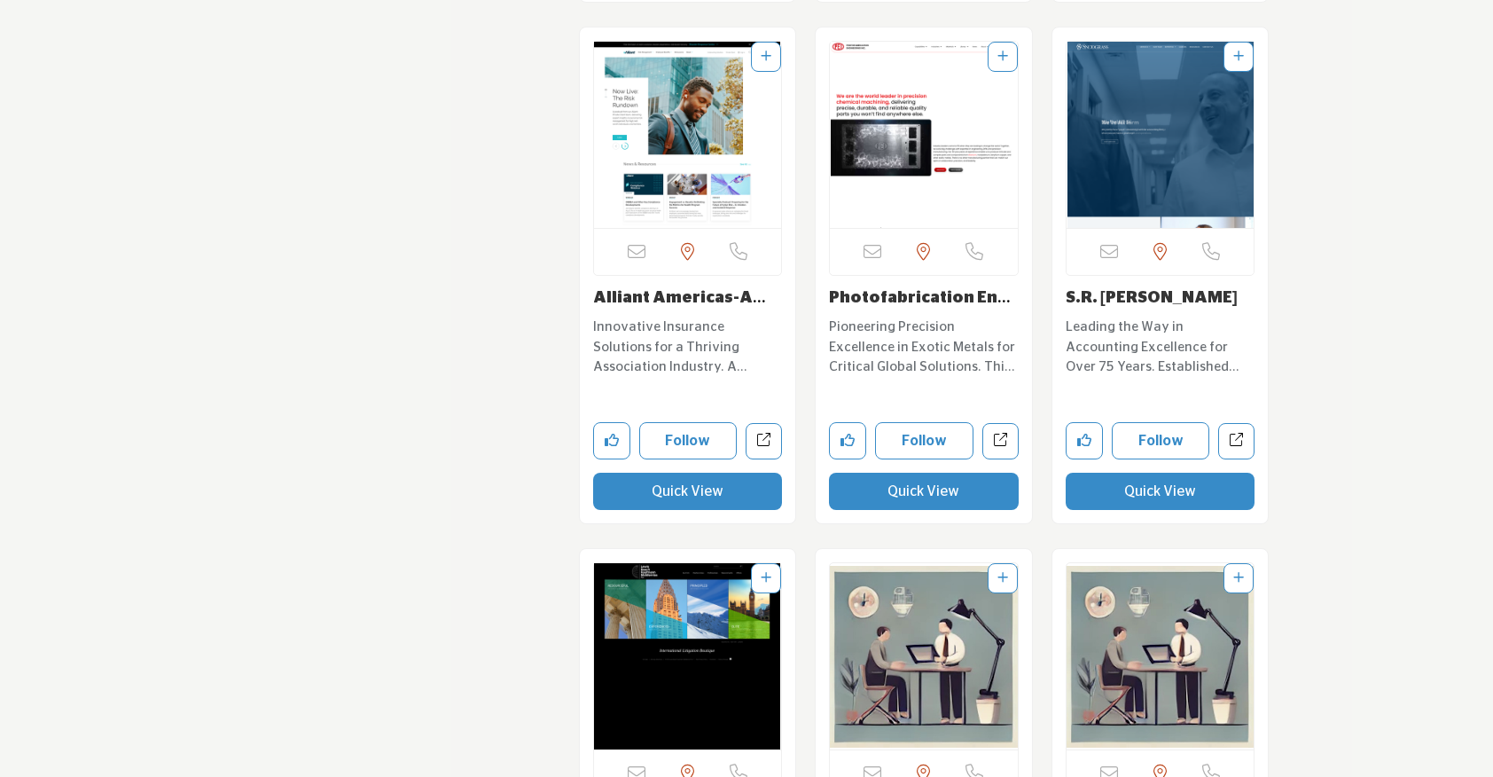
click at [1098, 480] on button "Quick View" at bounding box center [1161, 491] width 190 height 37
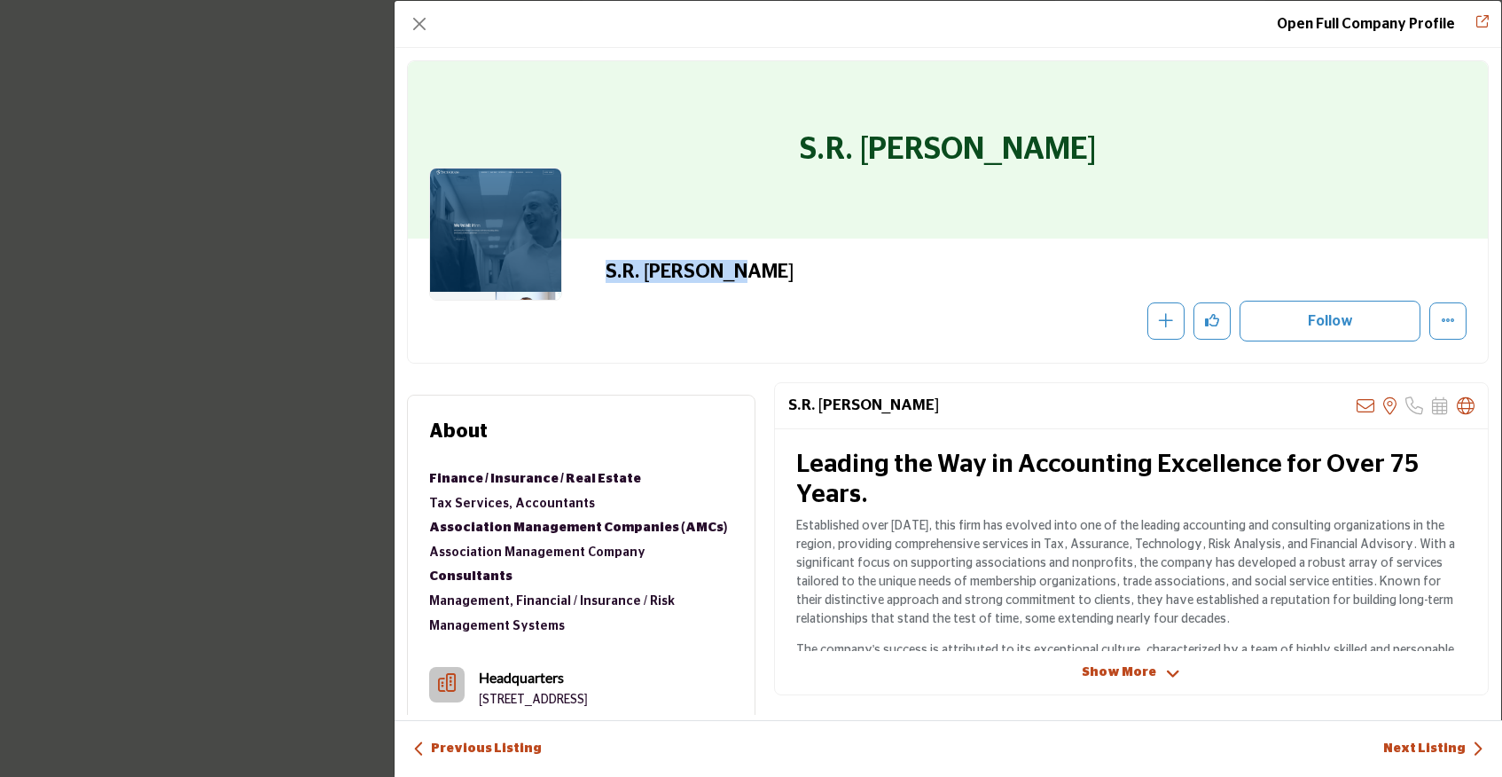
drag, startPoint x: 754, startPoint y: 273, endPoint x: 603, endPoint y: 264, distance: 151.9
click at [605, 264] on h2 "S.R. Snodgrass" at bounding box center [849, 271] width 488 height 23
copy h2 "S.R. Snodgrass"
click at [423, 23] on button "Close" at bounding box center [419, 24] width 25 height 25
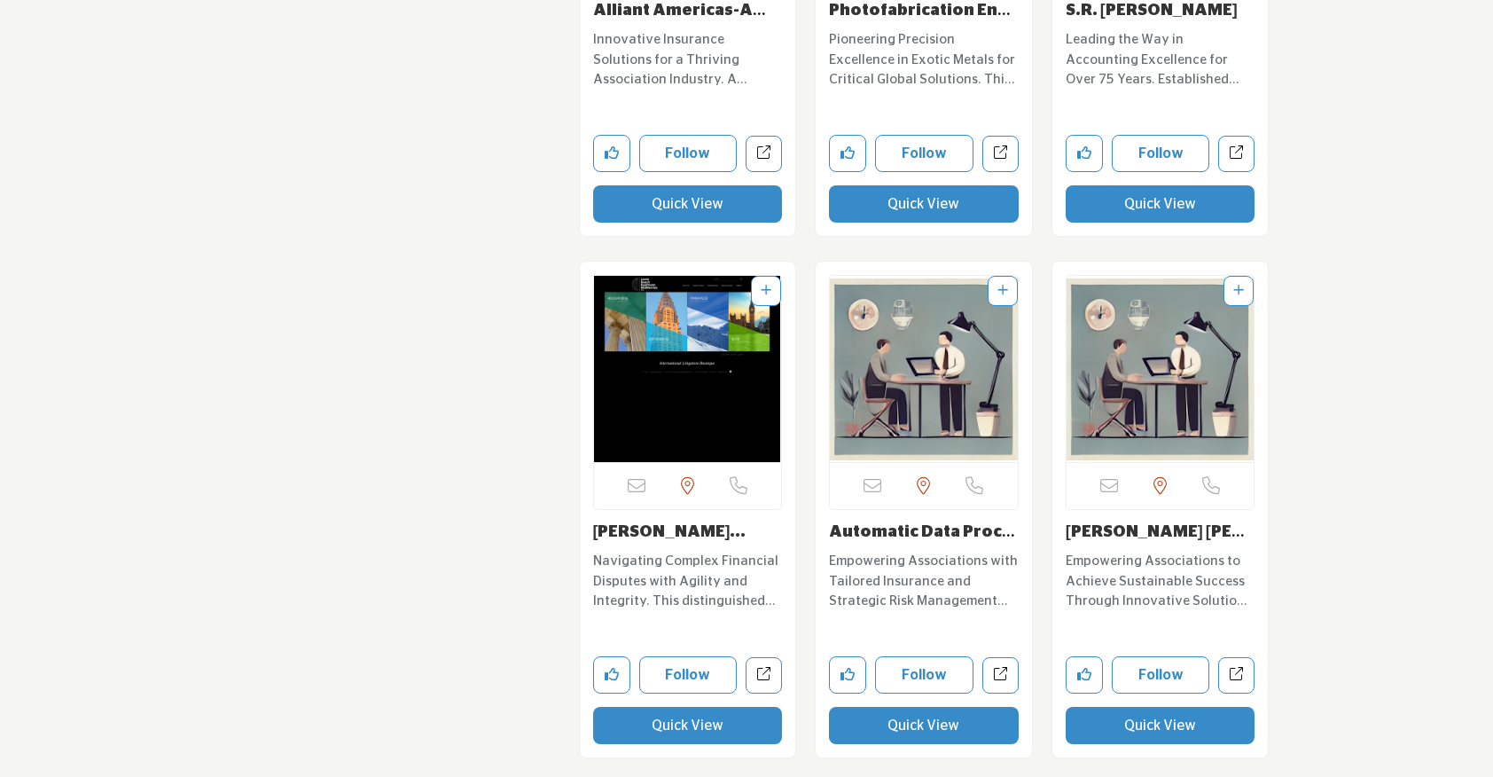
scroll to position [7426, 0]
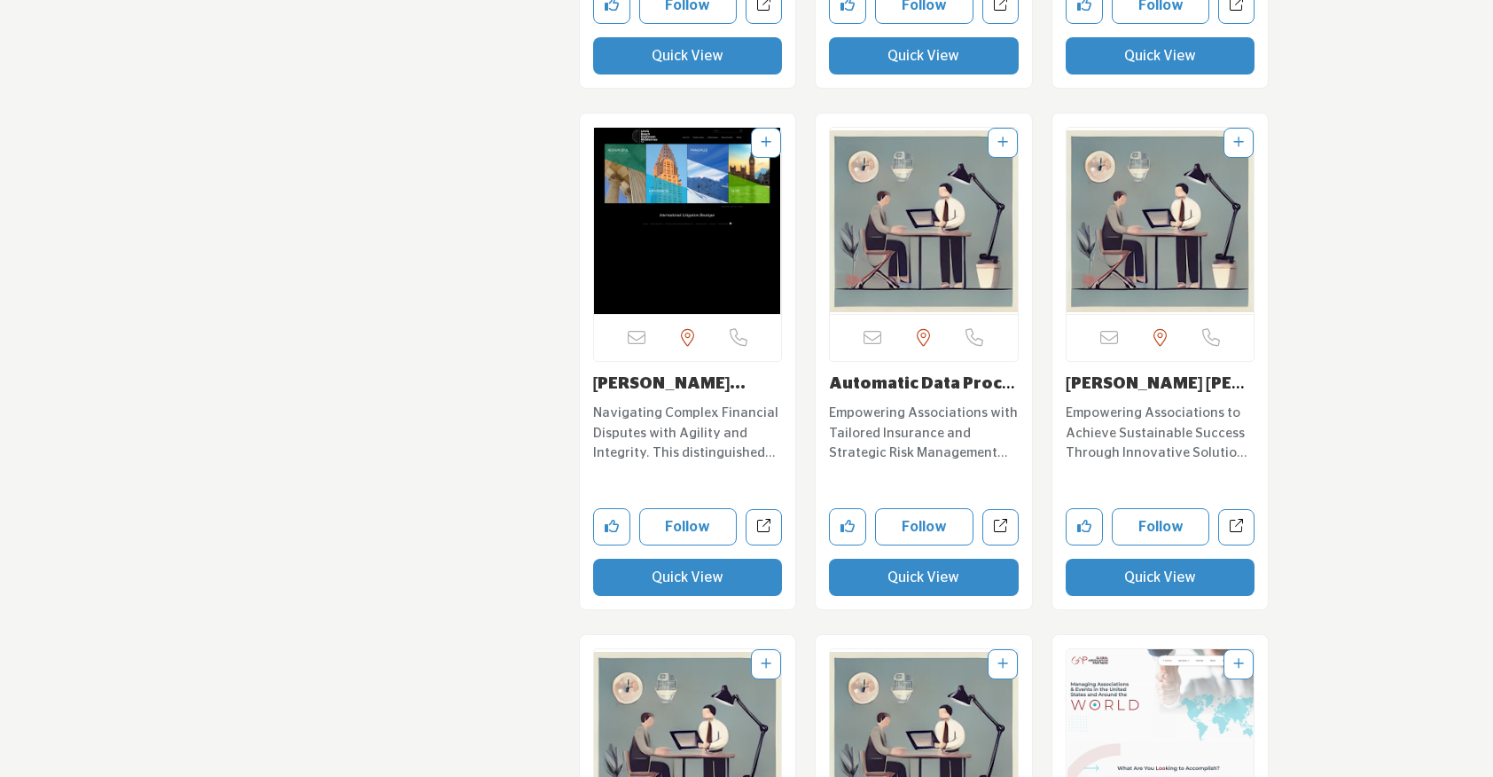
click at [723, 580] on button "Quick View" at bounding box center [688, 577] width 190 height 37
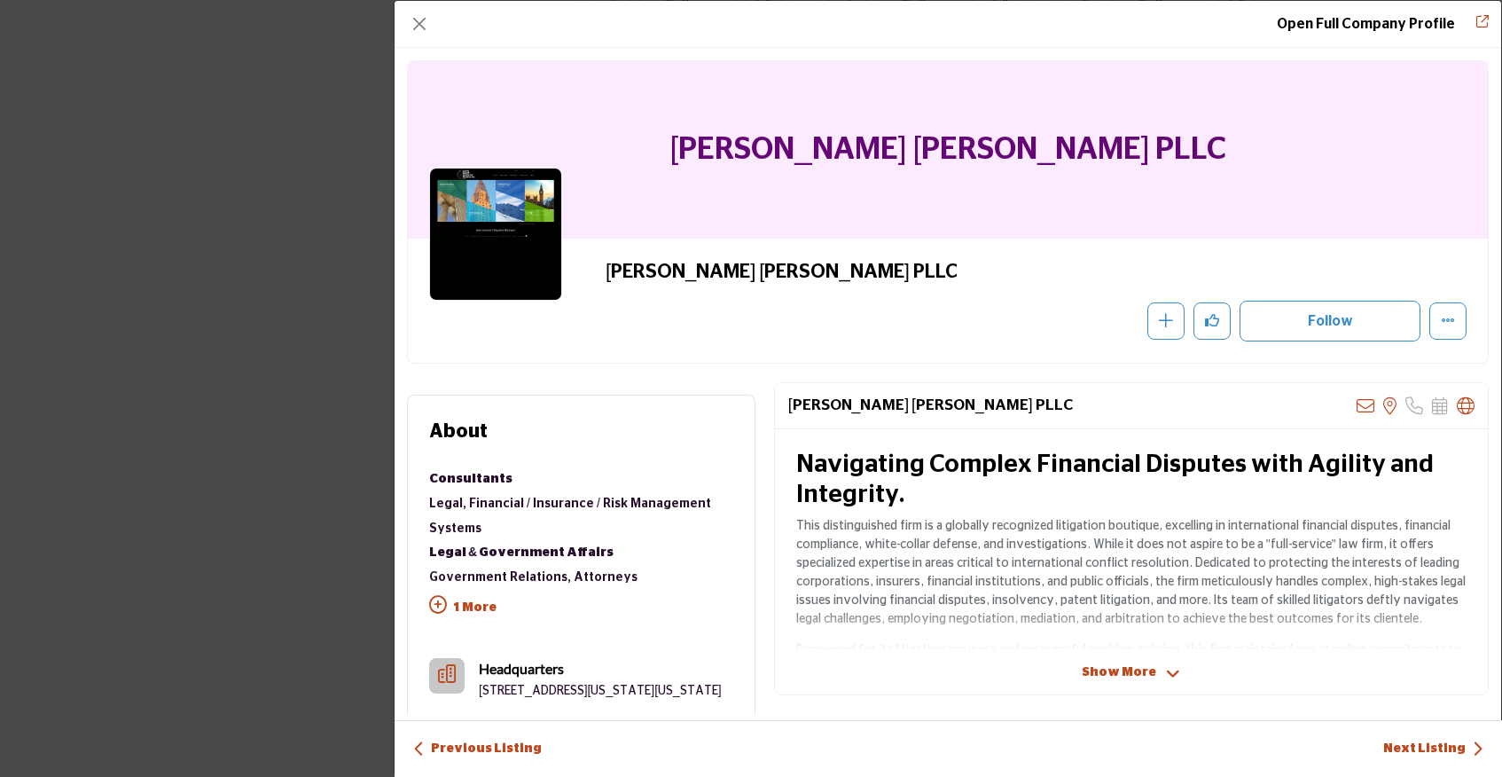
drag, startPoint x: 654, startPoint y: 147, endPoint x: 1287, endPoint y: 168, distance: 633.3
click at [1287, 168] on div "Lewis Baach Kaufmann Middlemiss PLLC" at bounding box center [948, 149] width 1080 height 177
click at [417, 18] on button "Close" at bounding box center [419, 24] width 25 height 25
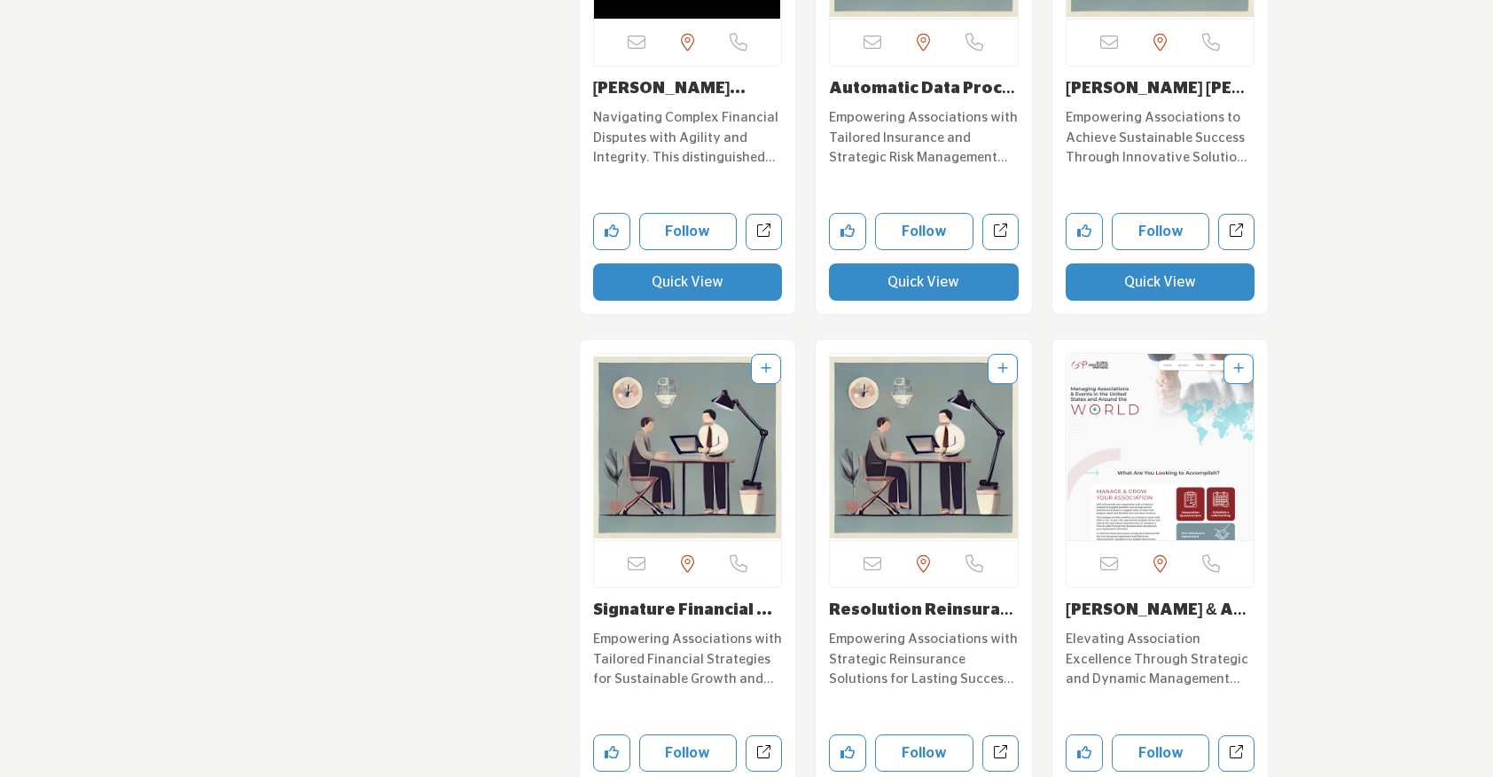
scroll to position [7741, 0]
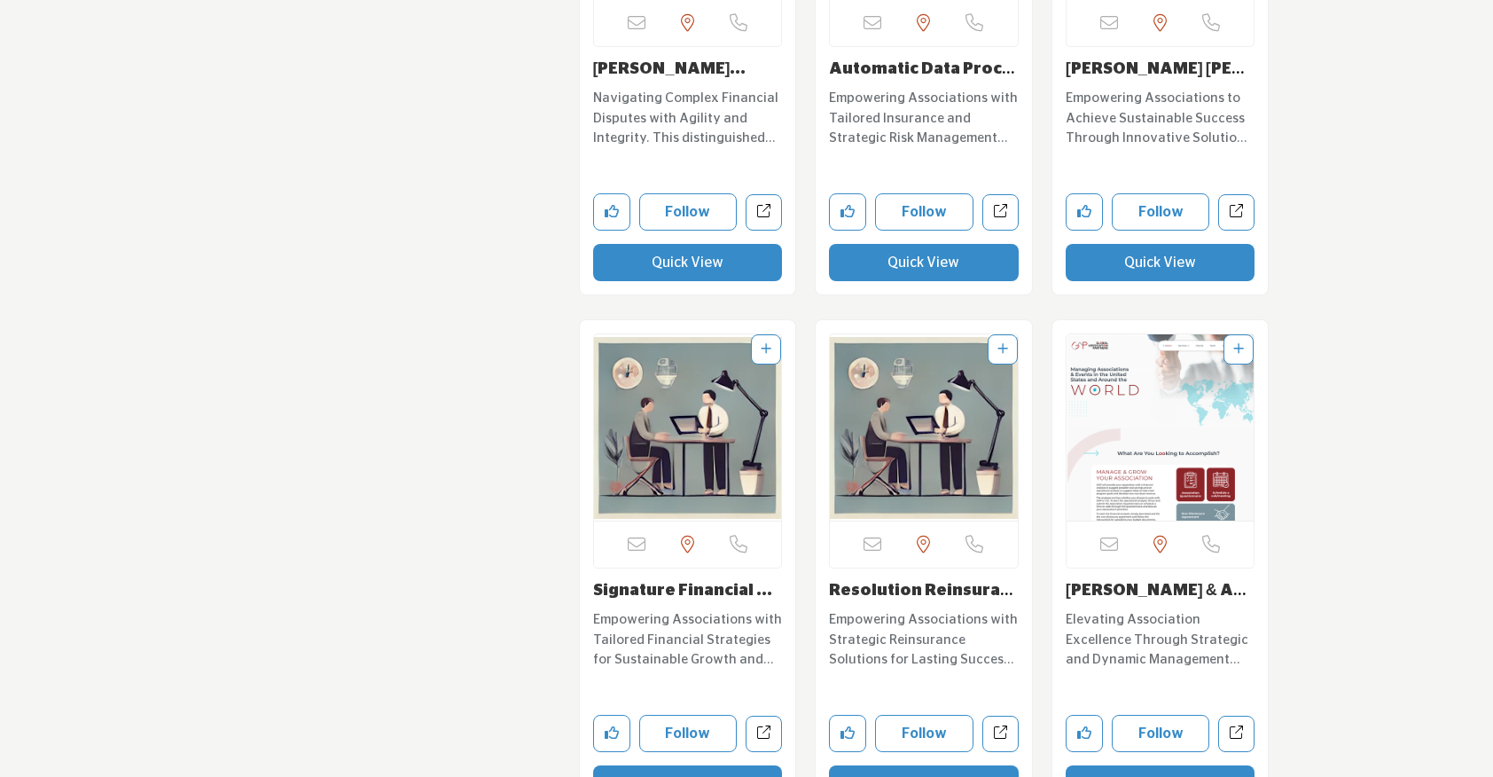
click at [1109, 270] on button "Quick View" at bounding box center [1161, 262] width 190 height 37
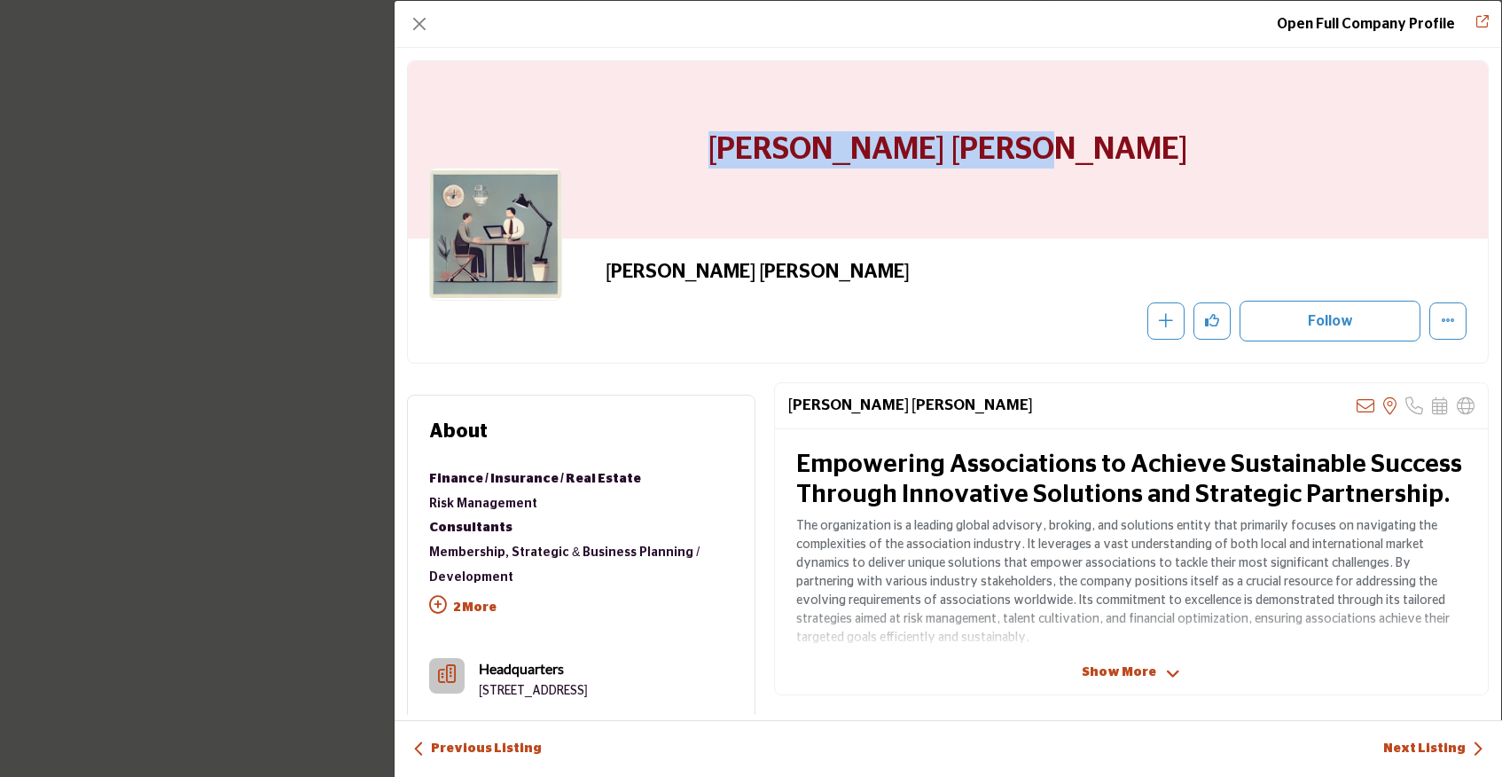
drag, startPoint x: 1110, startPoint y: 154, endPoint x: 753, endPoint y: 155, distance: 357.3
click at [753, 155] on div "Willis Towers Watson" at bounding box center [948, 149] width 1080 height 177
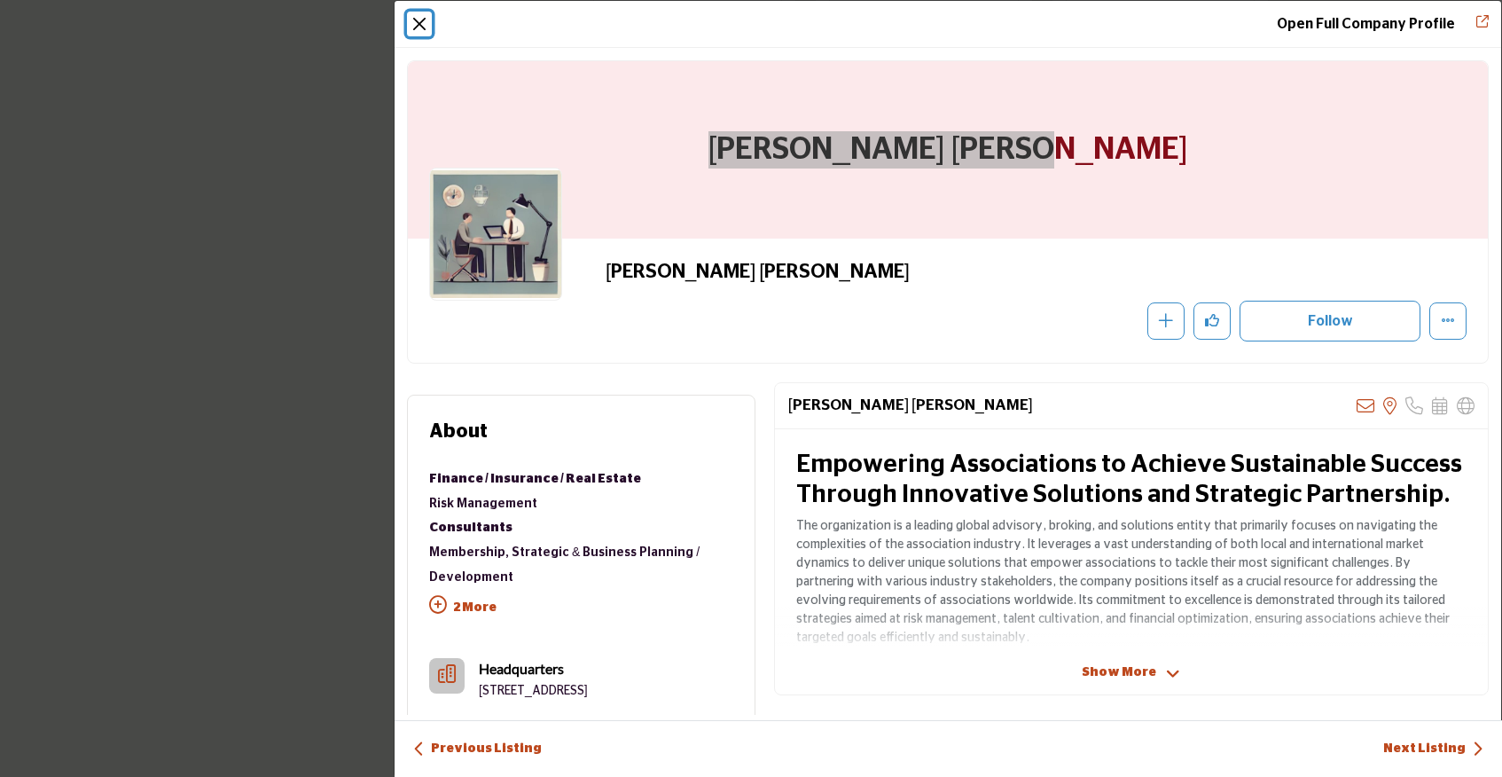
click at [423, 20] on button "Close" at bounding box center [419, 24] width 25 height 25
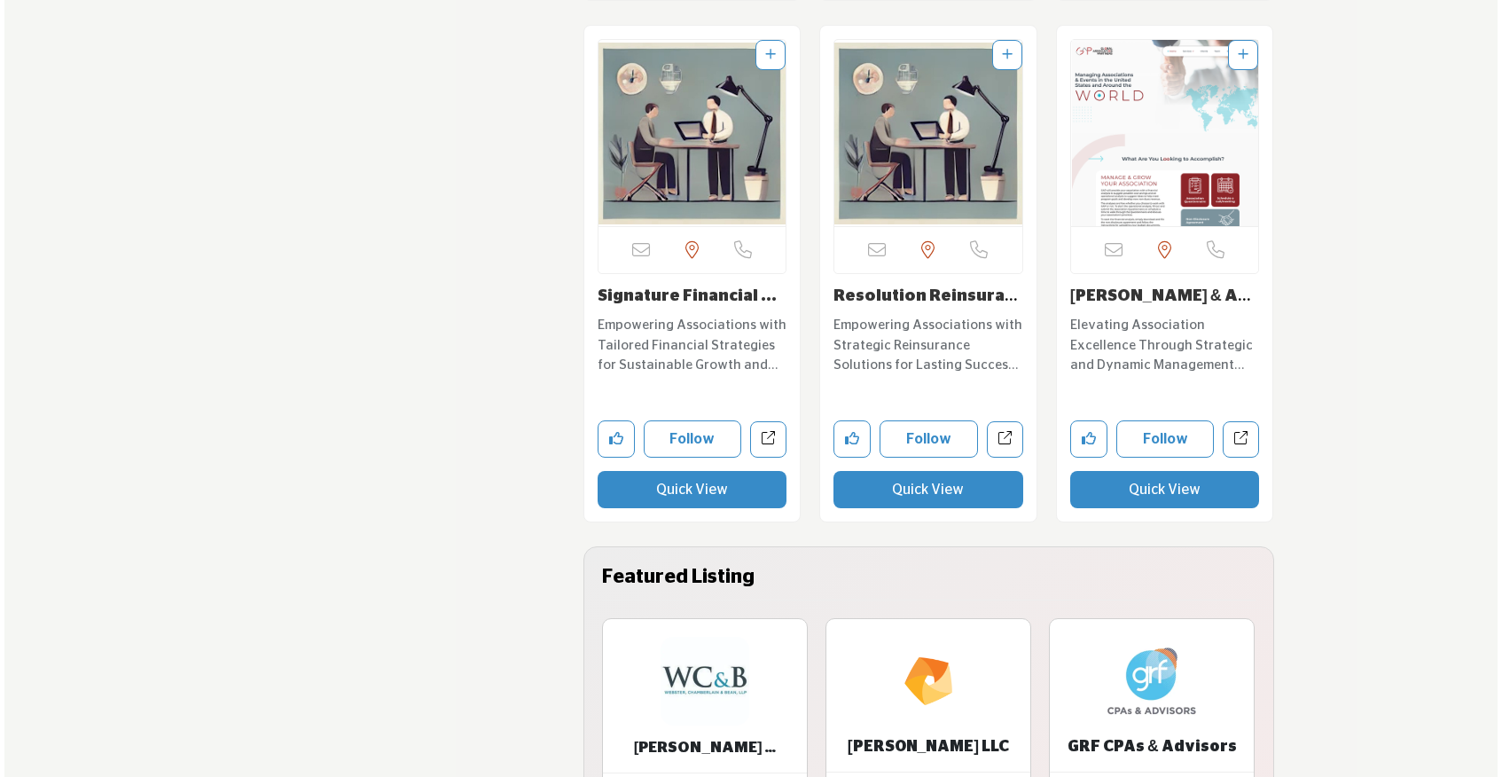
scroll to position [8037, 0]
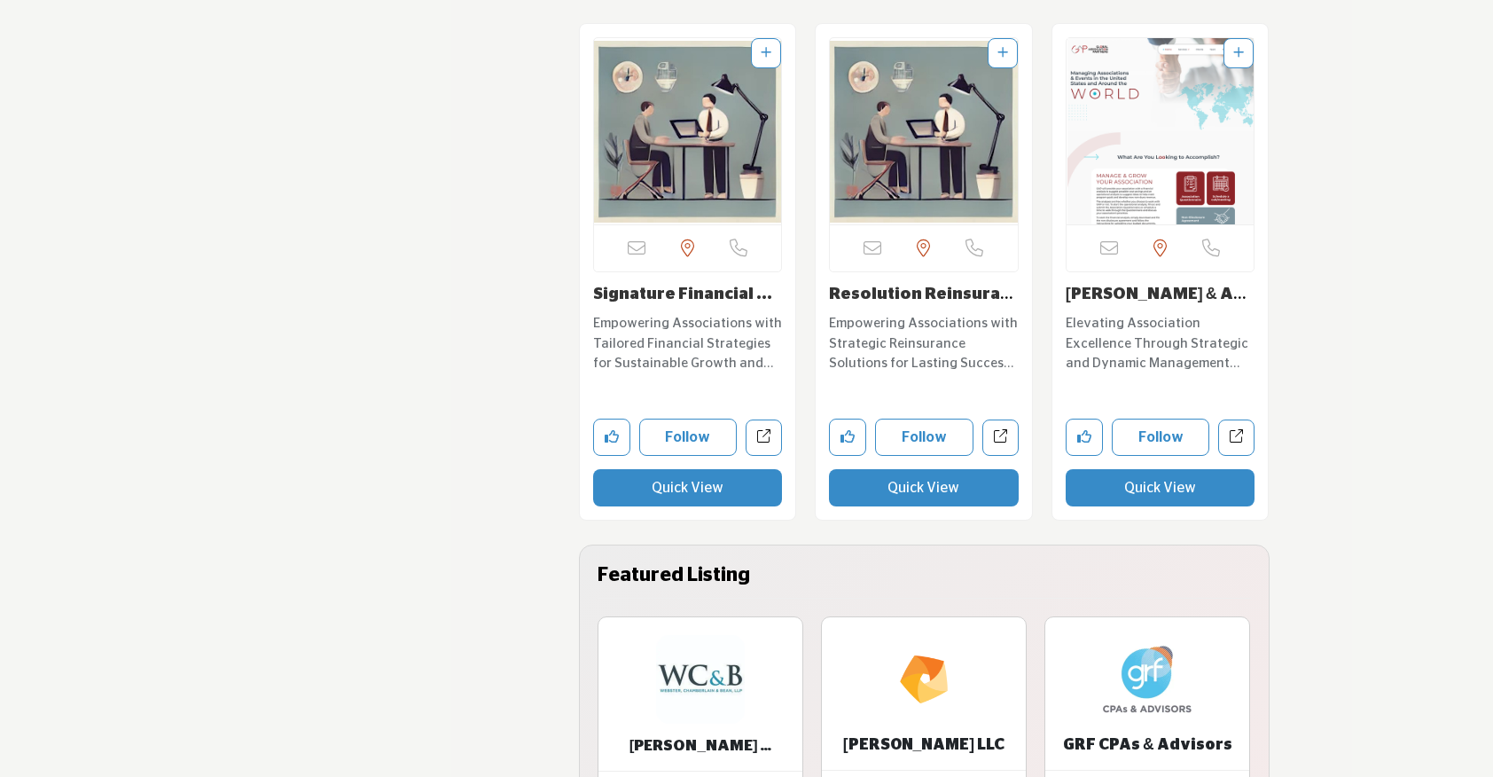
click at [660, 497] on button "Quick View" at bounding box center [688, 487] width 190 height 37
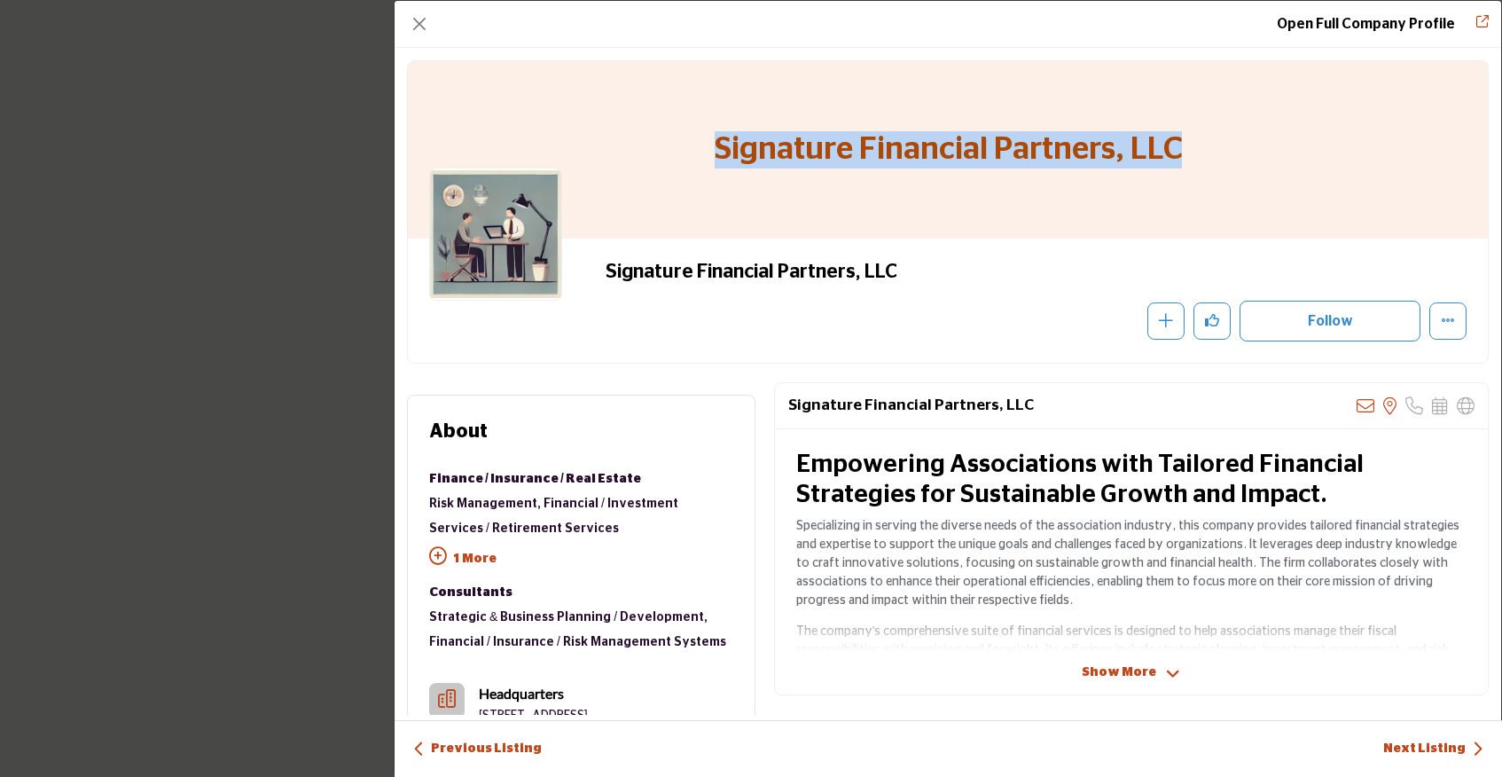
drag, startPoint x: 698, startPoint y: 145, endPoint x: 1256, endPoint y: 181, distance: 559.6
click at [1256, 181] on div "Signature Financial Partners, LLC" at bounding box center [948, 149] width 1080 height 177
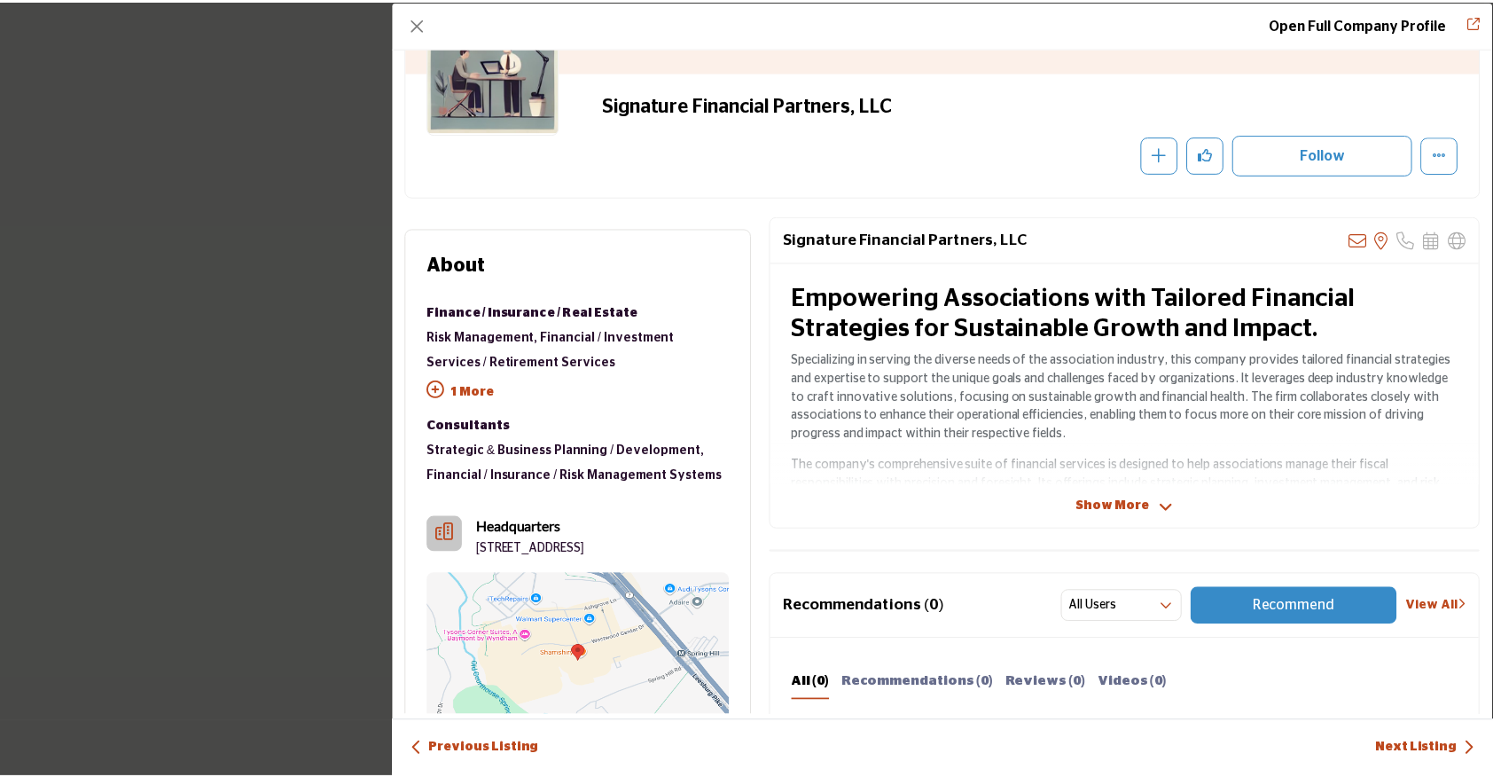
scroll to position [169, 0]
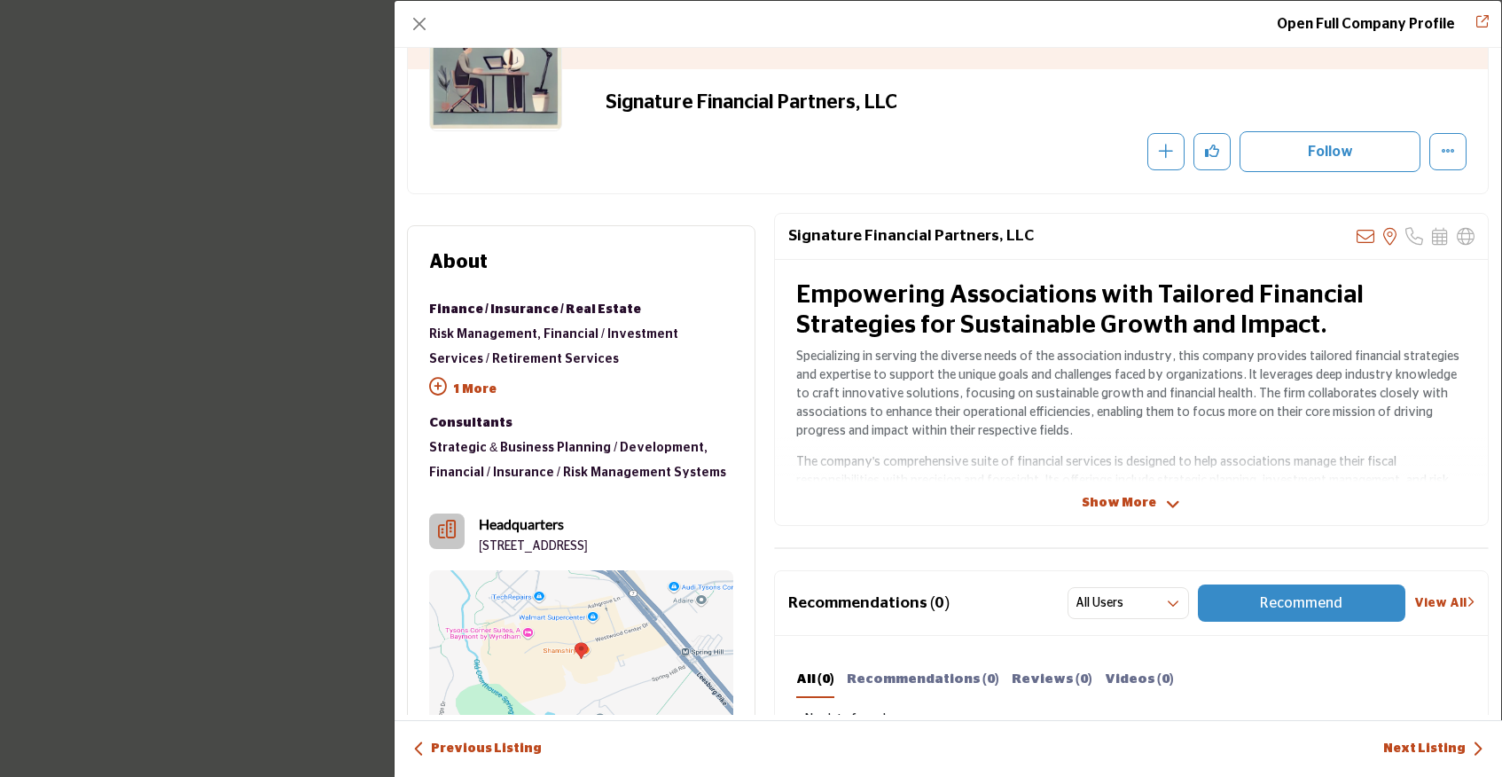
click at [1088, 495] on span "Show More" at bounding box center [1119, 503] width 74 height 19
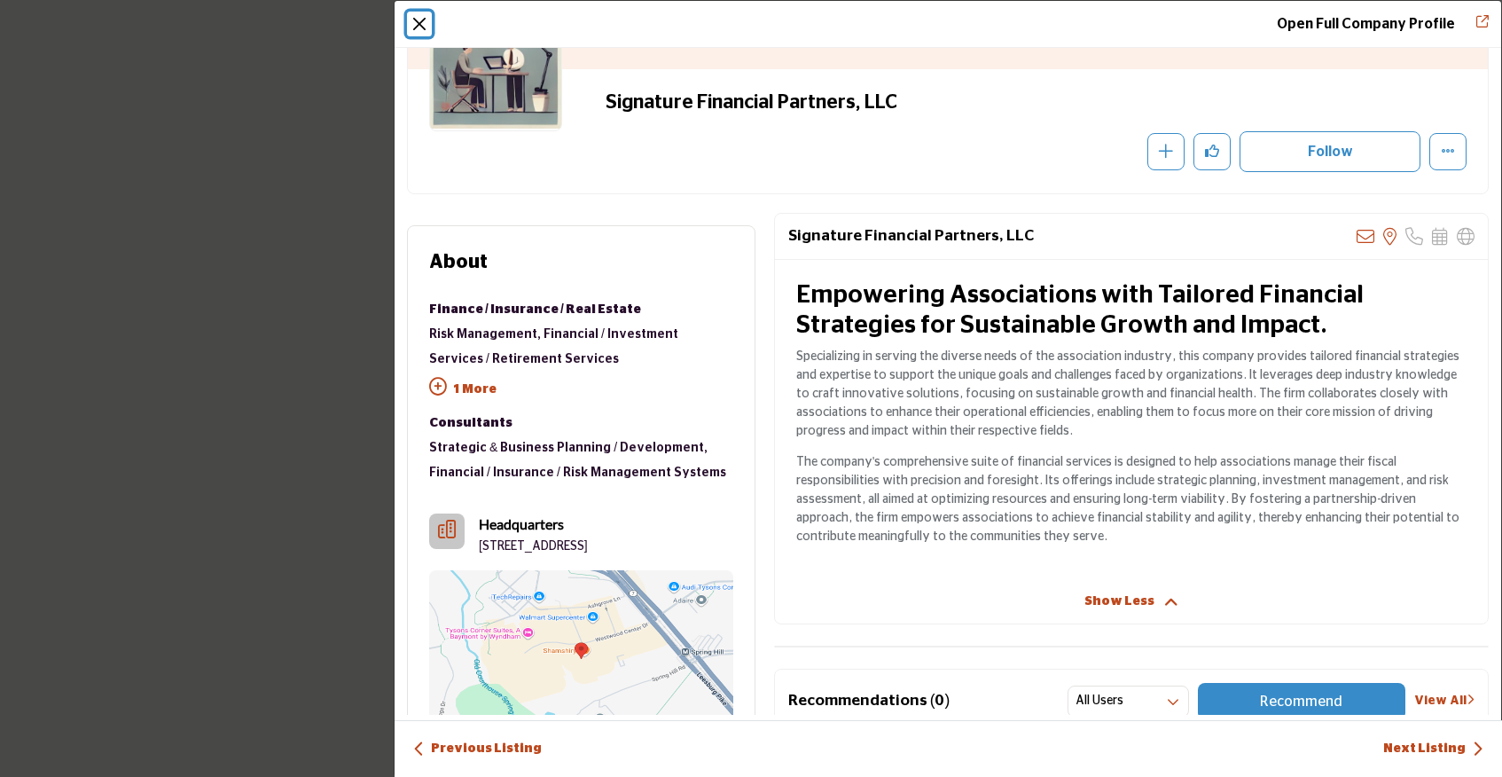
click at [426, 22] on button "Close" at bounding box center [419, 24] width 25 height 25
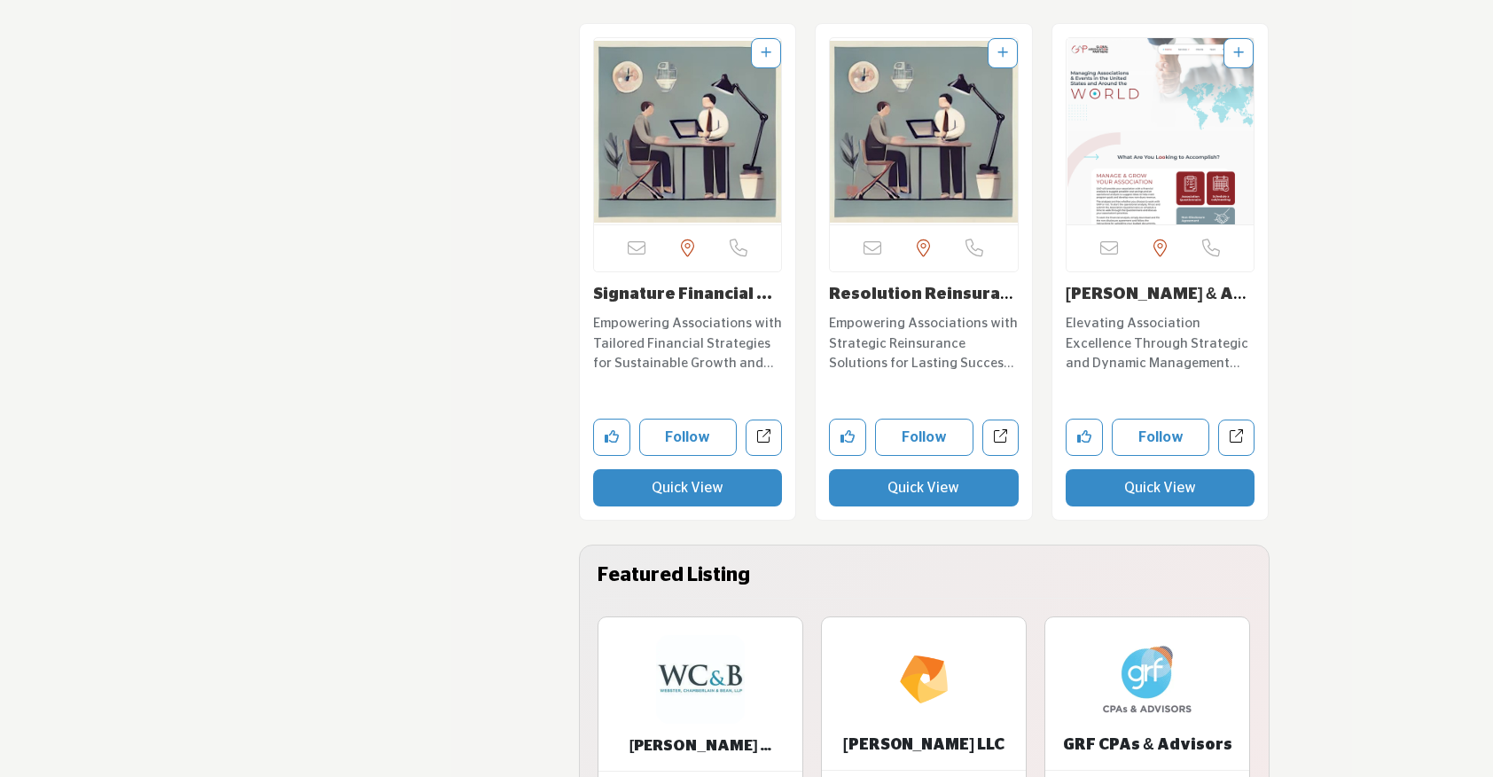
click at [1140, 495] on button "Quick View" at bounding box center [1161, 487] width 190 height 37
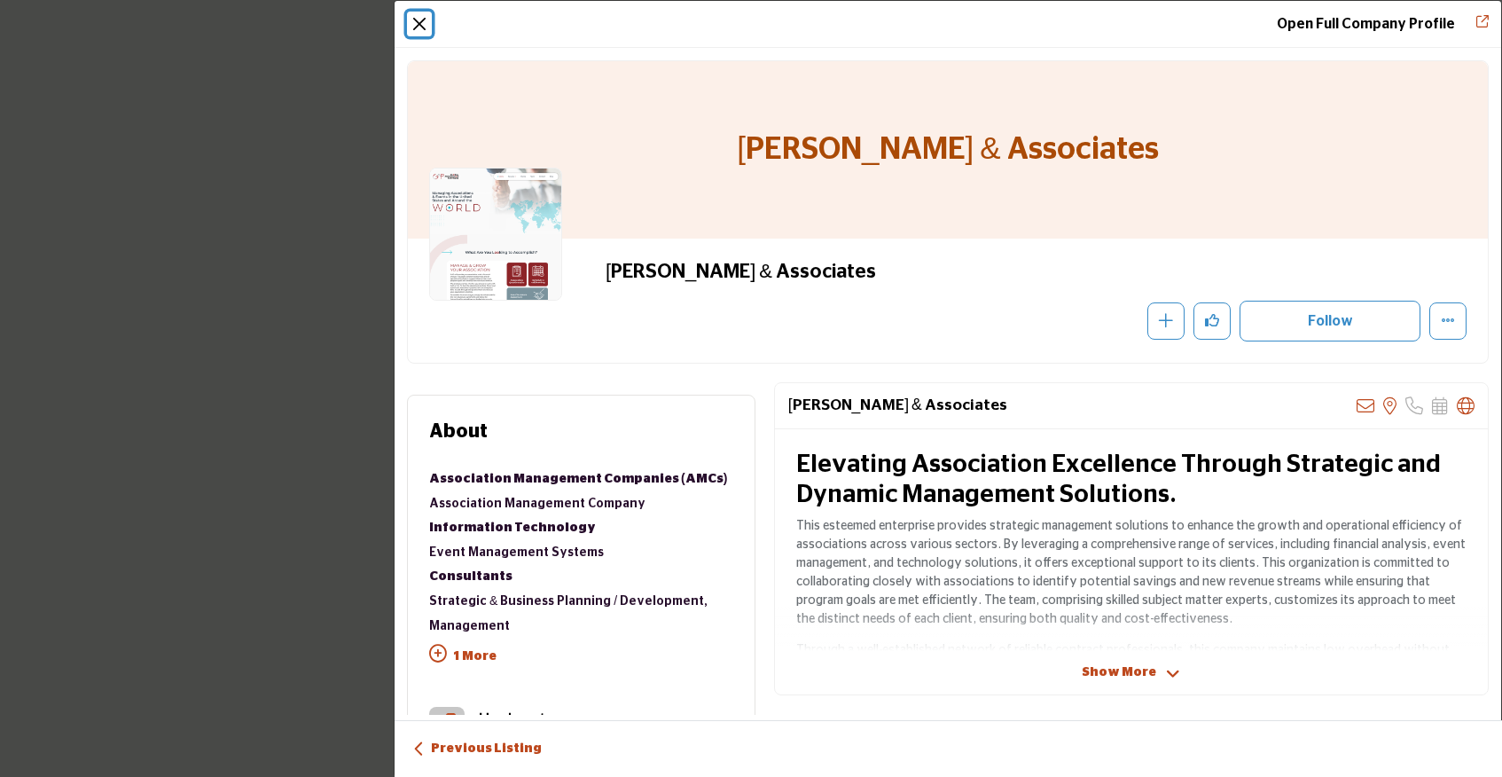
click at [424, 22] on button "Close" at bounding box center [419, 24] width 25 height 25
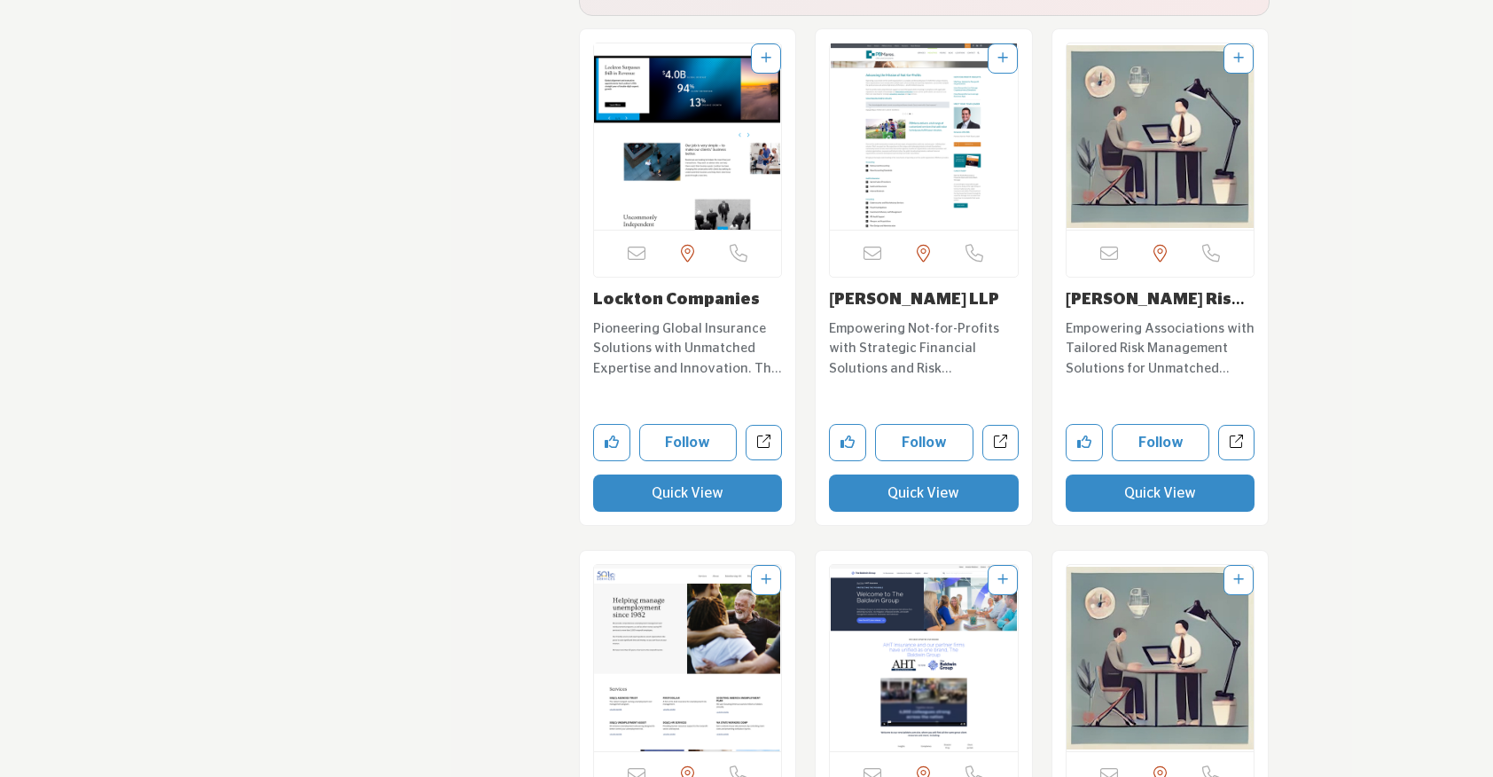
scroll to position [9048, 0]
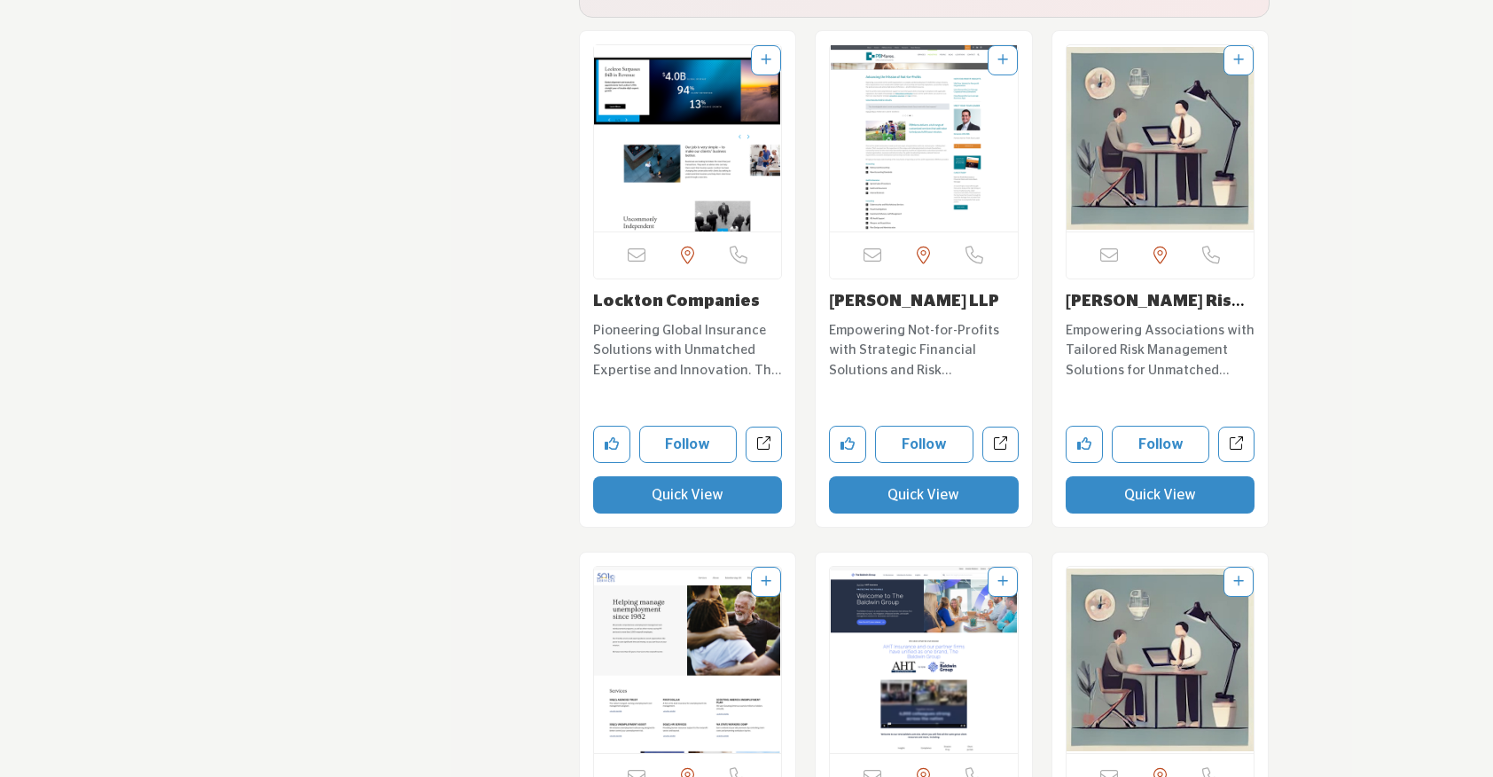
drag, startPoint x: 824, startPoint y: 292, endPoint x: 980, endPoint y: 288, distance: 157.0
click at [980, 288] on div "Sorry, but this listing is on a subscription plan which does not allow users to…" at bounding box center [924, 279] width 216 height 496
drag, startPoint x: 956, startPoint y: 294, endPoint x: 826, endPoint y: 296, distance: 129.4
click at [826, 296] on div "Sorry, but this listing is on a subscription plan which does not allow users to…" at bounding box center [924, 279] width 216 height 496
drag, startPoint x: 1226, startPoint y: 286, endPoint x: 1074, endPoint y: 298, distance: 152.9
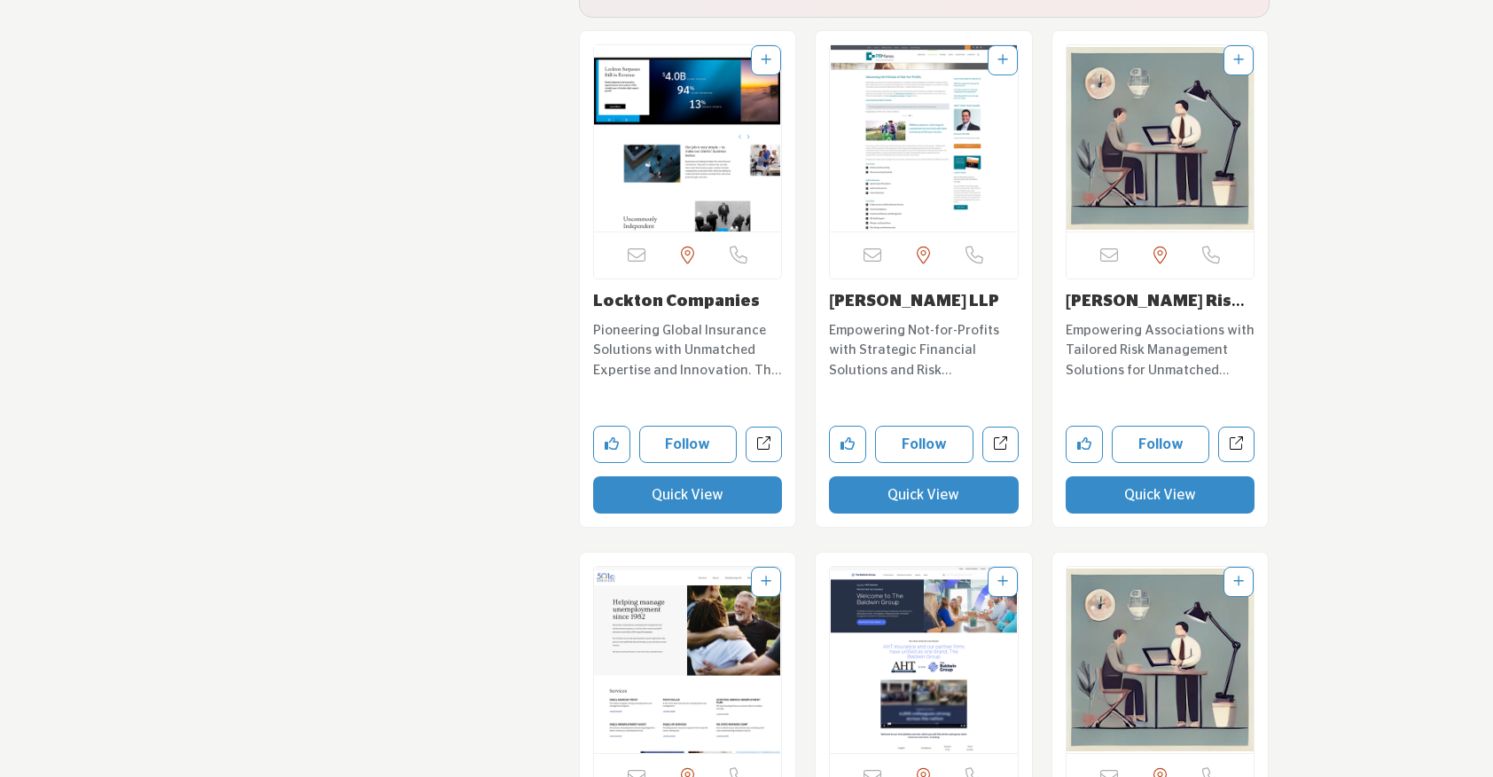
click at [1074, 298] on div "Sorry, but this listing is on a subscription plan which does not allow users to…" at bounding box center [1160, 279] width 216 height 496
drag, startPoint x: 1231, startPoint y: 296, endPoint x: 1053, endPoint y: 293, distance: 178.2
click at [1053, 293] on div "Sorry, but this listing is on a subscription plan which does not allow users to…" at bounding box center [1160, 279] width 216 height 496
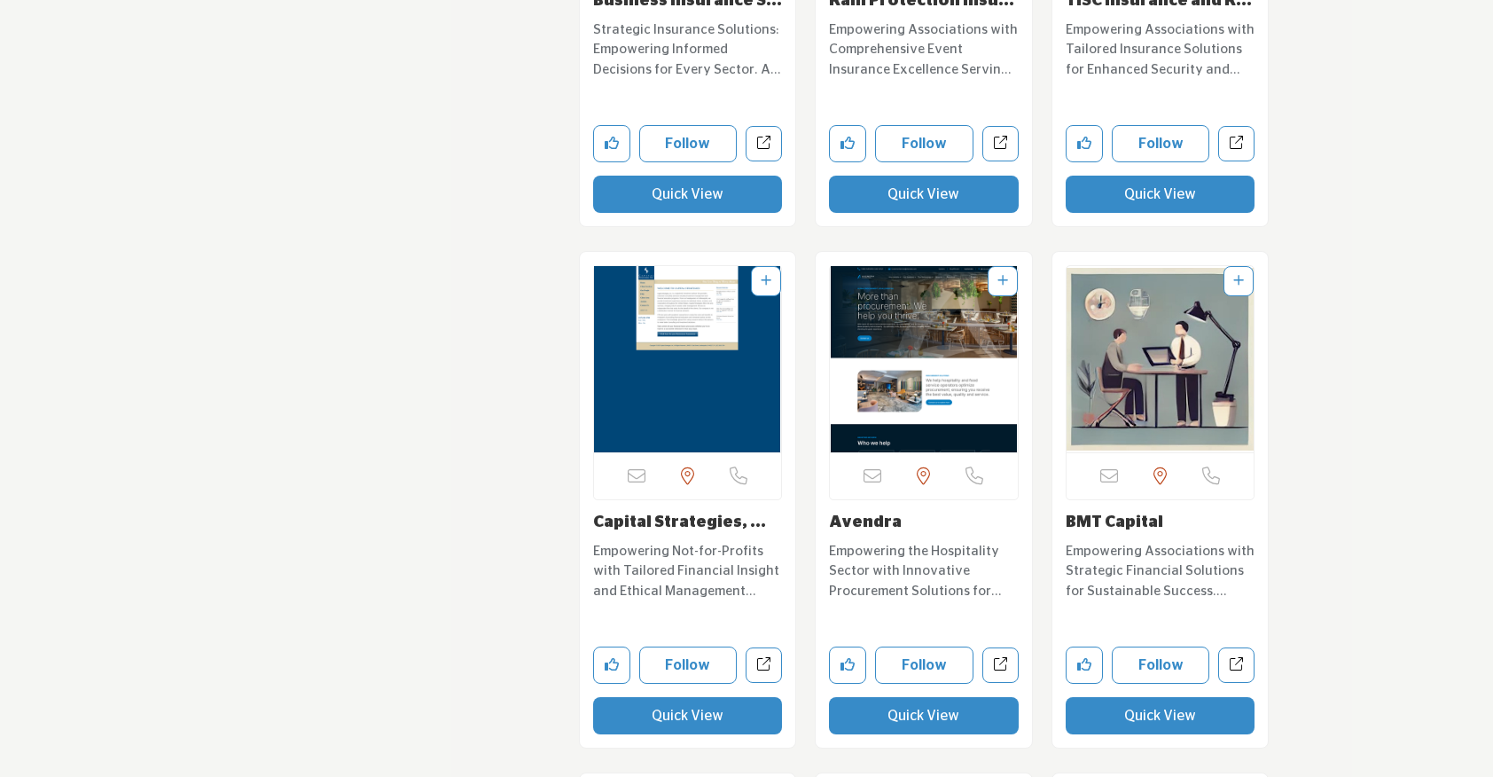
scroll to position [10403, 0]
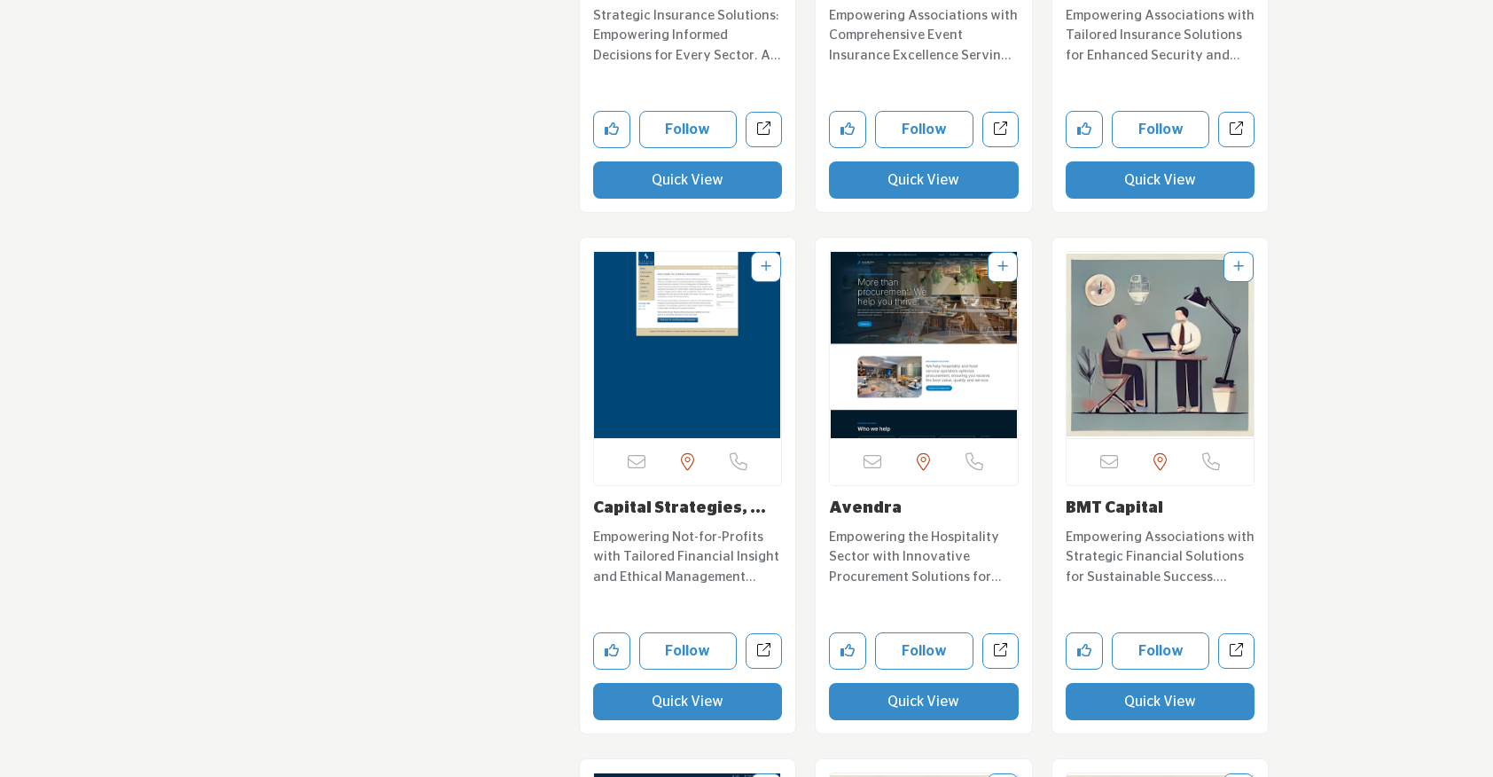
click at [672, 699] on button "Quick View" at bounding box center [688, 701] width 190 height 37
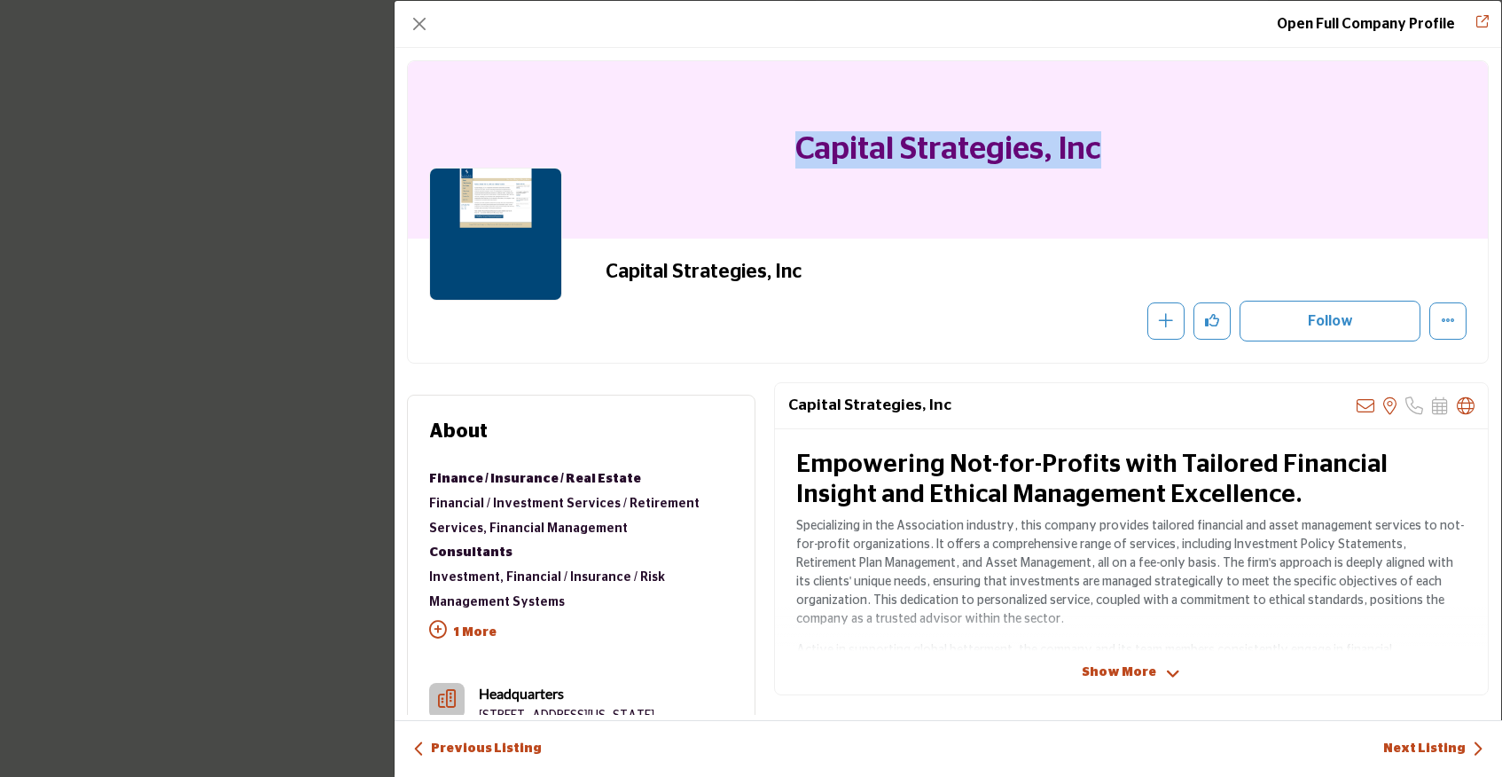
drag, startPoint x: 774, startPoint y: 152, endPoint x: 1135, endPoint y: 150, distance: 360.8
click at [1135, 150] on div "Capital Strategies, Inc" at bounding box center [948, 149] width 1080 height 177
click at [423, 22] on button "Close" at bounding box center [419, 24] width 25 height 25
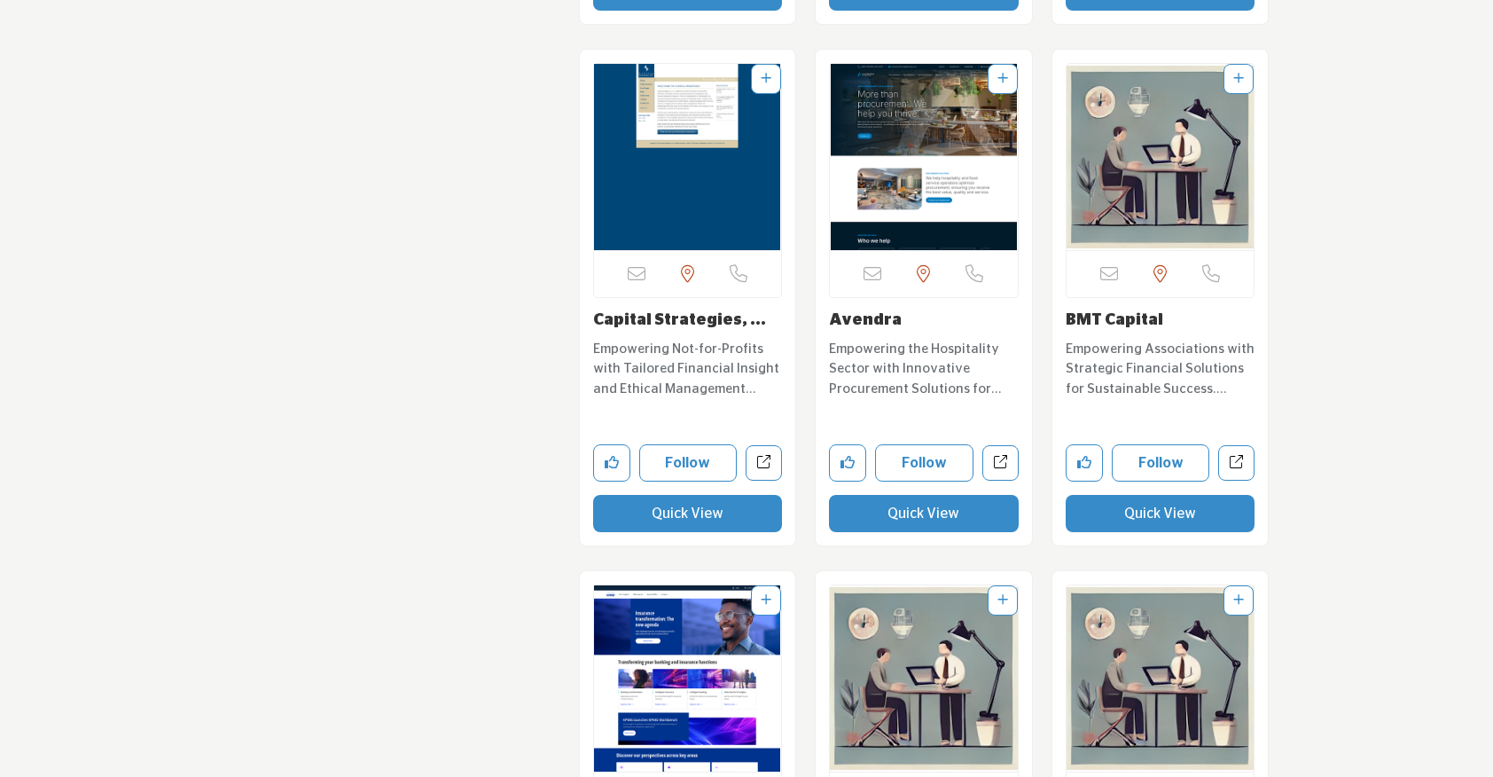
scroll to position [10628, 0]
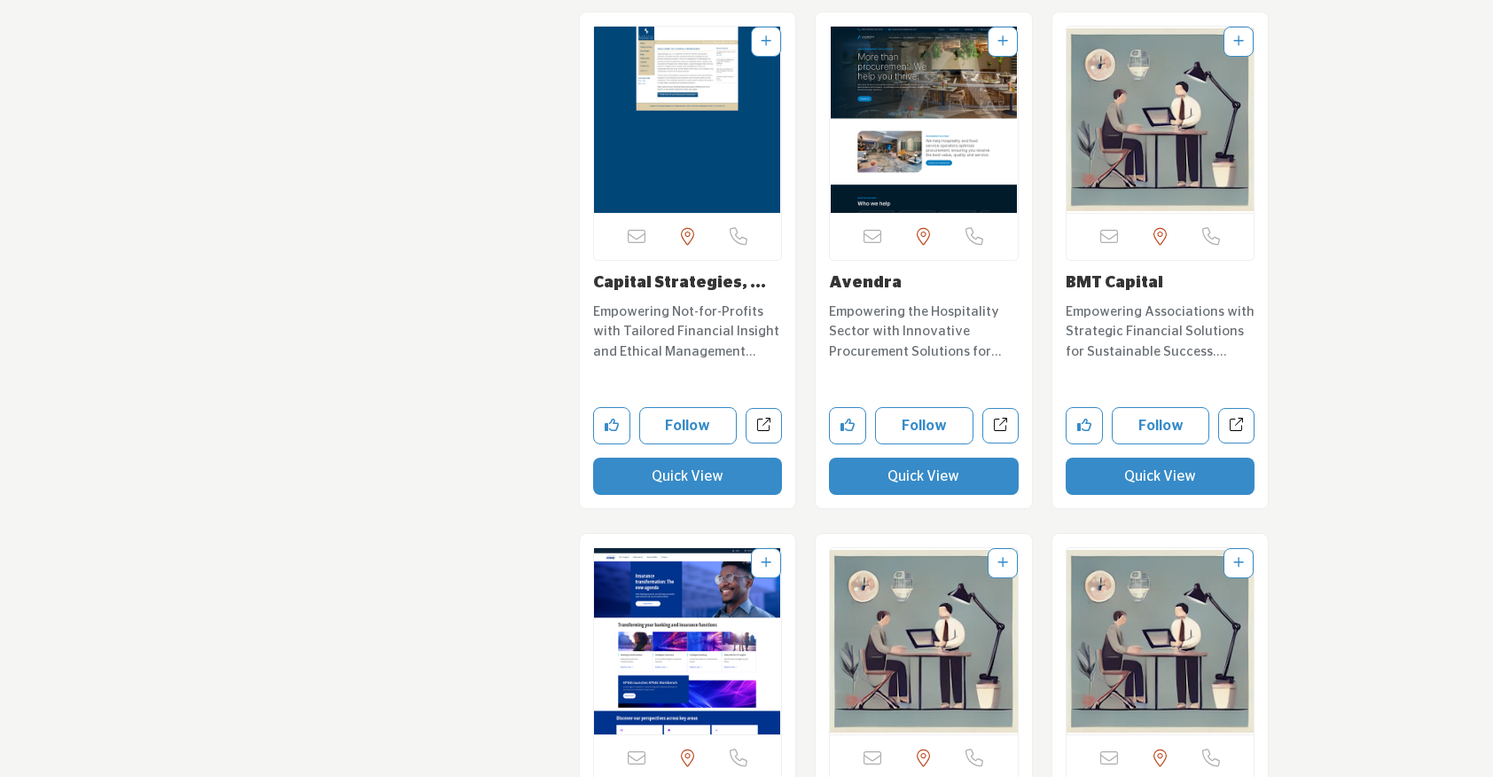
drag, startPoint x: 1172, startPoint y: 275, endPoint x: 1057, endPoint y: 288, distance: 116.0
click at [1057, 288] on div "Sorry, but this listing is on a subscription plan which does not allow users to…" at bounding box center [1160, 260] width 216 height 496
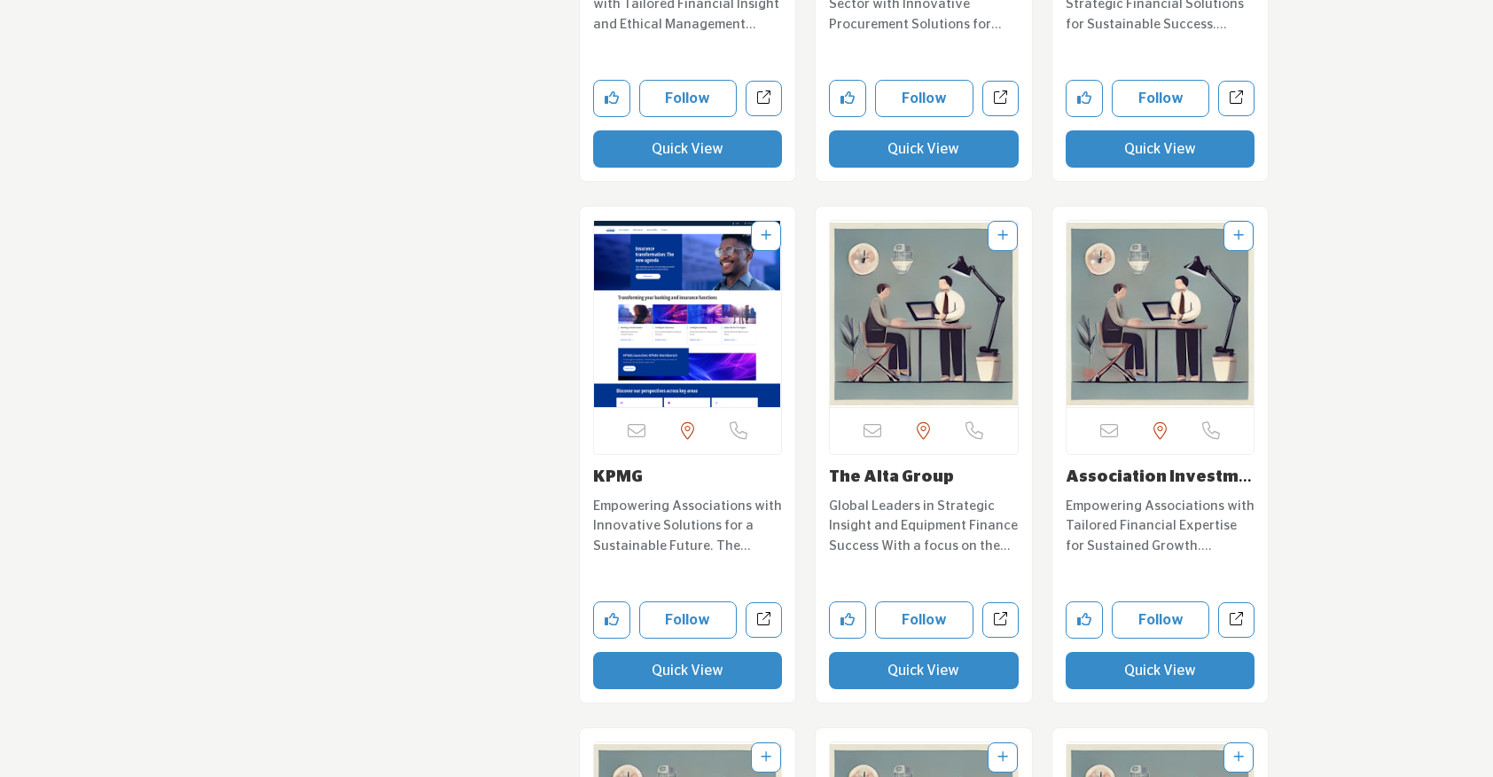
scroll to position [11118, 0]
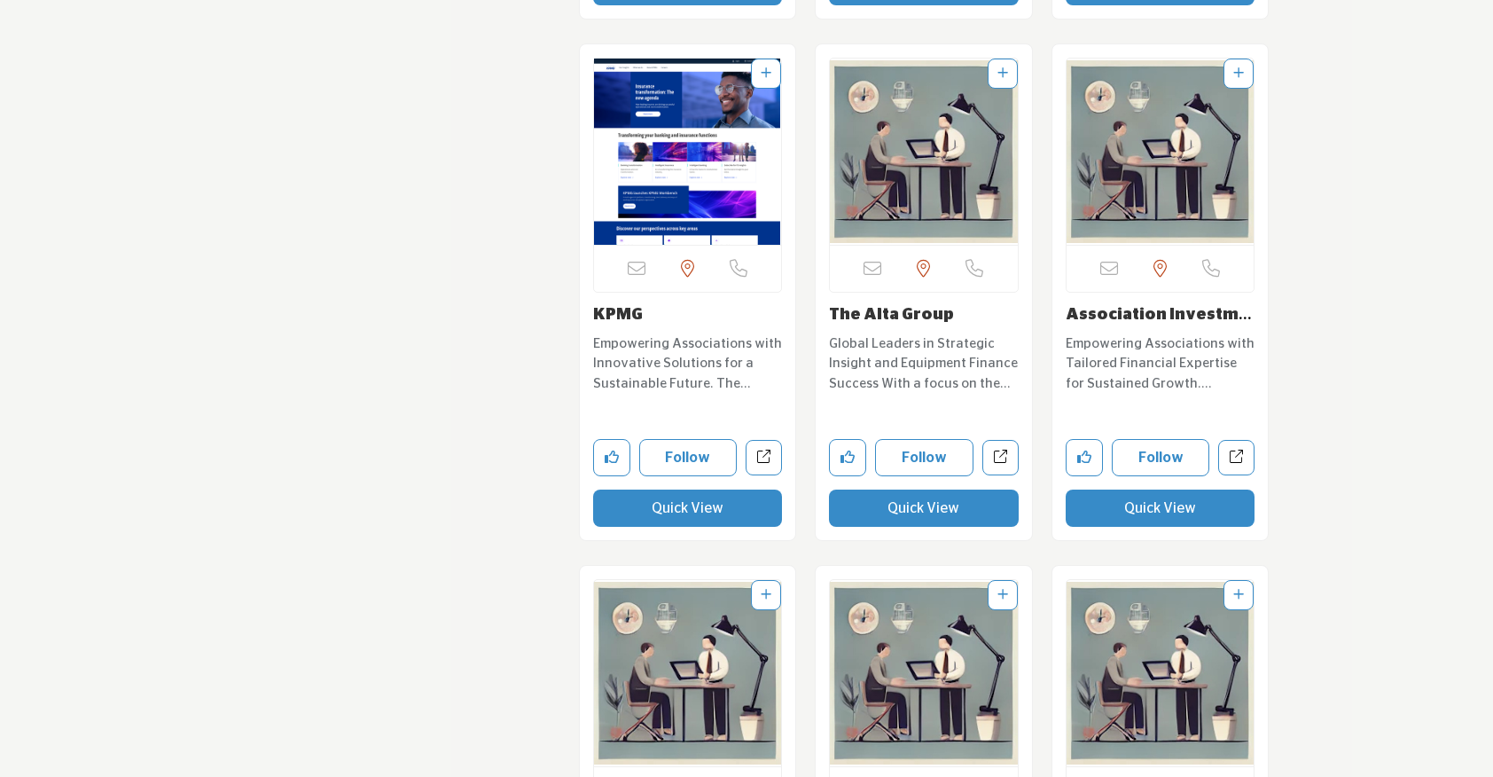
drag, startPoint x: 663, startPoint y: 314, endPoint x: 585, endPoint y: 313, distance: 78.0
click at [585, 313] on div "Sorry, but this listing is on a subscription plan which does not allow users to…" at bounding box center [688, 292] width 216 height 496
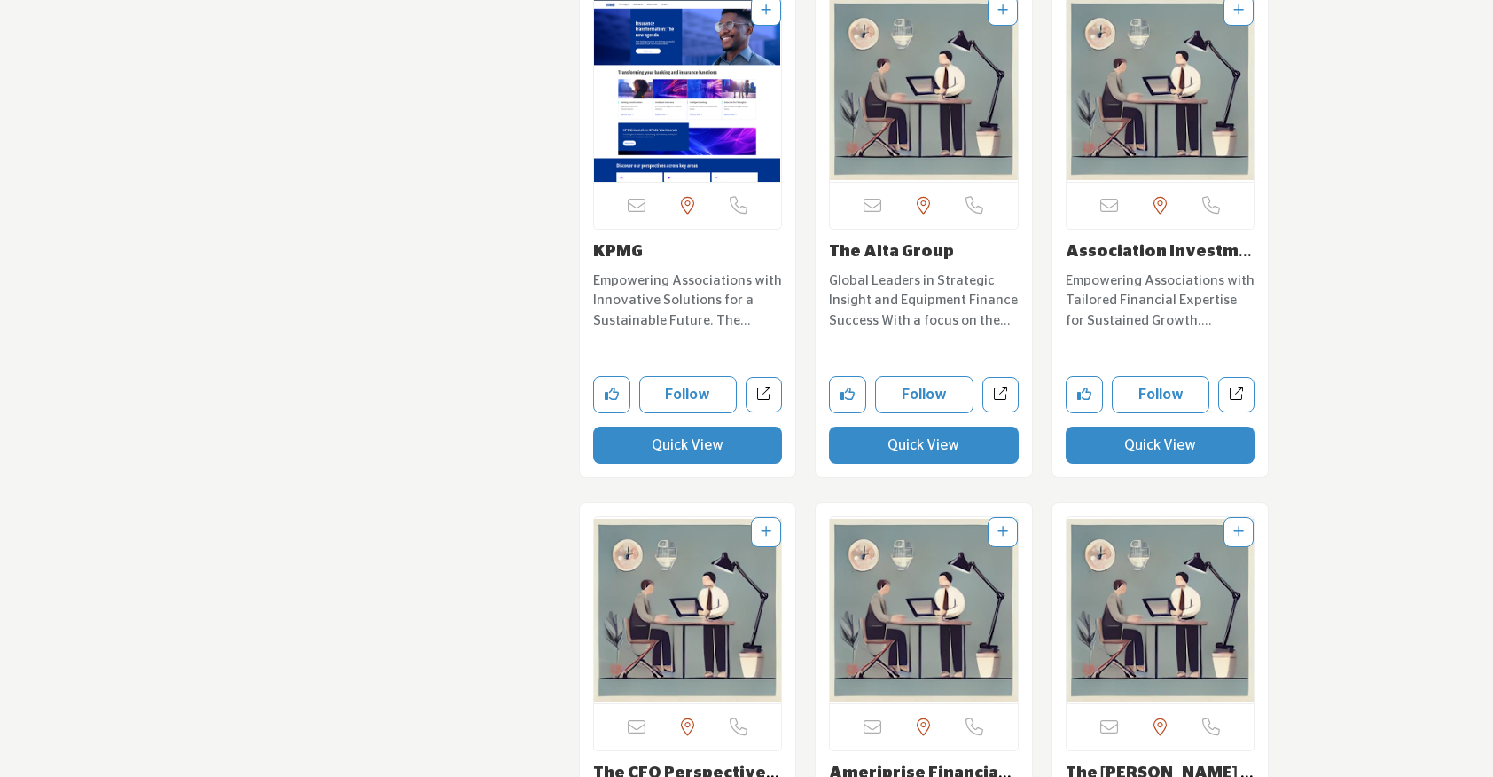
drag, startPoint x: 954, startPoint y: 257, endPoint x: 798, endPoint y: 262, distance: 156.1
click at [925, 247] on link "The Alta Group" at bounding box center [891, 252] width 125 height 16
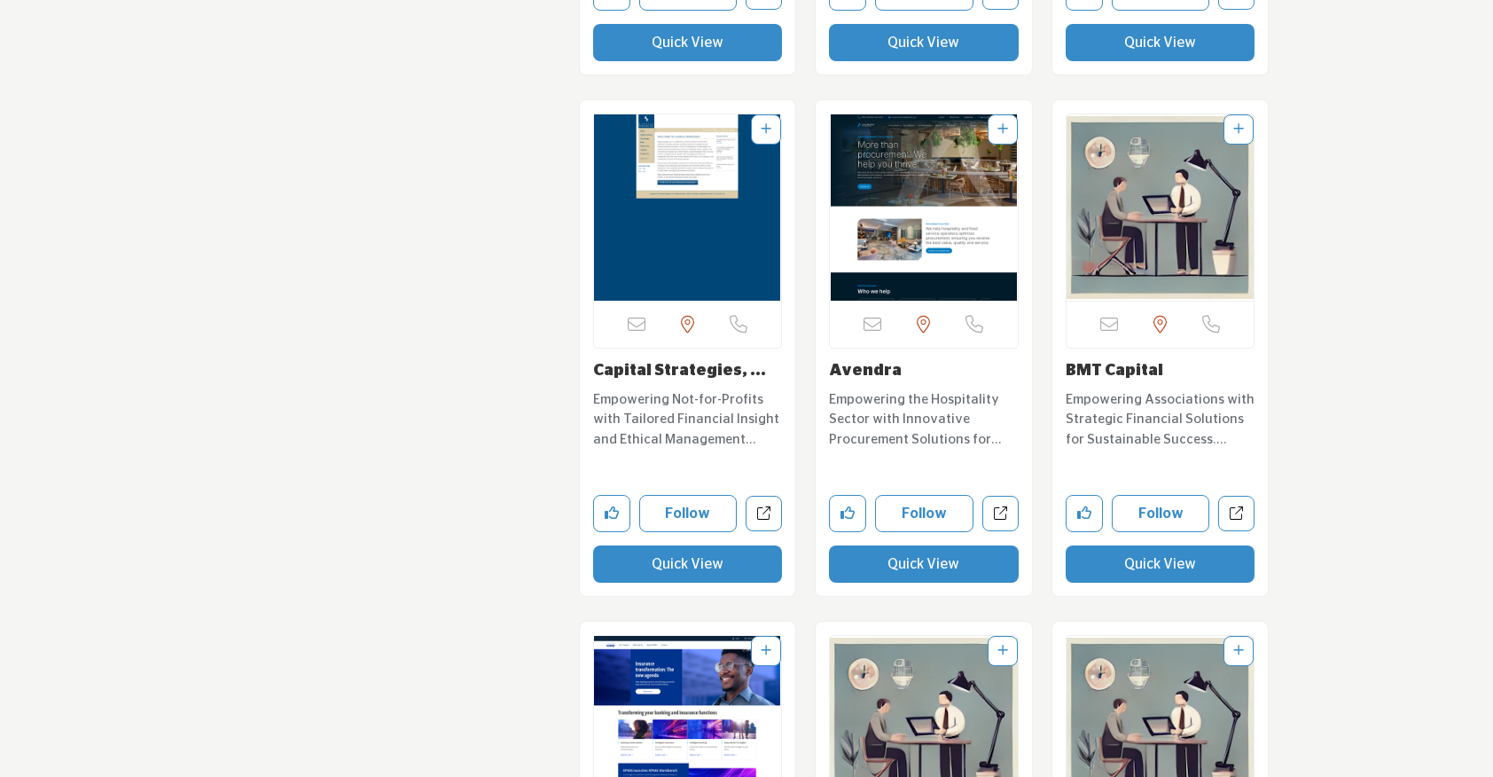
scroll to position [10577, 0]
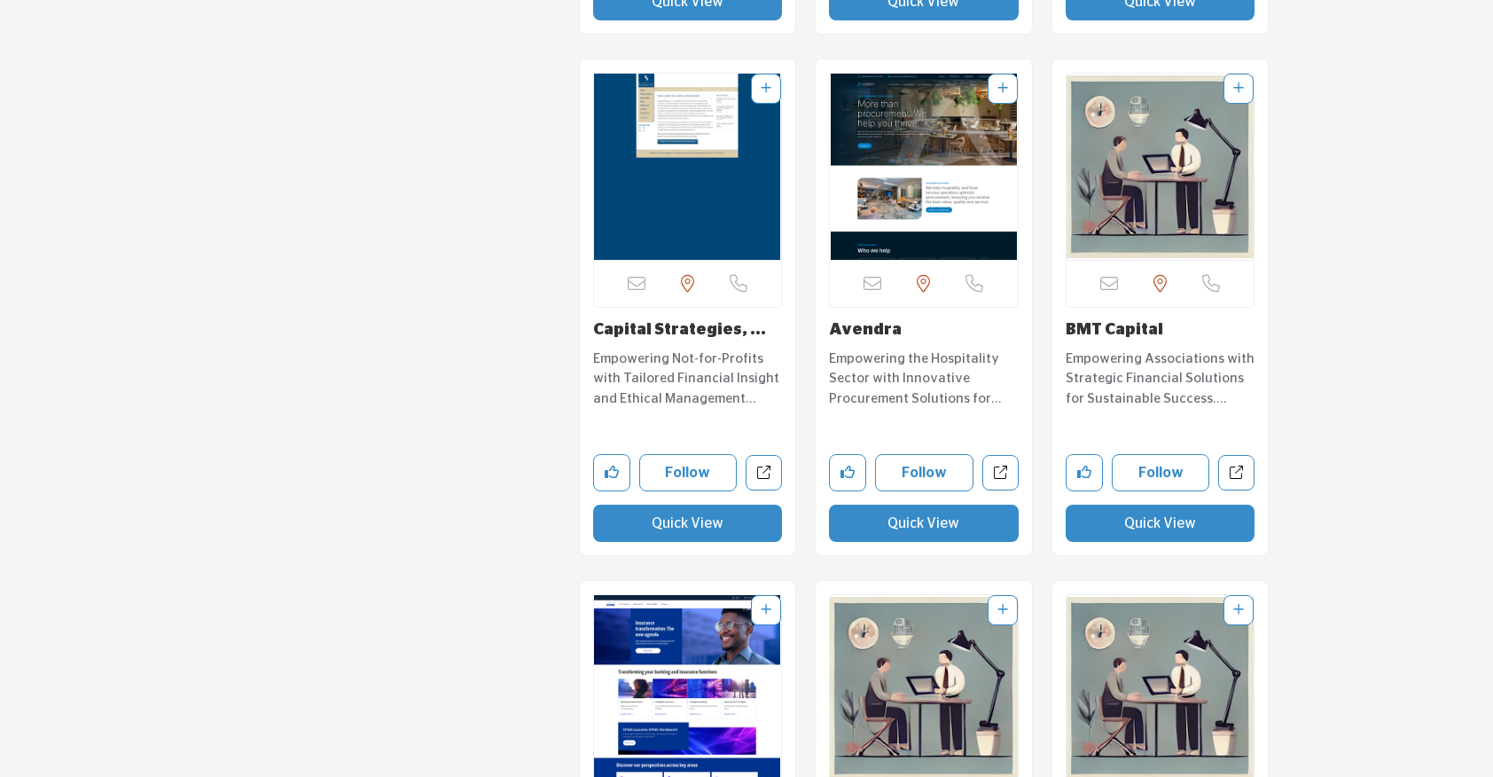
drag, startPoint x: 1167, startPoint y: 324, endPoint x: 1057, endPoint y: 330, distance: 110.1
click at [1057, 330] on div "Sorry, but this listing is on a subscription plan which does not allow users to…" at bounding box center [1160, 307] width 216 height 496
copy link "BMT Capital"
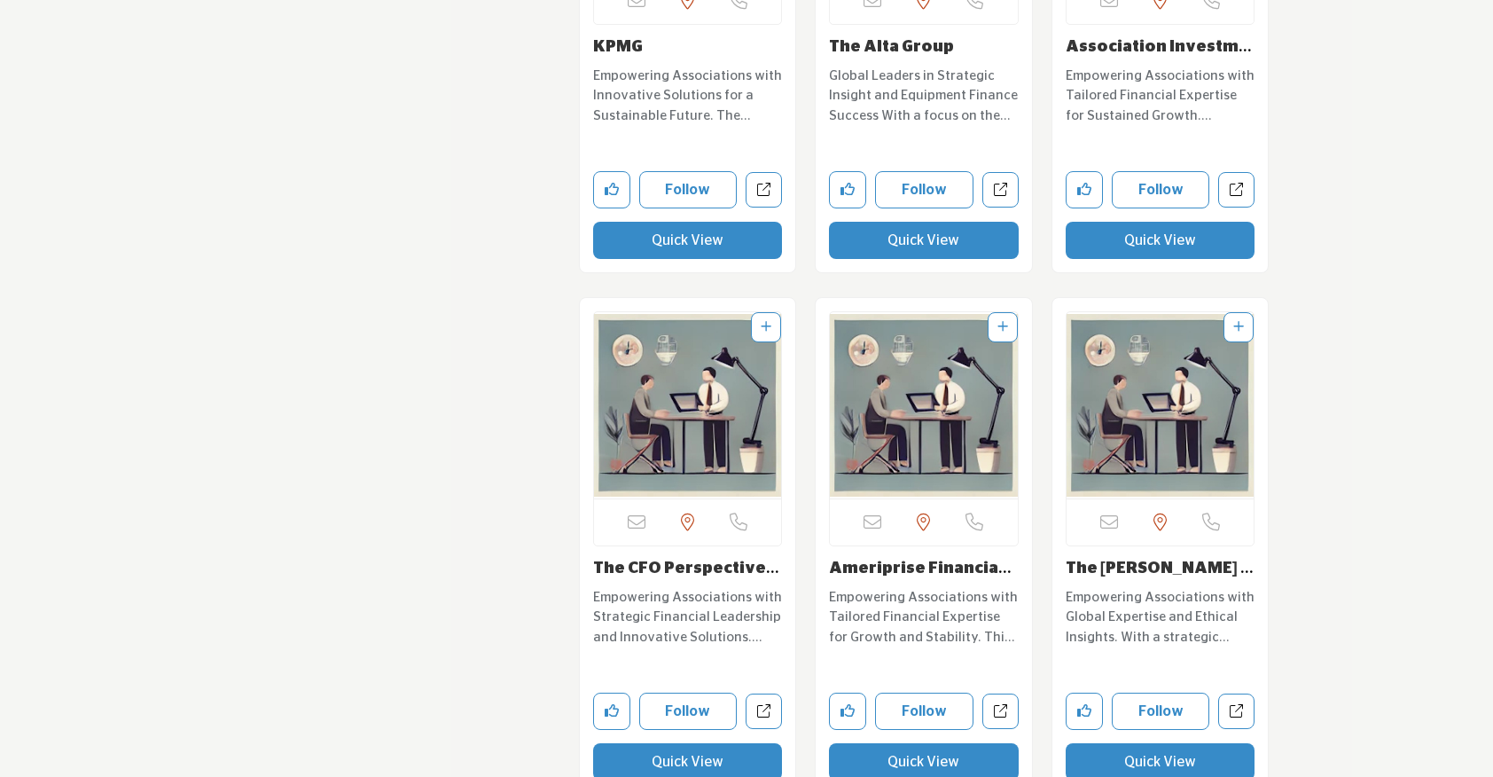
scroll to position [11362, 0]
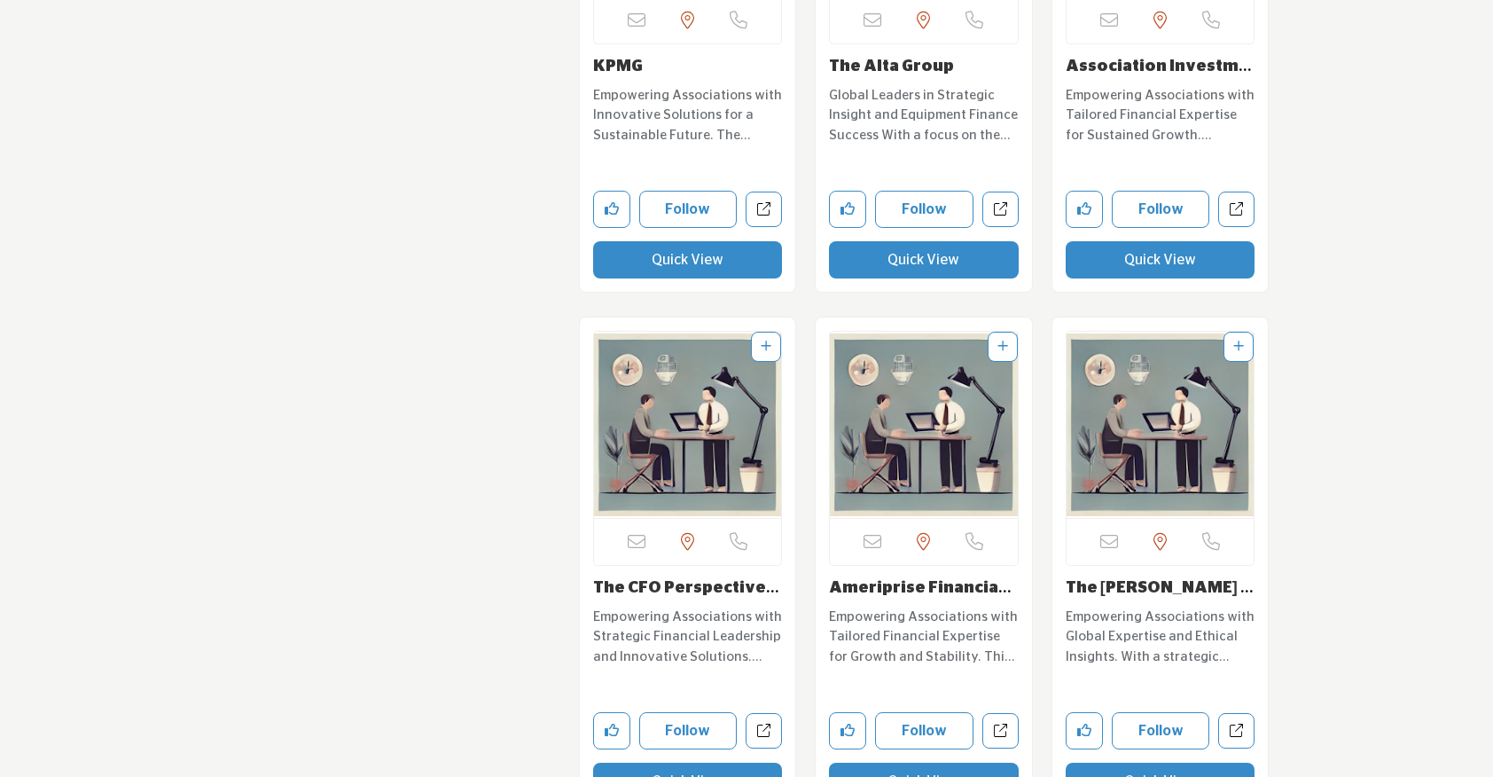
click at [1081, 68] on link "Association Investme..." at bounding box center [1159, 76] width 186 height 35
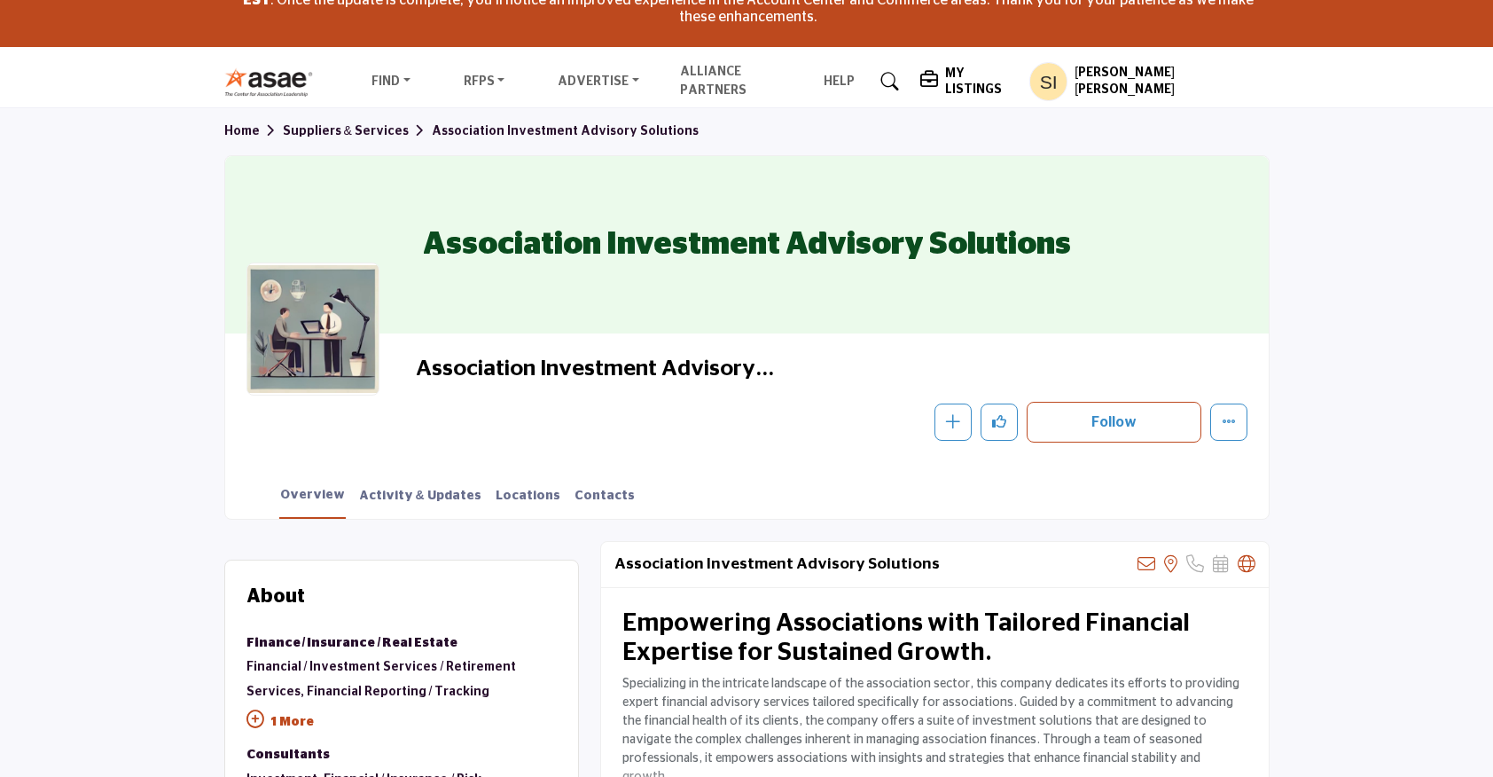
scroll to position [113, 0]
drag, startPoint x: 411, startPoint y: 250, endPoint x: 1028, endPoint y: 285, distance: 618.0
click at [1028, 285] on div "Association Investment Advisory Solutions" at bounding box center [746, 243] width 1043 height 177
copy h1 "Association Investment Advisory Solutions"
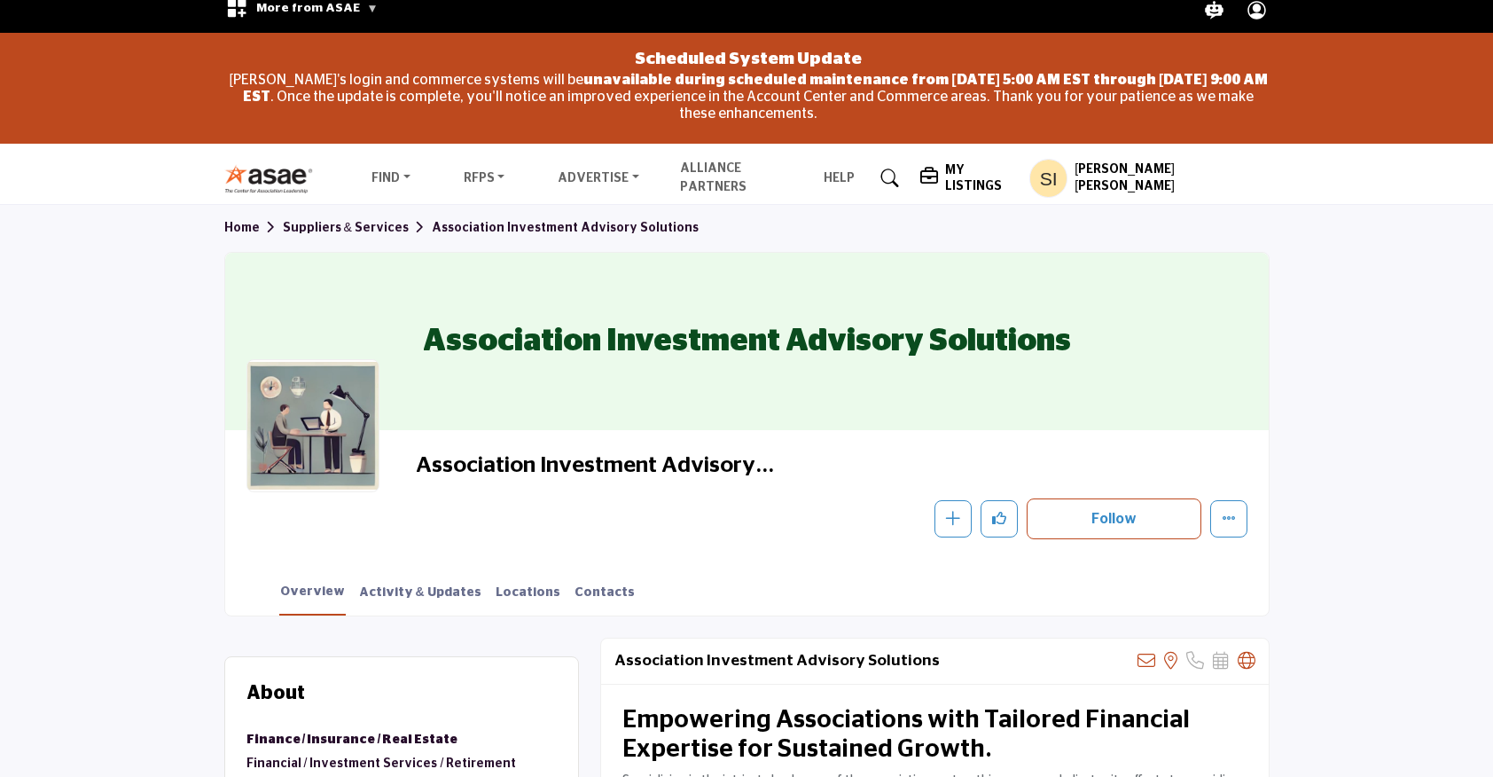
scroll to position [0, 0]
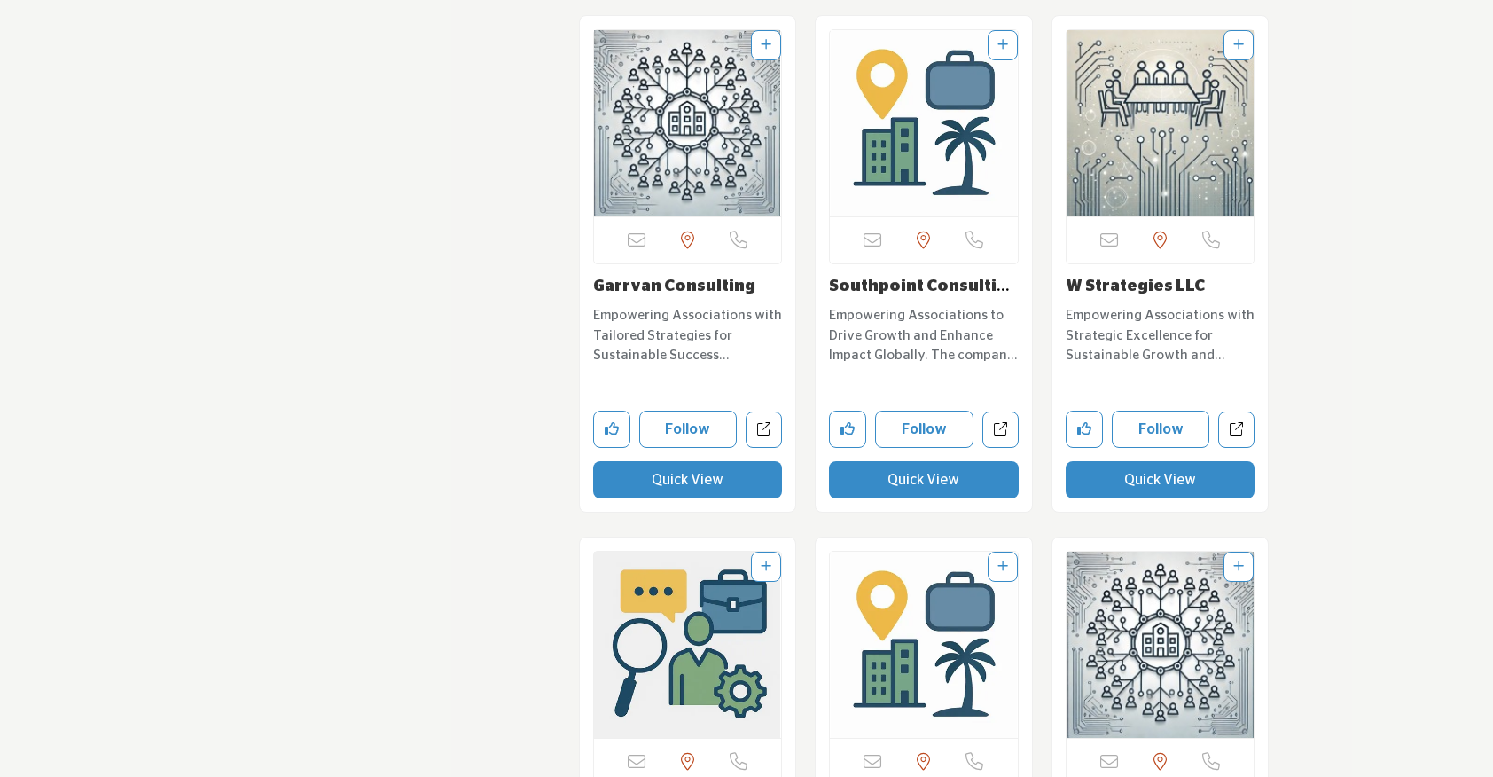
scroll to position [5958, 0]
click at [689, 474] on button "Quick View" at bounding box center [688, 478] width 190 height 37
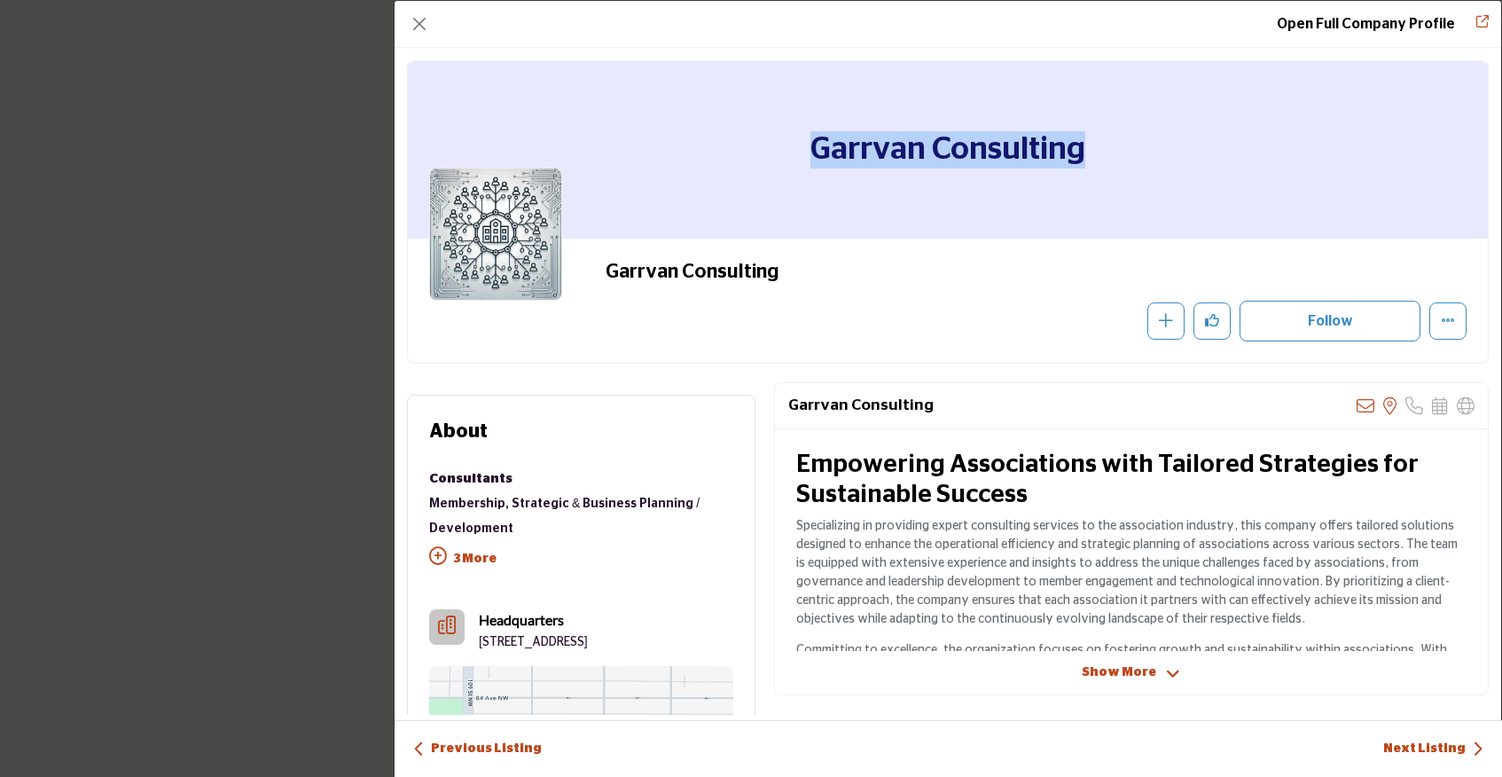
drag, startPoint x: 1096, startPoint y: 165, endPoint x: 815, endPoint y: 158, distance: 281.1
click at [815, 158] on div "Garrvan Consulting" at bounding box center [948, 149] width 1080 height 177
copy h1 "Garrvan Consulting"
click at [421, 26] on button "Close" at bounding box center [419, 24] width 25 height 25
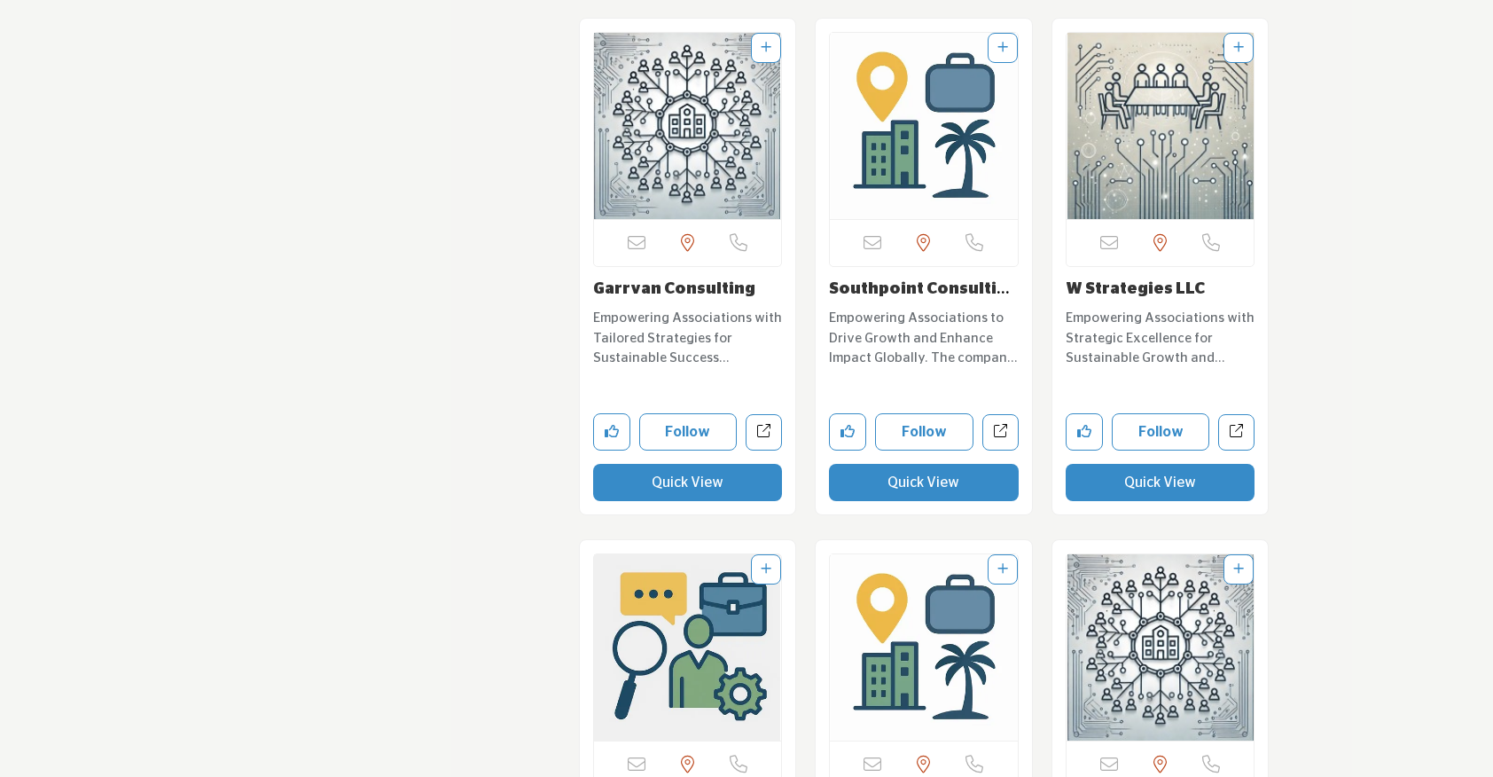
click at [873, 487] on button "Quick View" at bounding box center [924, 482] width 190 height 37
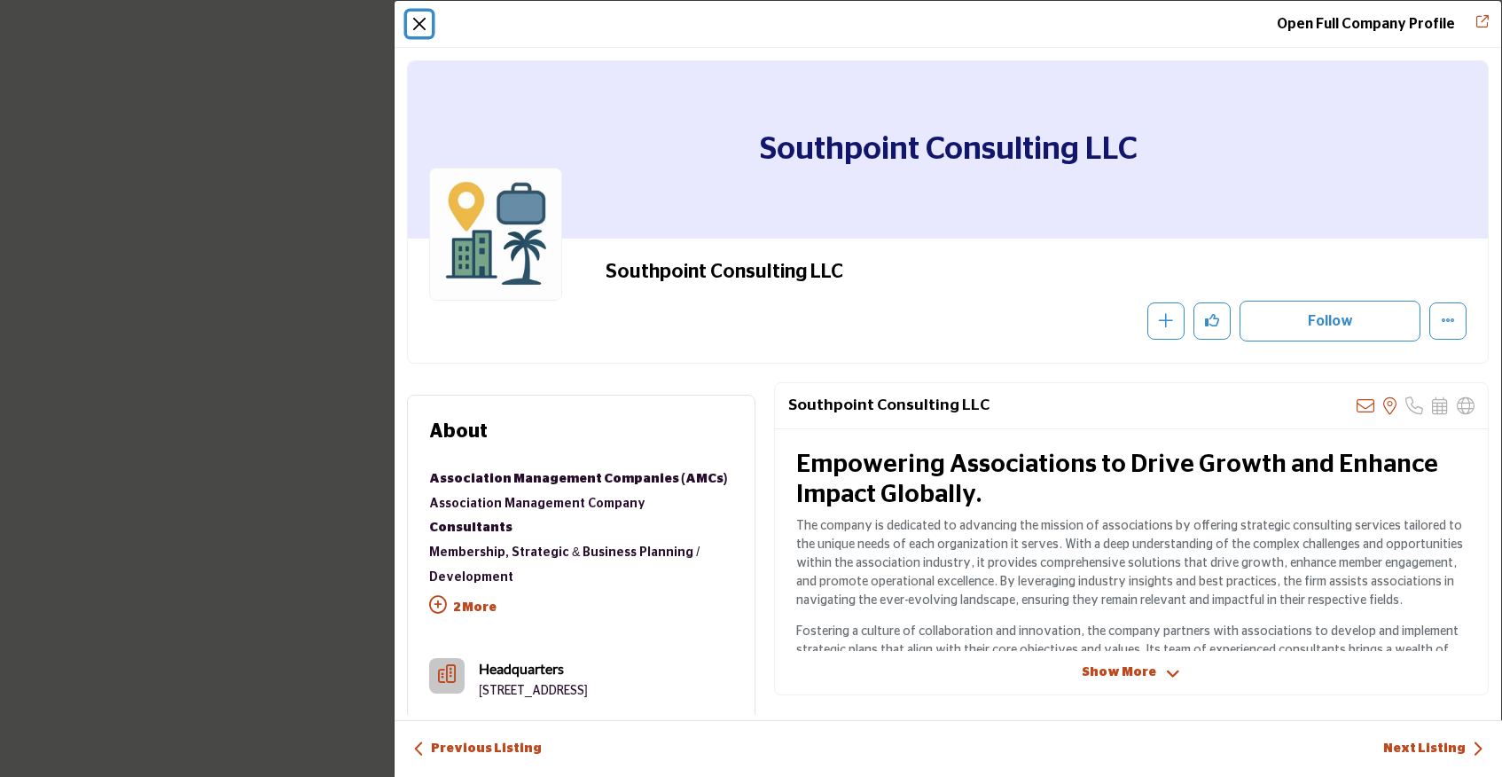
click at [415, 32] on button "Close" at bounding box center [419, 24] width 25 height 25
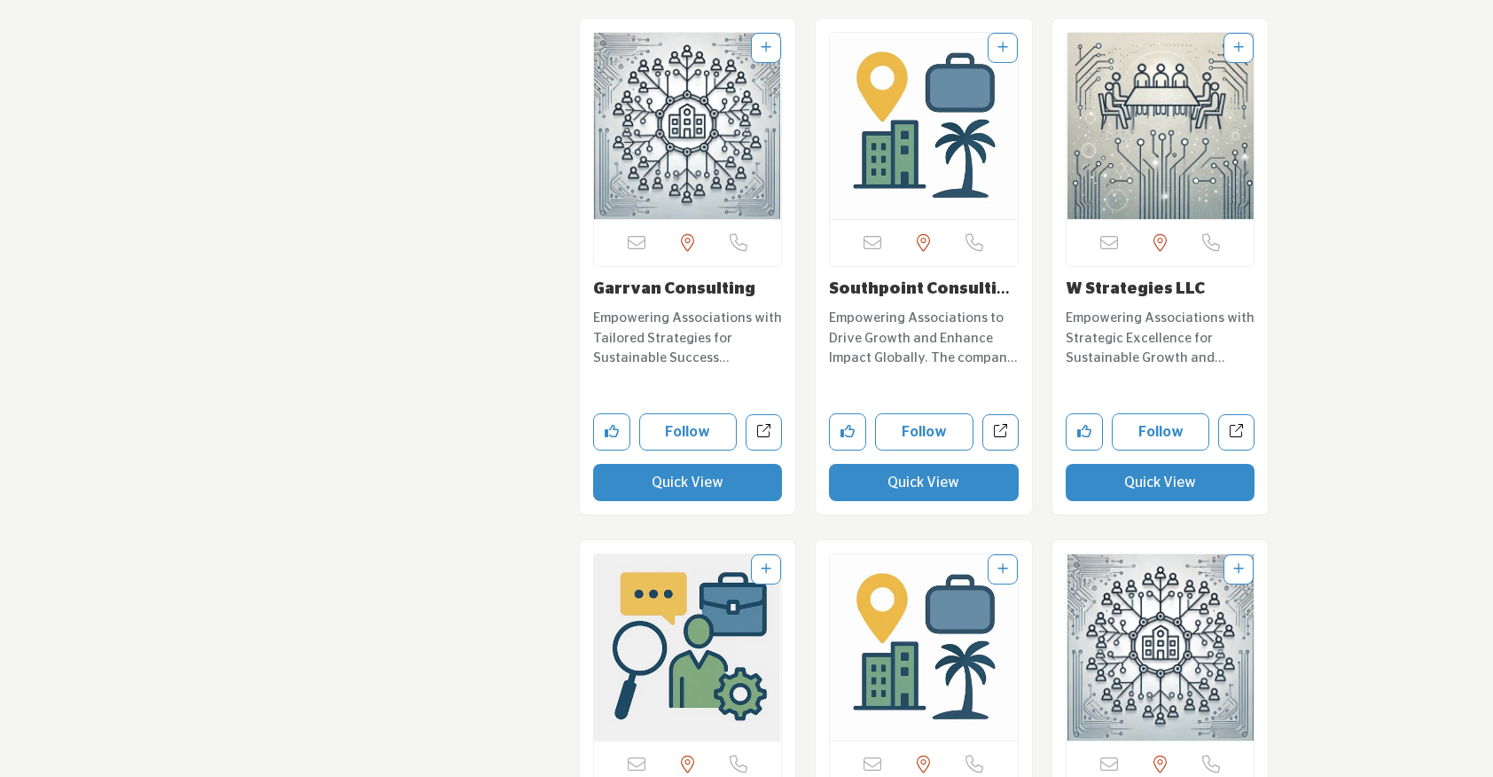
click at [1096, 477] on button "Quick View" at bounding box center [1161, 482] width 190 height 37
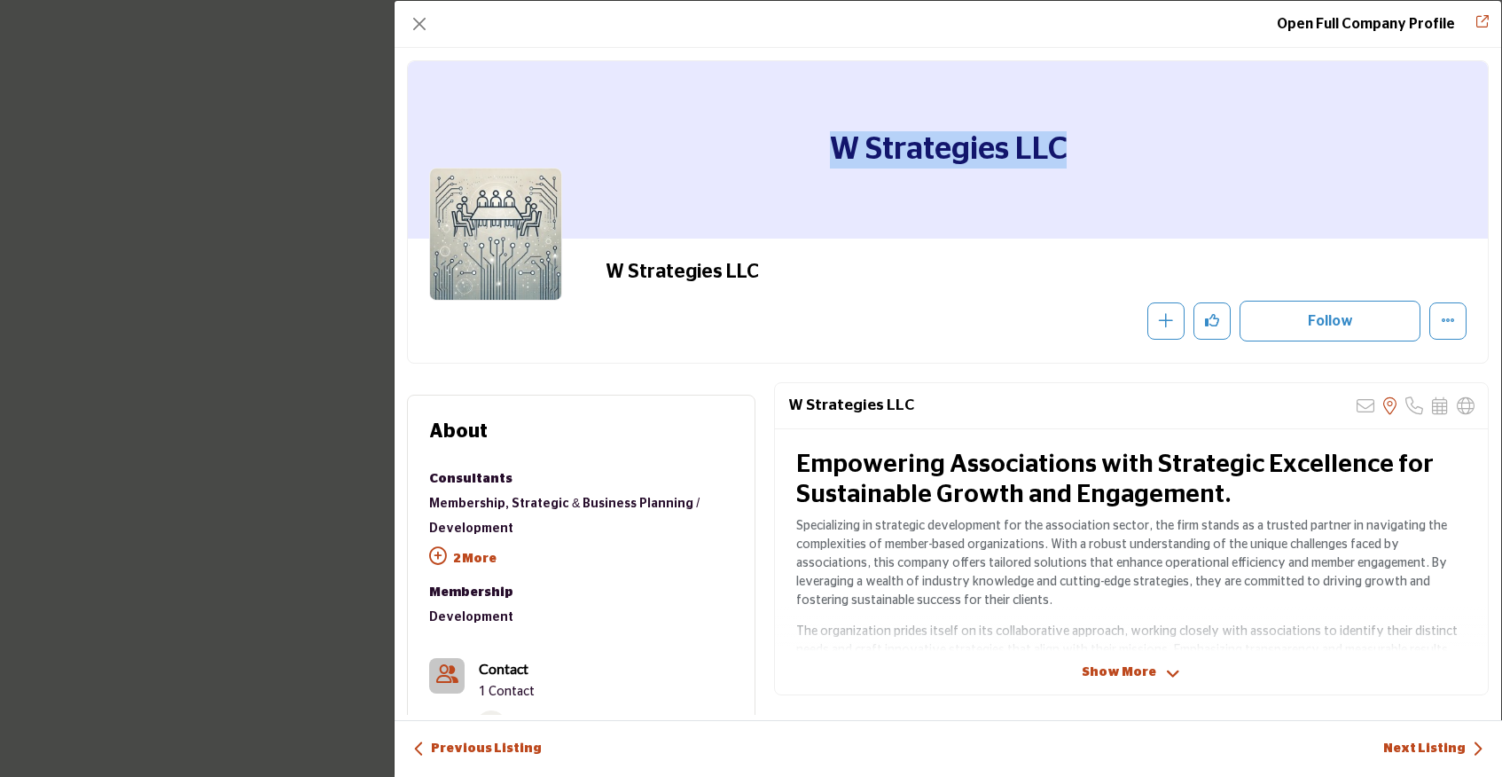
drag, startPoint x: 1069, startPoint y: 141, endPoint x: 735, endPoint y: 127, distance: 334.5
click at [735, 127] on div "W Strategies LLC" at bounding box center [948, 149] width 1080 height 177
copy h1 "W Strategies LLC"
click at [420, 30] on button "Close" at bounding box center [419, 24] width 25 height 25
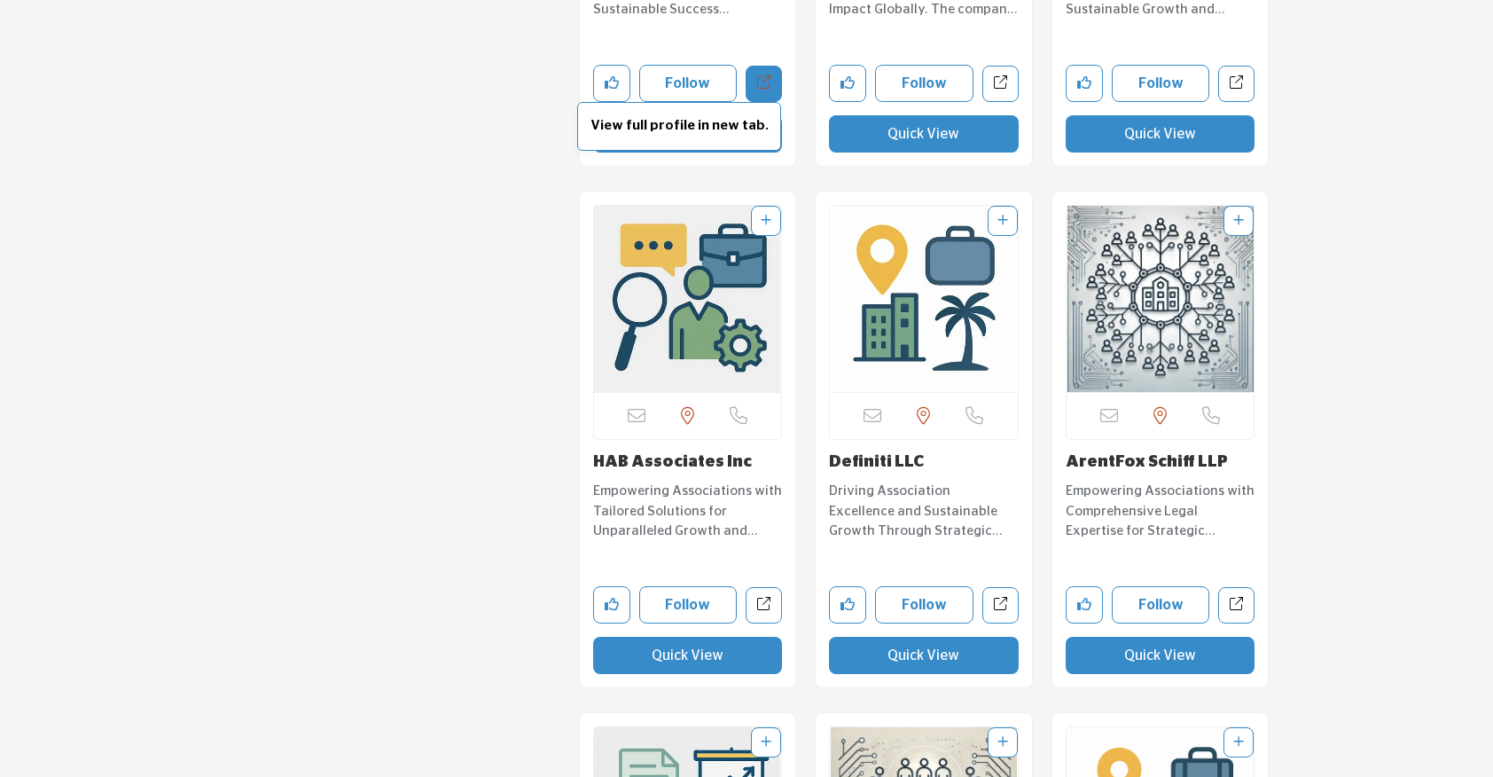
scroll to position [6309, 0]
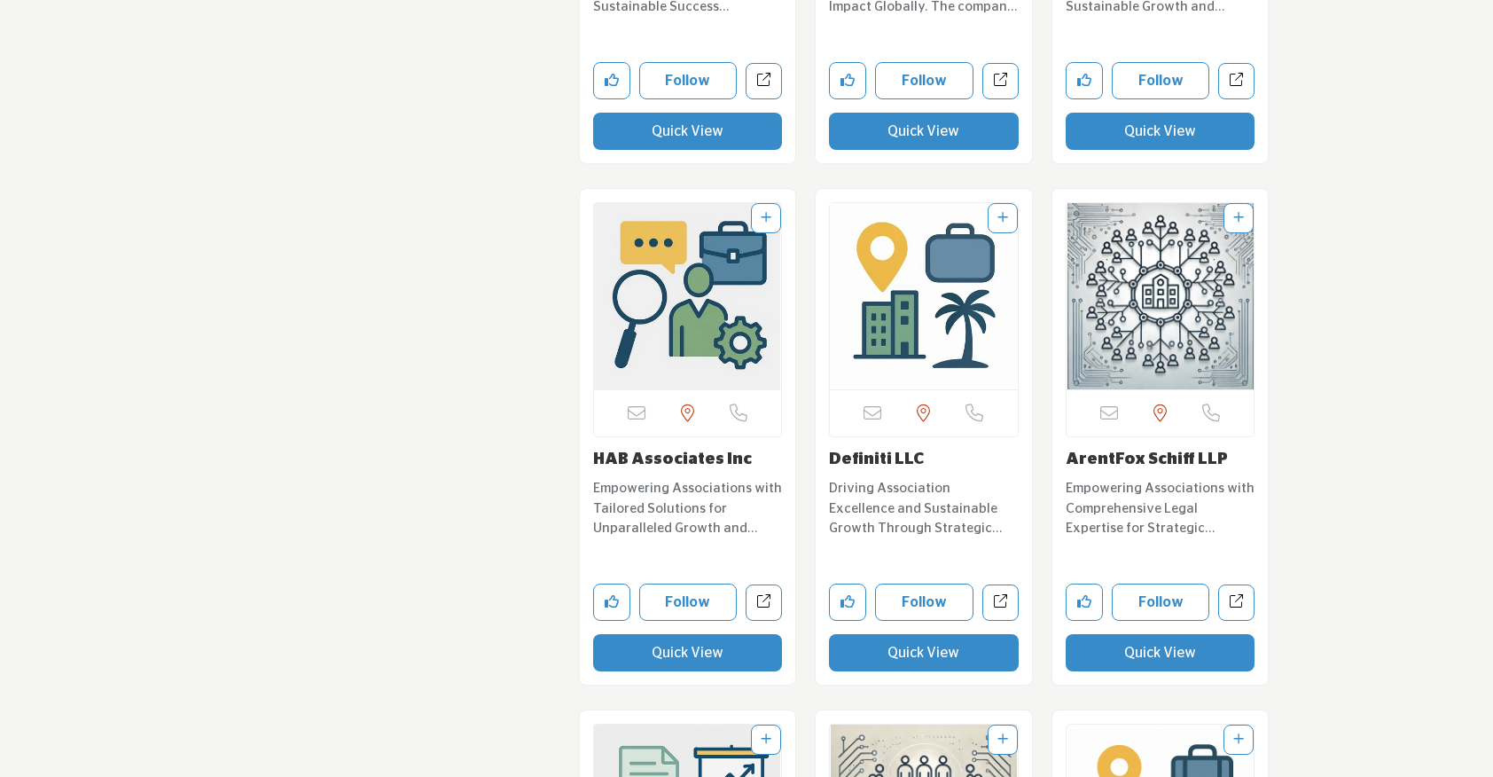
click at [730, 653] on button "Quick View" at bounding box center [688, 652] width 190 height 37
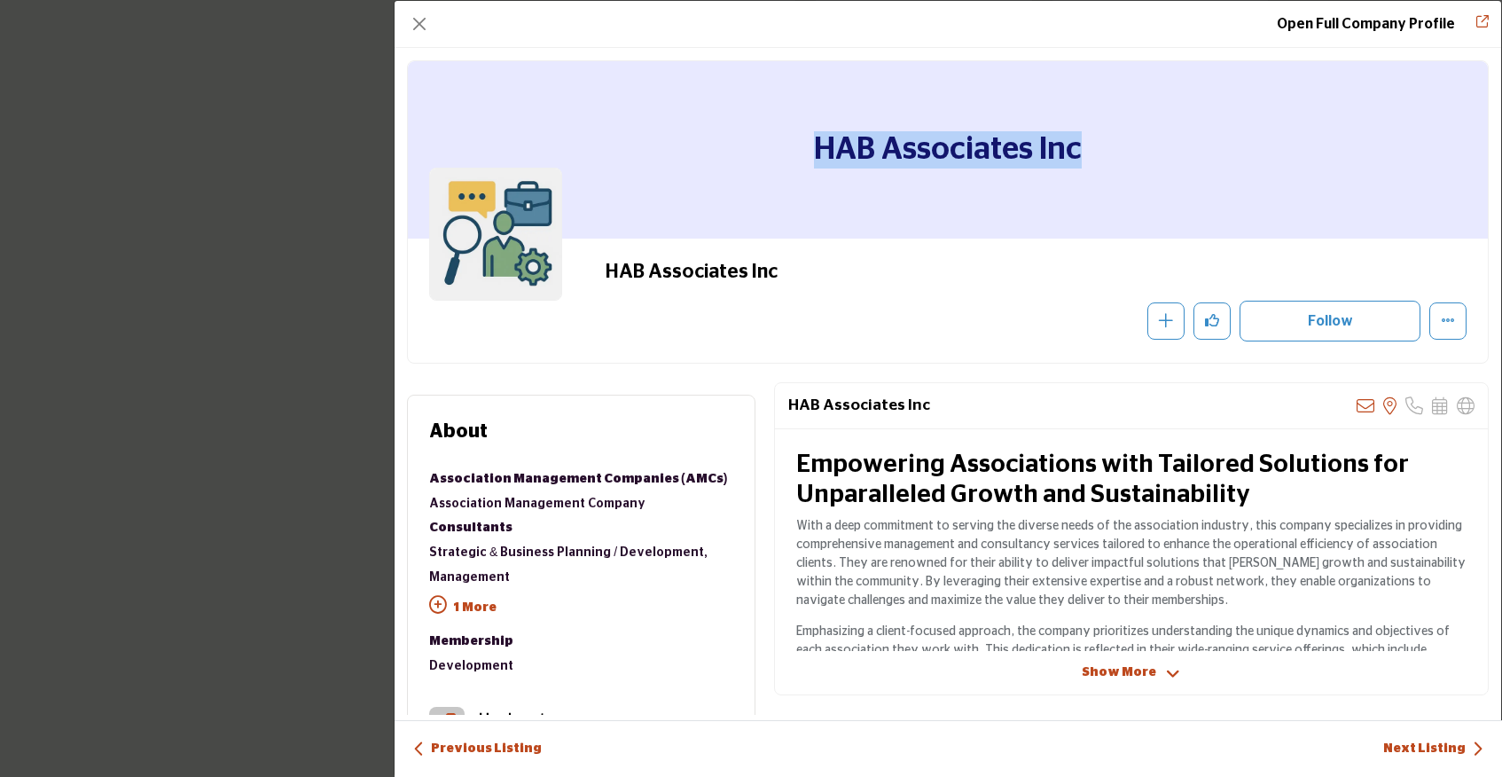
drag, startPoint x: 787, startPoint y: 145, endPoint x: 1098, endPoint y: 136, distance: 310.4
click at [1098, 136] on div "HAB Associates Inc" at bounding box center [948, 149] width 1080 height 177
copy h1 "HAB Associates Inc"
click at [420, 32] on button "Close" at bounding box center [419, 24] width 25 height 25
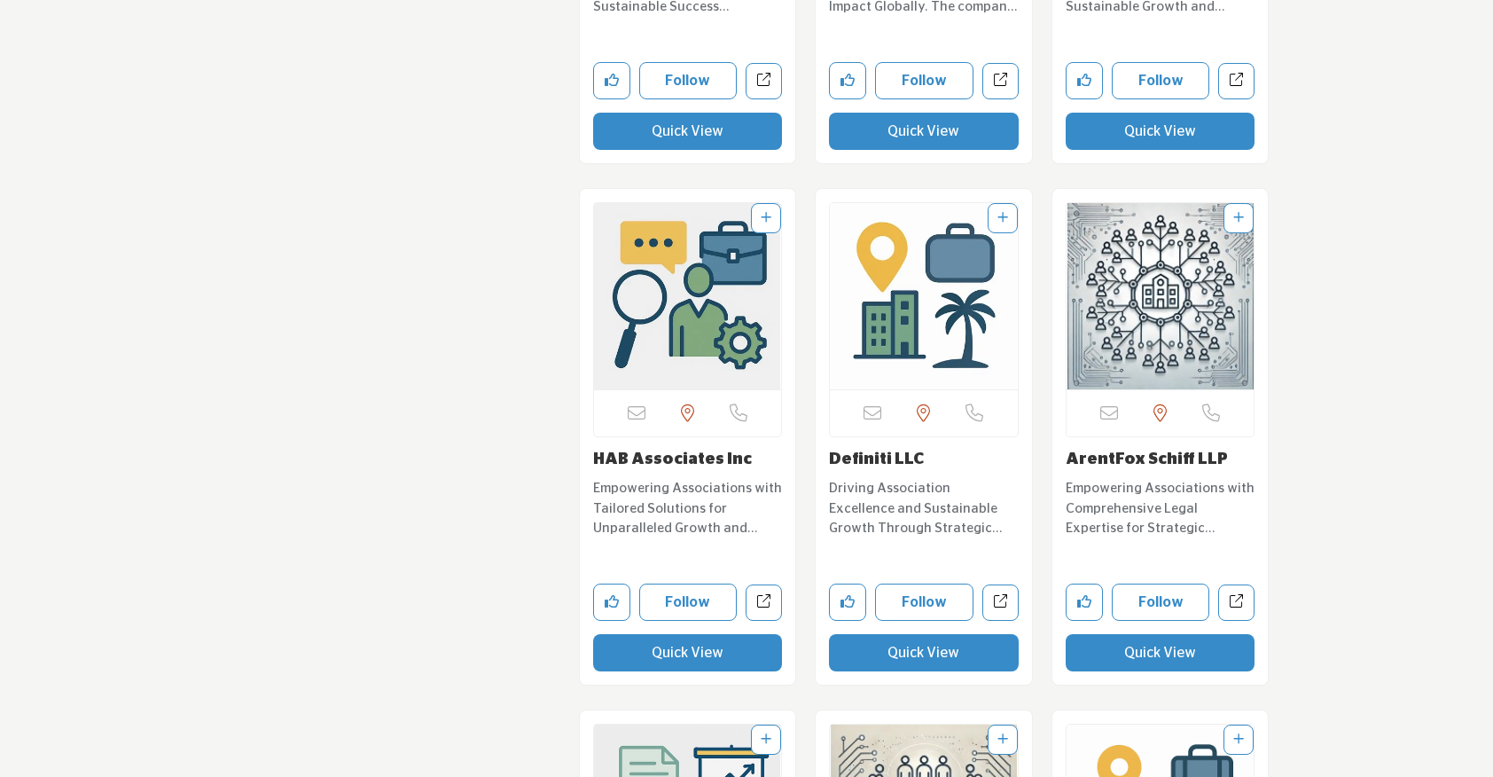
click at [881, 669] on button "Quick View" at bounding box center [924, 652] width 190 height 37
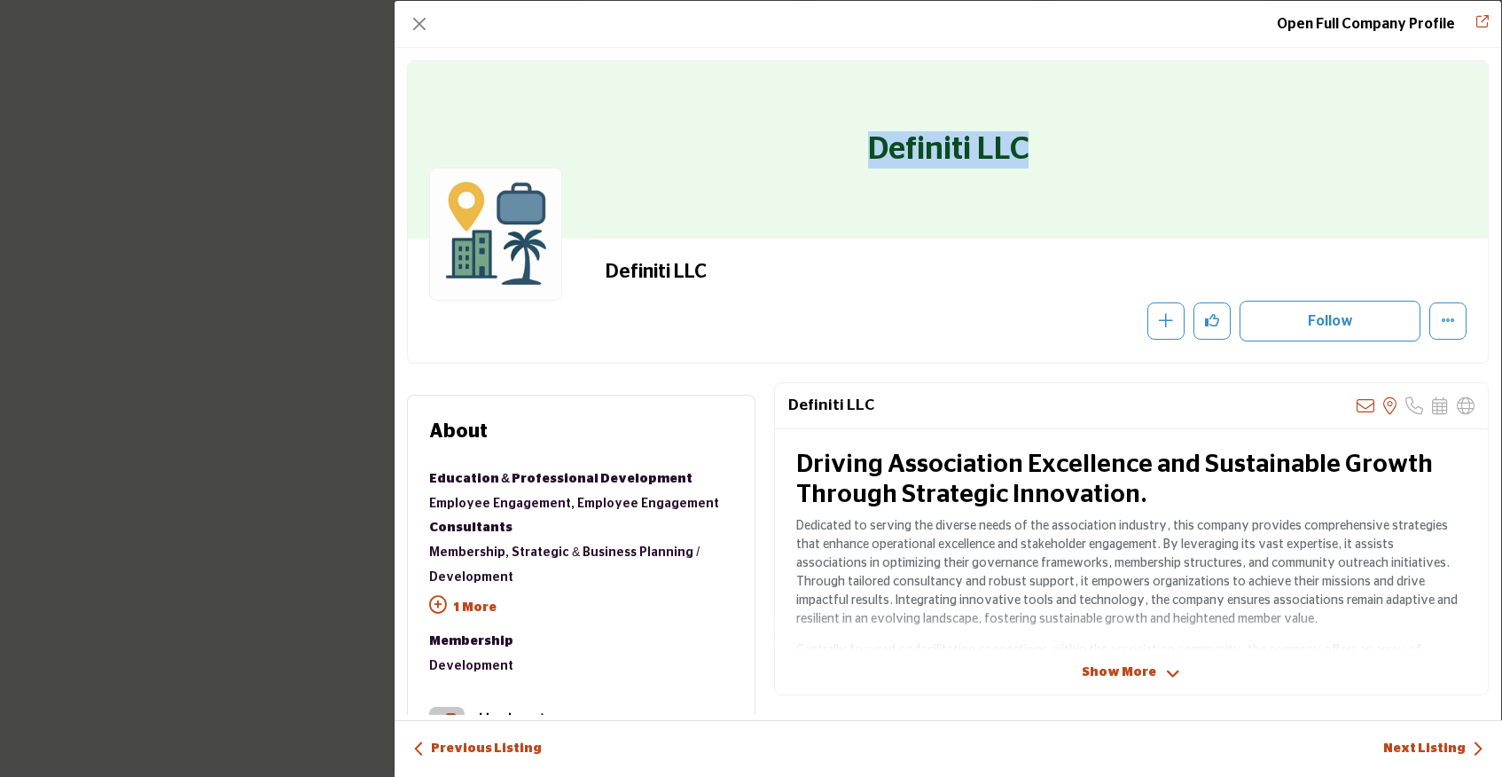
drag, startPoint x: 847, startPoint y: 148, endPoint x: 1128, endPoint y: 147, distance: 281.0
click at [1128, 147] on div "Definiti LLC" at bounding box center [948, 149] width 1080 height 177
copy h1 "Definiti LLC"
click at [422, 22] on button "Close" at bounding box center [419, 24] width 25 height 25
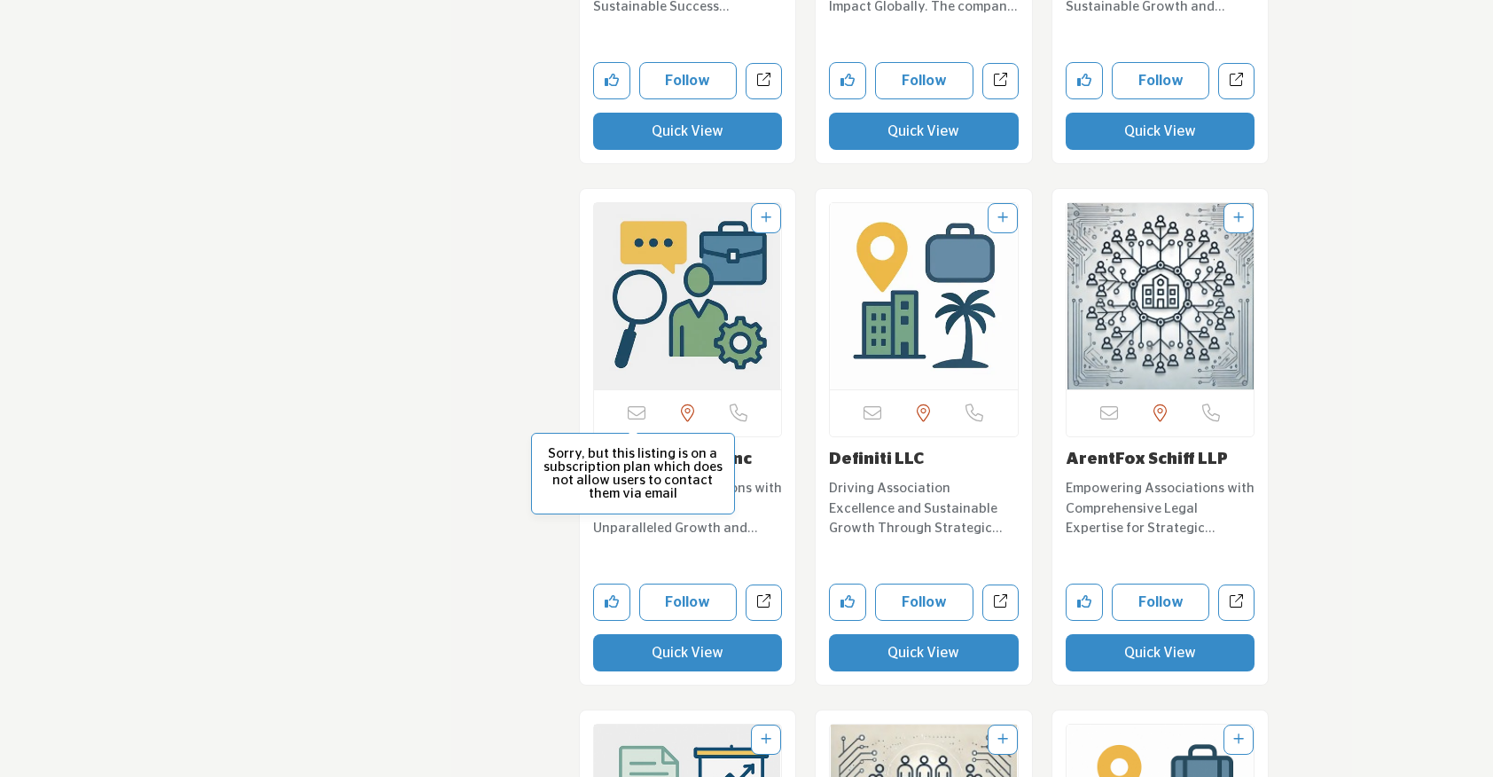
scroll to position [6514, 0]
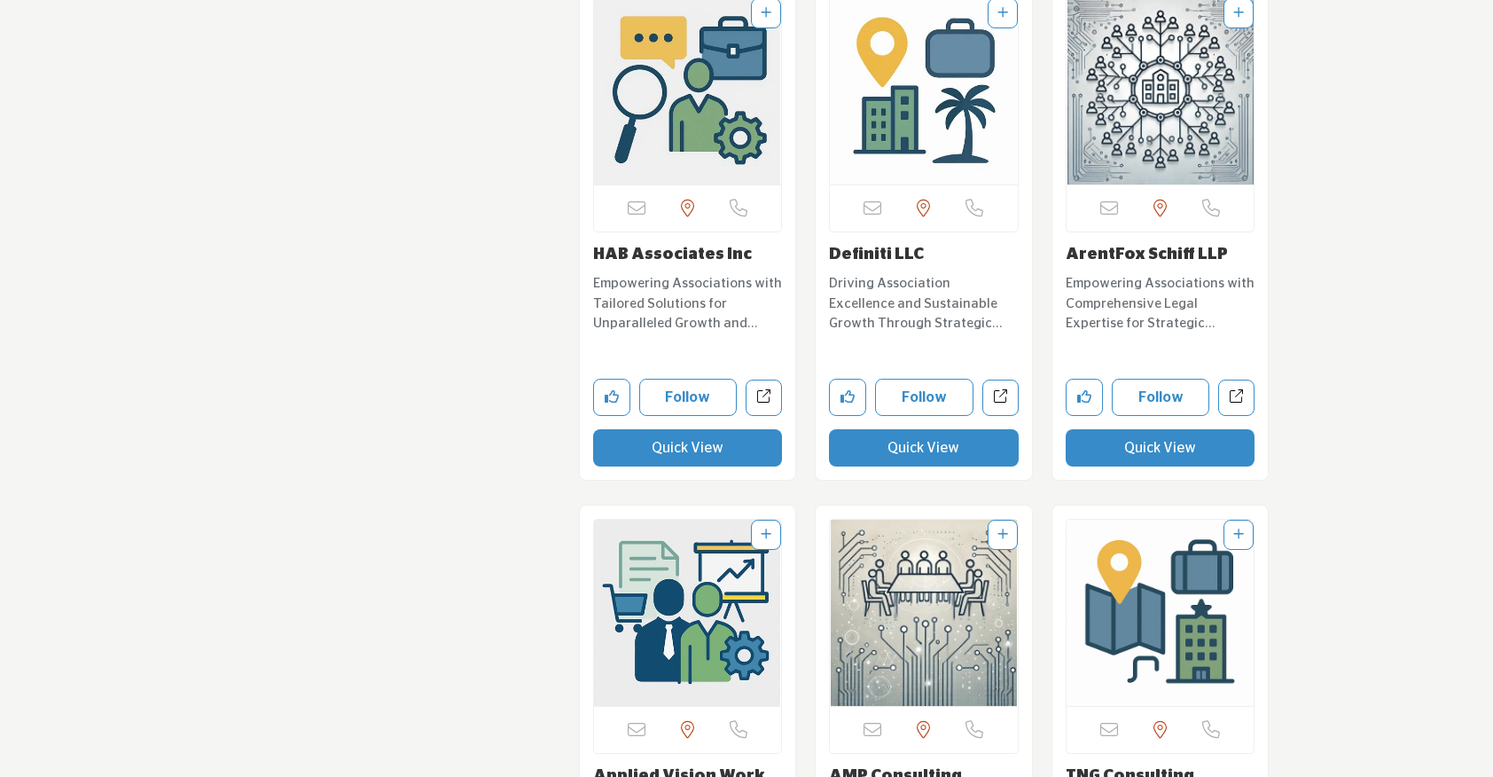
click at [1105, 446] on button "Quick View" at bounding box center [1161, 447] width 190 height 37
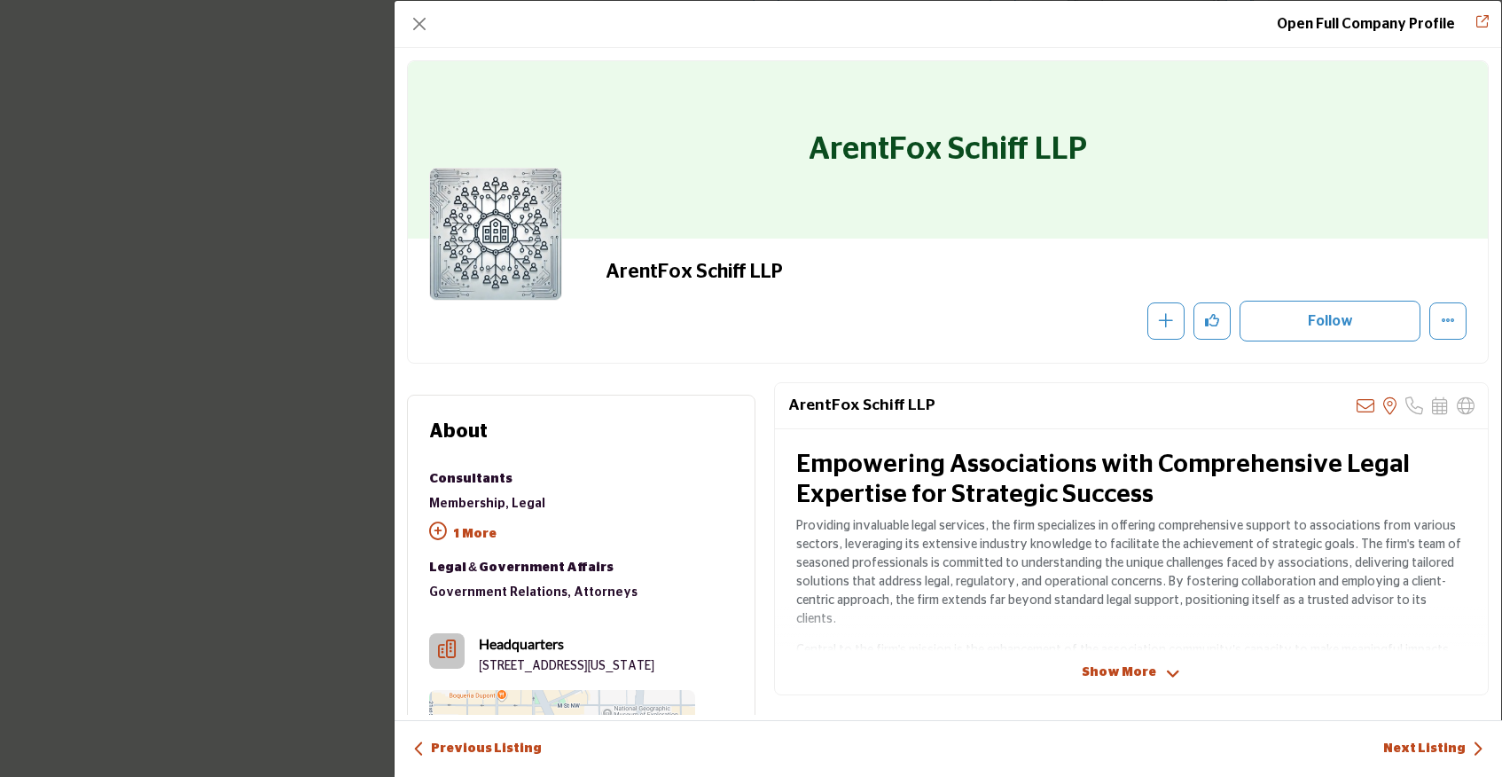
drag, startPoint x: 1128, startPoint y: 155, endPoint x: 656, endPoint y: 169, distance: 471.8
click at [656, 169] on div "ArentFox Schiff LLP" at bounding box center [948, 149] width 1080 height 177
drag, startPoint x: 769, startPoint y: 157, endPoint x: 1168, endPoint y: 163, distance: 399.0
click at [1168, 163] on div "ArentFox Schiff LLP" at bounding box center [948, 149] width 1080 height 177
copy h1 "ArentFox Schiff LLP"
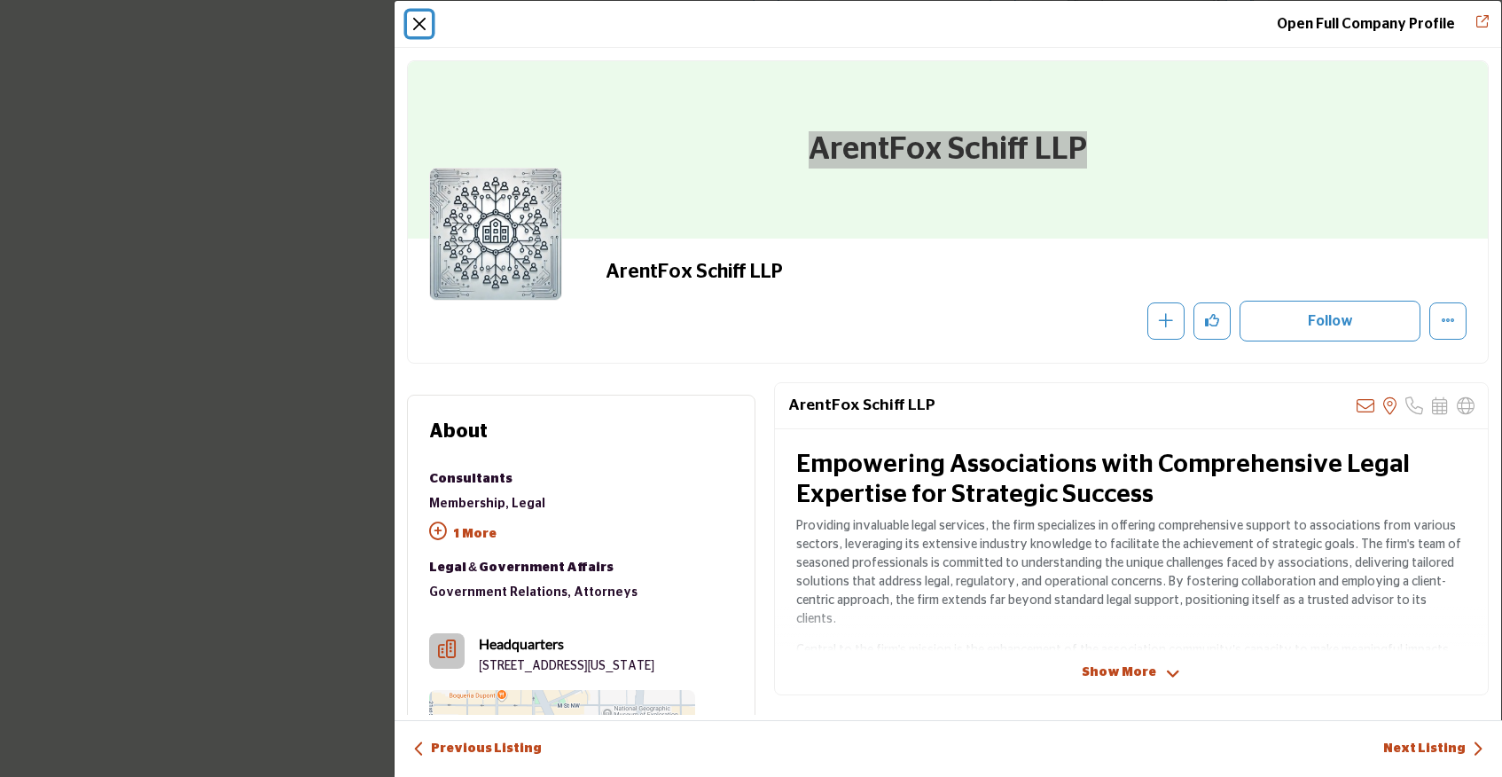
click at [429, 18] on button "Close" at bounding box center [419, 24] width 25 height 25
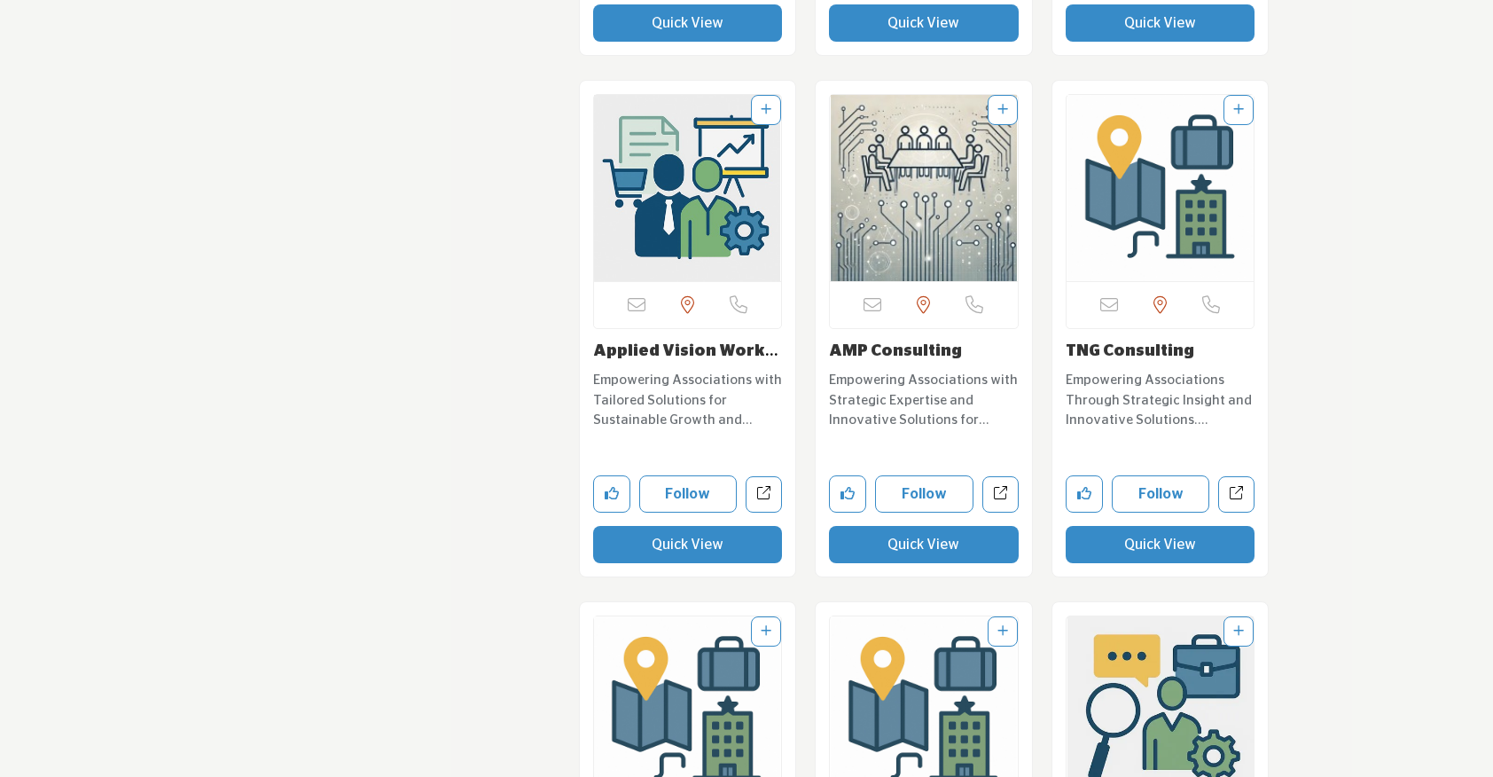
scroll to position [6937, 0]
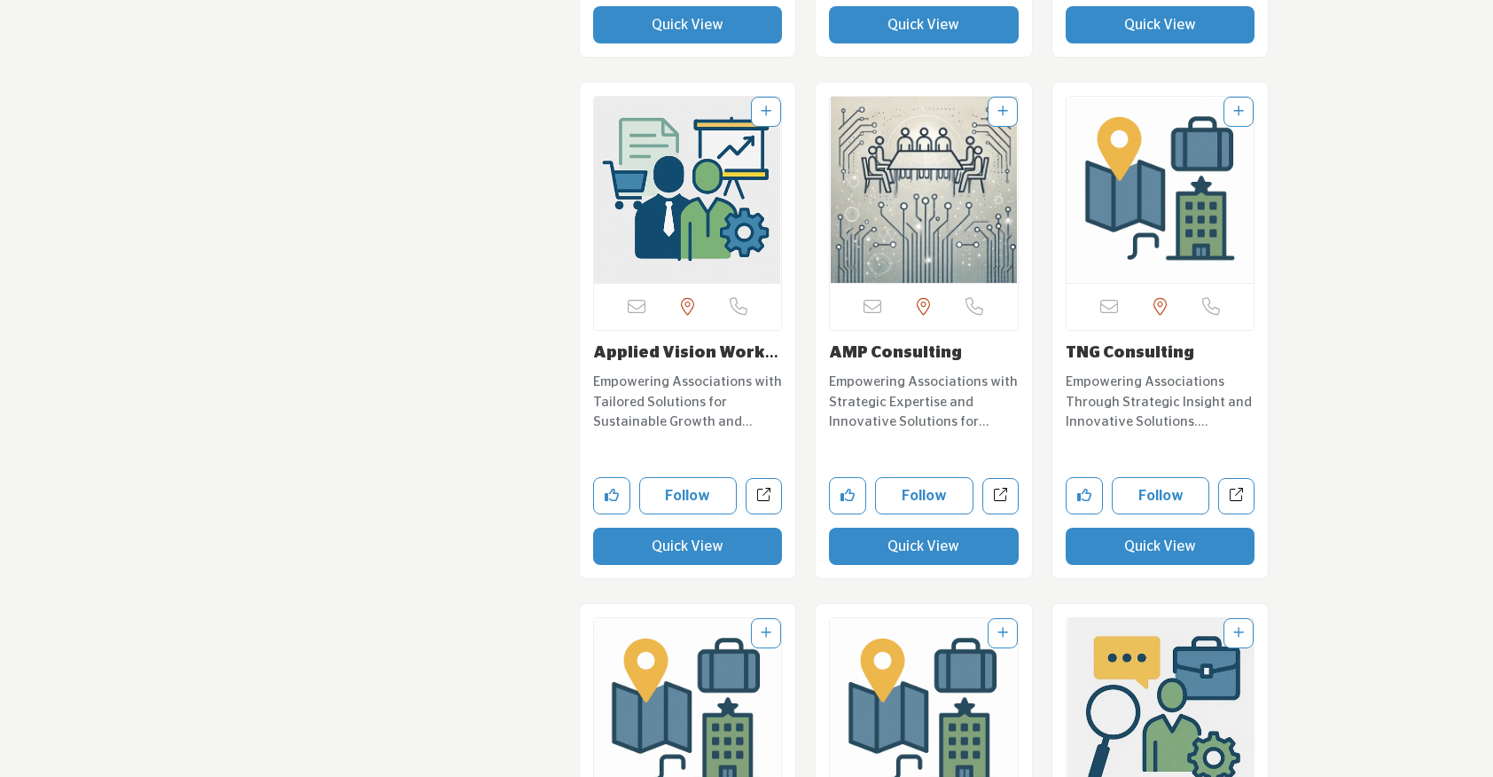
click at [863, 548] on button "Quick View" at bounding box center [924, 545] width 190 height 37
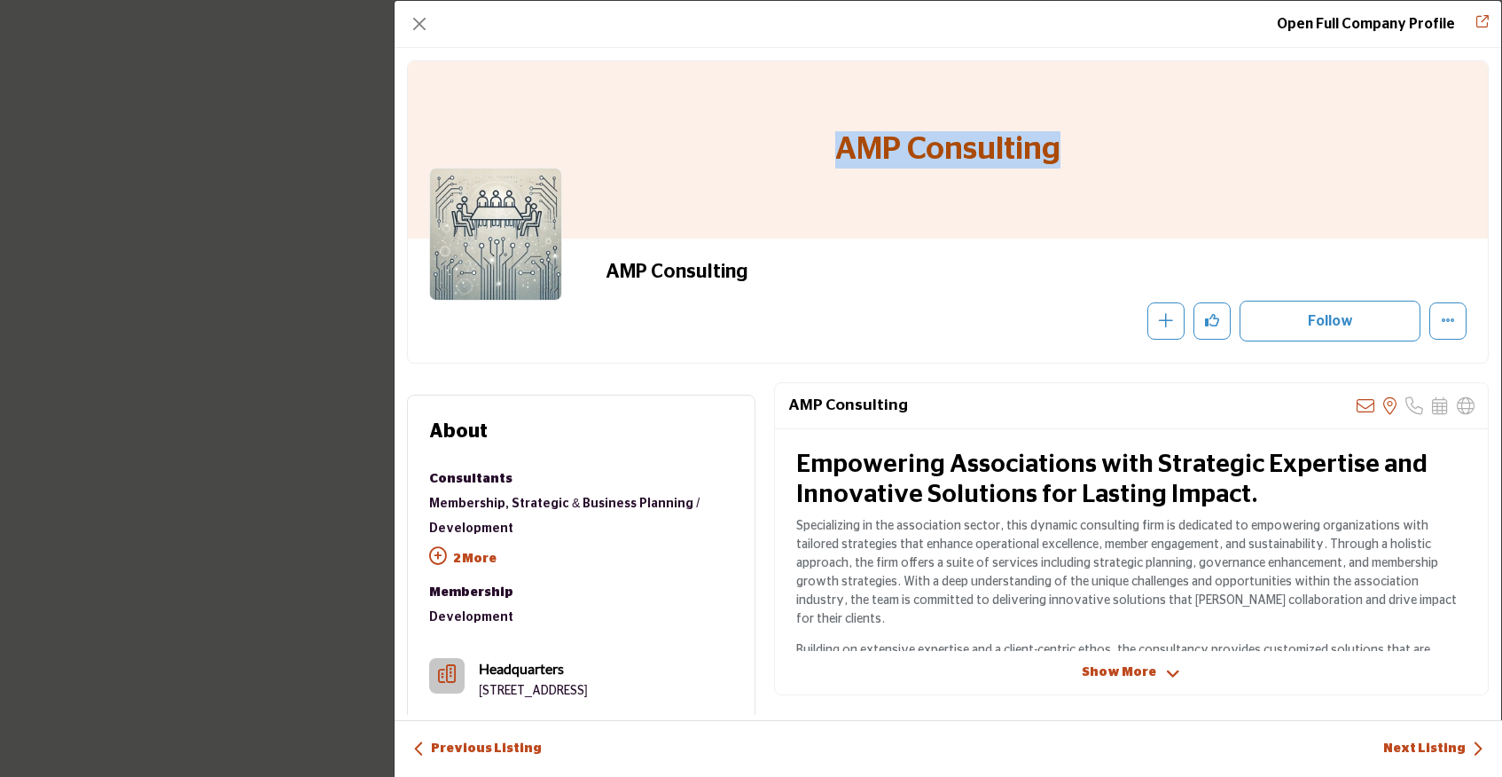
drag, startPoint x: 1091, startPoint y: 140, endPoint x: 798, endPoint y: 136, distance: 293.5
click at [798, 136] on div "AMP Consulting" at bounding box center [948, 149] width 1080 height 177
copy h1 "AMP Consulting"
click at [416, 12] on button "Close" at bounding box center [419, 24] width 25 height 25
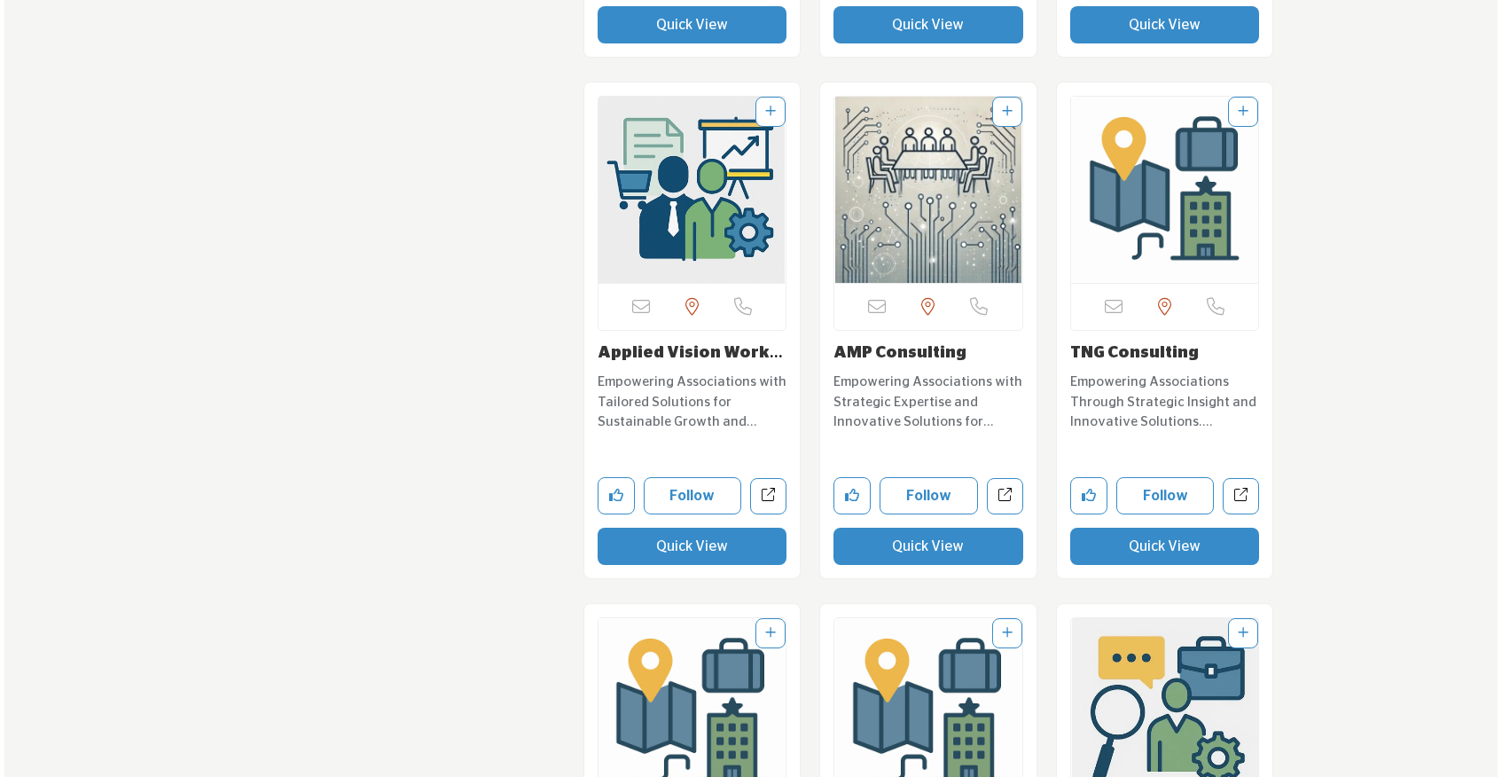
scroll to position [7102, 0]
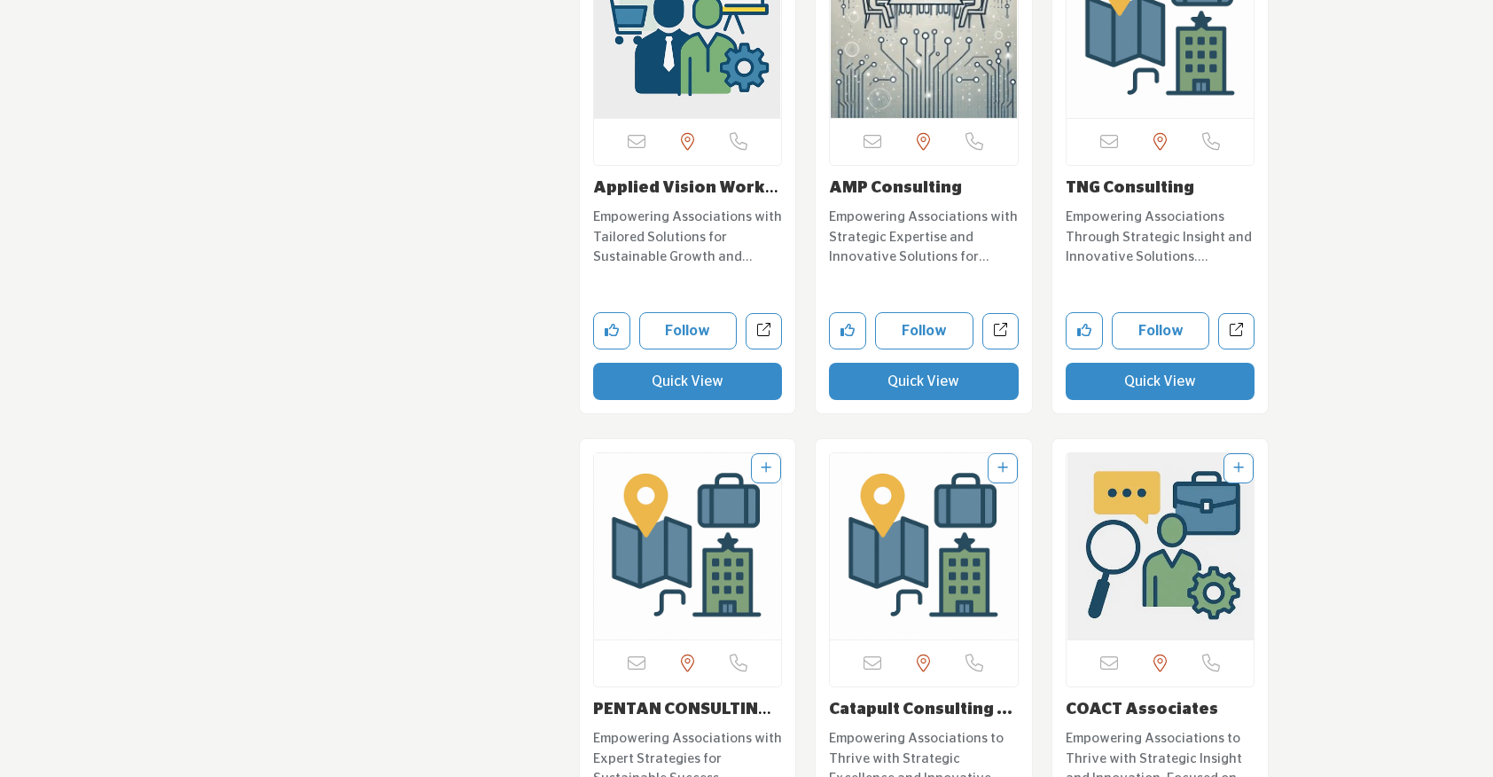
click at [1129, 380] on button "Quick View" at bounding box center [1161, 381] width 190 height 37
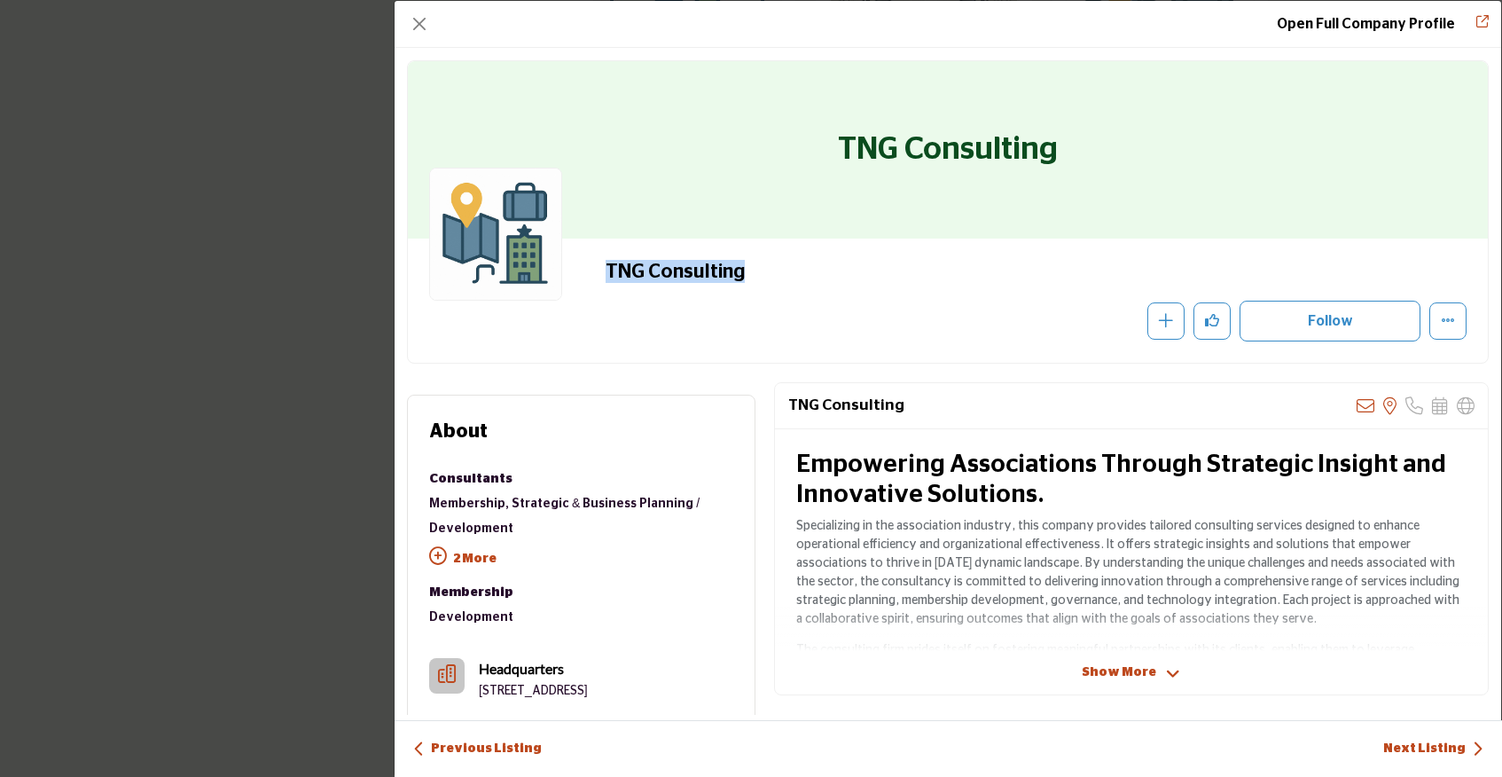
drag, startPoint x: 762, startPoint y: 267, endPoint x: 558, endPoint y: 264, distance: 203.9
click at [558, 264] on div "TNG Consulting Recommend" at bounding box center [947, 301] width 1037 height 82
copy div "TNG Consulting"
